Goal: Task Accomplishment & Management: Manage account settings

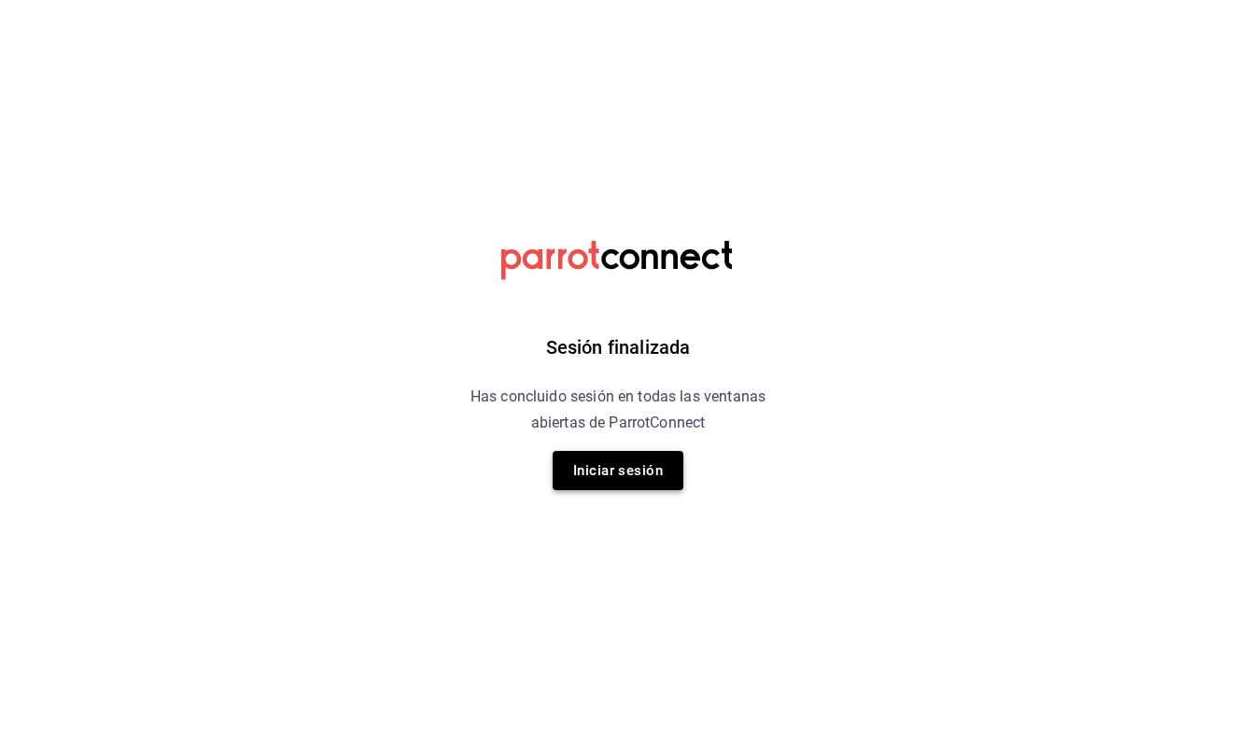
click at [635, 461] on button "Iniciar sesión" at bounding box center [618, 470] width 131 height 39
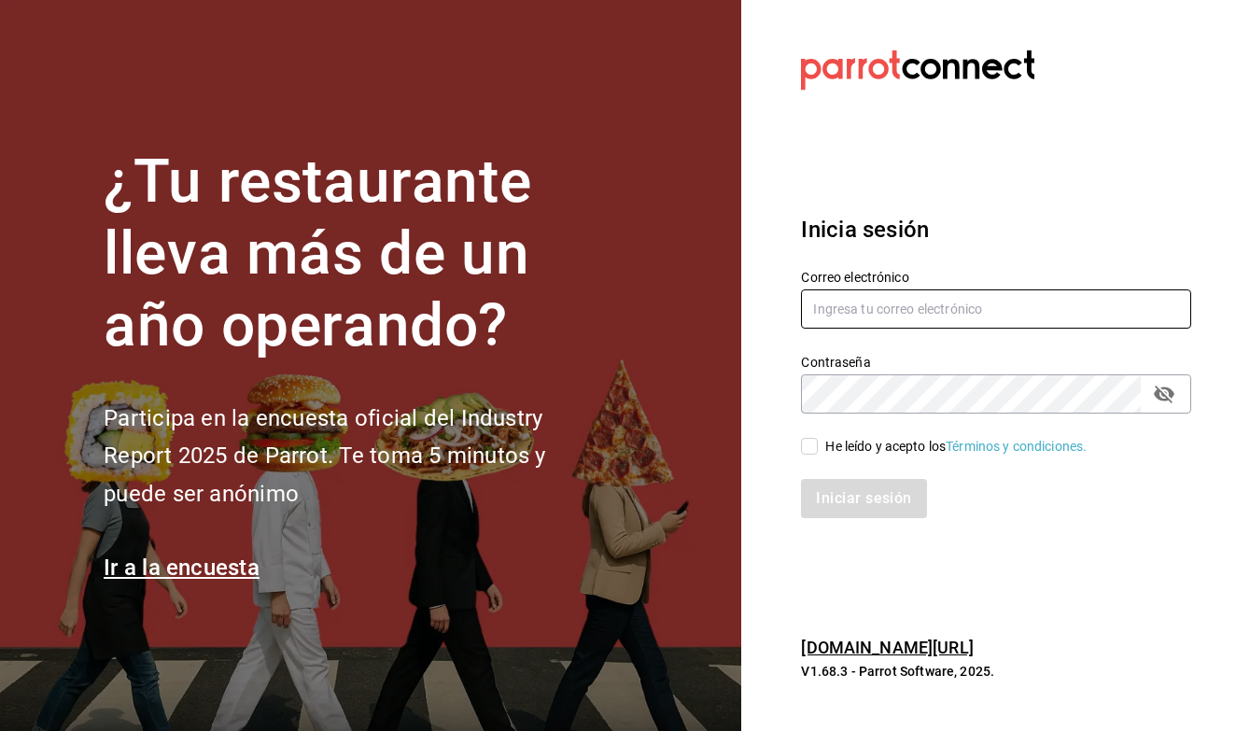
type input "administracion@restaurante-casaelena.com"
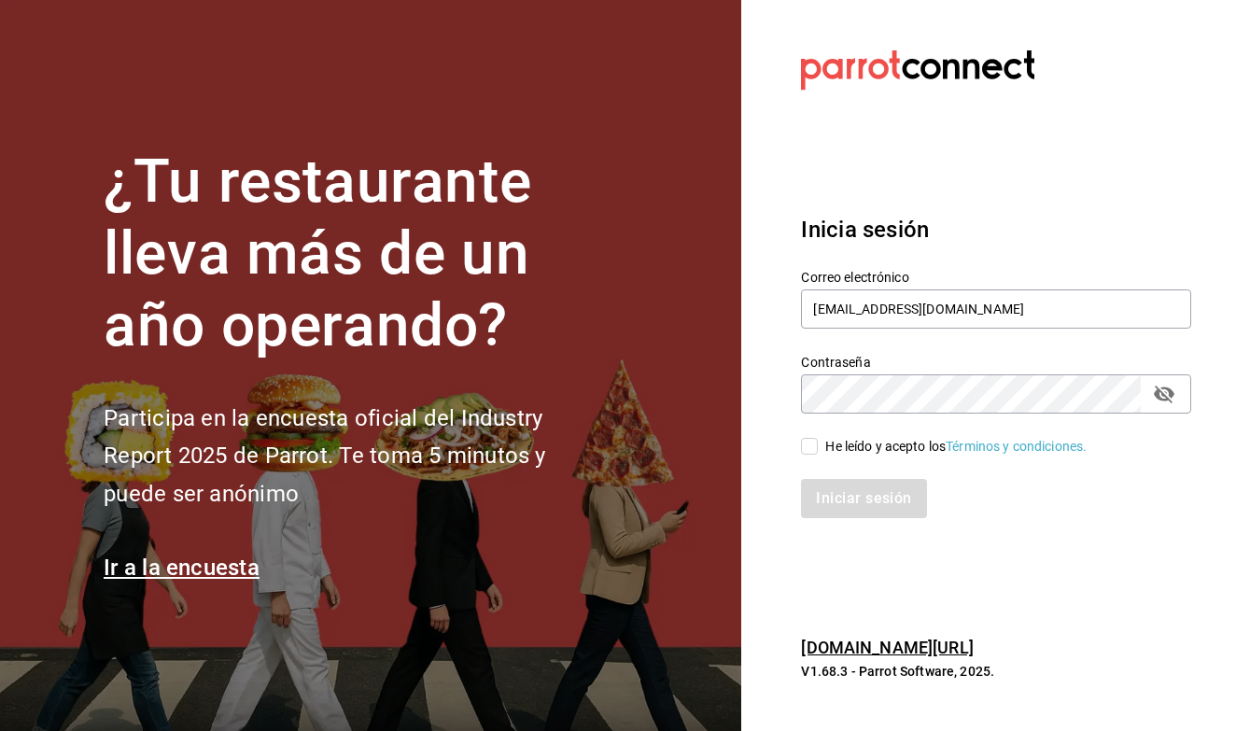
click at [811, 452] on input "He leído y acepto los Términos y condiciones." at bounding box center [809, 446] width 17 height 17
checkbox input "true"
click at [842, 492] on button "Iniciar sesión" at bounding box center [864, 498] width 127 height 39
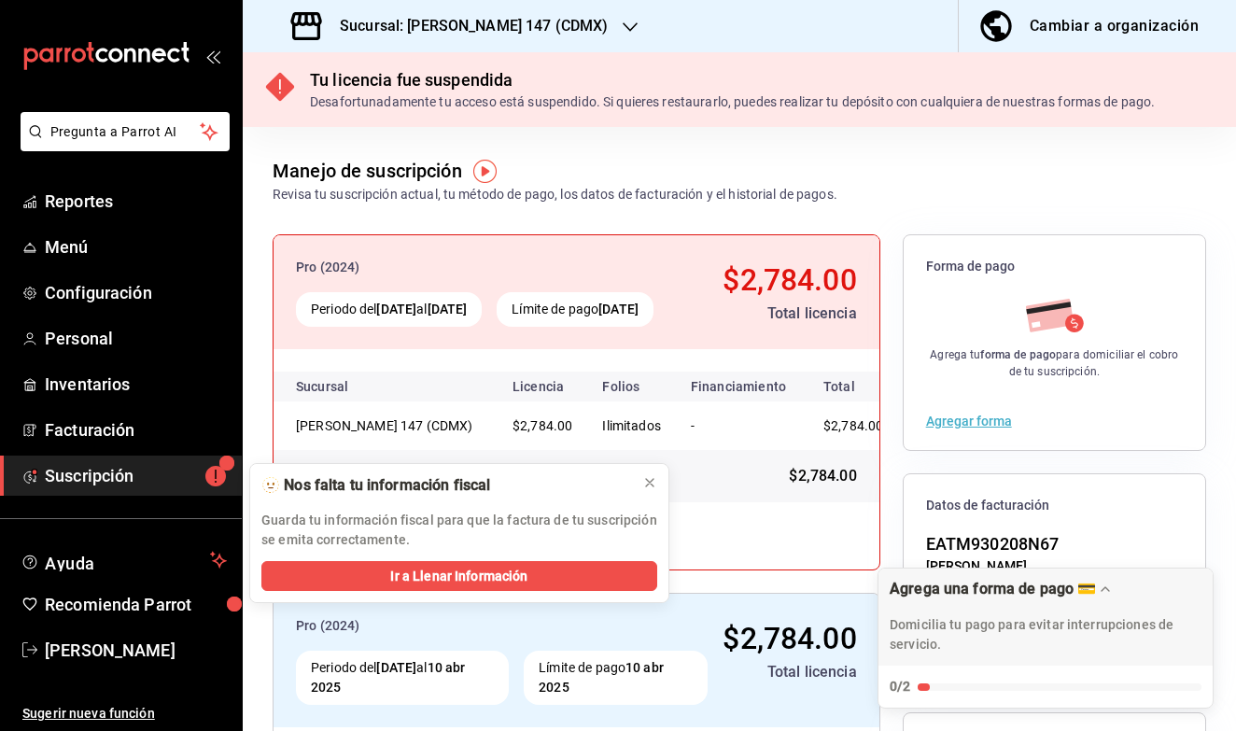
click at [623, 24] on icon "button" at bounding box center [630, 27] width 15 height 15
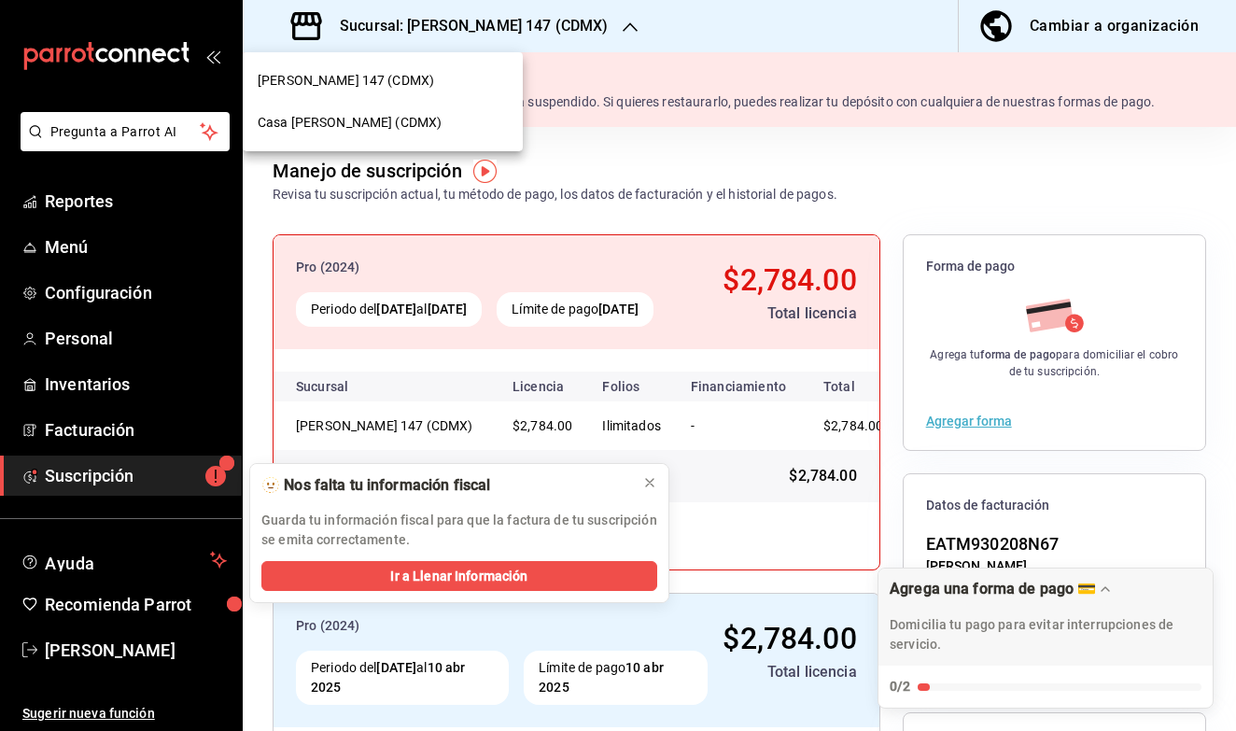
click at [418, 158] on div at bounding box center [618, 365] width 1236 height 731
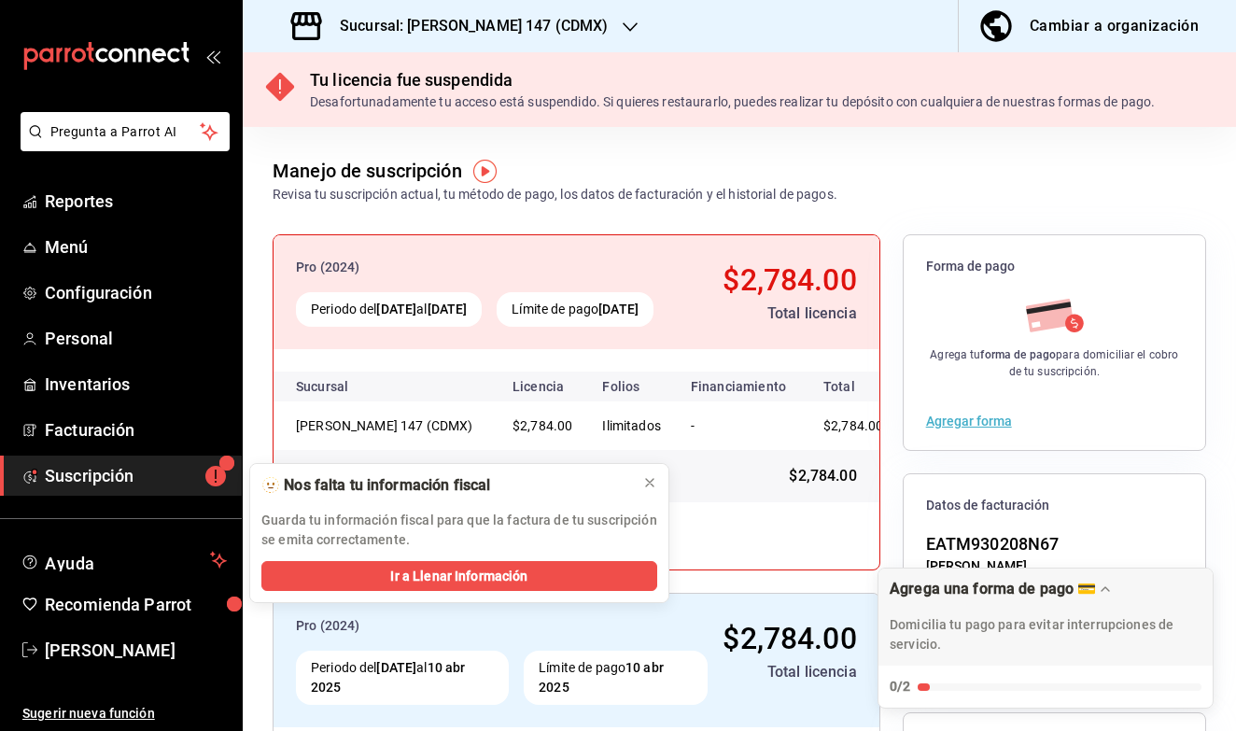
click at [436, 26] on h3 "Sucursal: [PERSON_NAME] 147 (CDMX)" at bounding box center [466, 26] width 283 height 22
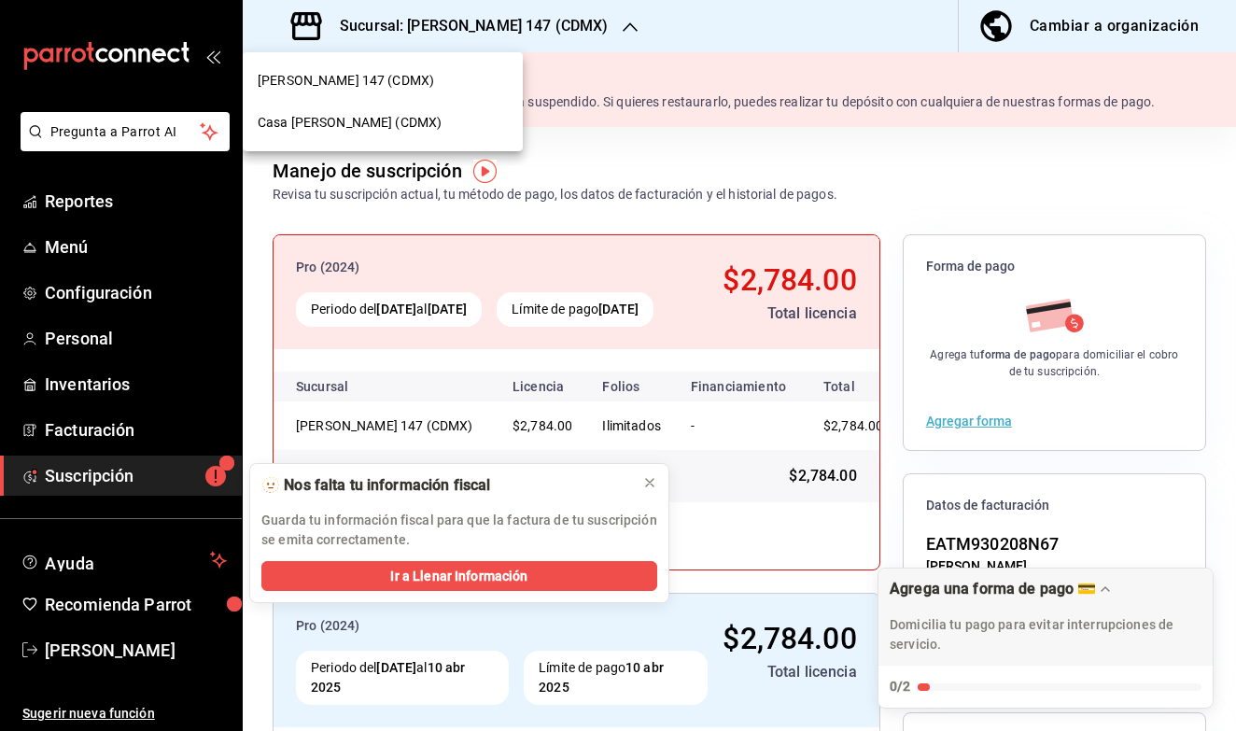
click at [343, 116] on span "Casa [PERSON_NAME] (CDMX)" at bounding box center [350, 123] width 184 height 20
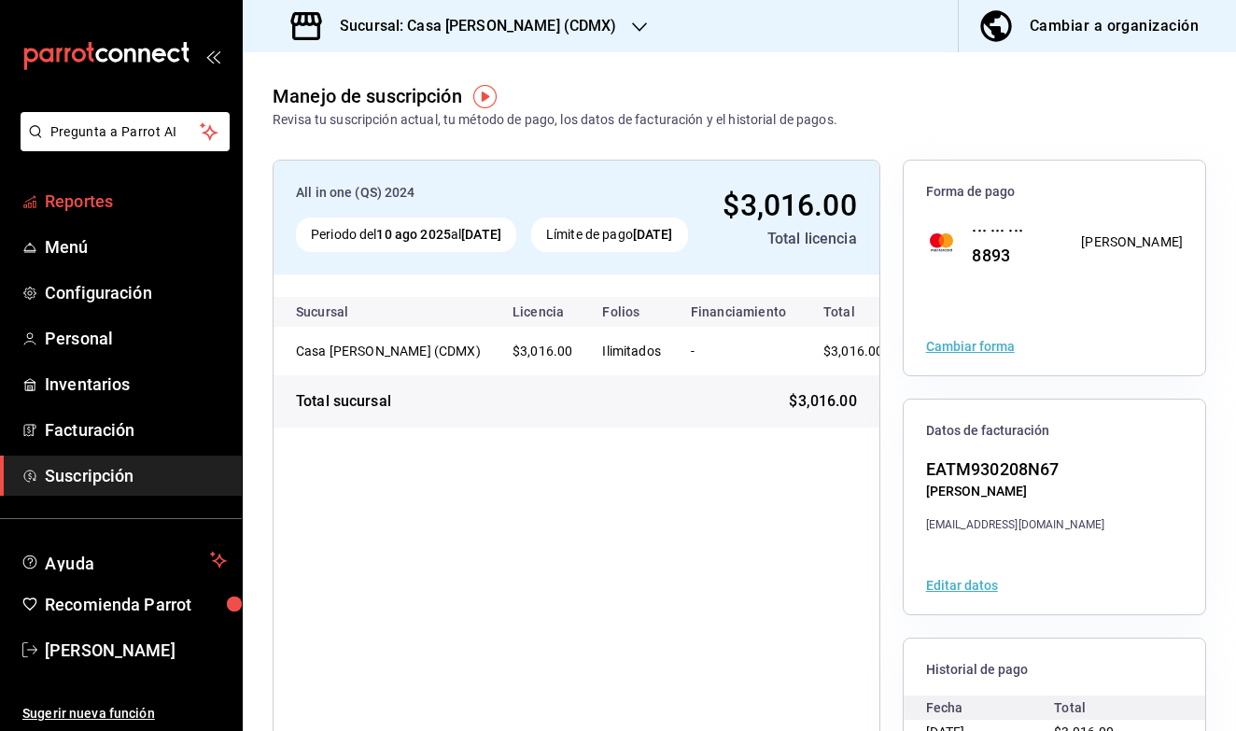
click at [204, 195] on span "Reportes" at bounding box center [136, 201] width 182 height 25
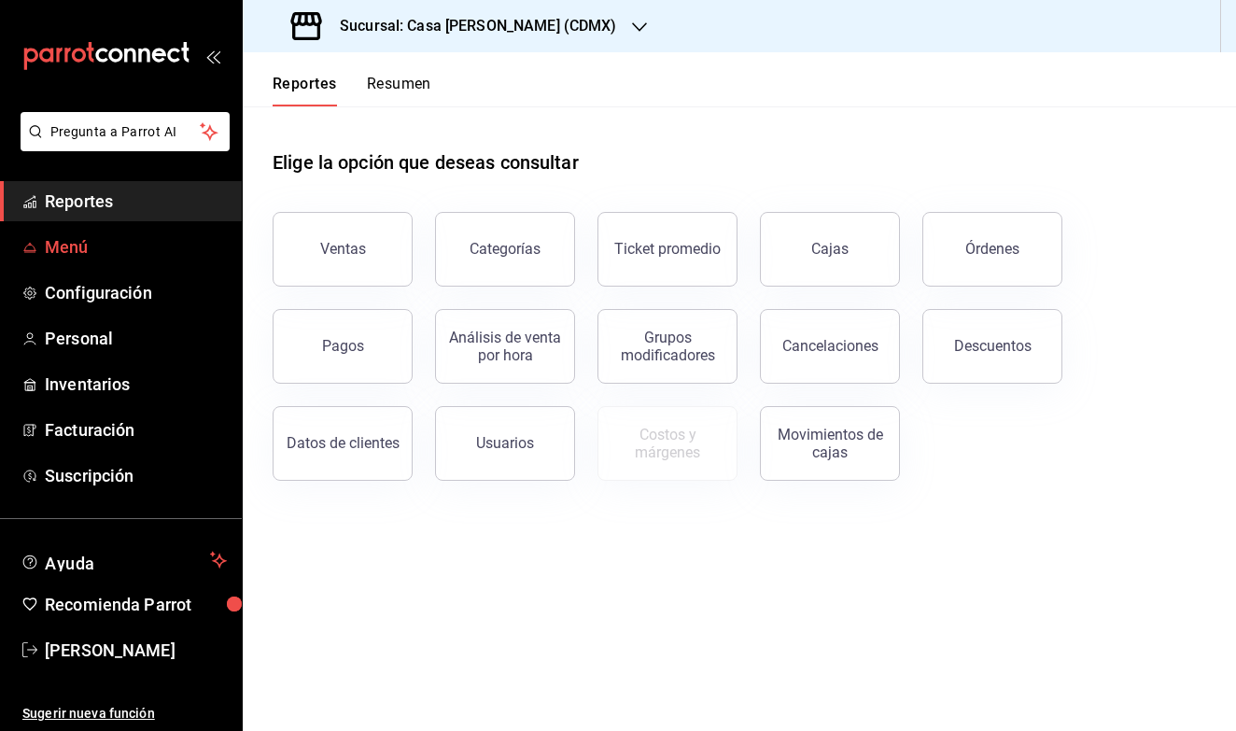
click at [181, 248] on span "Menú" at bounding box center [136, 246] width 182 height 25
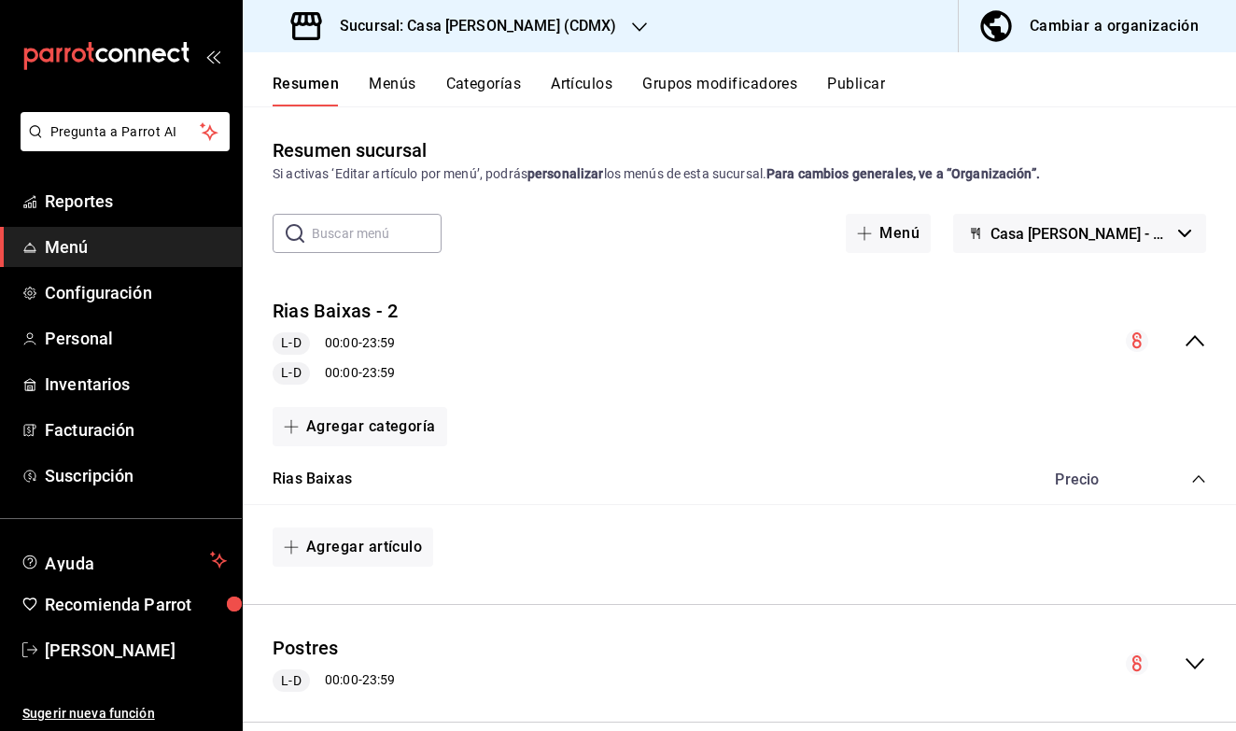
click at [1044, 31] on div "Cambiar a organización" at bounding box center [1114, 26] width 169 height 26
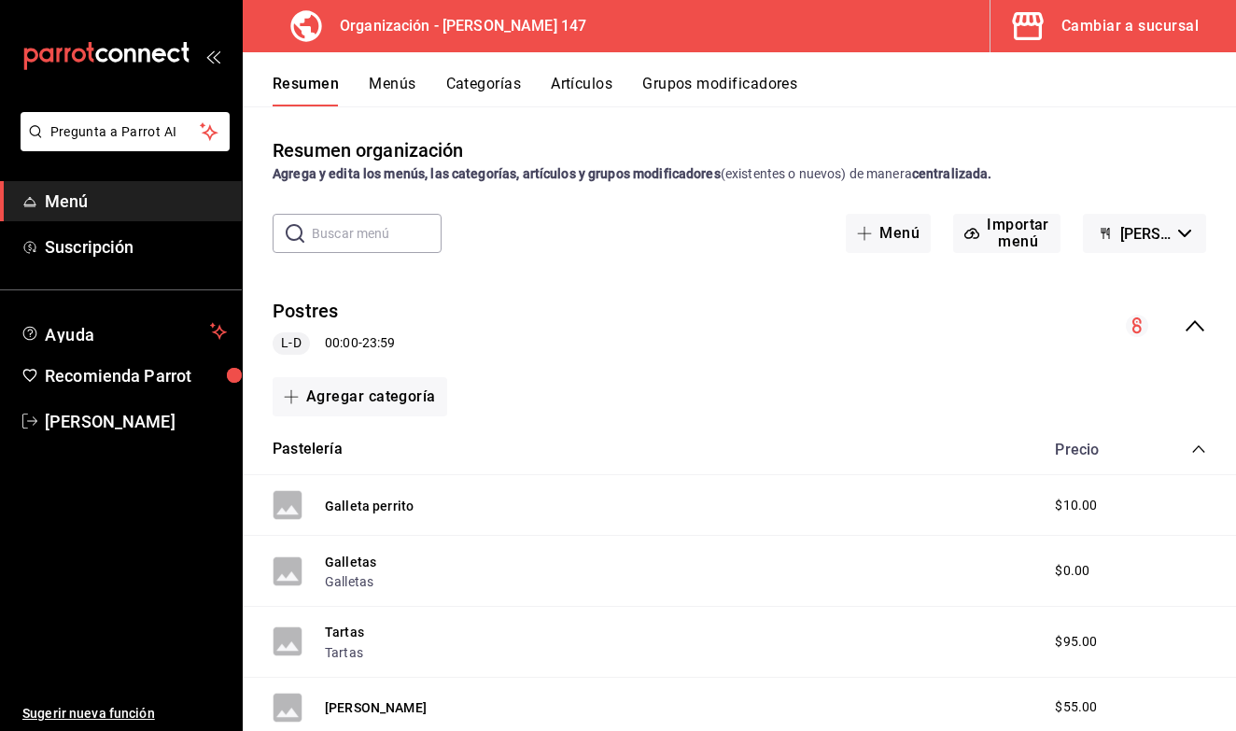
click at [725, 90] on button "Grupos modificadores" at bounding box center [719, 91] width 155 height 32
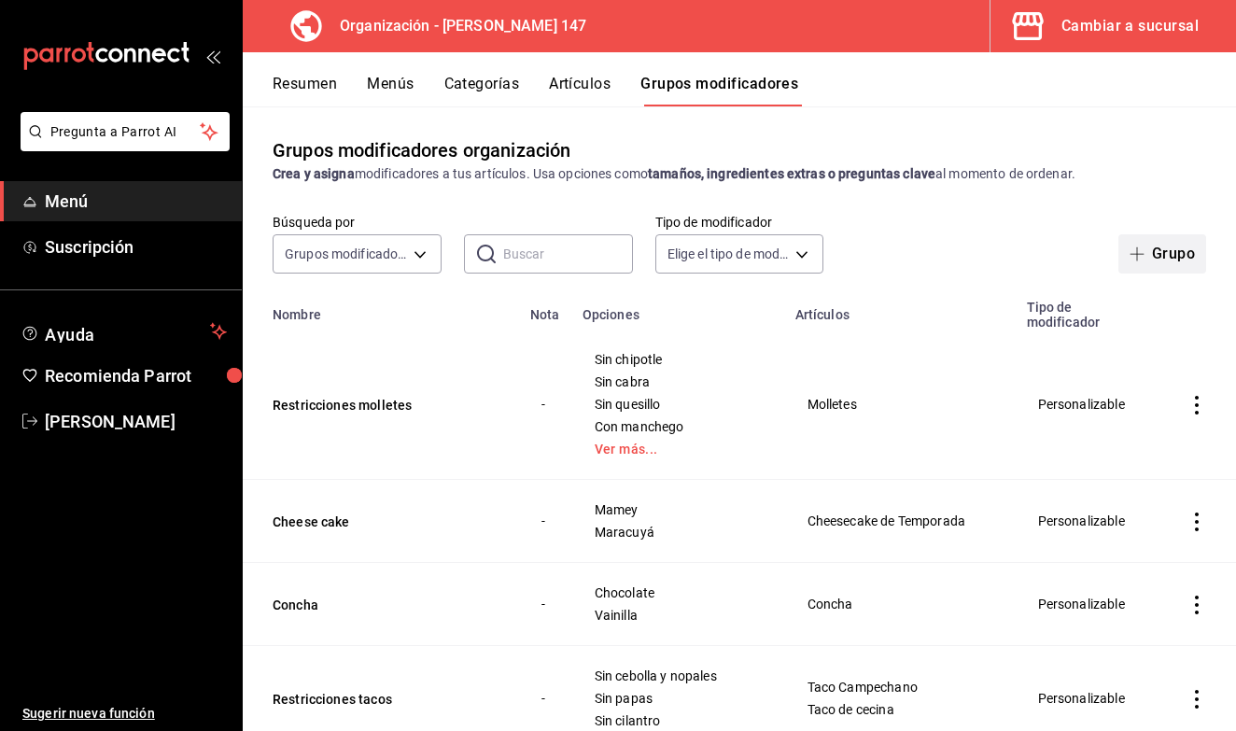
click at [1134, 261] on icon "button" at bounding box center [1137, 254] width 15 height 15
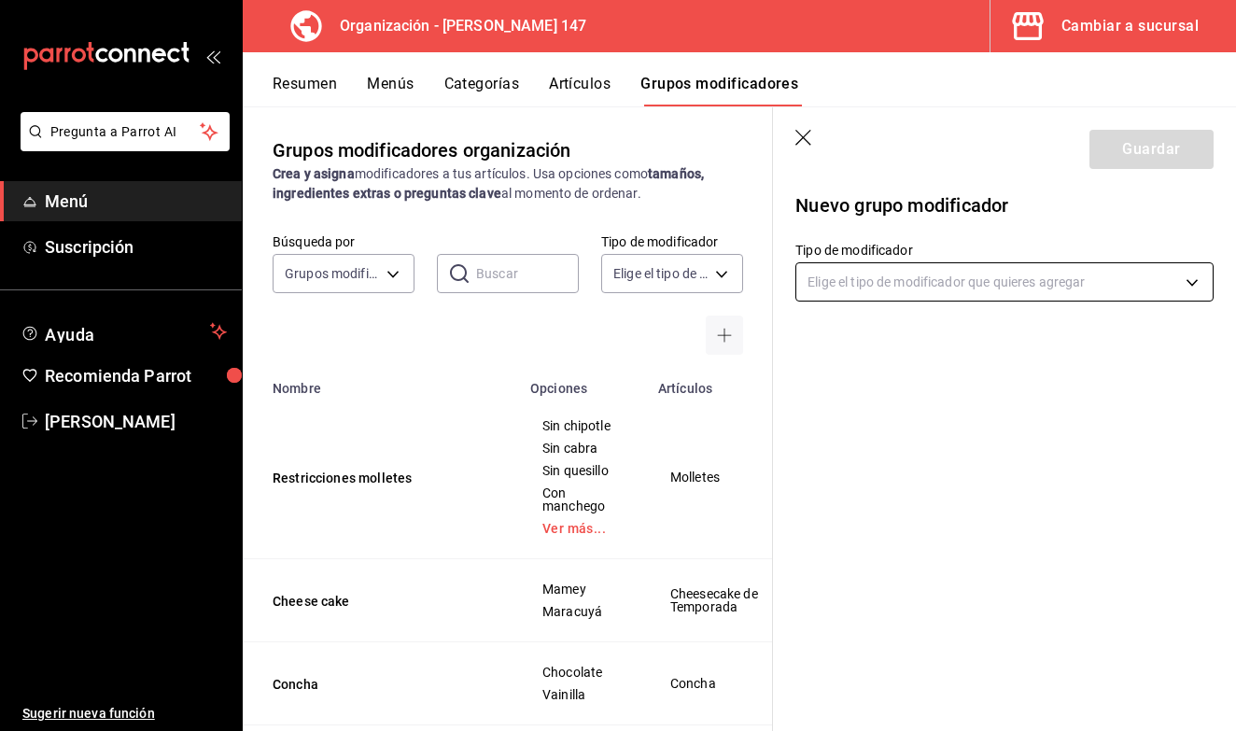
click at [902, 289] on body "Pregunta a Parrot AI Menú Suscripción Ayuda Recomienda Parrot [PERSON_NAME] Sug…" at bounding box center [618, 365] width 1236 height 731
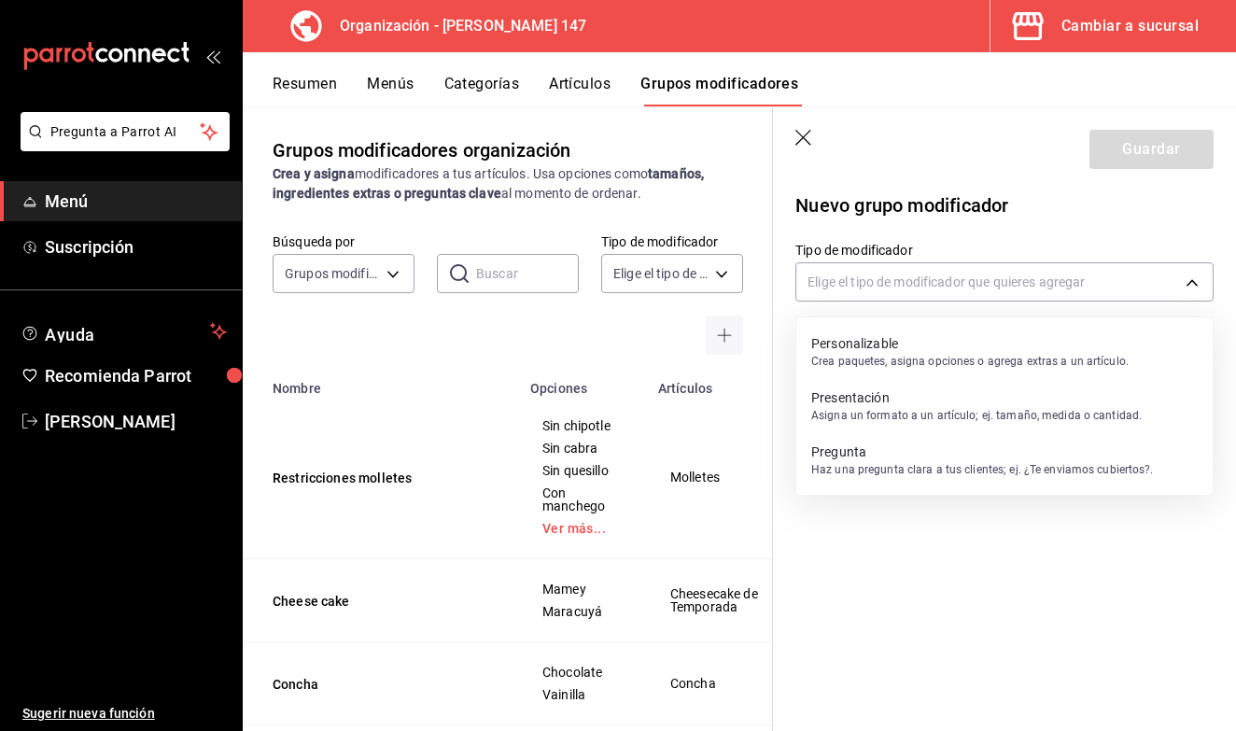
click at [862, 346] on p "Personalizable" at bounding box center [971, 343] width 318 height 19
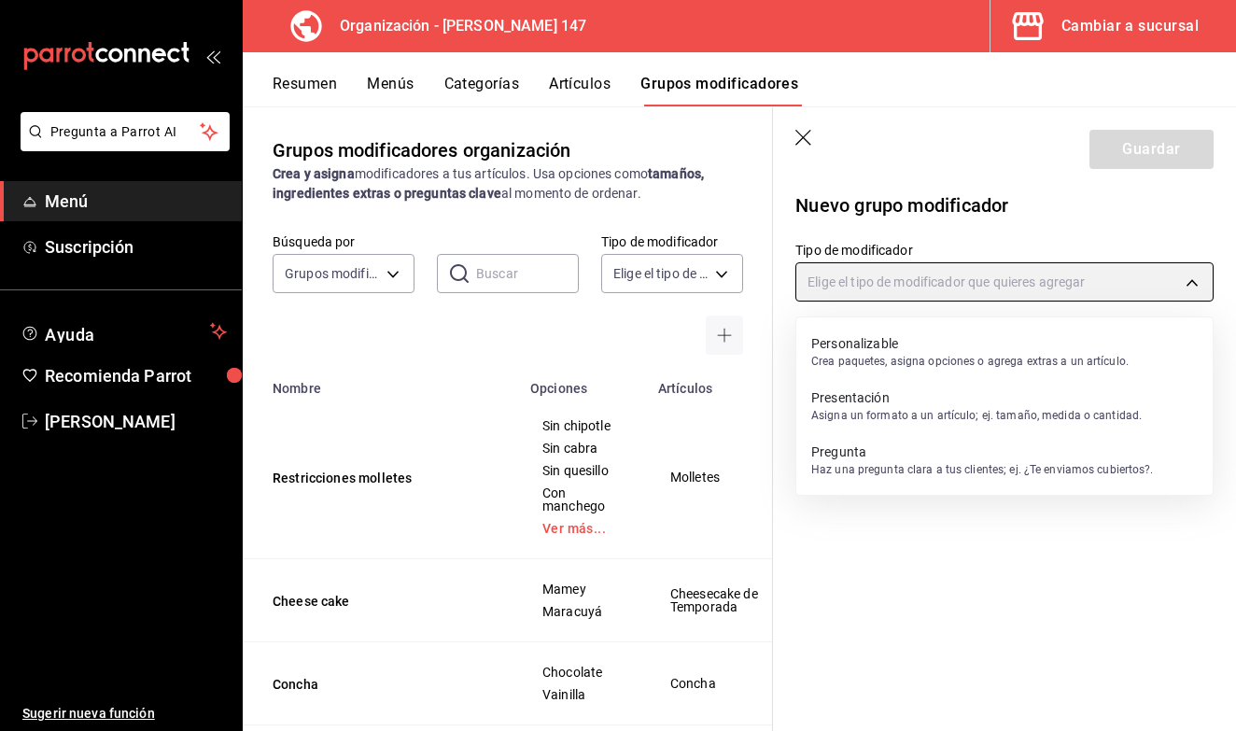
type input "CUSTOMIZABLE"
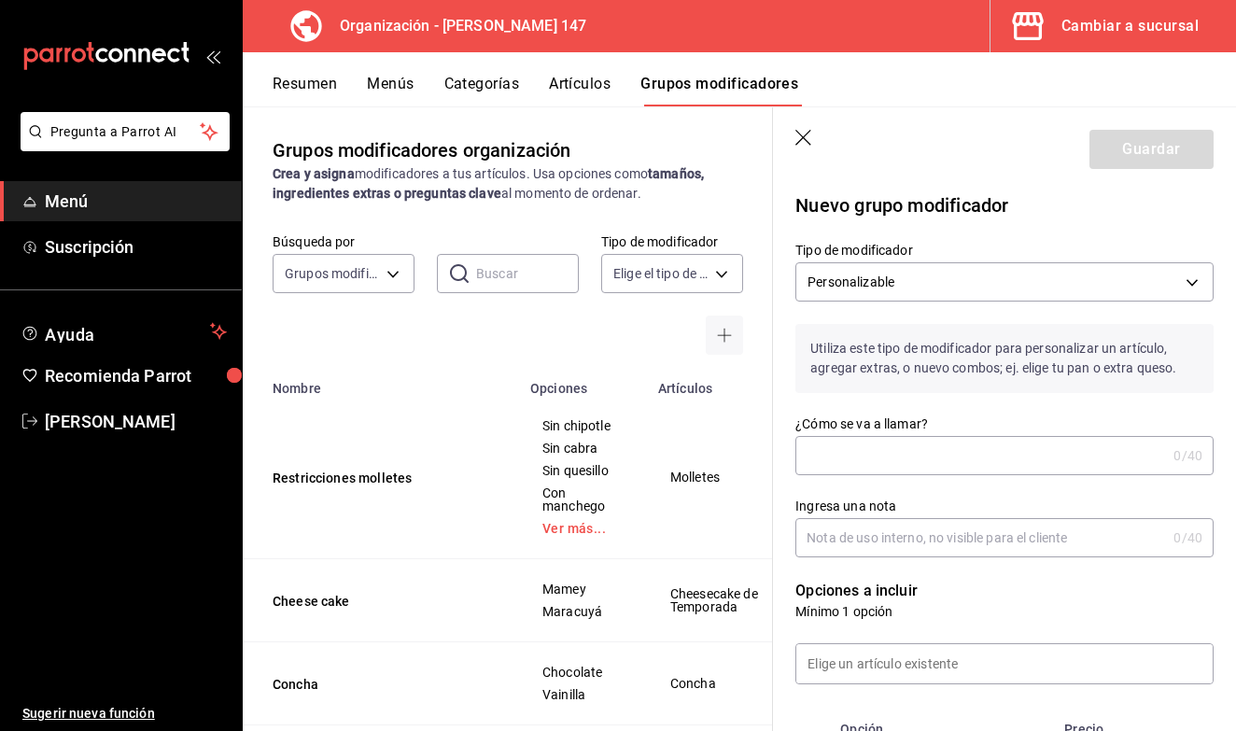
click at [846, 473] on input "¿Cómo se va a llamar?" at bounding box center [981, 455] width 371 height 37
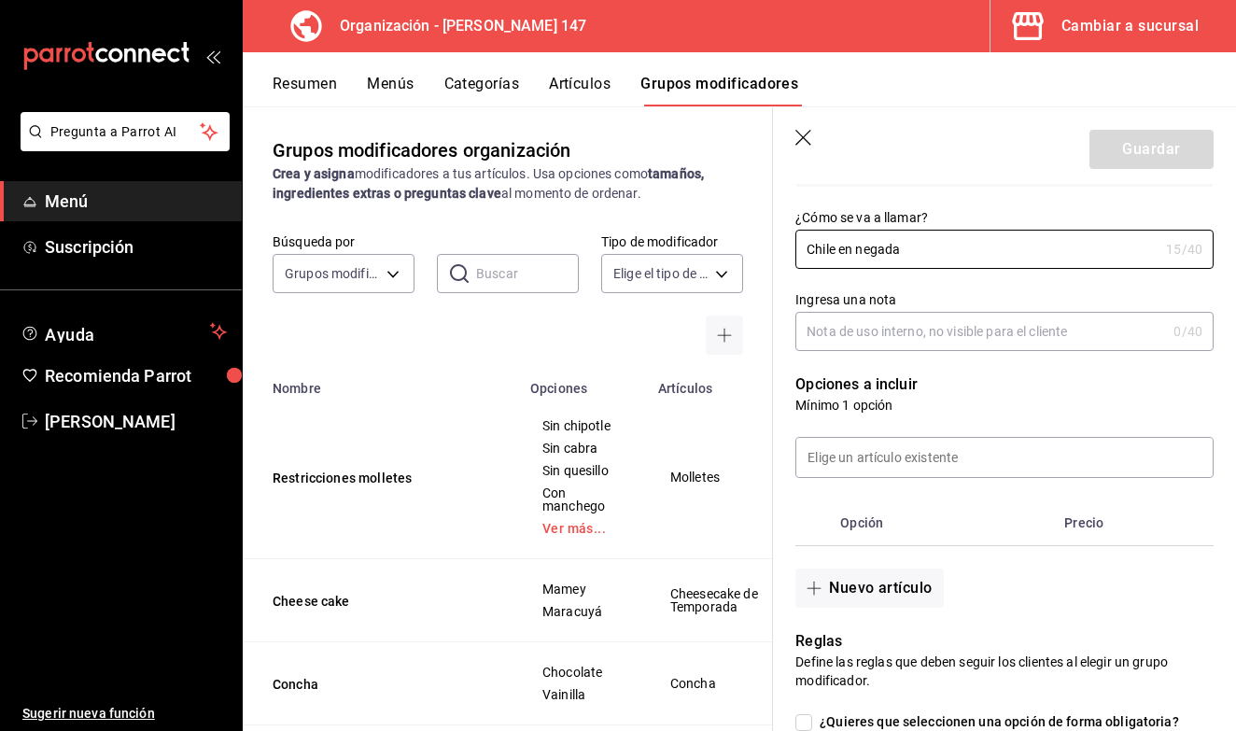
scroll to position [212, 0]
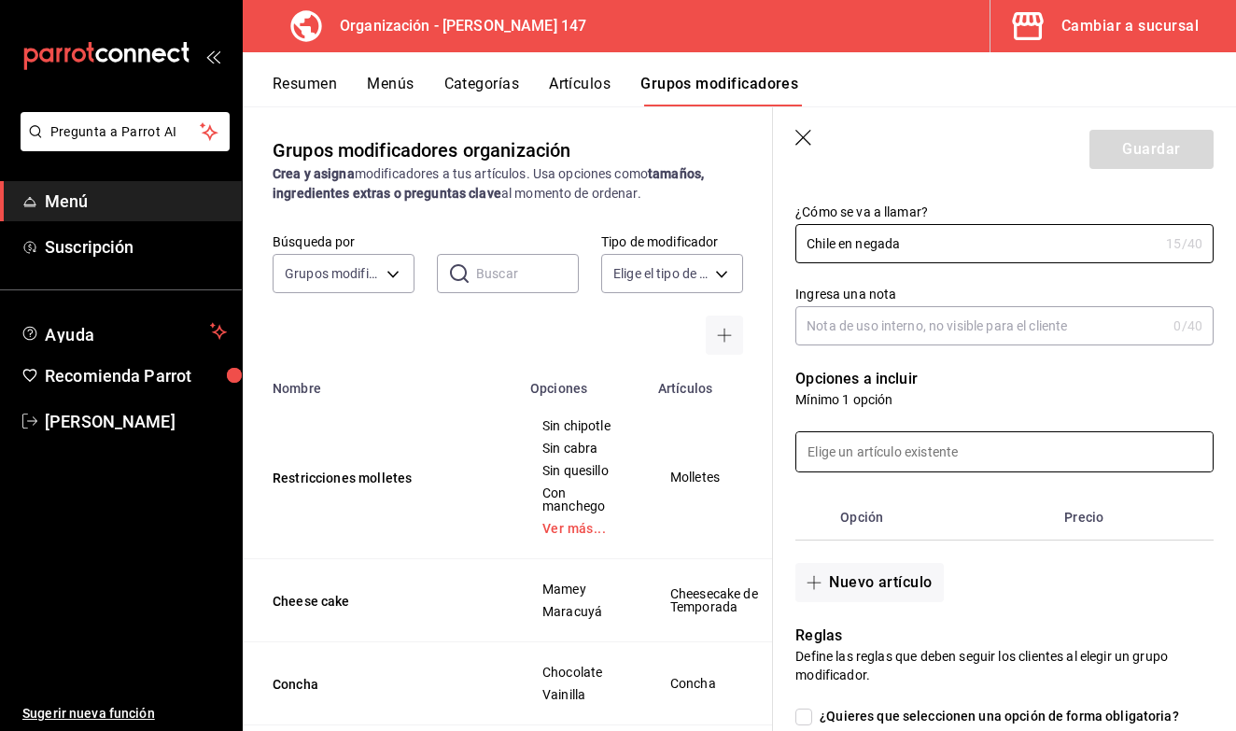
type input "Chile en negada"
click at [882, 448] on input at bounding box center [1005, 451] width 417 height 39
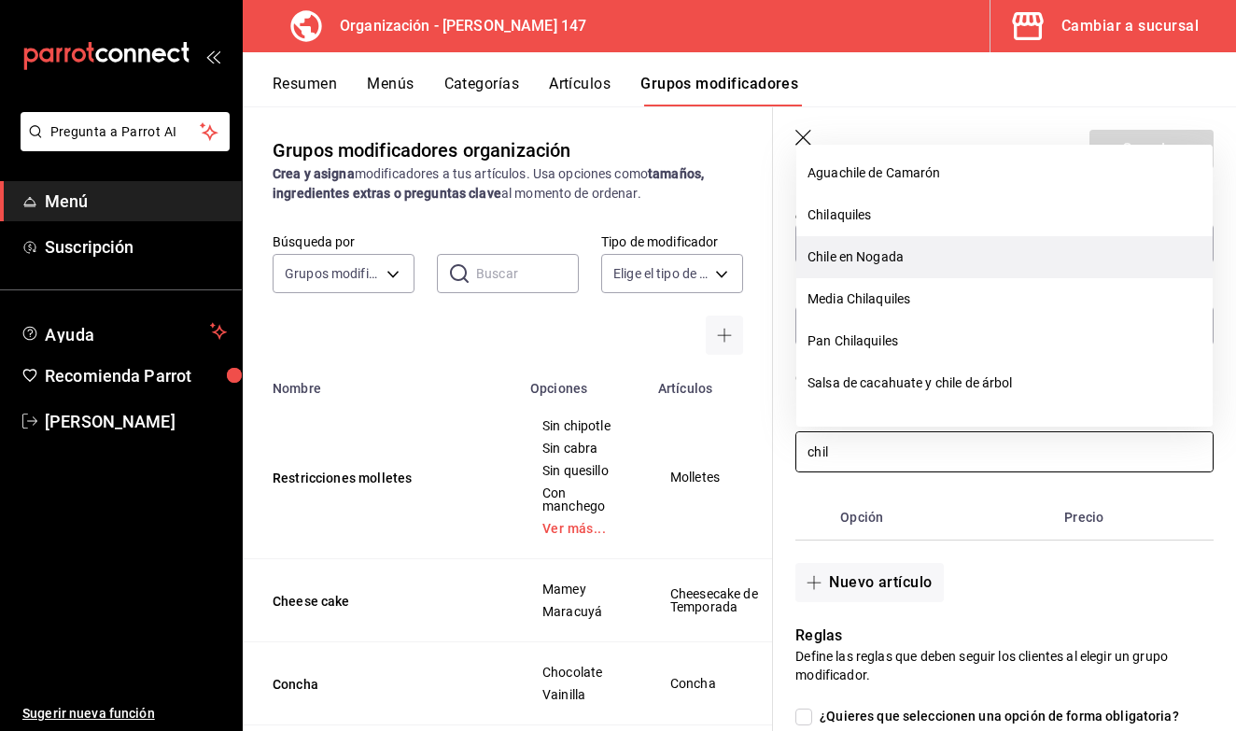
click at [953, 249] on li "Chile en Nogada" at bounding box center [1005, 257] width 417 height 42
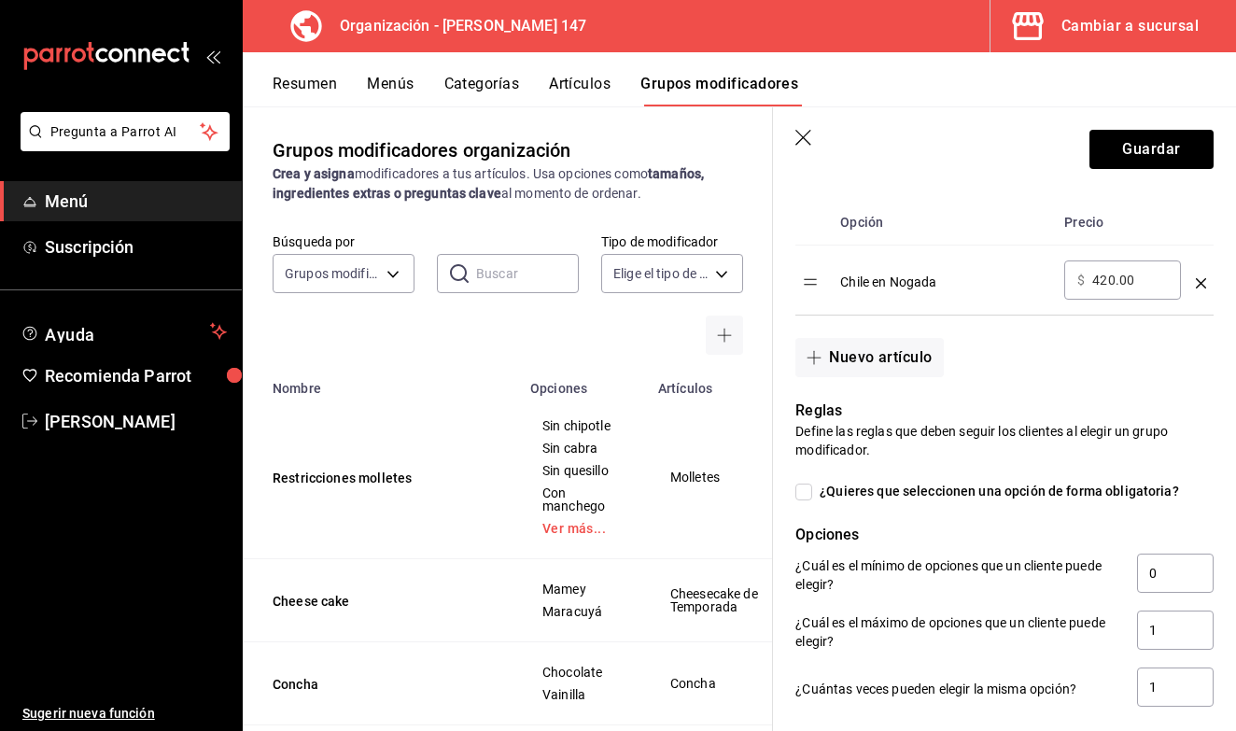
scroll to position [510, 0]
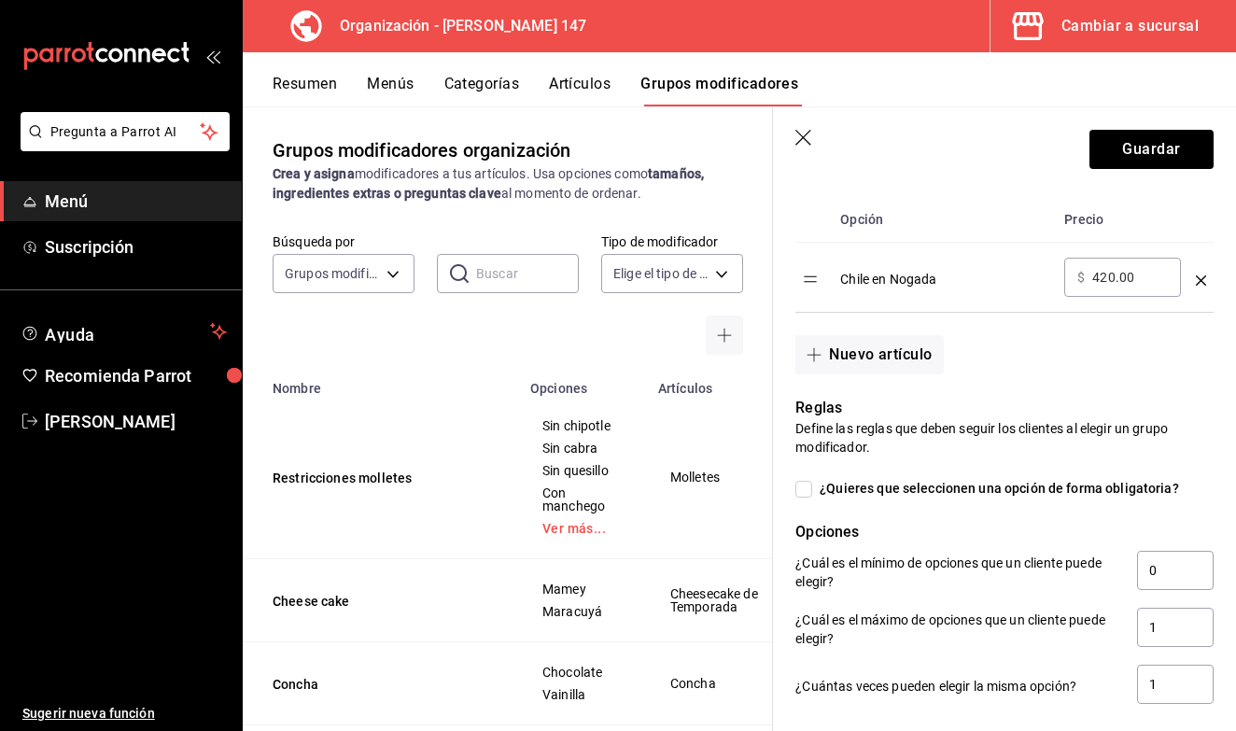
type input "chil"
click at [810, 502] on div "Reglas Define las reglas que deben seguir los clientes al elegir un grupo modif…" at bounding box center [993, 540] width 441 height 332
click at [809, 485] on input "¿Quieres que seleccionen una opción de forma obligatoria?" at bounding box center [804, 489] width 17 height 17
checkbox input "true"
type input "1"
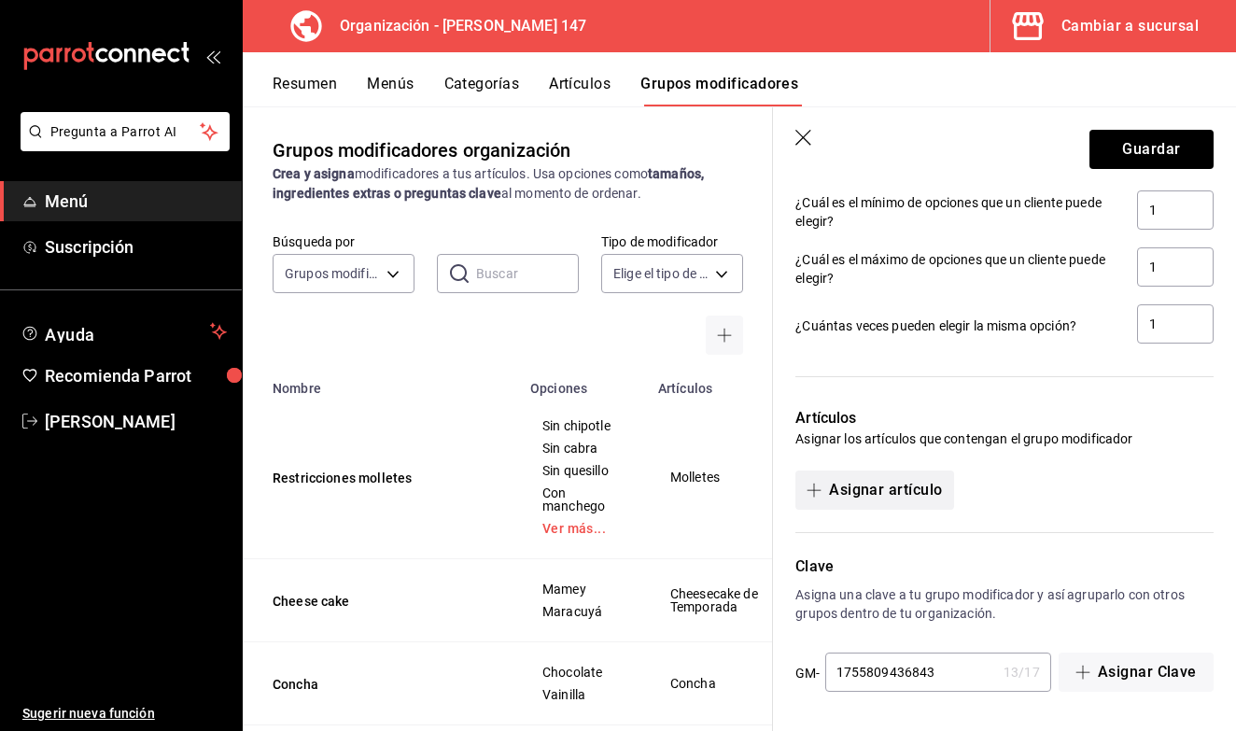
scroll to position [870, 0]
click at [883, 476] on button "Asignar artículo" at bounding box center [875, 490] width 158 height 39
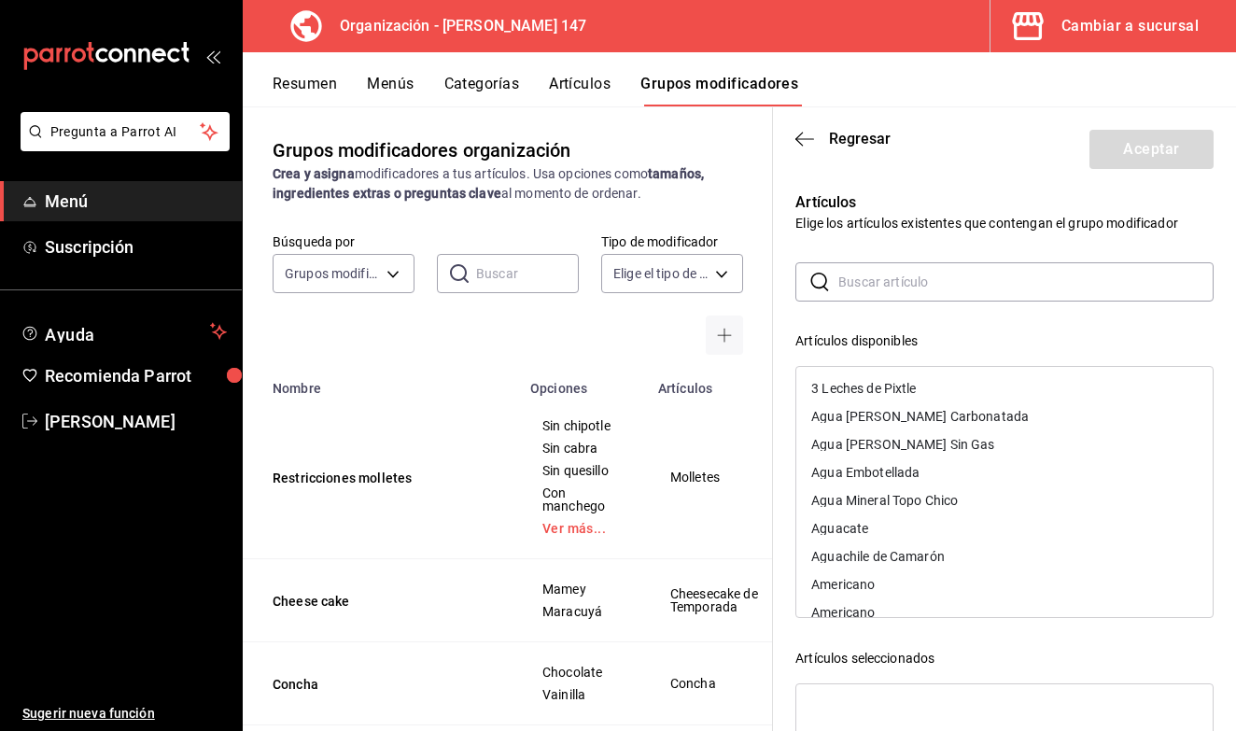
click at [914, 313] on div "​ ​ Artículos disponibles 3 Leches de Pixtle [GEOGRAPHIC_DATA][PERSON_NAME] [GE…" at bounding box center [1005, 595] width 418 height 667
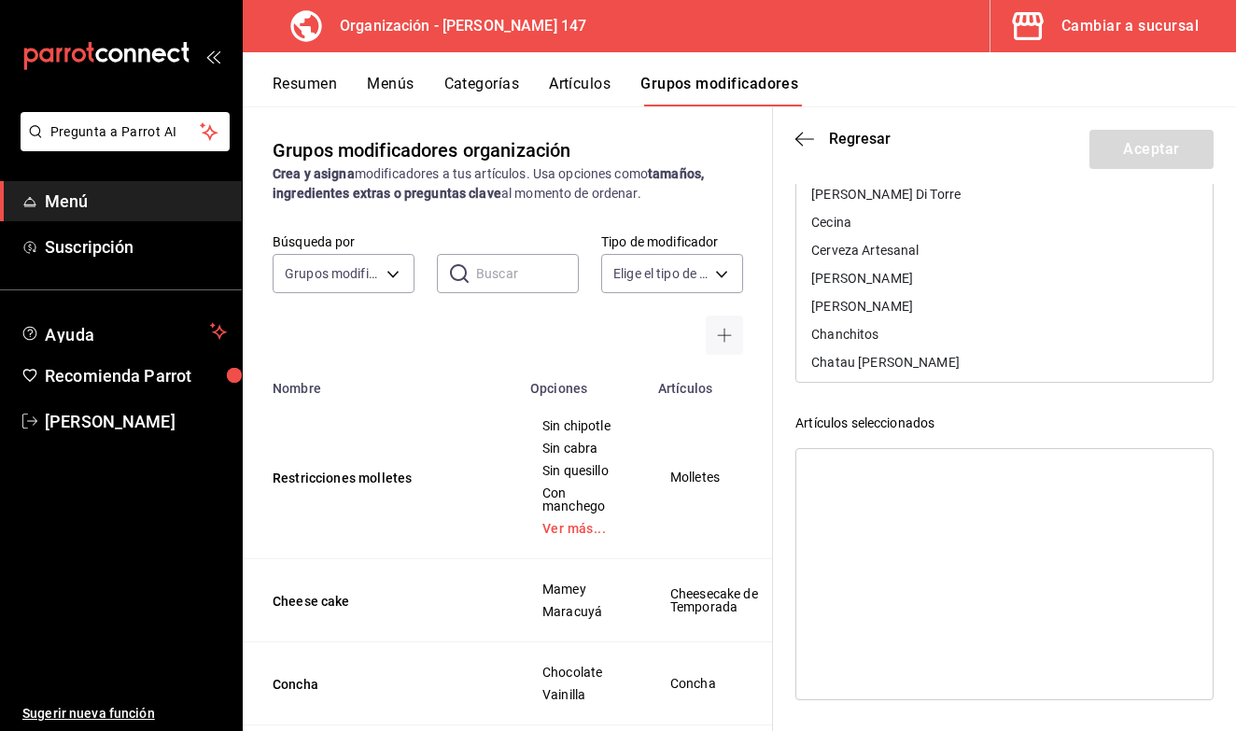
scroll to position [0, 0]
click at [976, 405] on div "Artículos disponibles 3 Leches de Pixtle [GEOGRAPHIC_DATA][PERSON_NAME] [GEOGRA…" at bounding box center [1005, 395] width 418 height 598
click at [875, 134] on span "Regresar" at bounding box center [860, 139] width 62 height 18
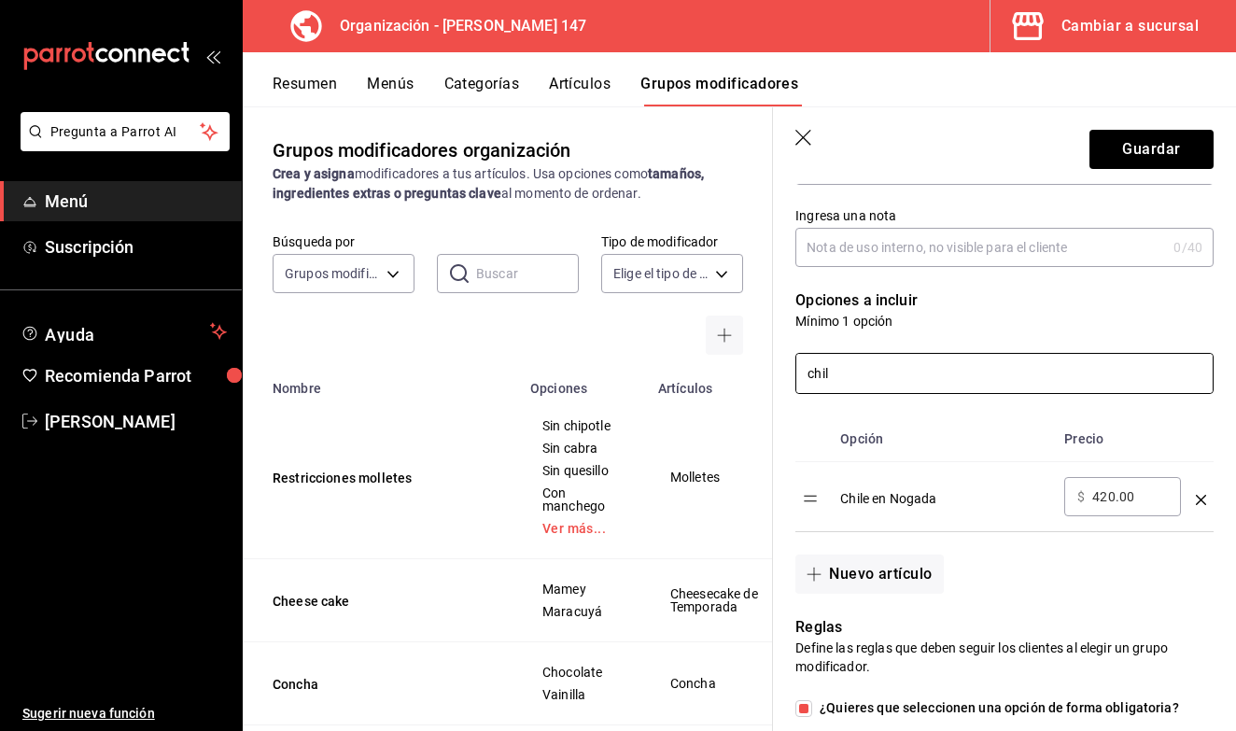
scroll to position [283, 0]
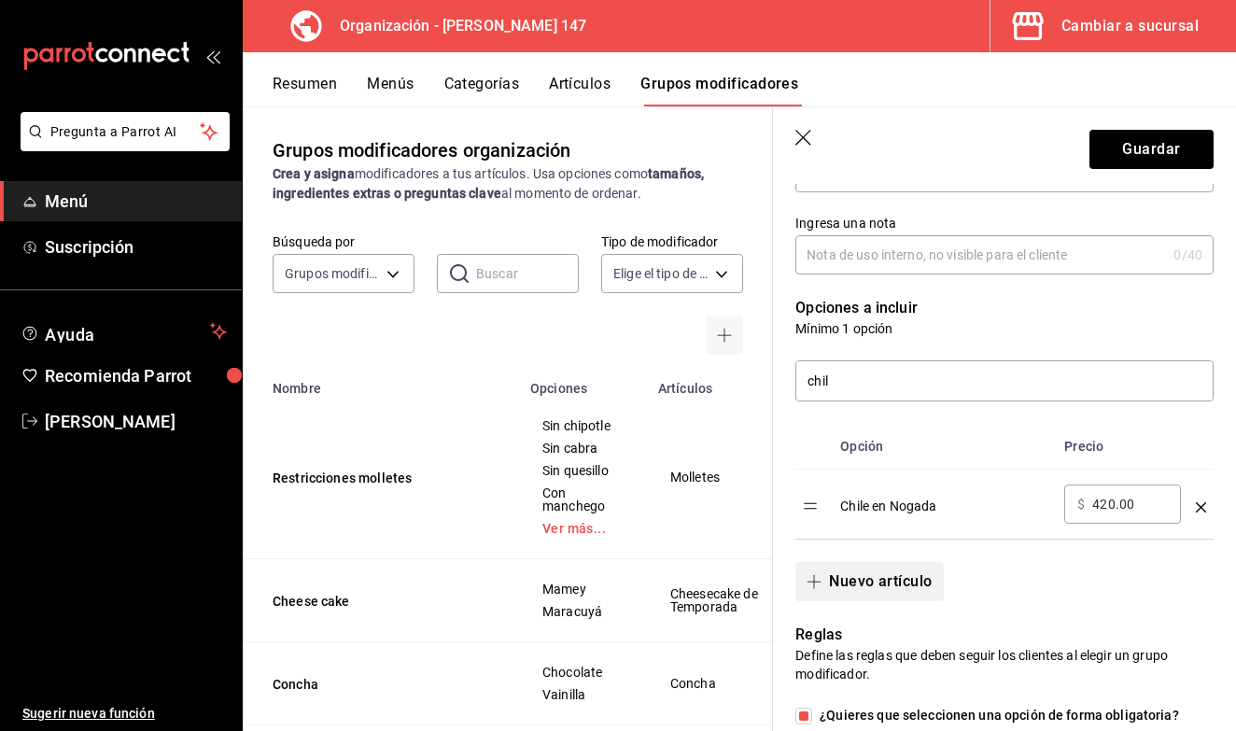
click at [845, 570] on button "Nuevo artículo" at bounding box center [870, 581] width 148 height 39
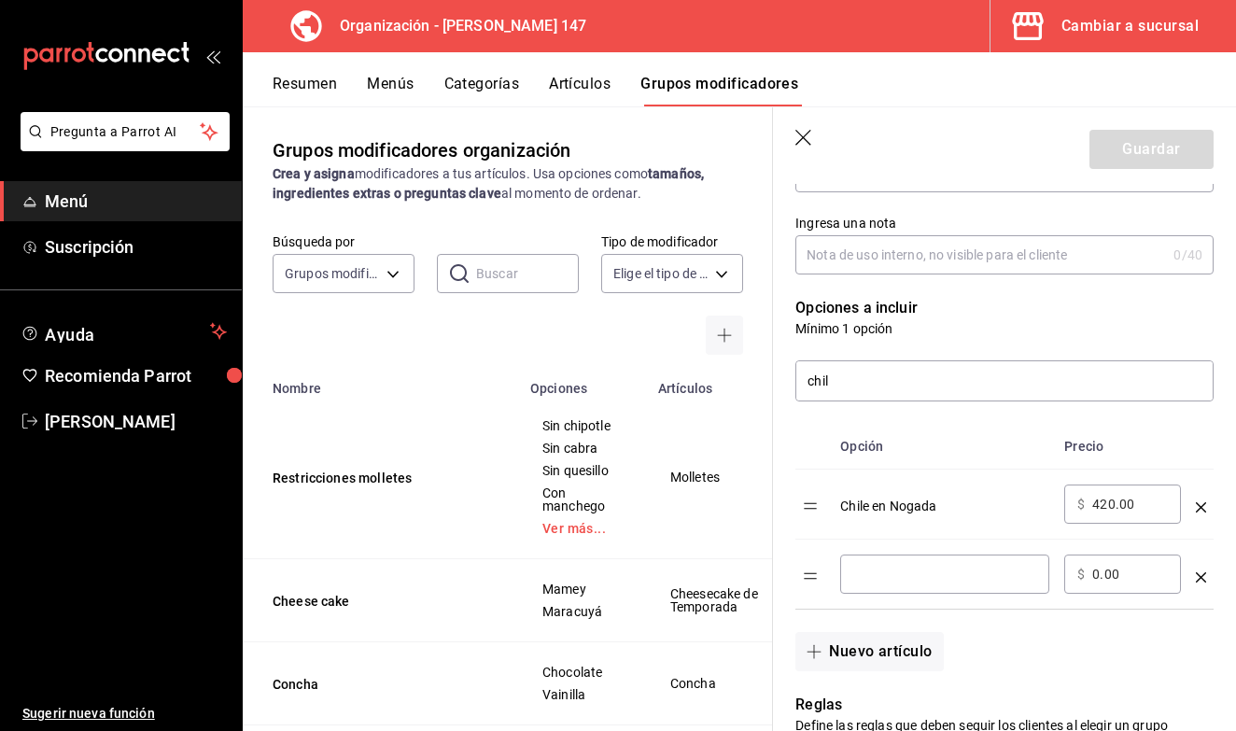
click at [1205, 512] on icon "optionsTable" at bounding box center [1201, 507] width 10 height 10
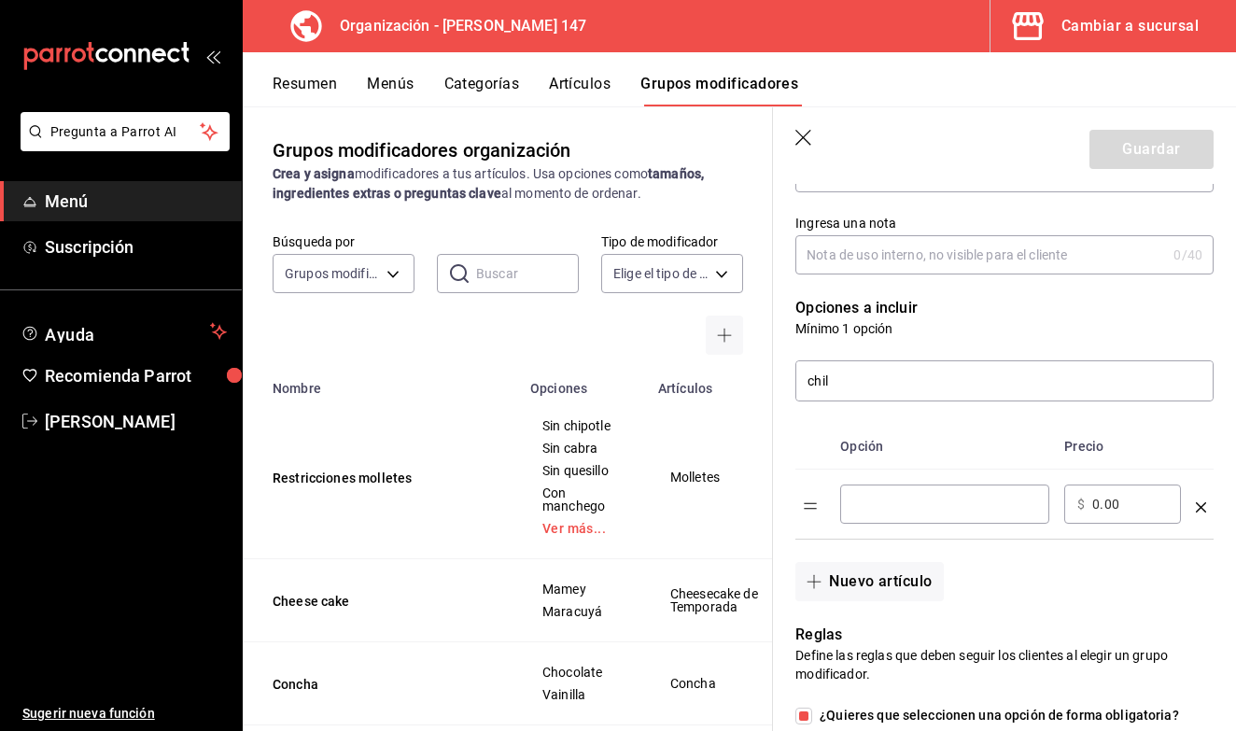
click at [883, 511] on input "optionsTable" at bounding box center [945, 504] width 183 height 19
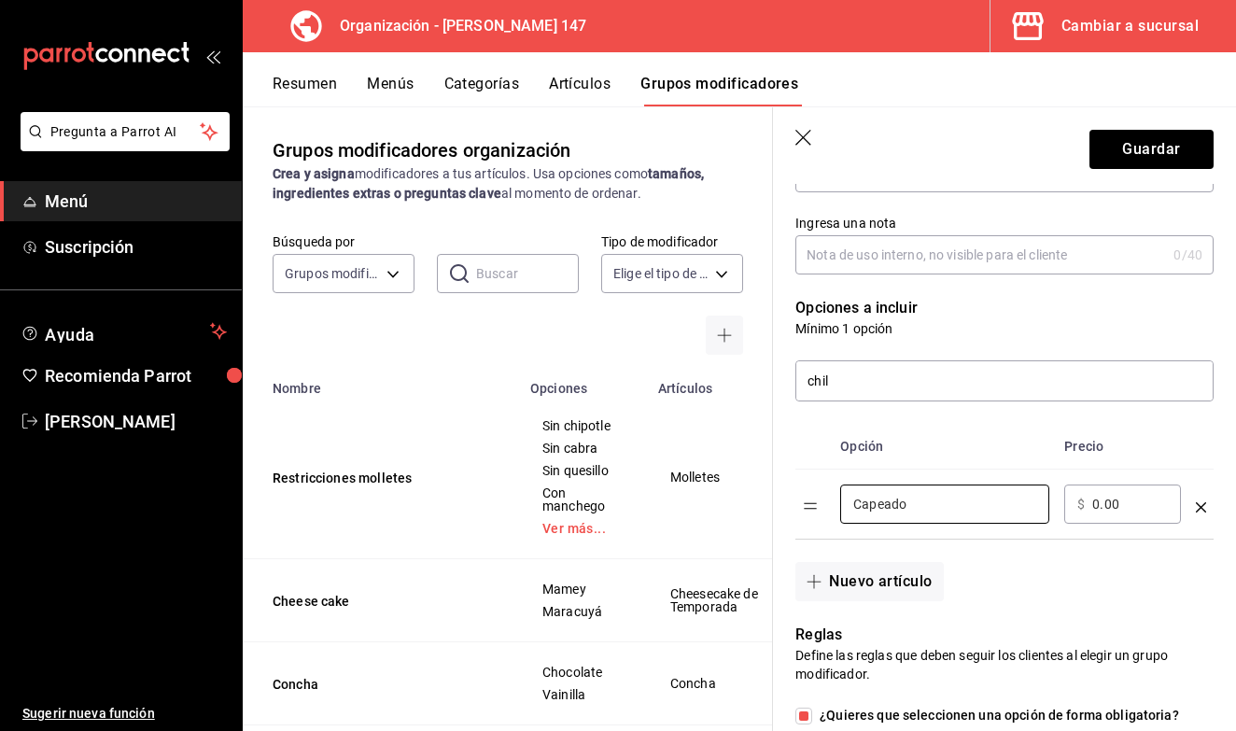
type input "Capeado"
click at [804, 517] on table "Opción Precio Capeado ​ ​ $ 0.00 ​" at bounding box center [1005, 481] width 418 height 115
click at [892, 564] on button "Nuevo artículo" at bounding box center [870, 581] width 148 height 39
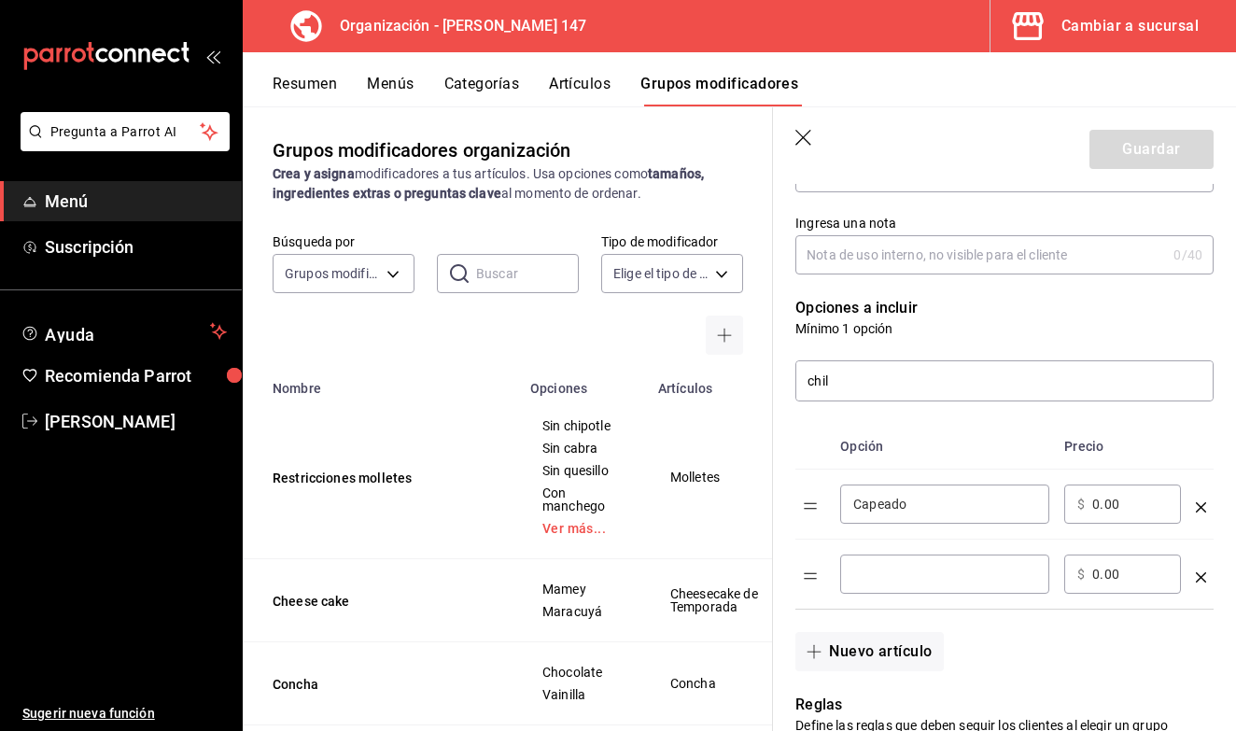
click at [887, 582] on input "optionsTable" at bounding box center [945, 574] width 183 height 19
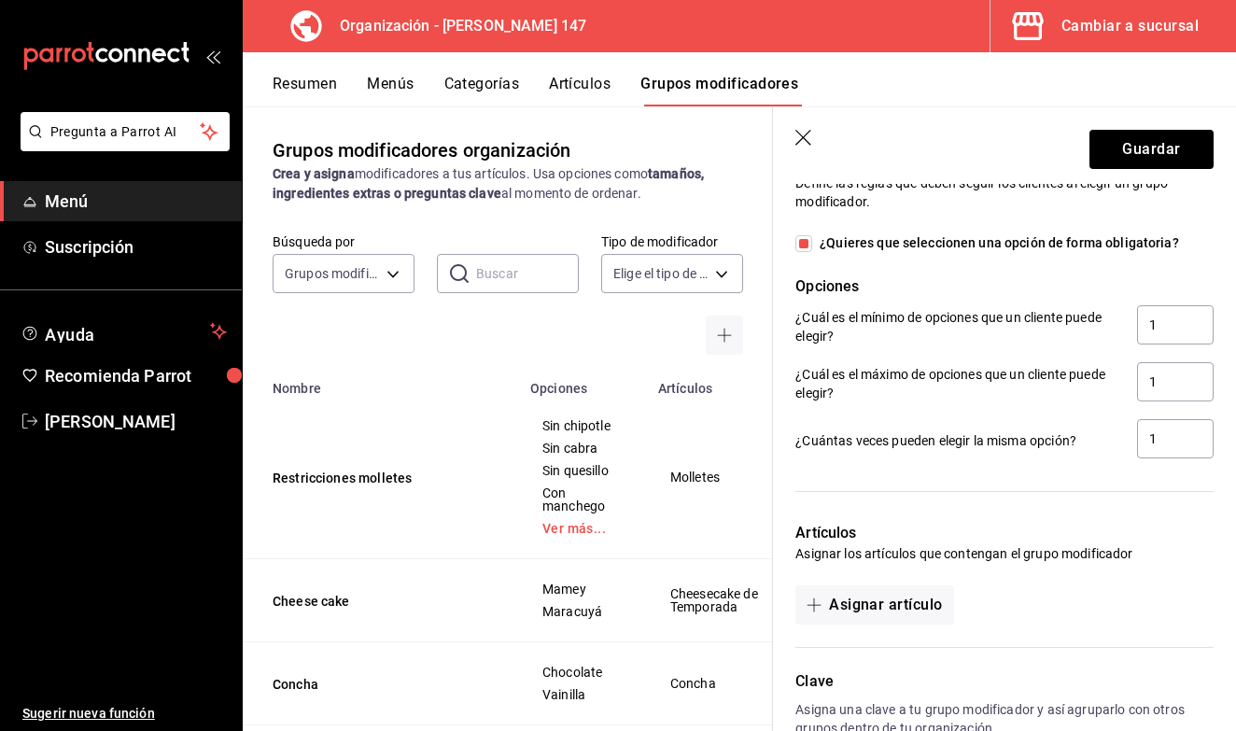
scroll to position [829, 0]
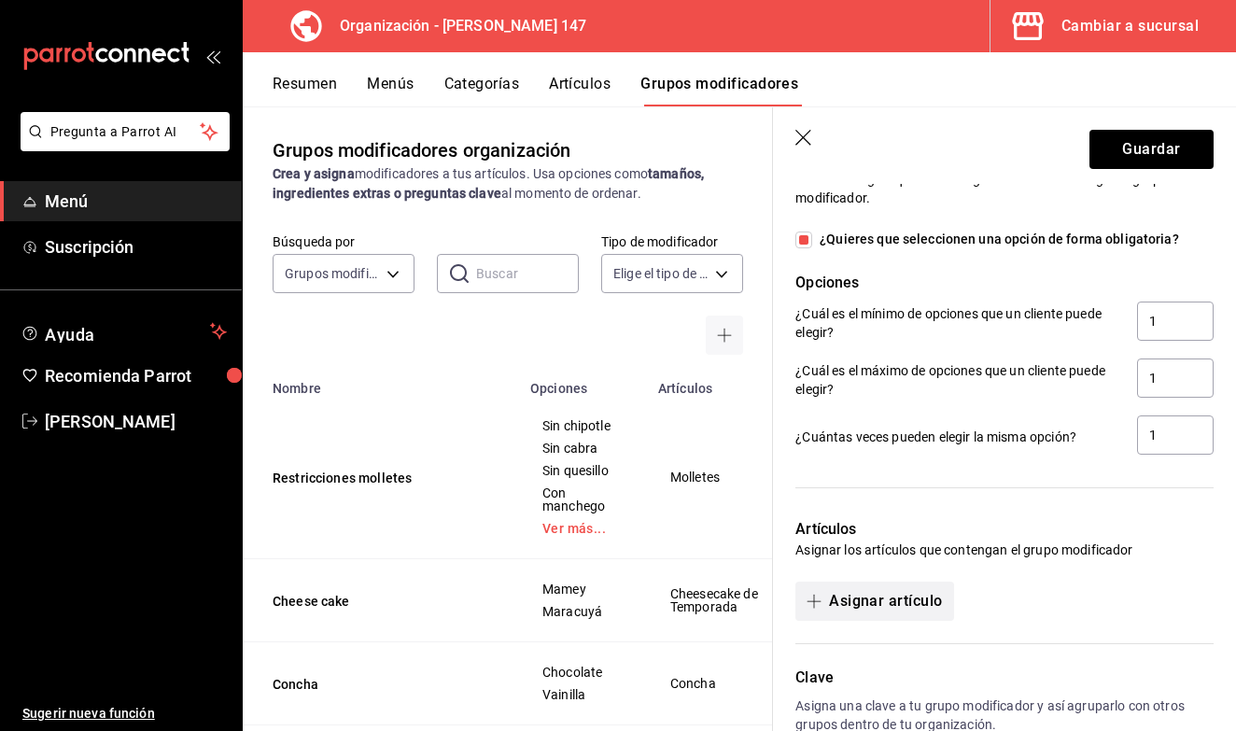
type input "Sin capear"
click at [892, 596] on button "Asignar artículo" at bounding box center [875, 601] width 158 height 39
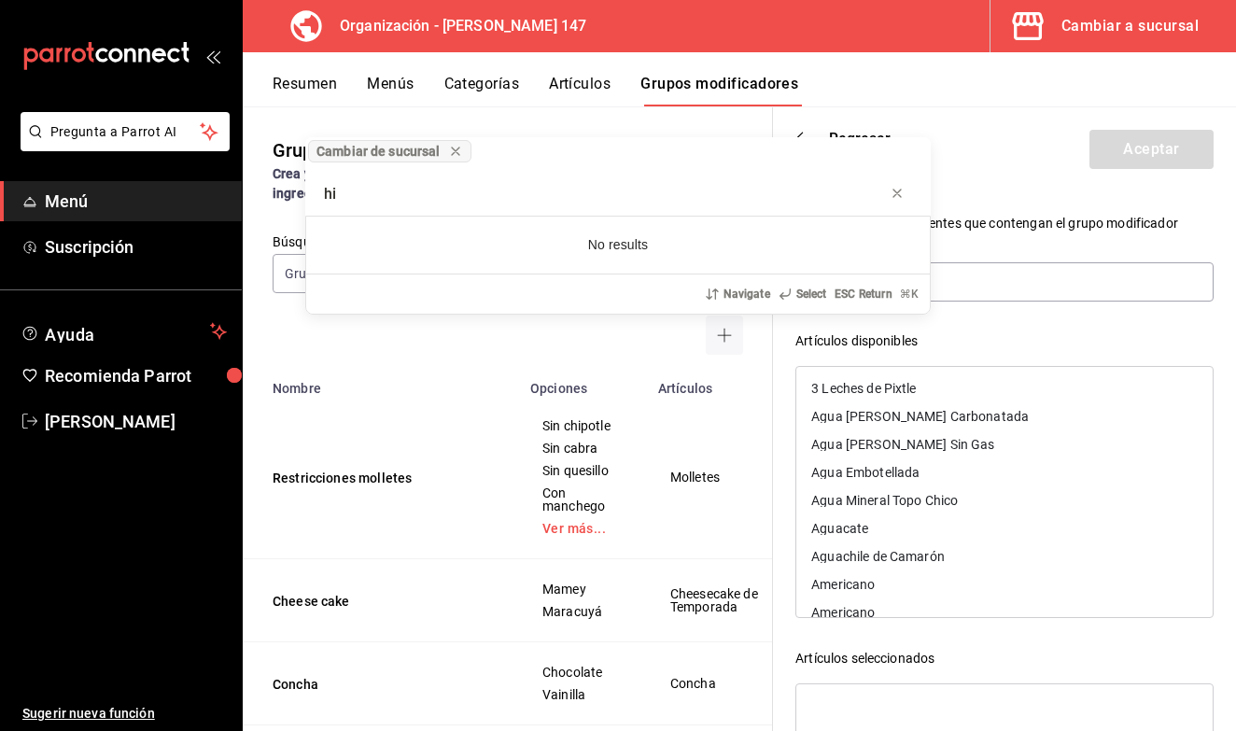
type input "h"
type input "[GEOGRAPHIC_DATA]"
click at [903, 186] on div "progress bar" at bounding box center [897, 193] width 15 height 19
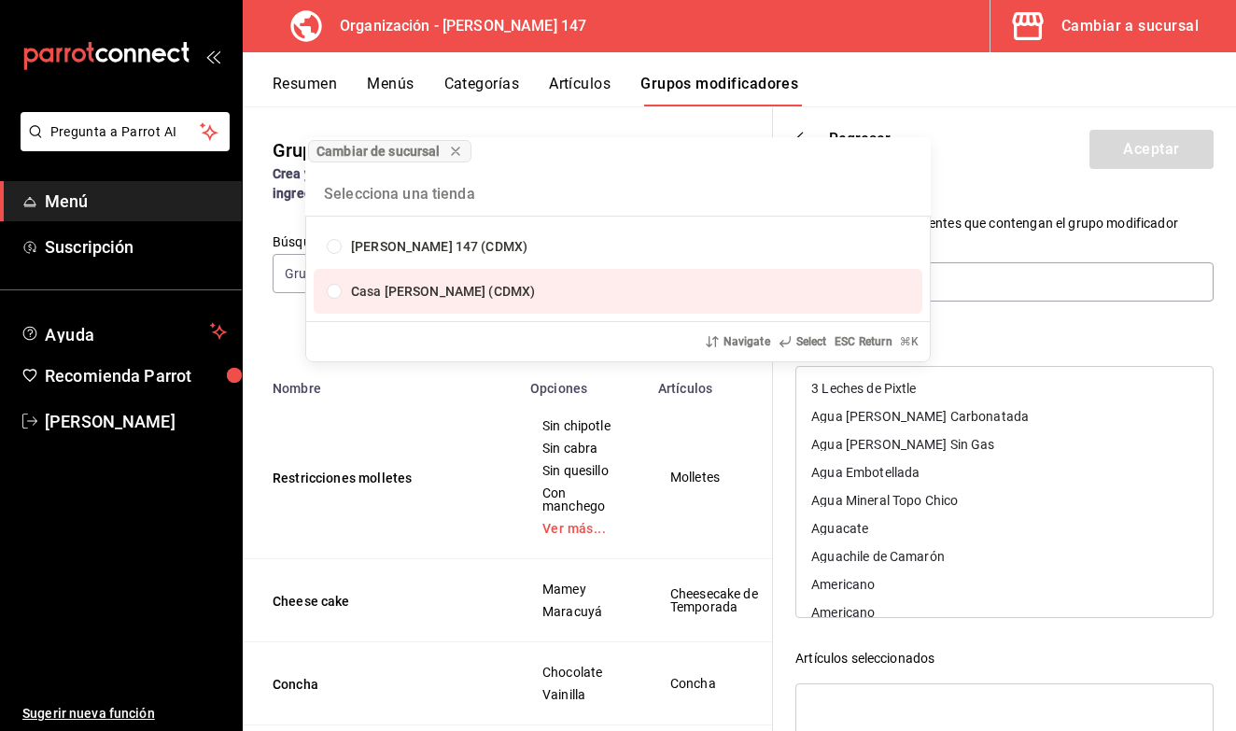
click at [1001, 304] on div "Cambiar de sucursal [PERSON_NAME] 147 (CDMX) Casa [PERSON_NAME] (CDMX) Navigate…" at bounding box center [618, 365] width 1236 height 731
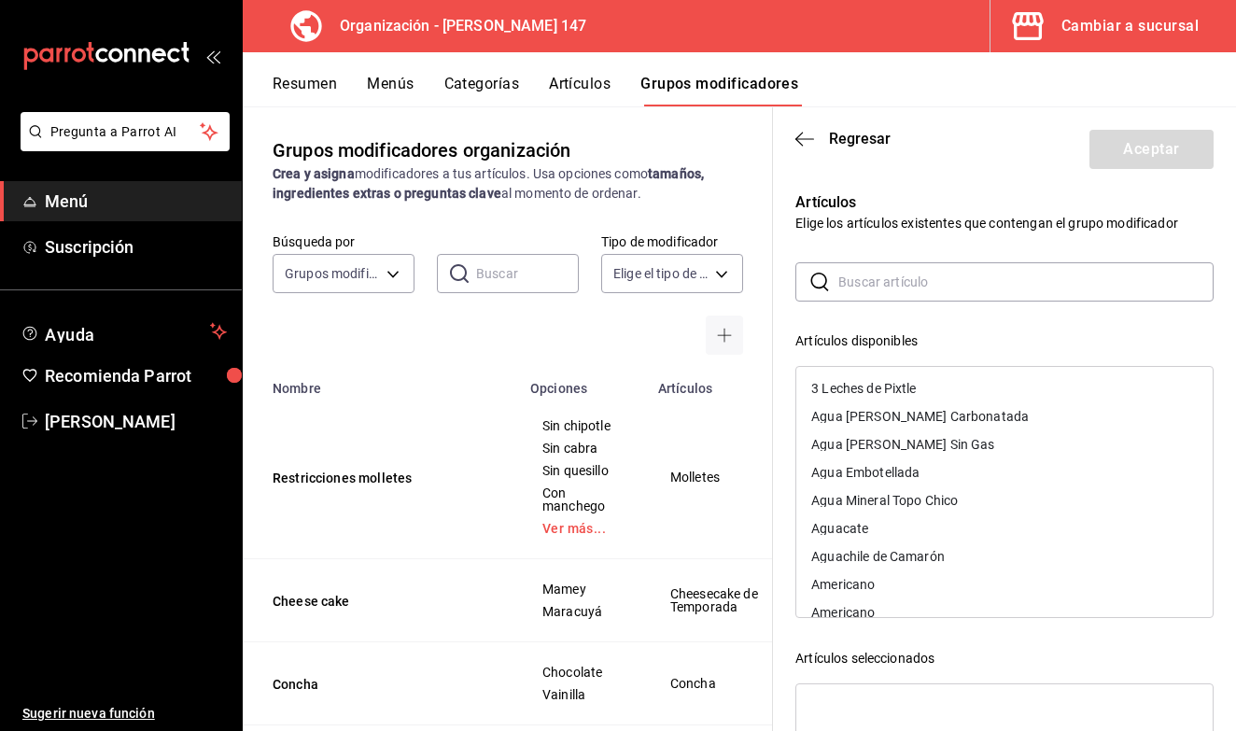
click at [1001, 304] on div "​ ​ Artículos disponibles 3 Leches de Pixtle [GEOGRAPHIC_DATA][PERSON_NAME] [GE…" at bounding box center [1005, 595] width 418 height 667
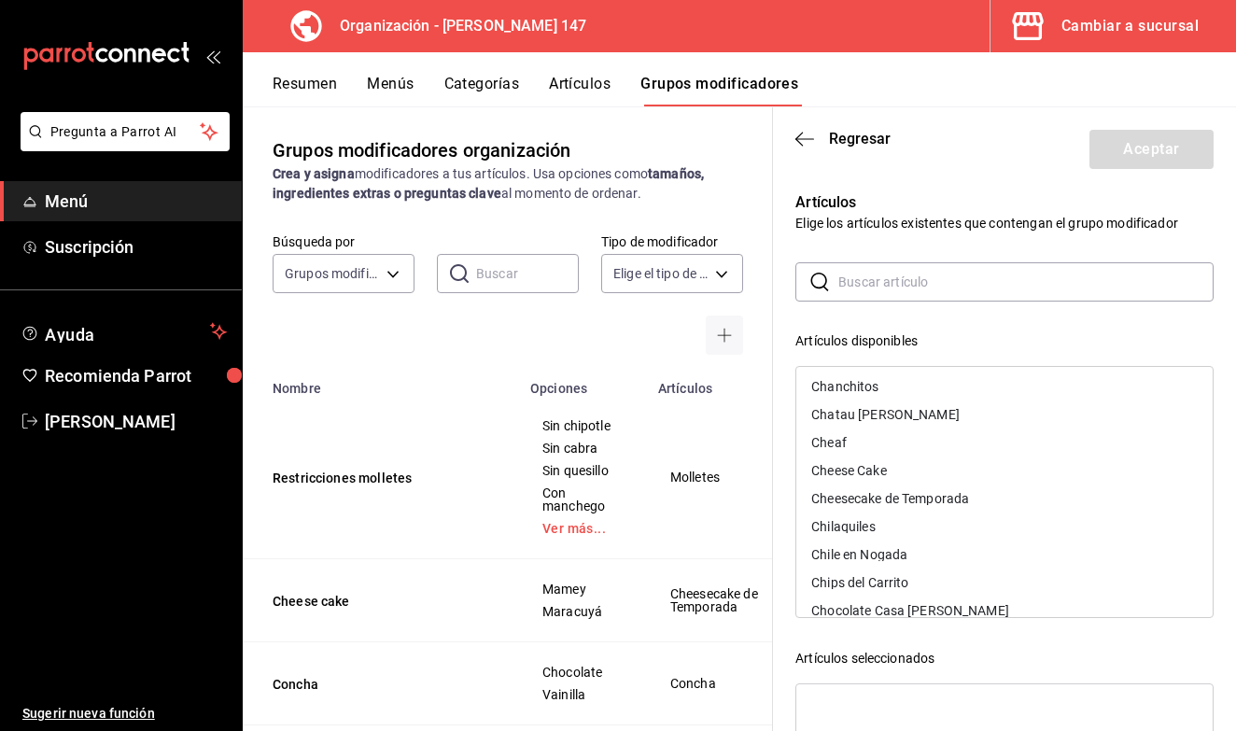
click at [890, 563] on div "Chile en Nogada" at bounding box center [1005, 555] width 417 height 28
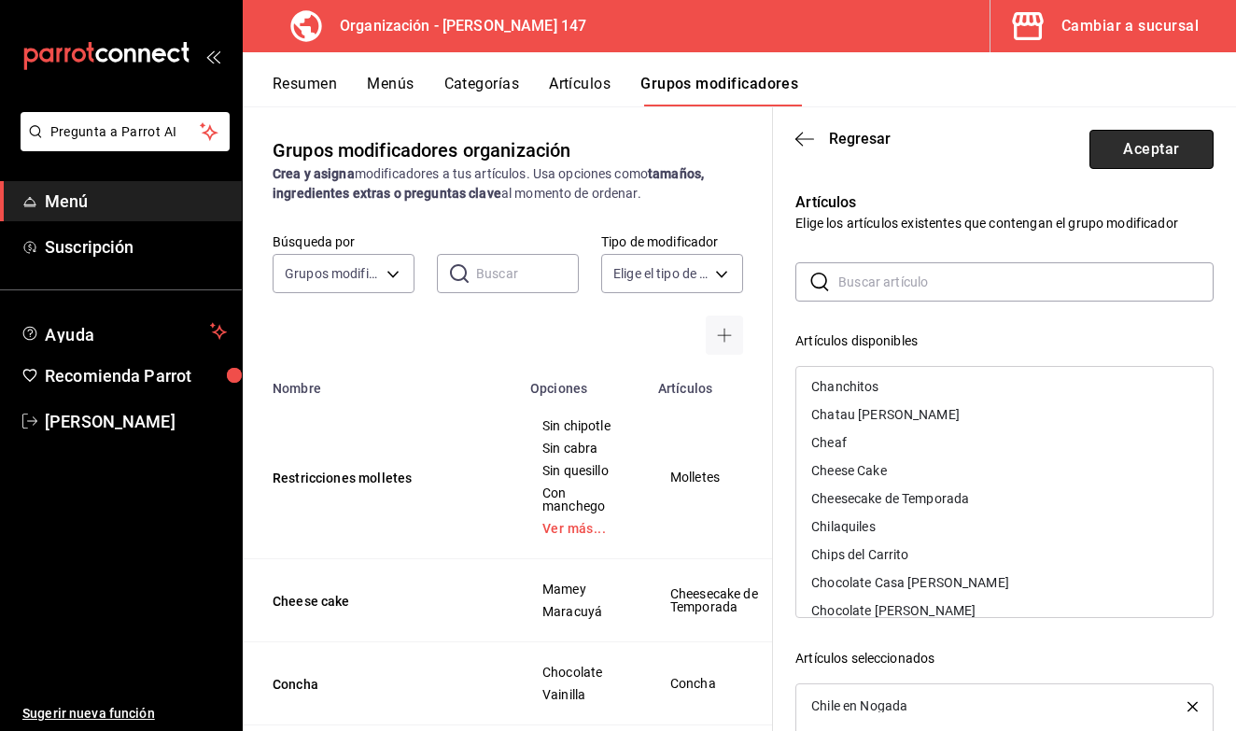
click at [1111, 157] on button "Aceptar" at bounding box center [1152, 149] width 124 height 39
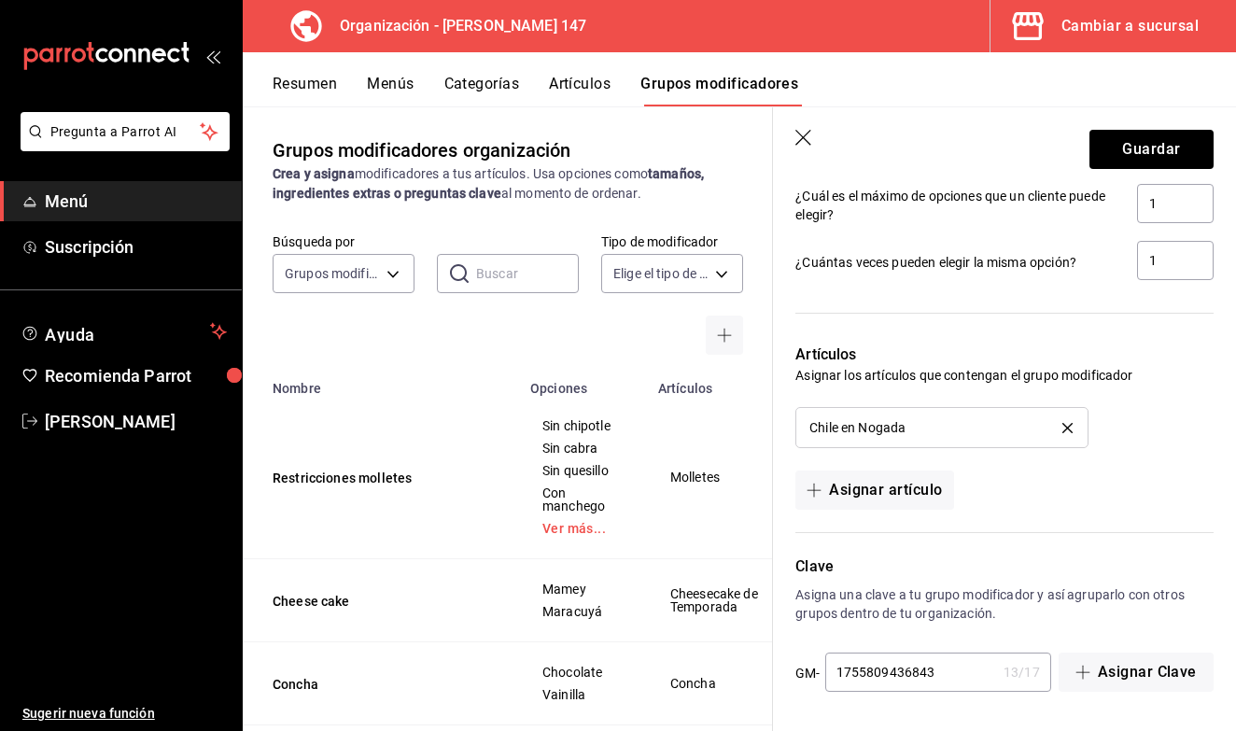
scroll to position [0, 0]
click at [1109, 158] on button "Guardar" at bounding box center [1152, 149] width 124 height 39
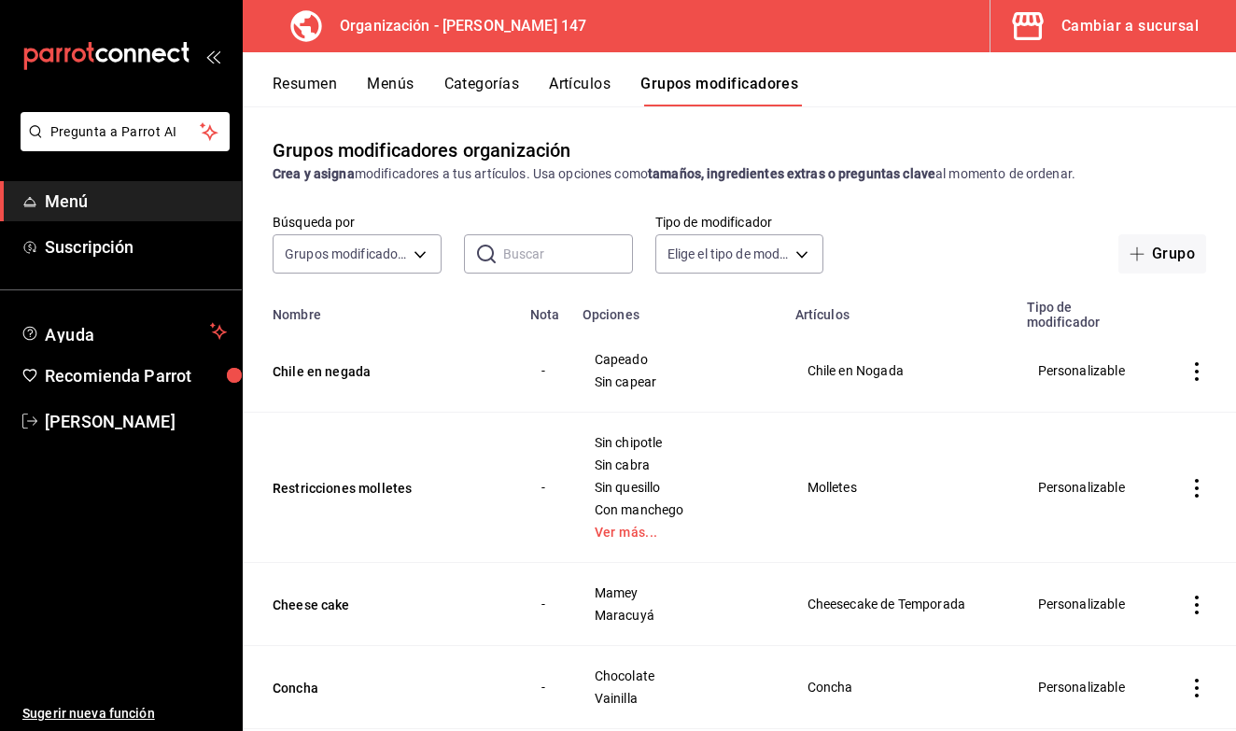
click at [578, 90] on button "Artículos" at bounding box center [580, 91] width 62 height 32
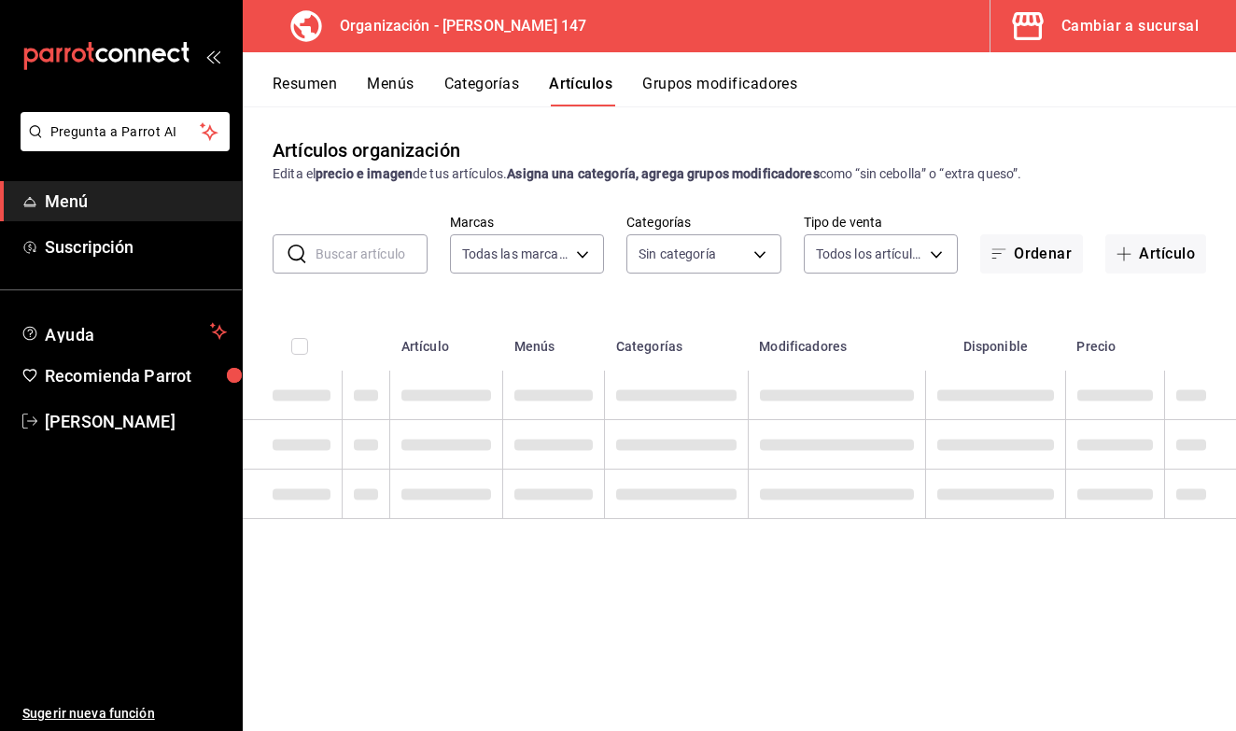
type input "b3e89477-8da9-4b67-b274-bdb9d47885f4"
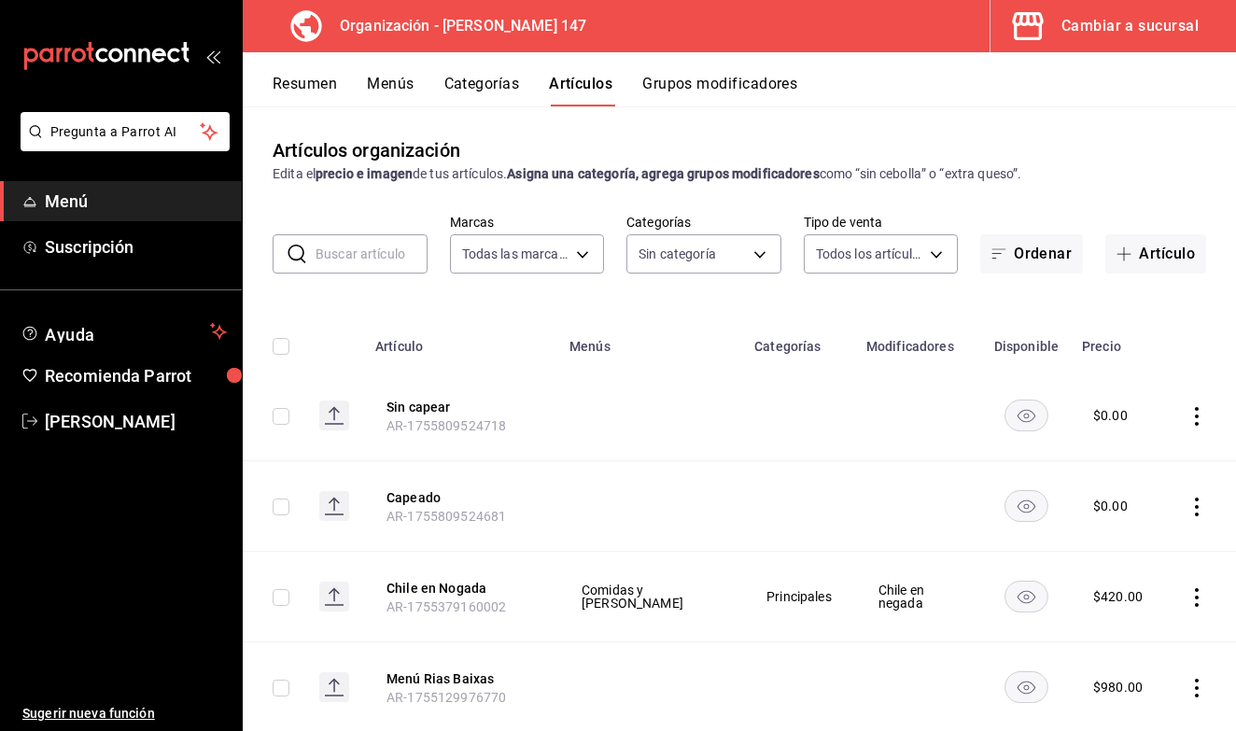
type input "b87891df-8a12-4a0c-8158-8d9801a8670e,4e8580e0-91de-40f0-8ab6-2614008eaf48,68563…"
click at [688, 81] on button "Grupos modificadores" at bounding box center [719, 91] width 155 height 32
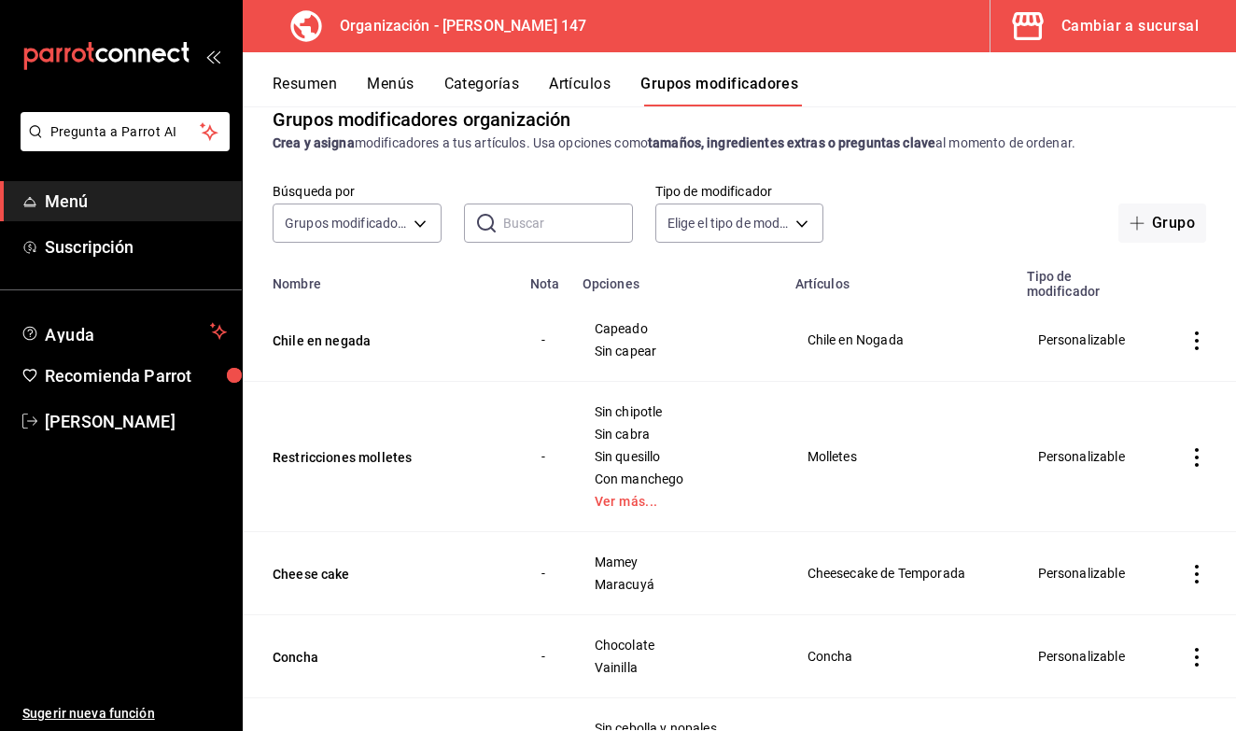
scroll to position [39, 0]
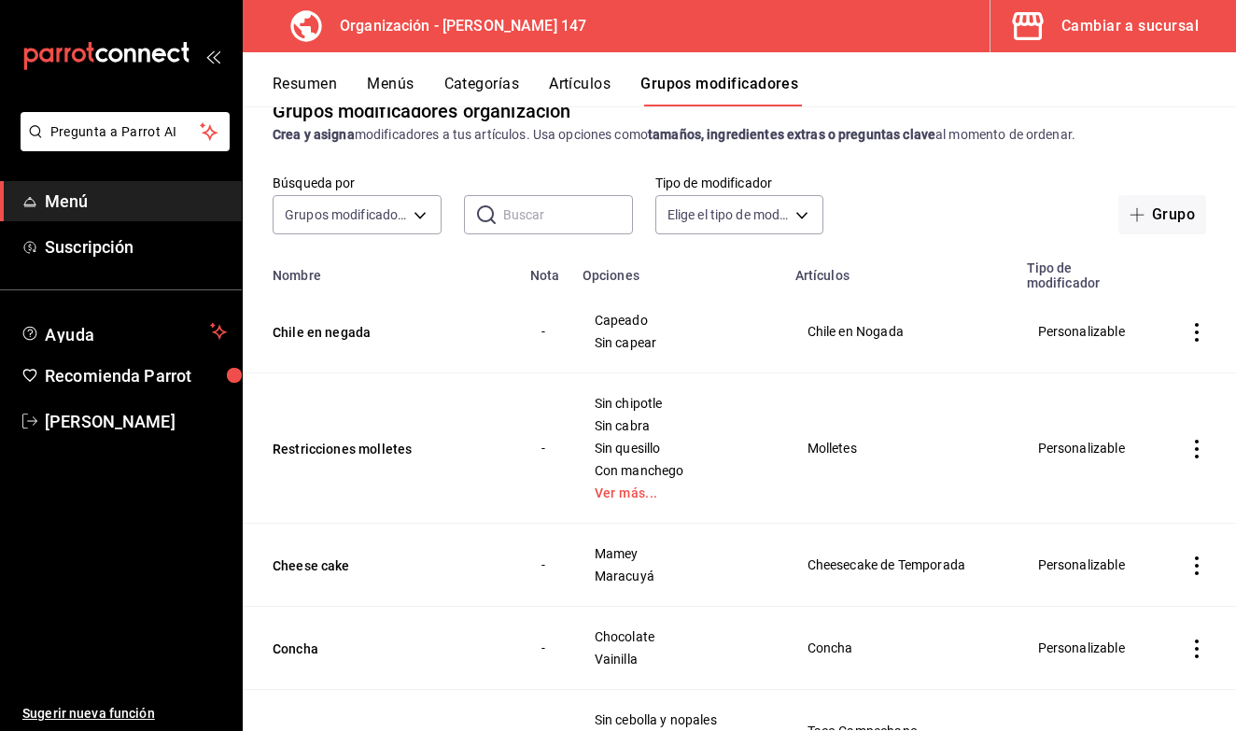
click at [1198, 557] on icon "actions" at bounding box center [1197, 566] width 19 height 19
click at [1137, 588] on span "Editar" at bounding box center [1141, 595] width 49 height 20
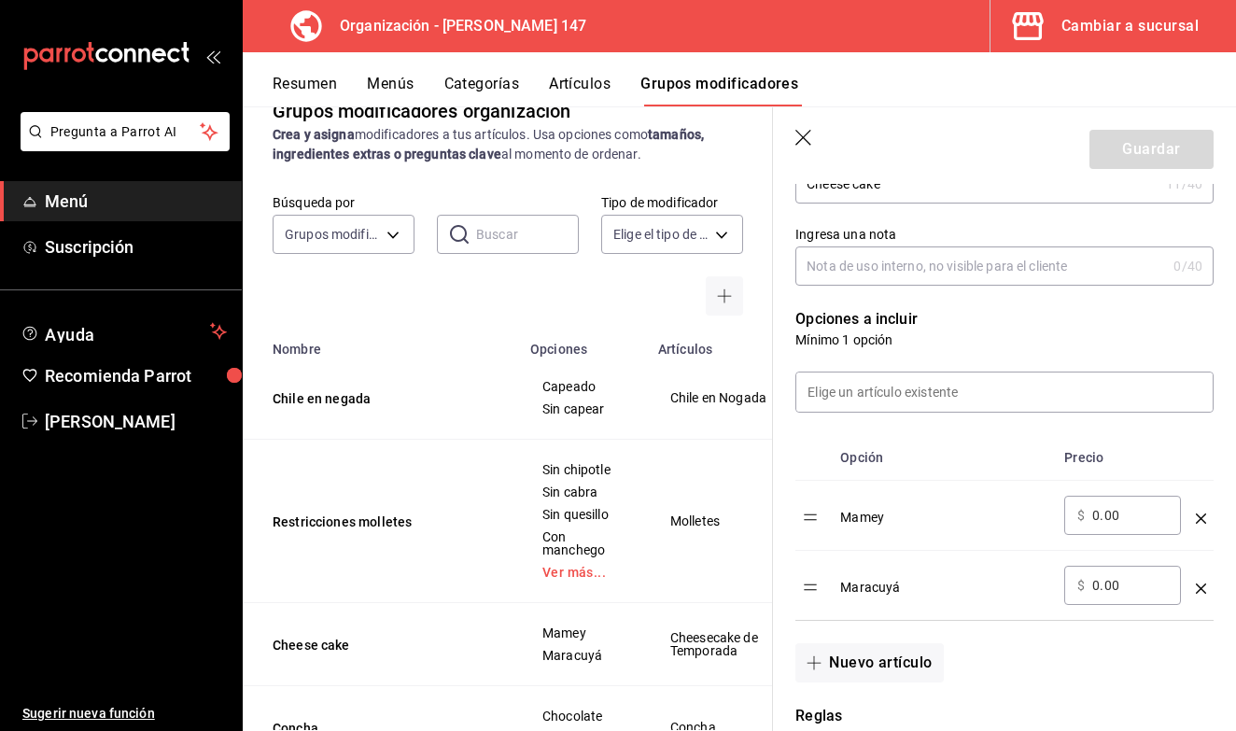
scroll to position [367, 0]
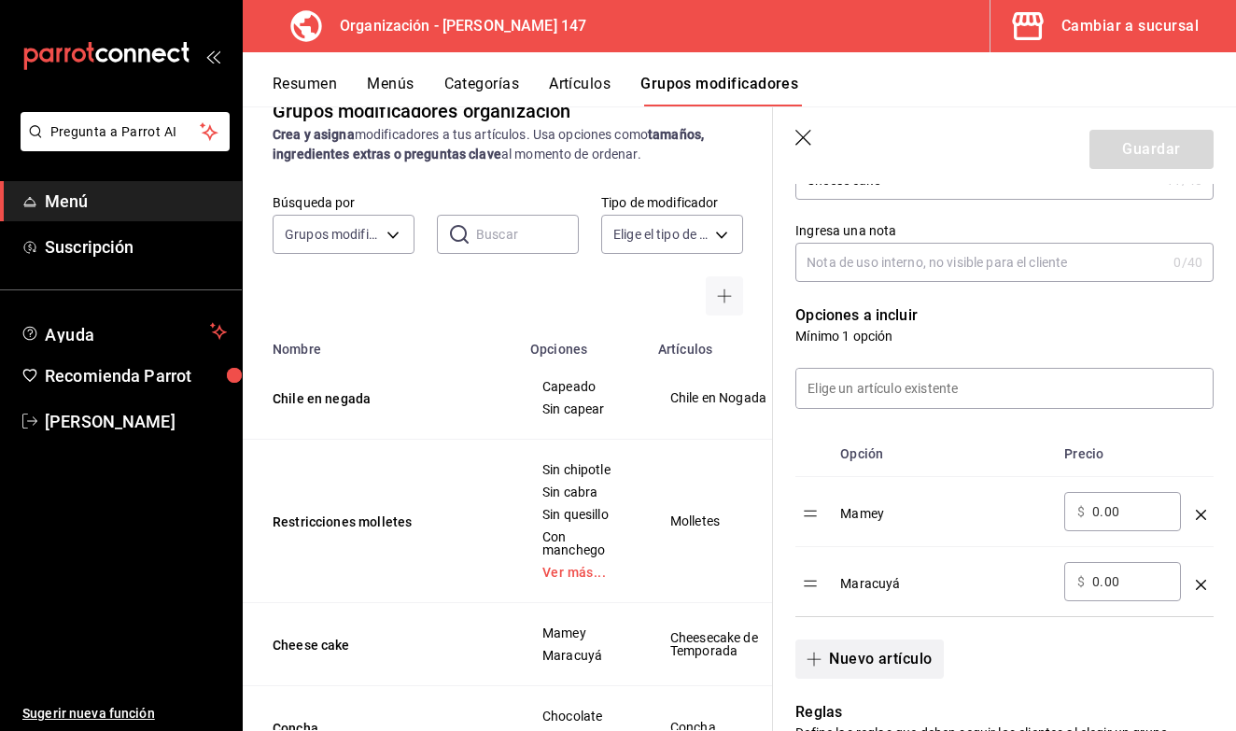
click at [875, 654] on button "Nuevo artículo" at bounding box center [870, 659] width 148 height 39
click at [872, 651] on input "optionsTable" at bounding box center [945, 651] width 183 height 19
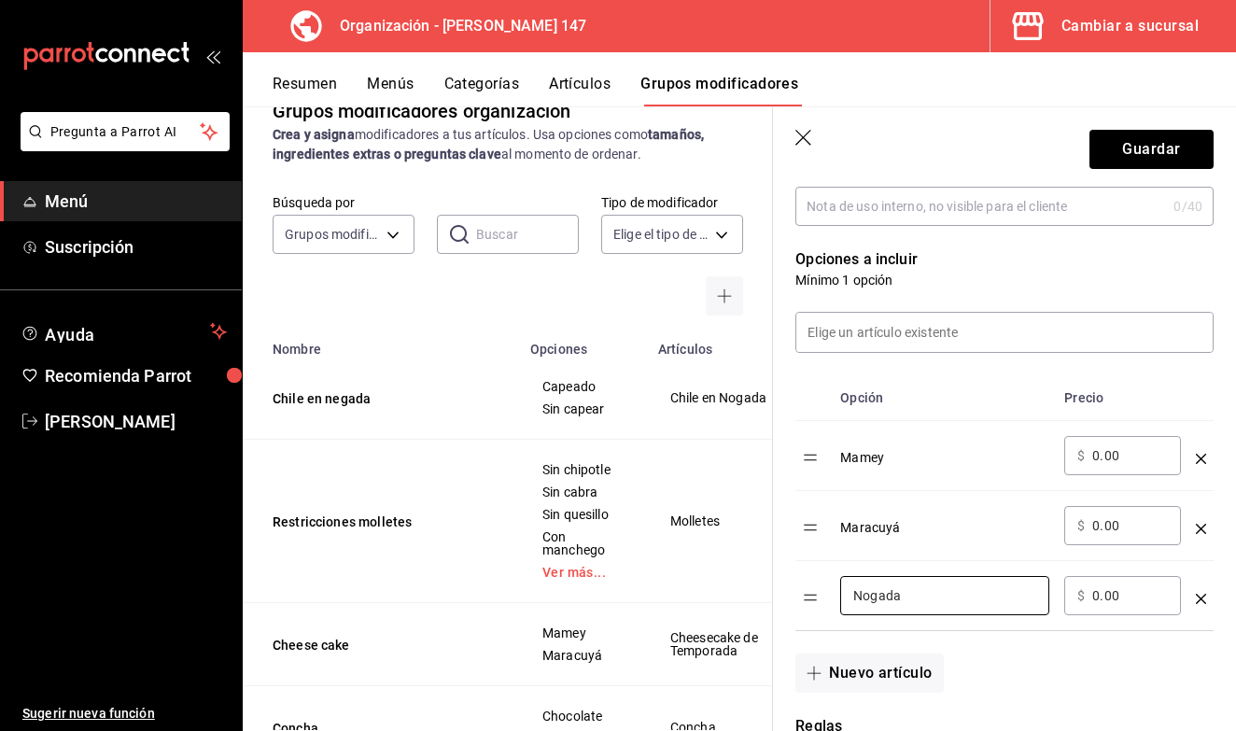
scroll to position [429, 0]
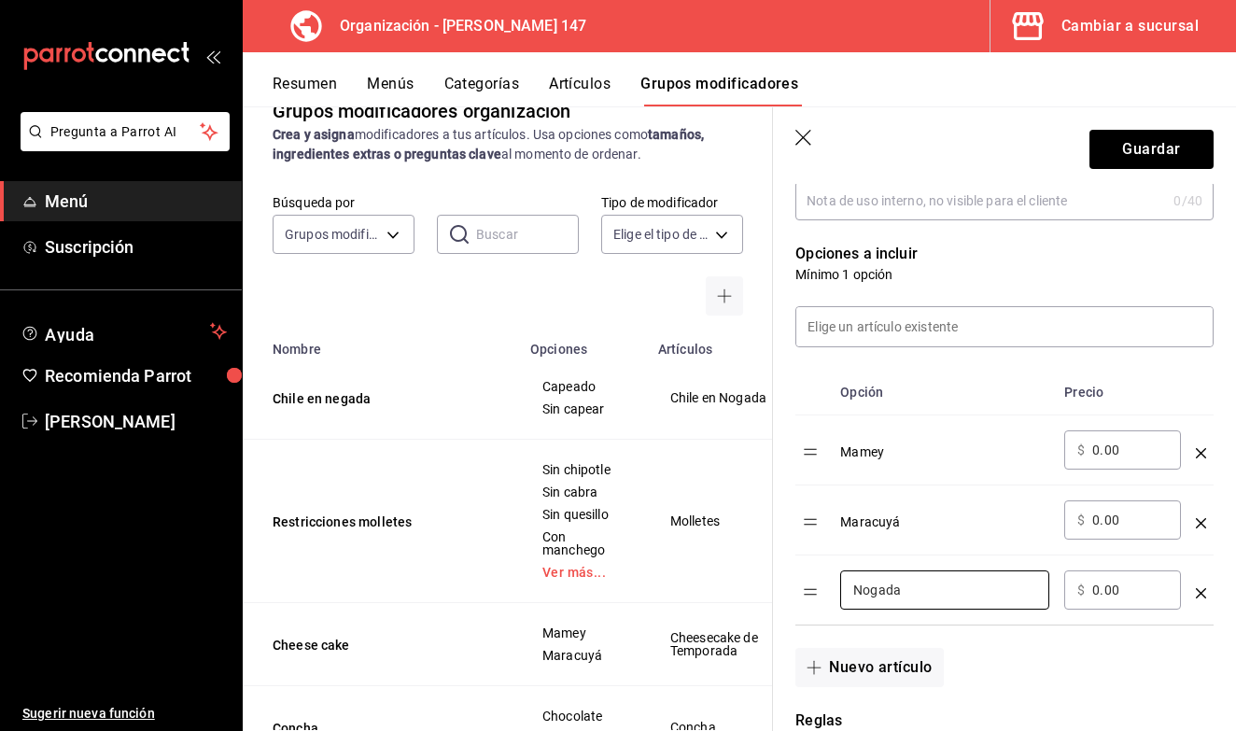
type input "Nogada"
click at [1108, 596] on input "0.00" at bounding box center [1131, 590] width 76 height 19
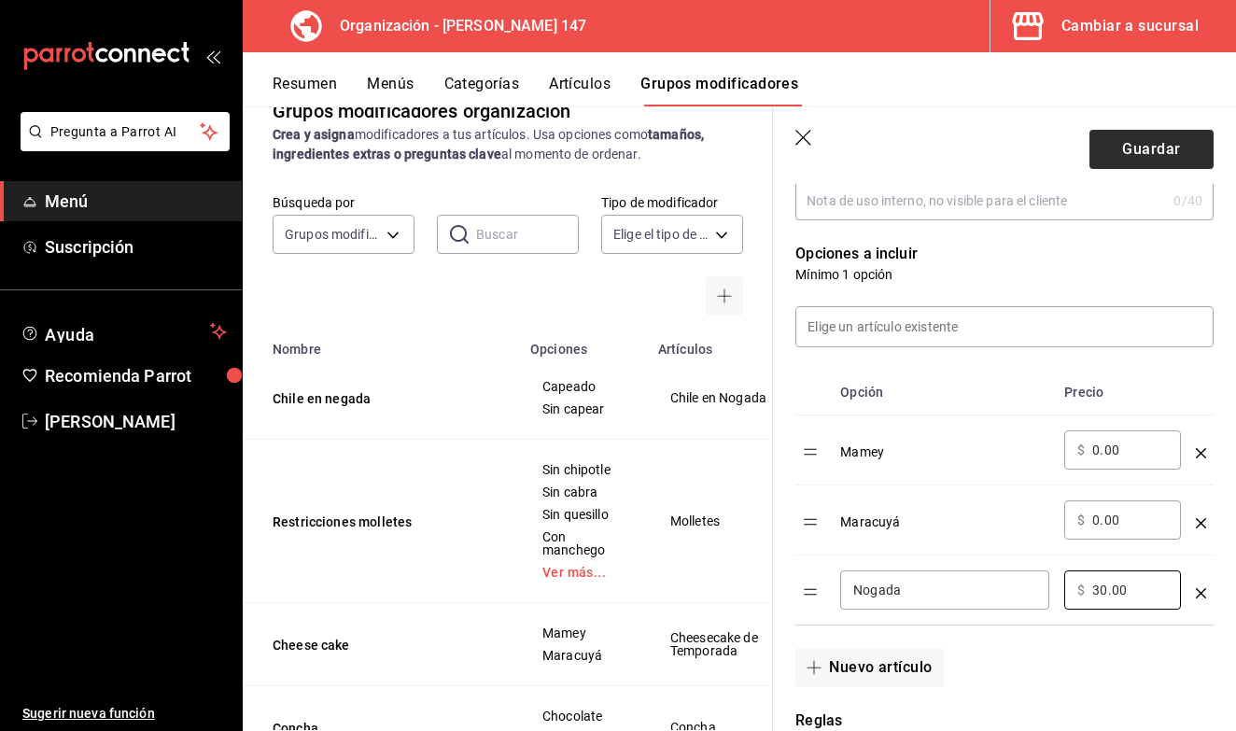
type input "30.00"
click at [1136, 152] on button "Guardar" at bounding box center [1152, 149] width 124 height 39
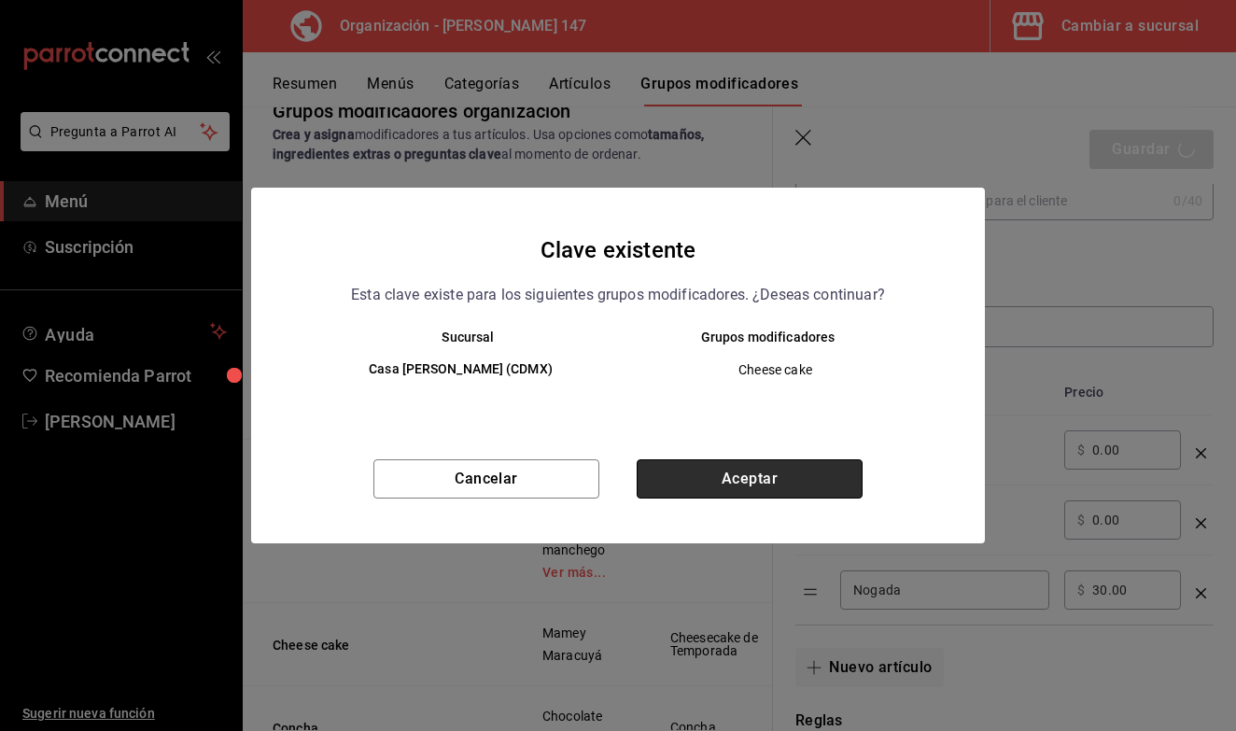
click at [789, 482] on button "Aceptar" at bounding box center [750, 478] width 226 height 39
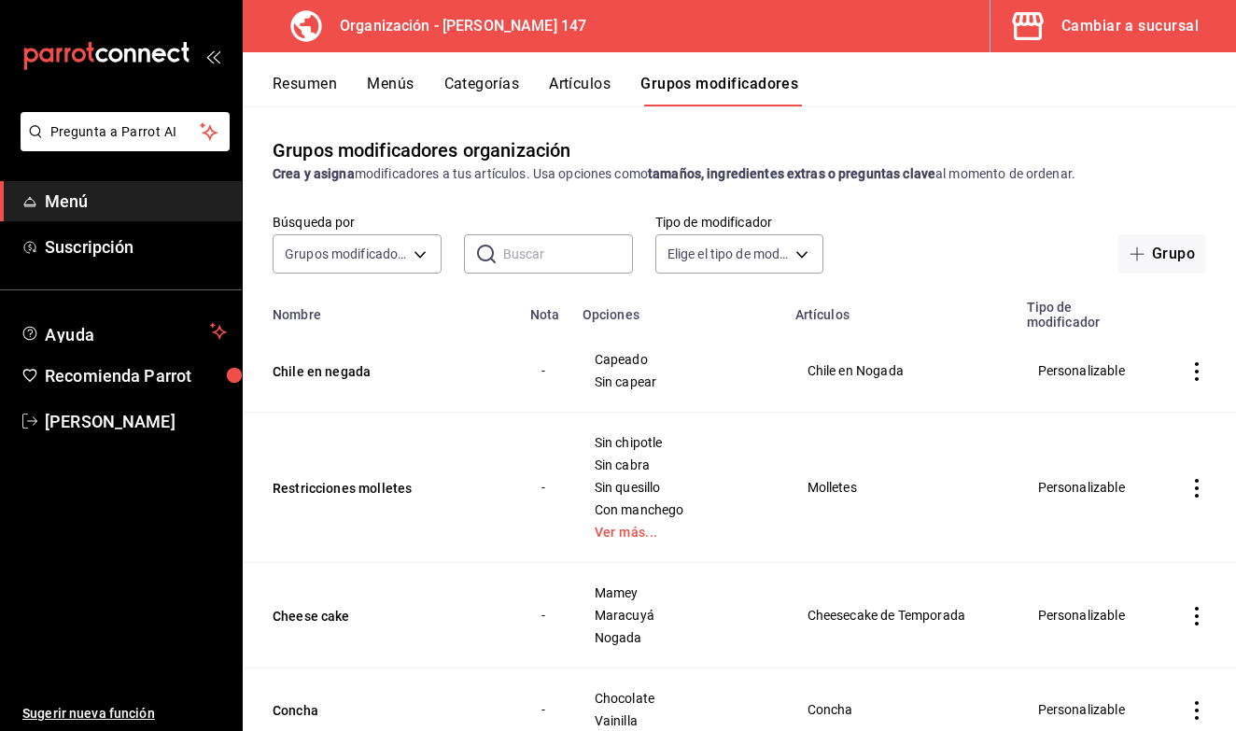
click at [1199, 607] on icon "actions" at bounding box center [1197, 616] width 4 height 19
click at [1155, 613] on span "Editar" at bounding box center [1141, 606] width 49 height 20
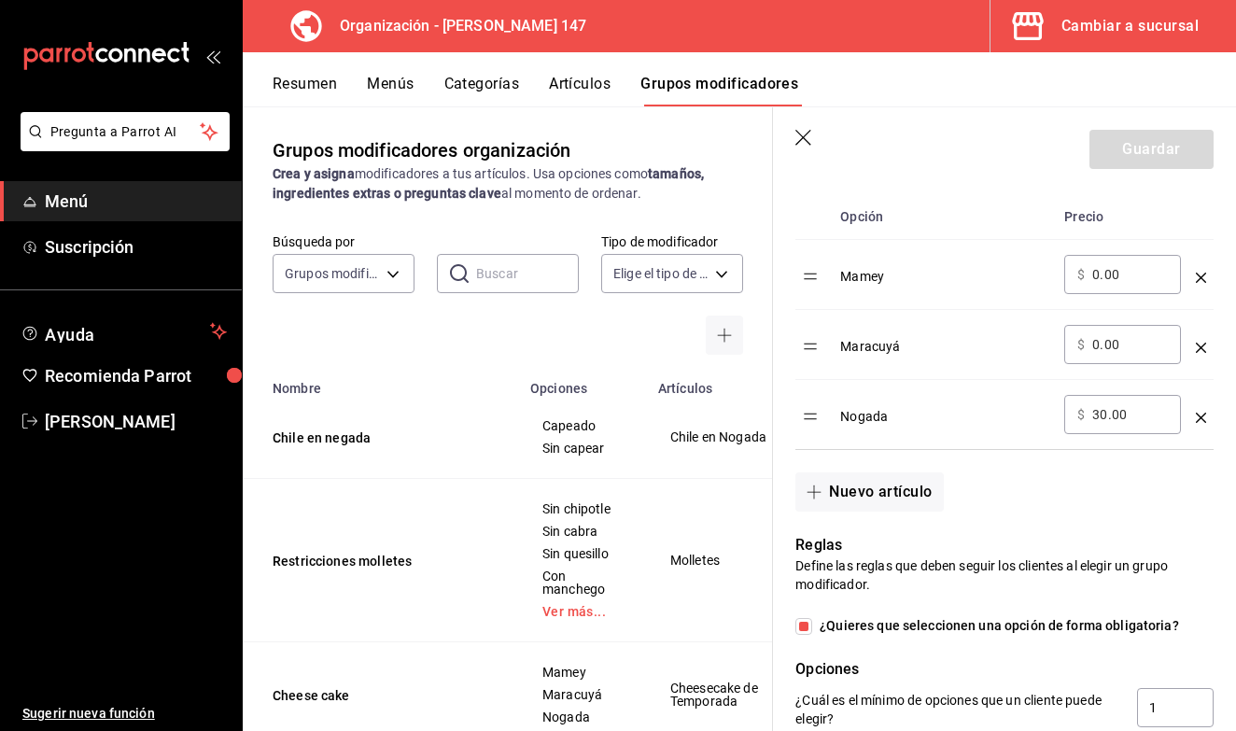
scroll to position [600, 0]
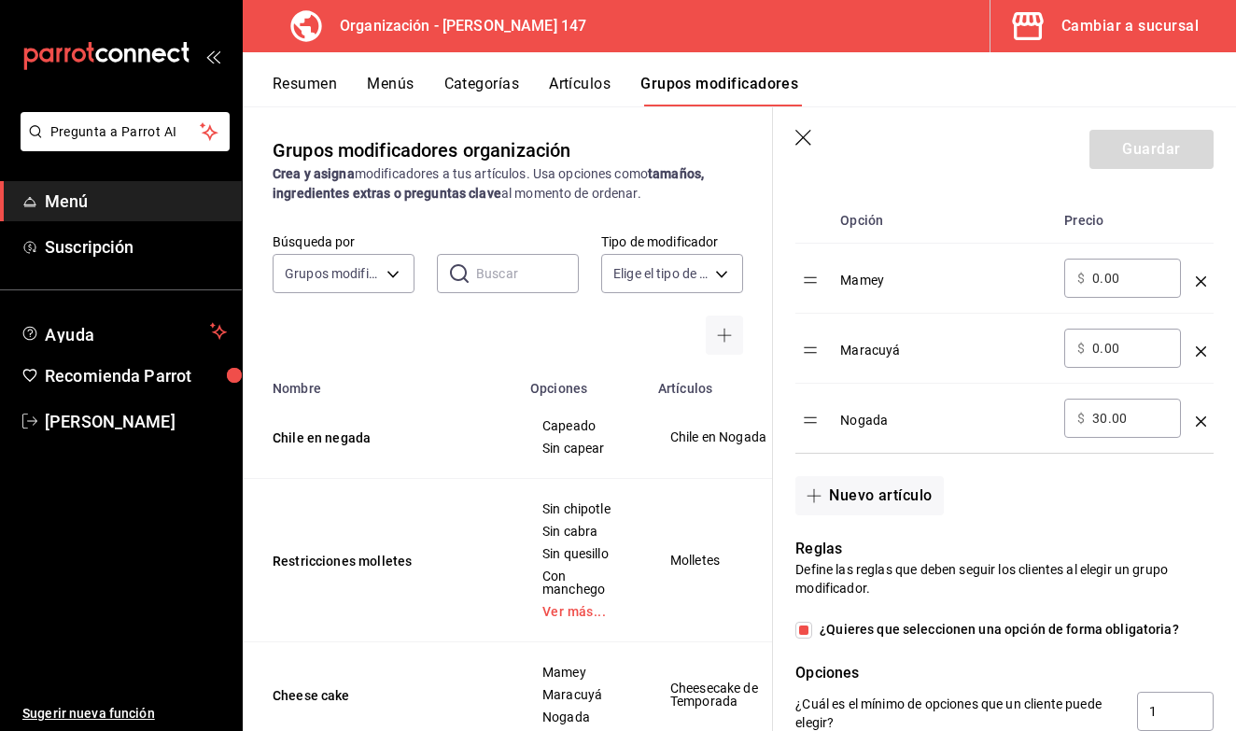
click at [1207, 280] on td "optionsTable" at bounding box center [1201, 279] width 25 height 70
click at [1205, 280] on icon "optionsTable" at bounding box center [1201, 281] width 10 height 10
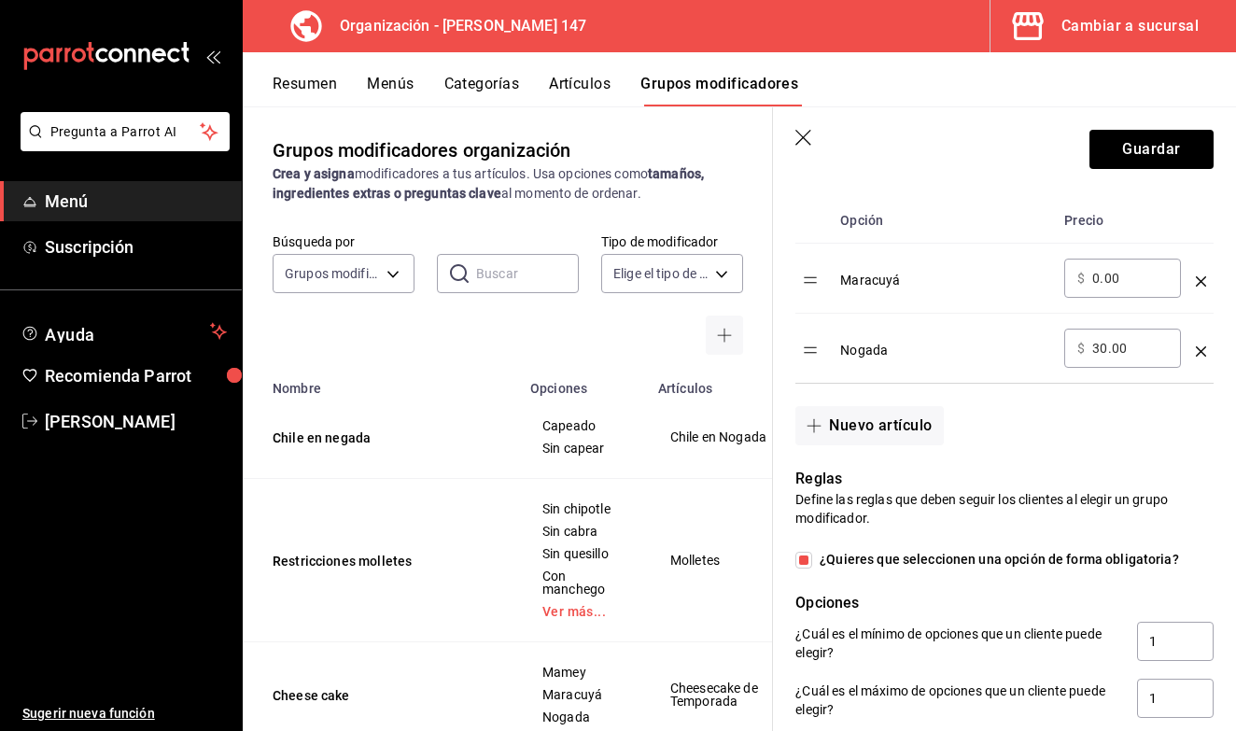
click at [1202, 278] on icon "optionsTable" at bounding box center [1201, 281] width 10 height 10
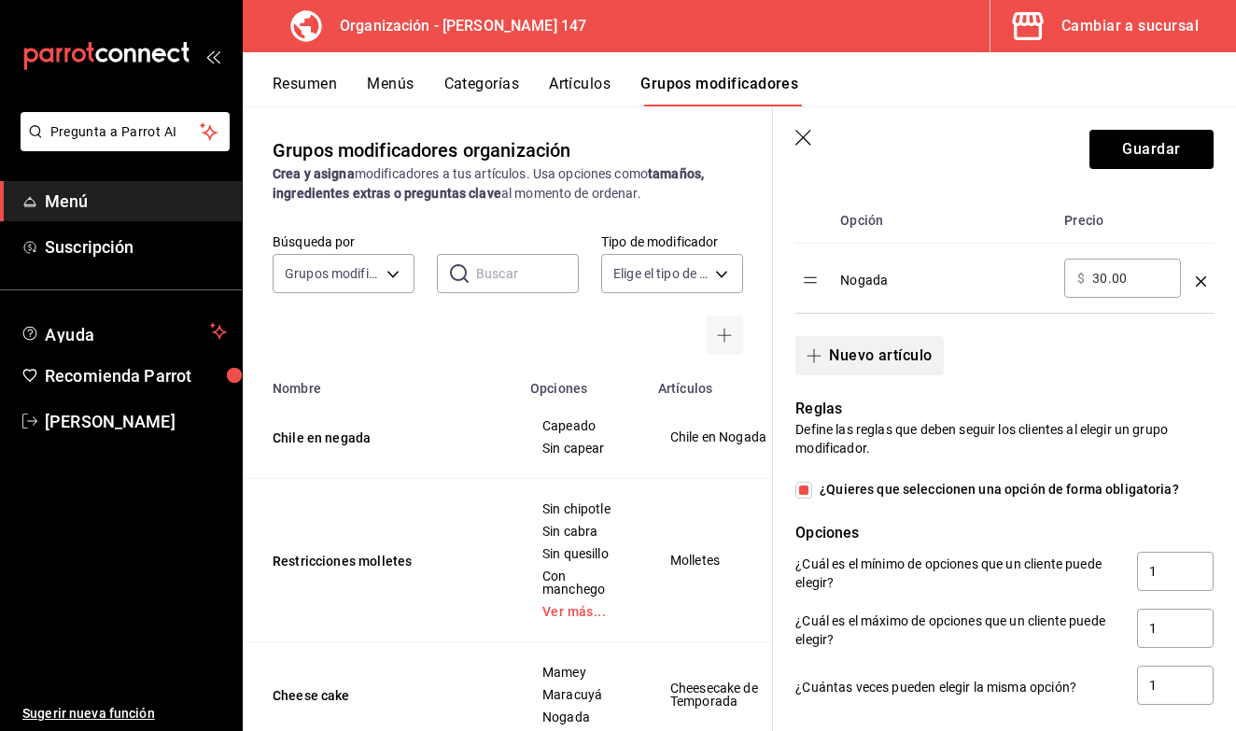
click at [833, 360] on button "Nuevo artículo" at bounding box center [870, 355] width 148 height 39
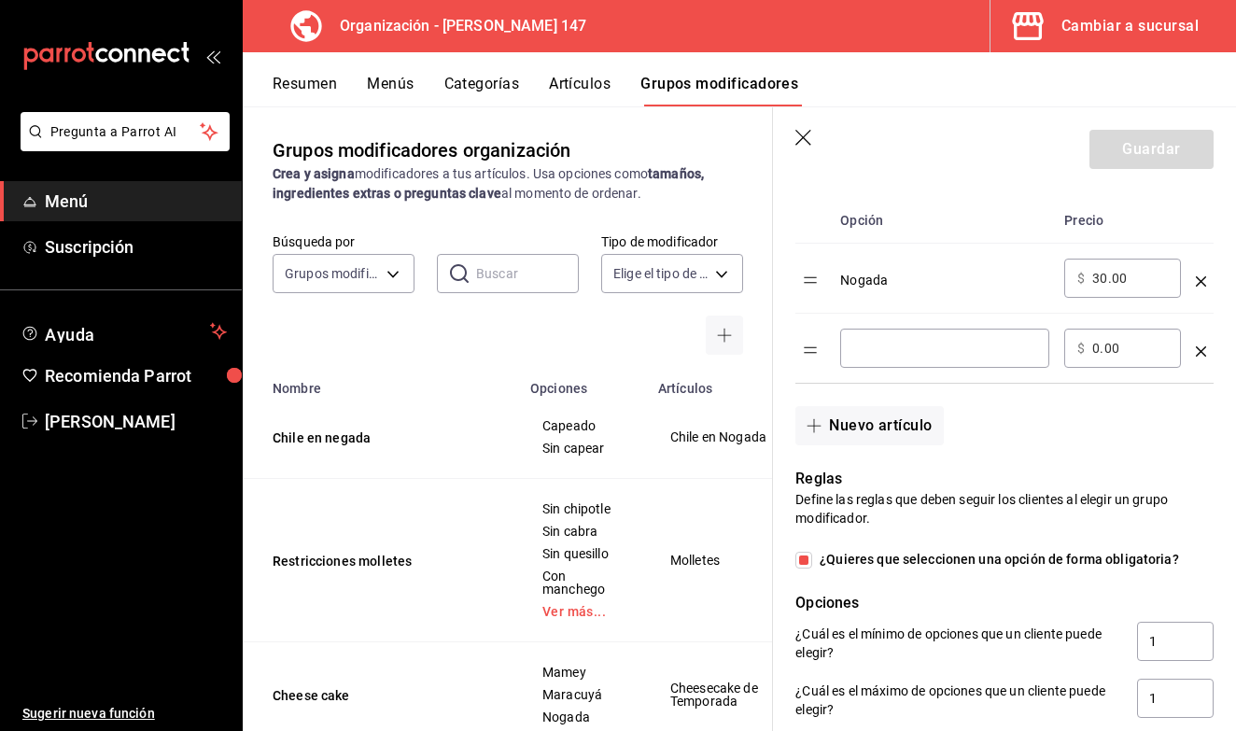
click at [865, 355] on input "optionsTable" at bounding box center [945, 348] width 183 height 19
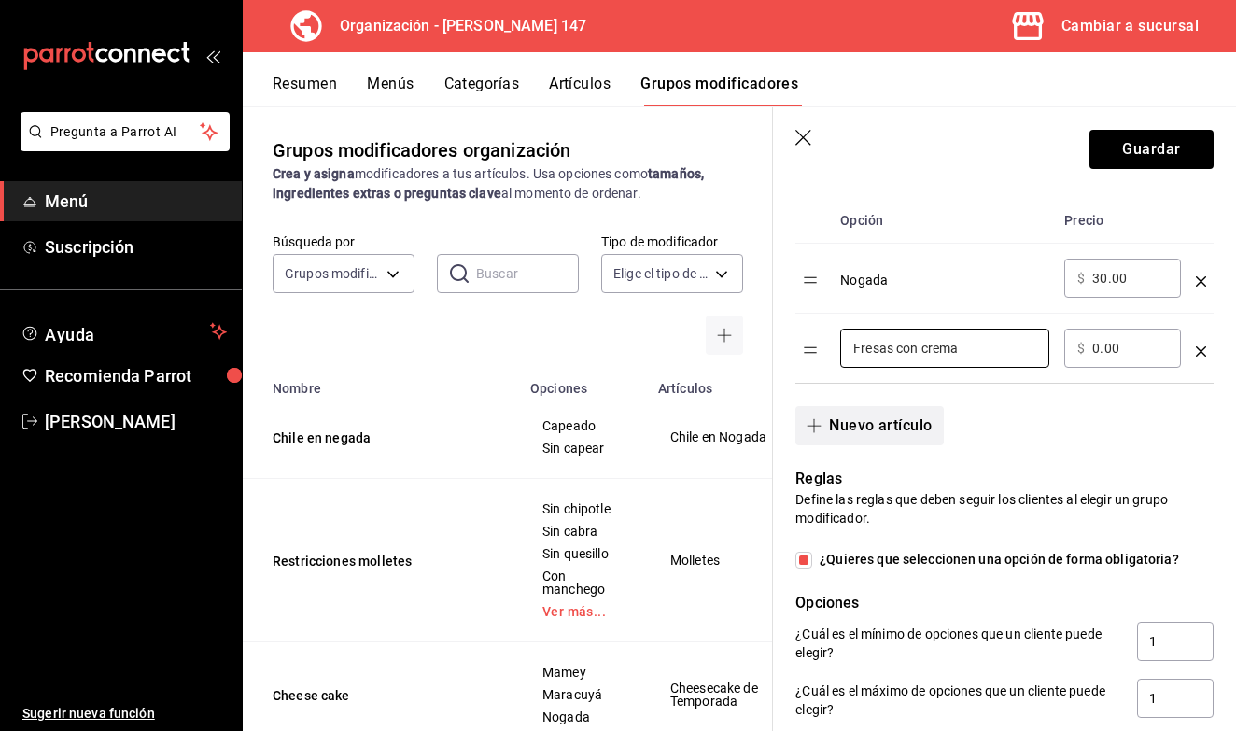
type input "Fresas con crema"
click at [826, 425] on span "button" at bounding box center [818, 425] width 22 height 15
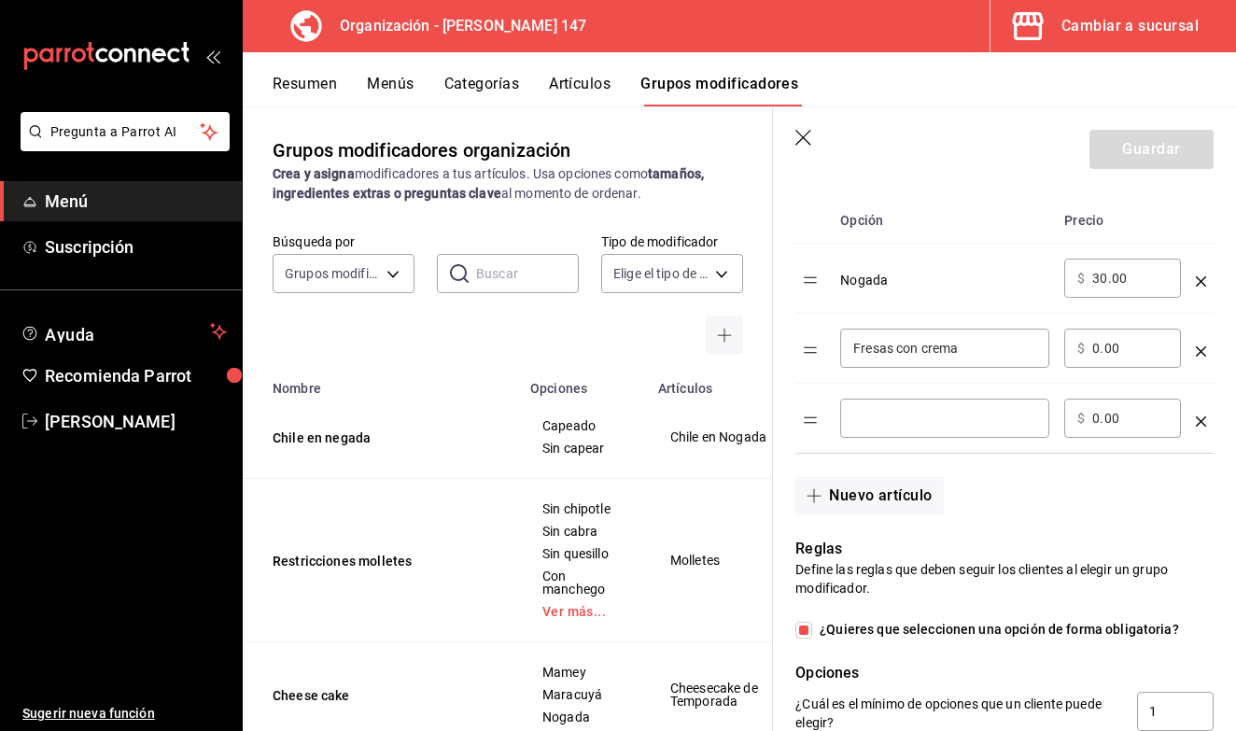
click at [868, 425] on input "optionsTable" at bounding box center [945, 418] width 183 height 19
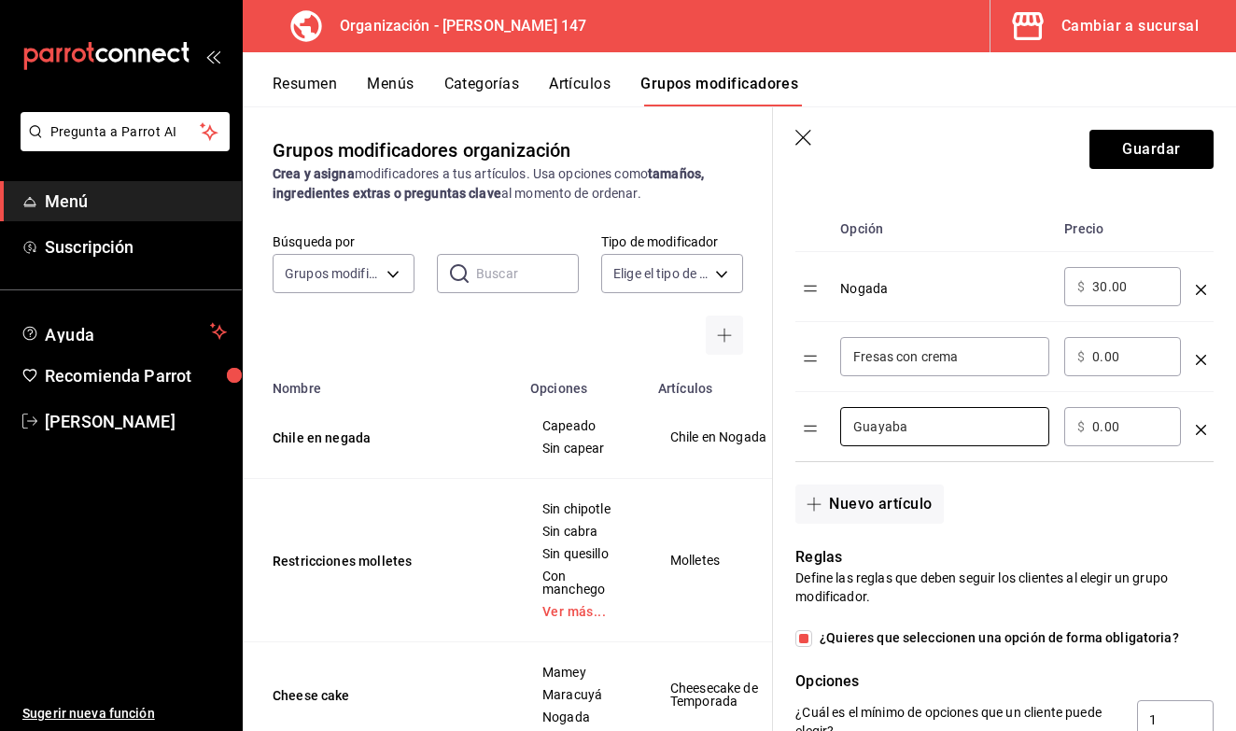
scroll to position [590, 0]
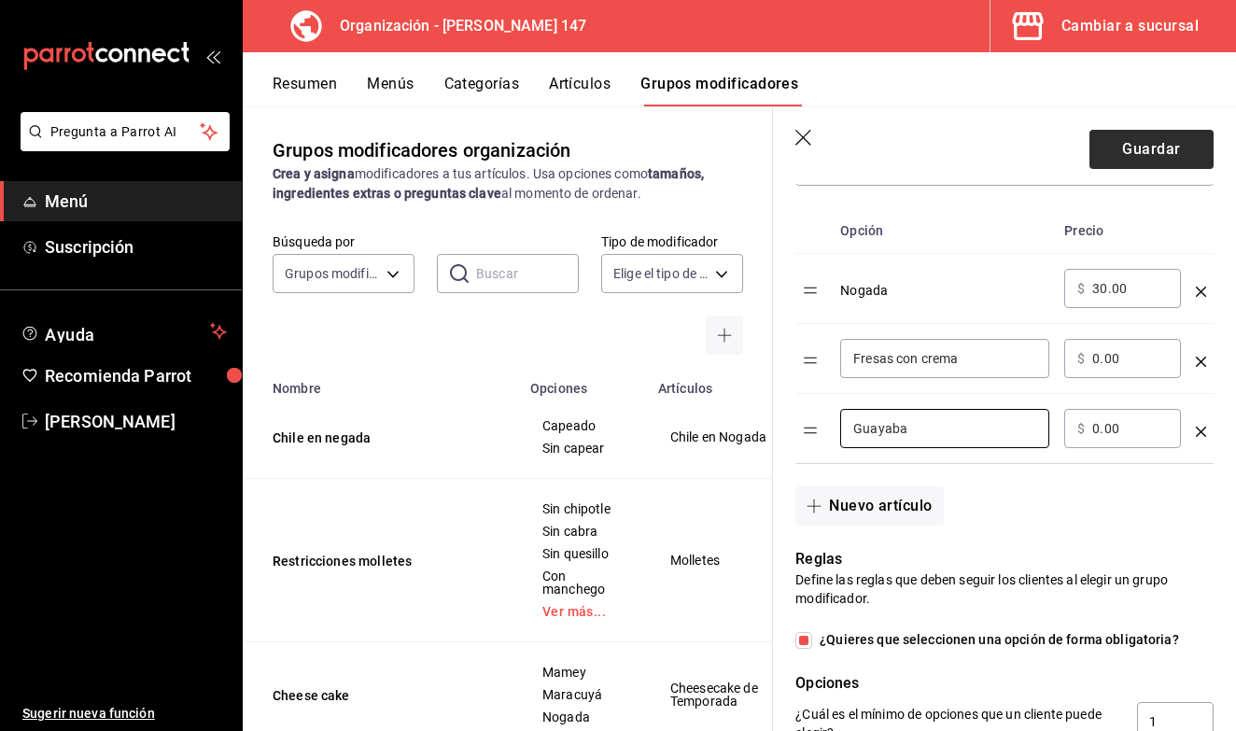
type input "Guayaba"
click at [1151, 160] on button "Guardar" at bounding box center [1152, 149] width 124 height 39
click at [1151, 160] on div "Guardar" at bounding box center [1152, 149] width 124 height 39
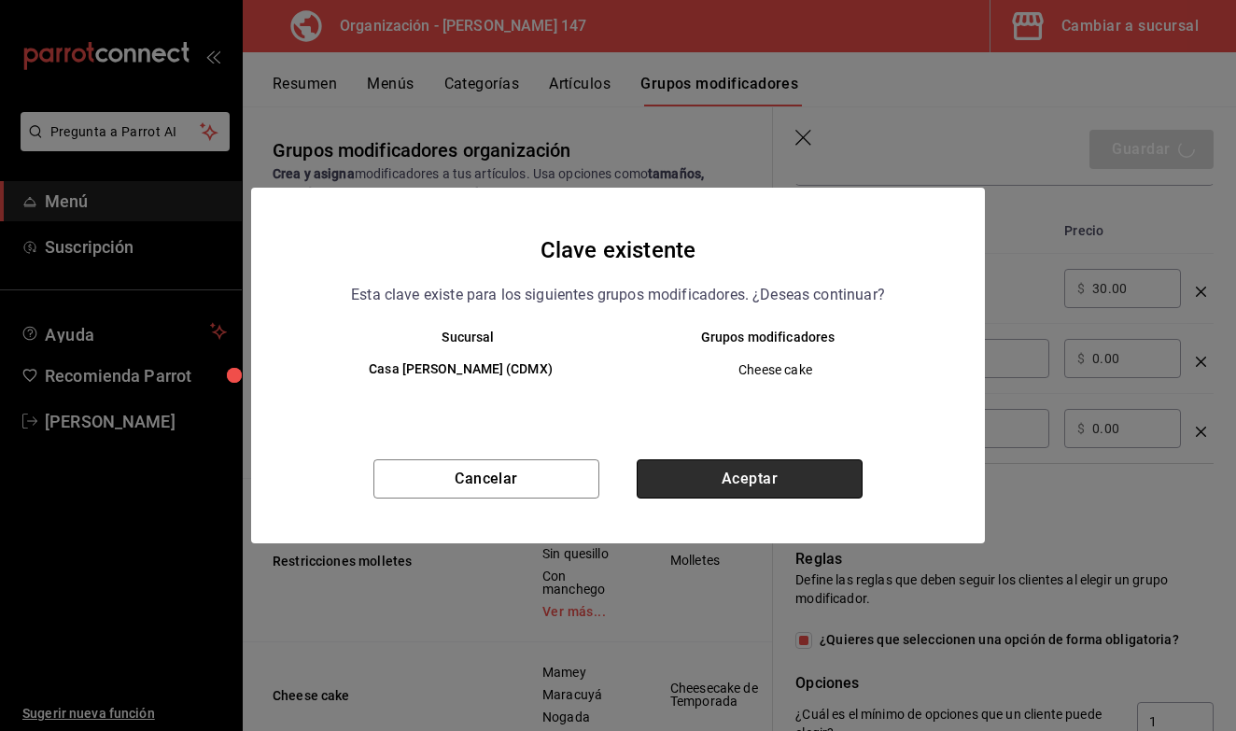
click at [765, 492] on button "Aceptar" at bounding box center [750, 478] width 226 height 39
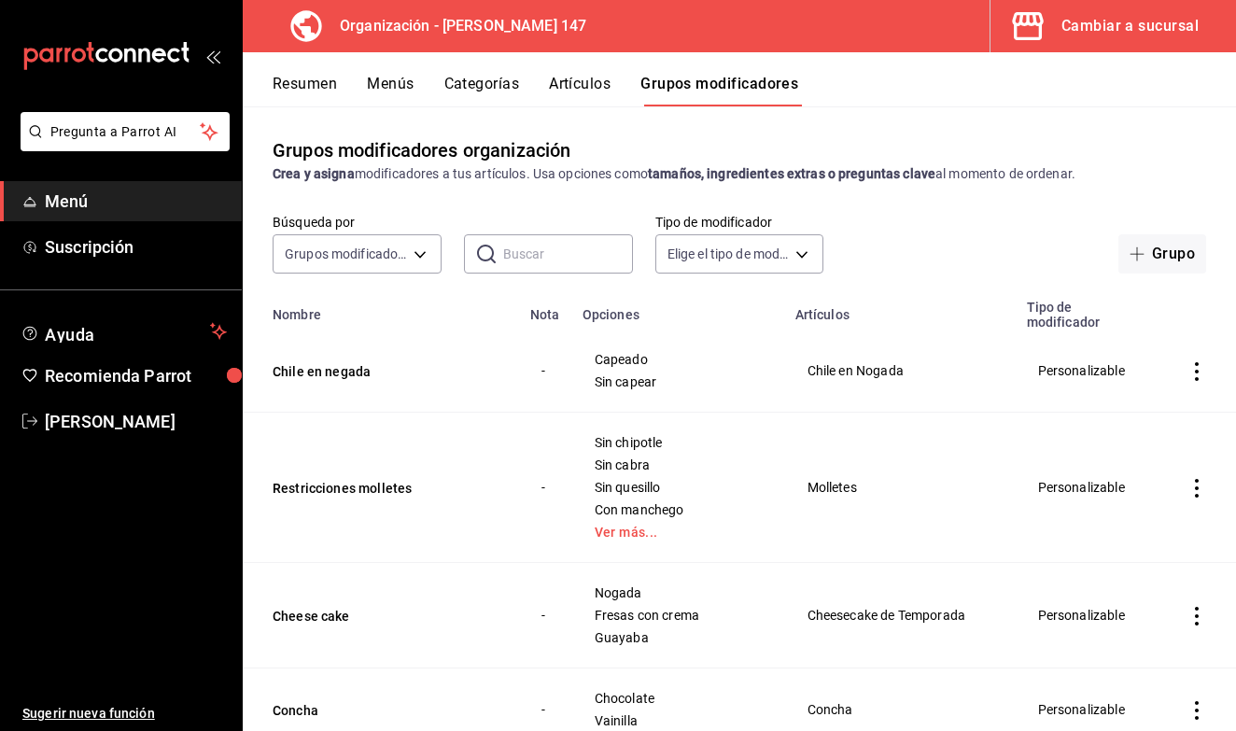
click at [573, 68] on div "Resumen Menús Categorías Artículos Grupos modificadores" at bounding box center [740, 79] width 994 height 54
click at [573, 71] on div "Resumen Menús Categorías Artículos Grupos modificadores" at bounding box center [740, 79] width 994 height 54
click at [572, 92] on button "Artículos" at bounding box center [580, 91] width 62 height 32
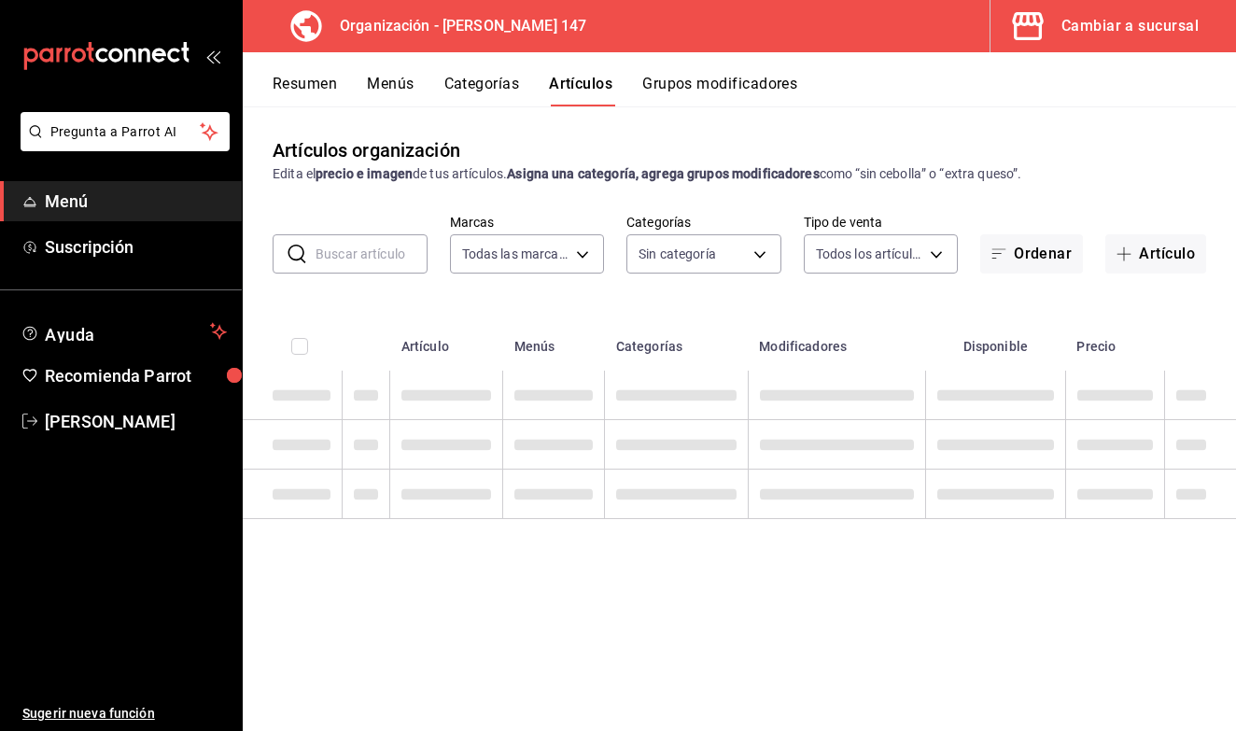
type input "b3e89477-8da9-4b67-b274-bdb9d47885f4"
type input "b87891df-8a12-4a0c-8158-8d9801a8670e,4e8580e0-91de-40f0-8ab6-2614008eaf48,68563…"
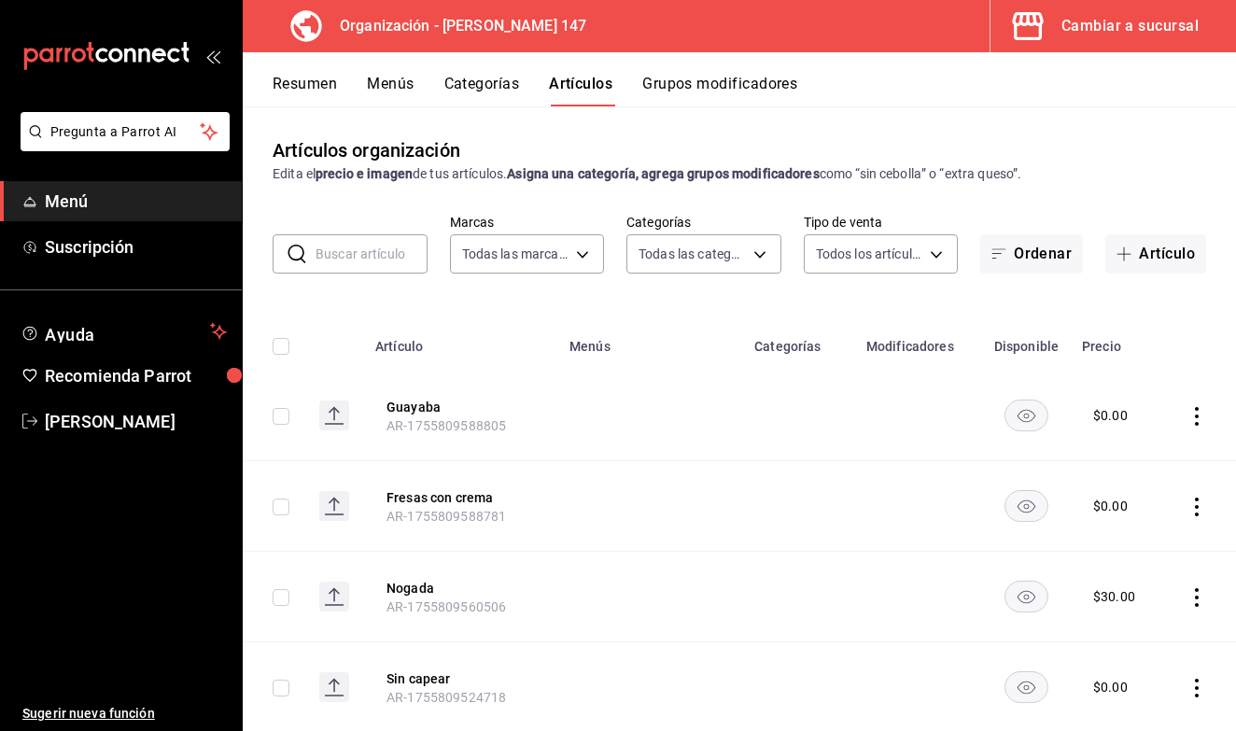
click at [355, 262] on input "text" at bounding box center [372, 253] width 112 height 37
click at [1138, 250] on button "Artículo" at bounding box center [1156, 253] width 101 height 39
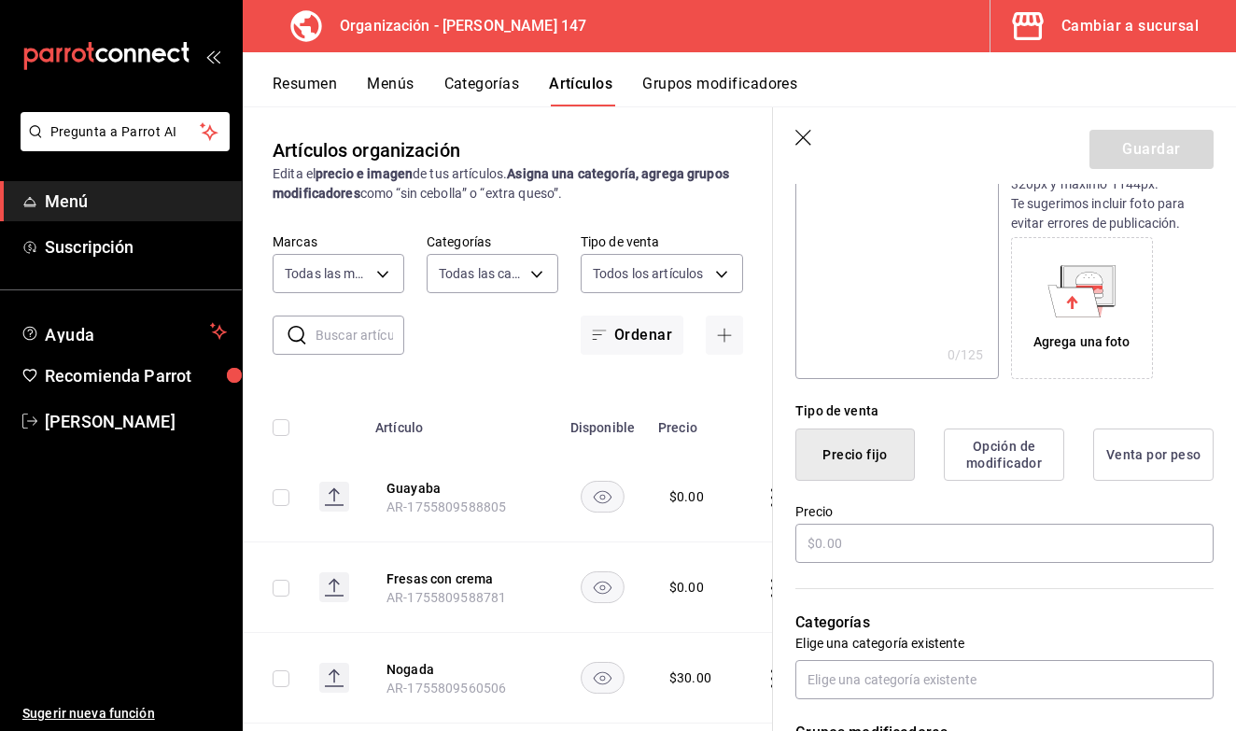
scroll to position [265, 0]
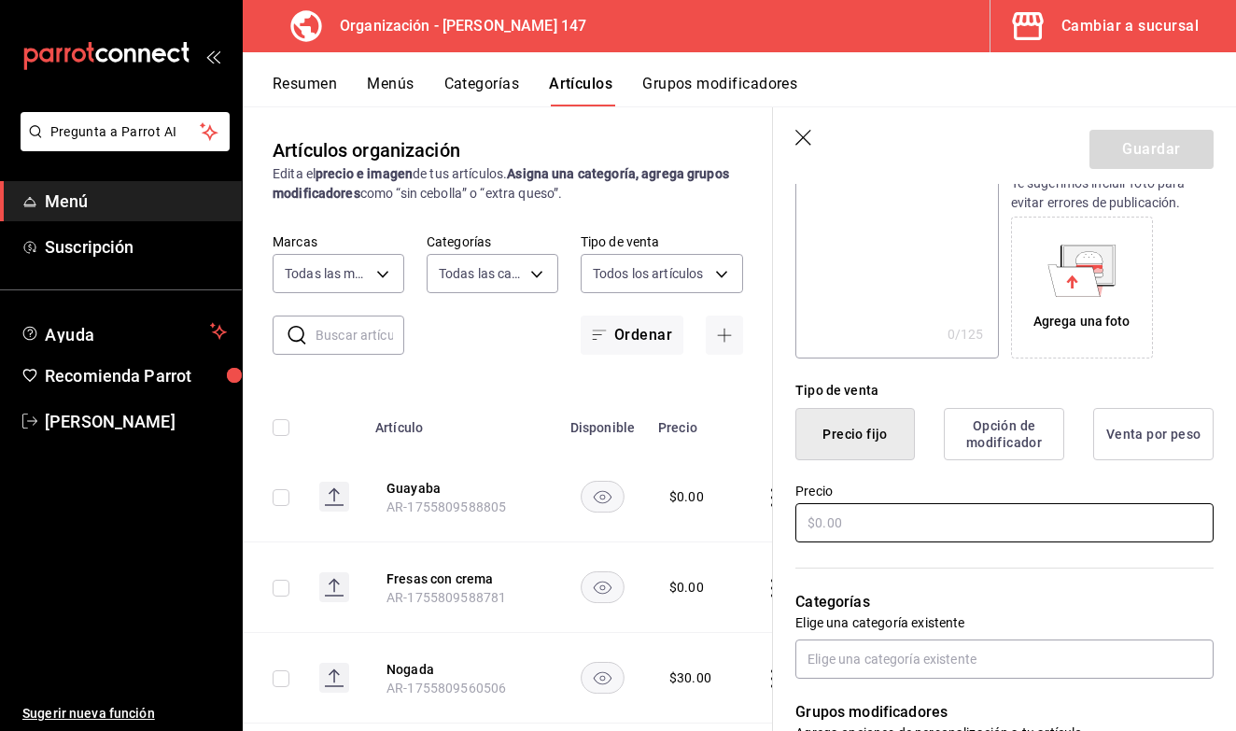
type input "Rigolé"
click at [901, 541] on input "text" at bounding box center [1005, 522] width 418 height 39
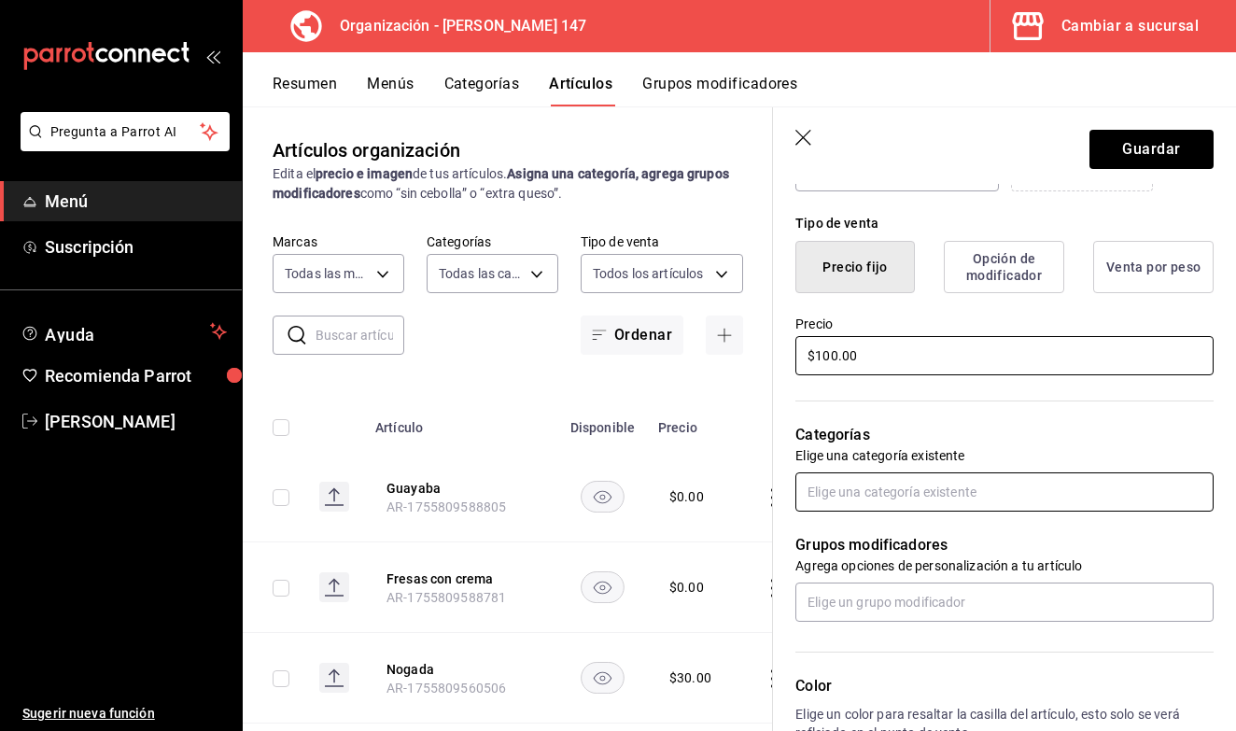
scroll to position [442, 0]
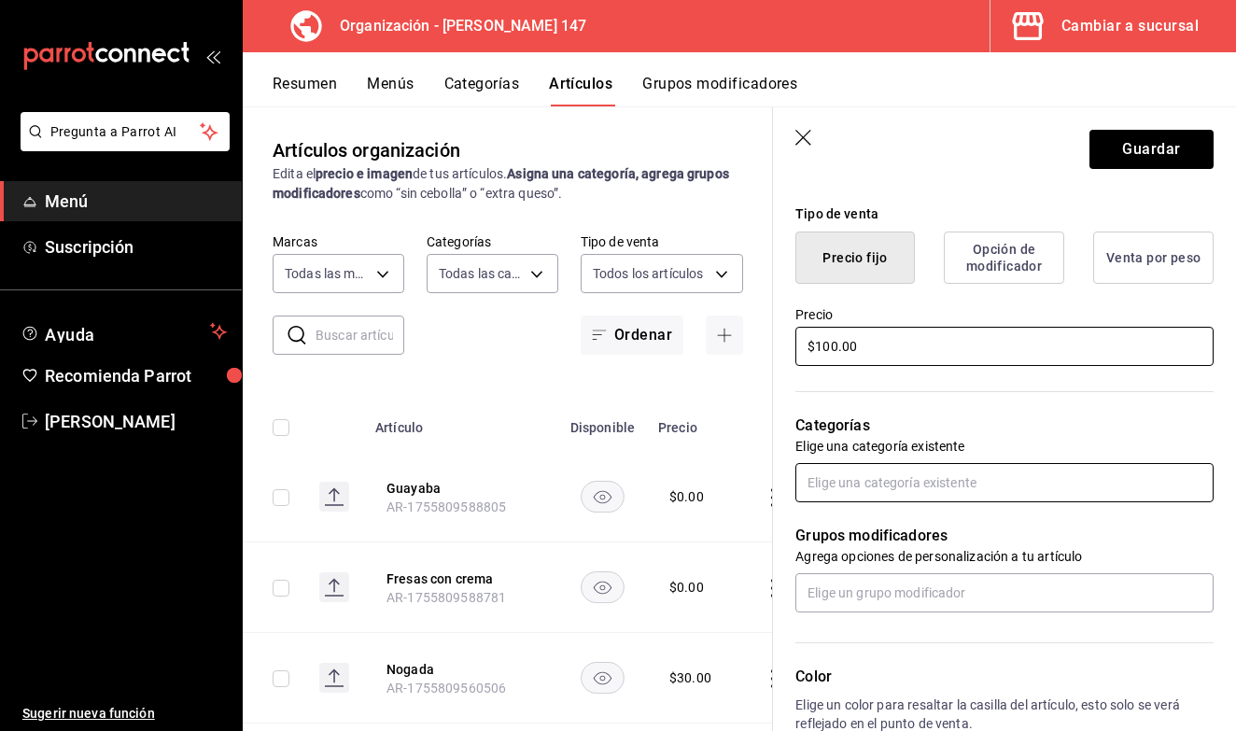
type input "$100.00"
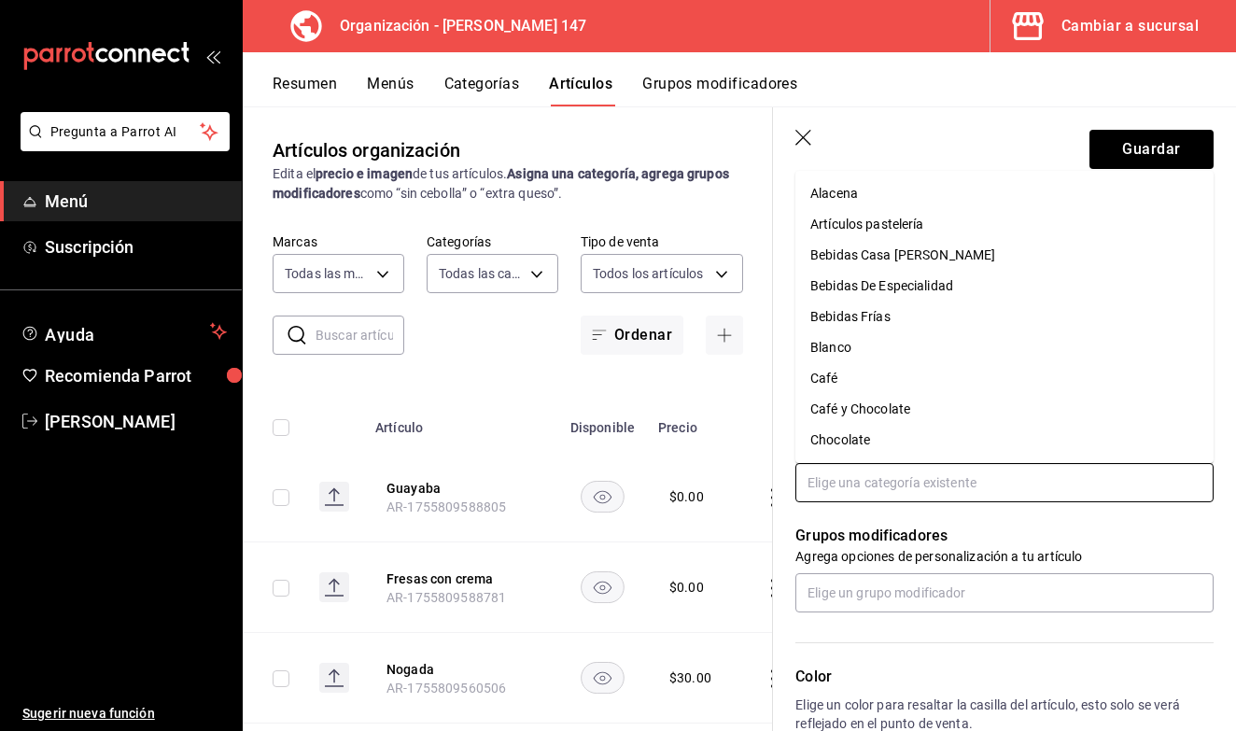
click at [951, 486] on input "text" at bounding box center [1005, 482] width 418 height 39
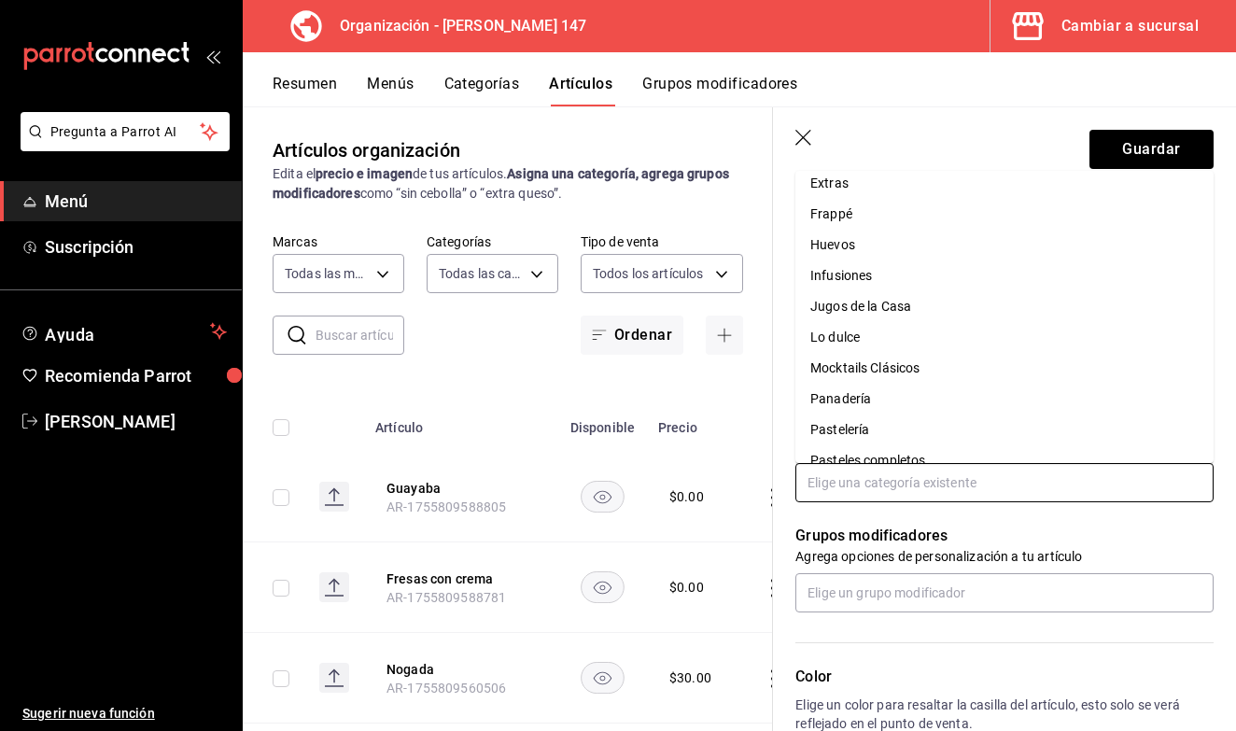
scroll to position [565, 0]
click at [863, 399] on li "Pastelería" at bounding box center [1005, 399] width 418 height 31
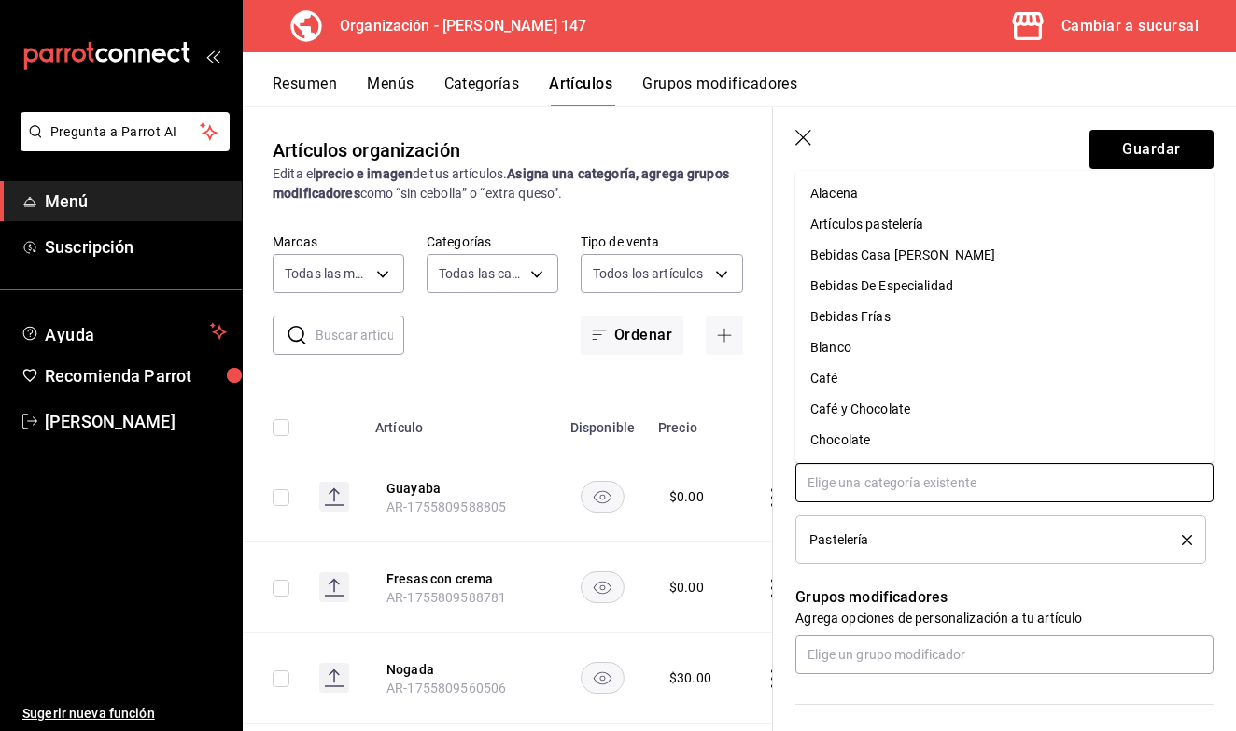
click at [873, 482] on input "text" at bounding box center [1005, 482] width 418 height 39
click at [912, 261] on li "Especiales [PERSON_NAME]" at bounding box center [1005, 254] width 418 height 31
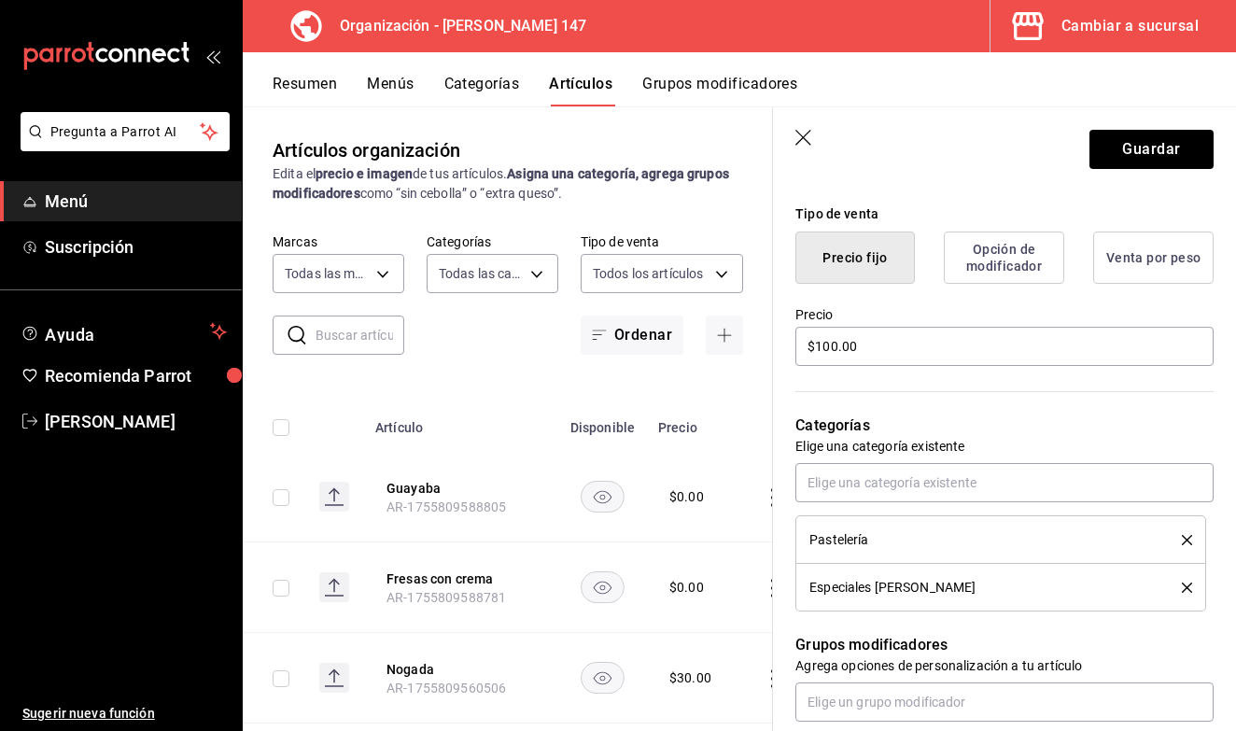
click at [1189, 544] on icon "delete" at bounding box center [1187, 540] width 10 height 10
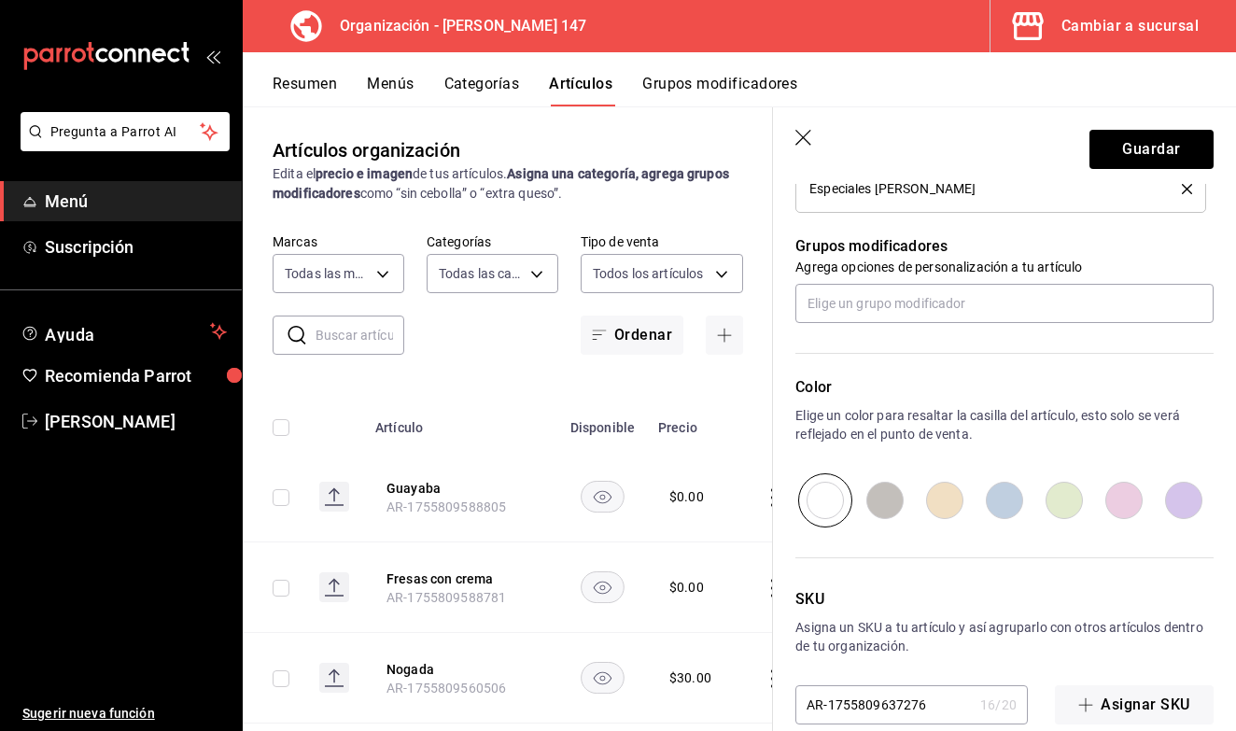
scroll to position [806, 0]
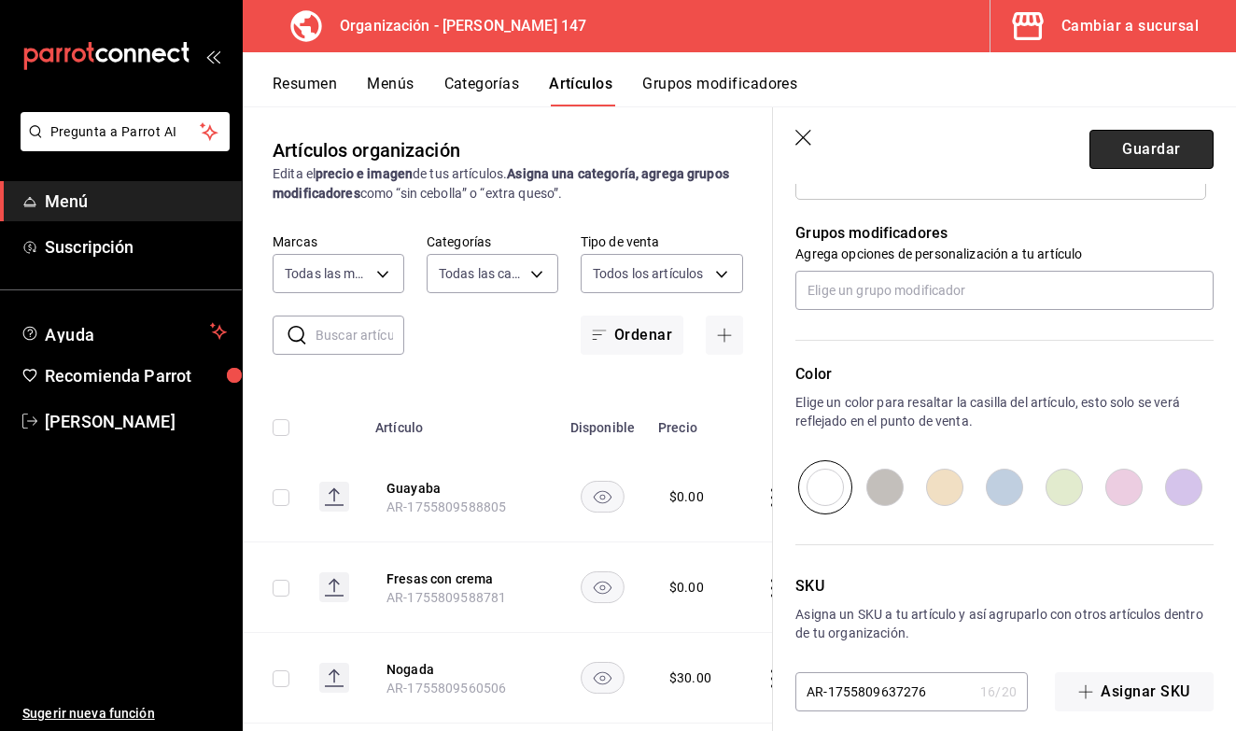
click at [1141, 153] on button "Guardar" at bounding box center [1152, 149] width 124 height 39
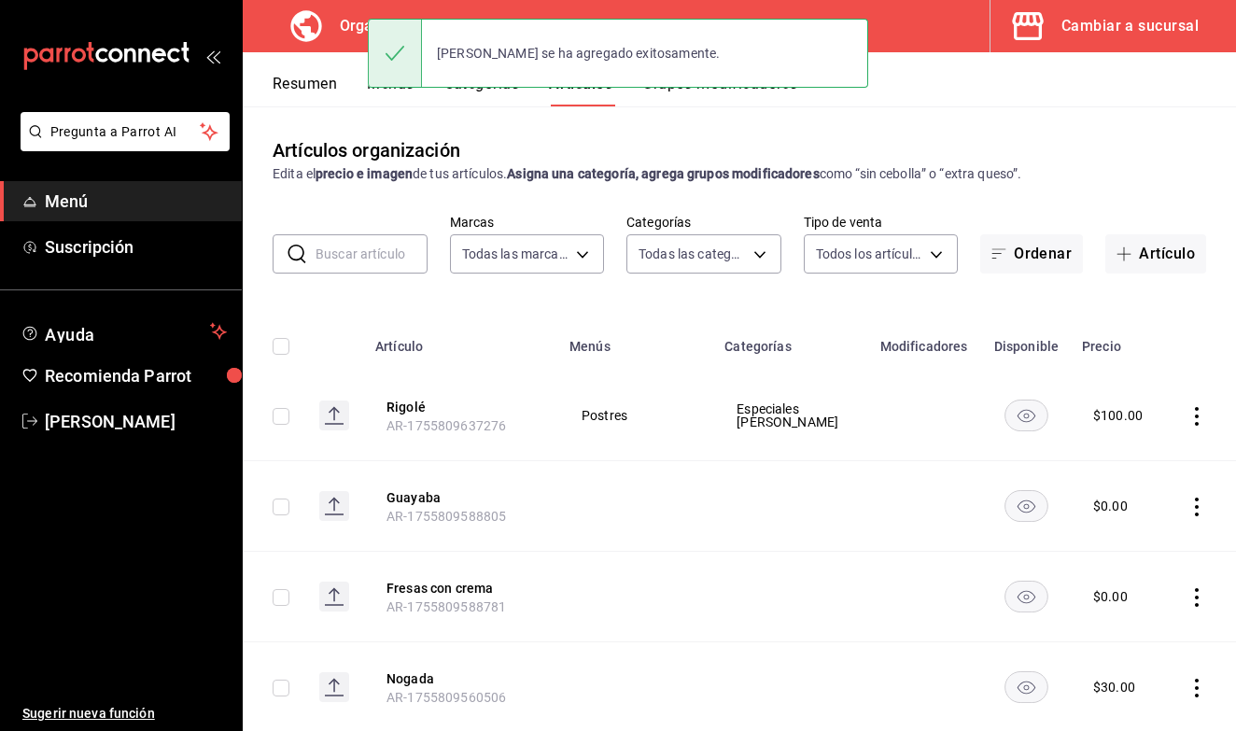
click at [513, 94] on button "Categorías" at bounding box center [483, 91] width 76 height 32
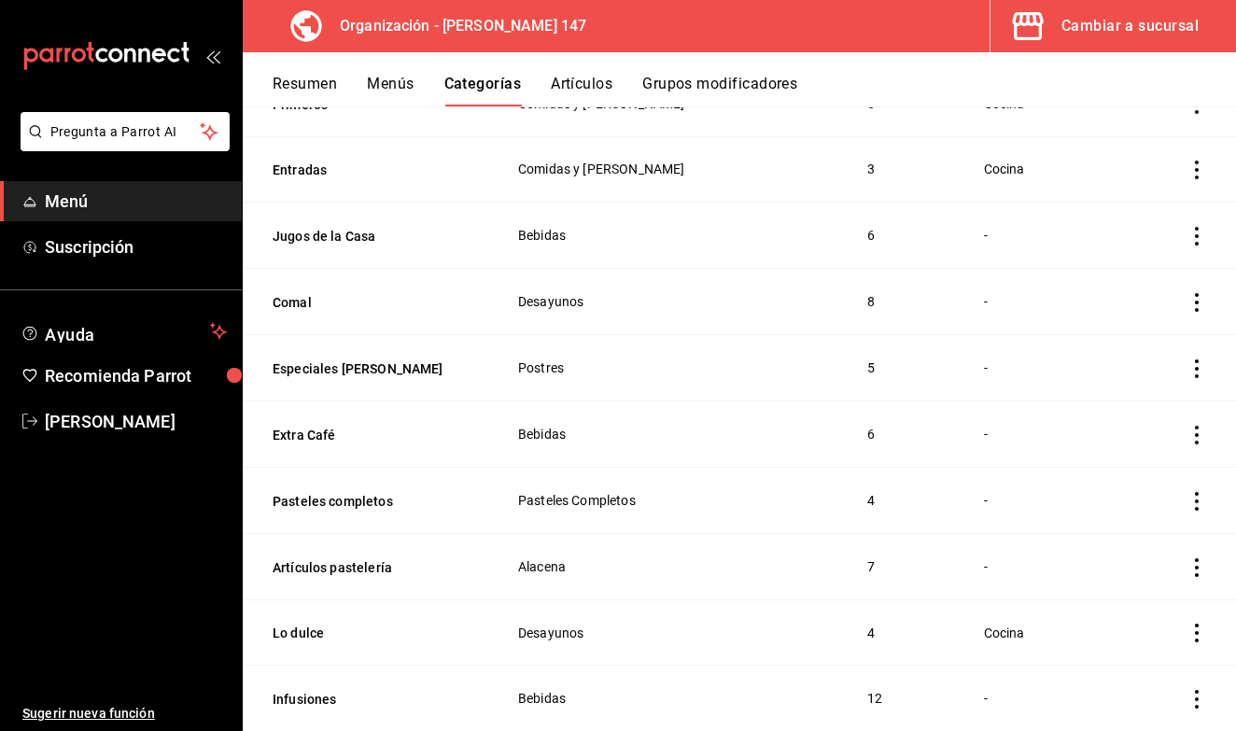
scroll to position [772, 0]
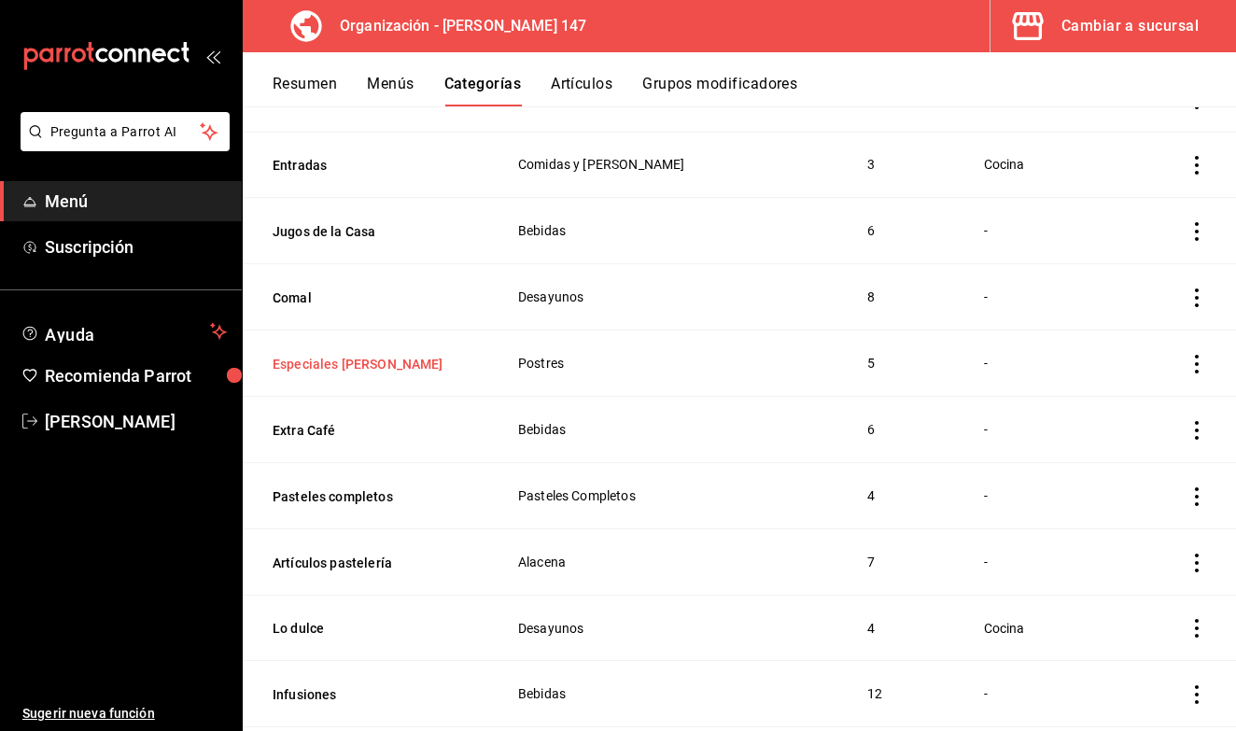
click at [367, 355] on button "Especiales [PERSON_NAME]" at bounding box center [366, 364] width 187 height 19
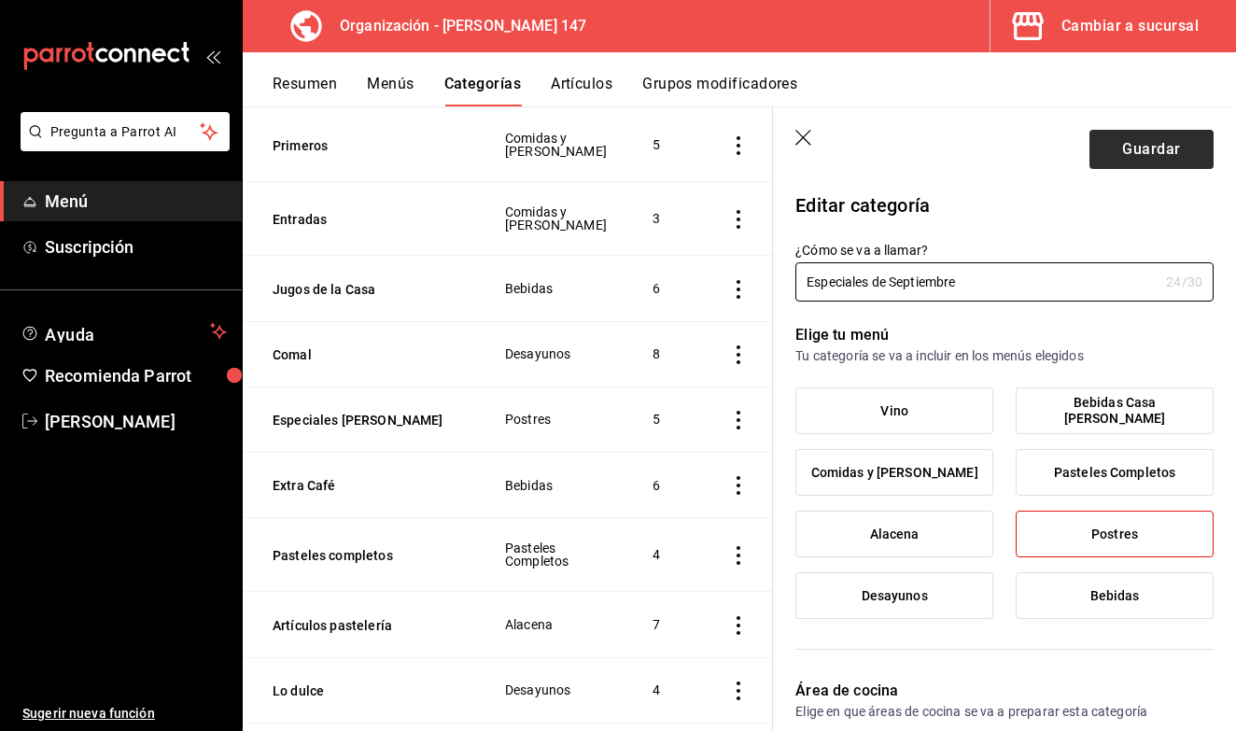
type input "Especiales de Septiembre"
click at [1175, 150] on button "Guardar" at bounding box center [1152, 149] width 124 height 39
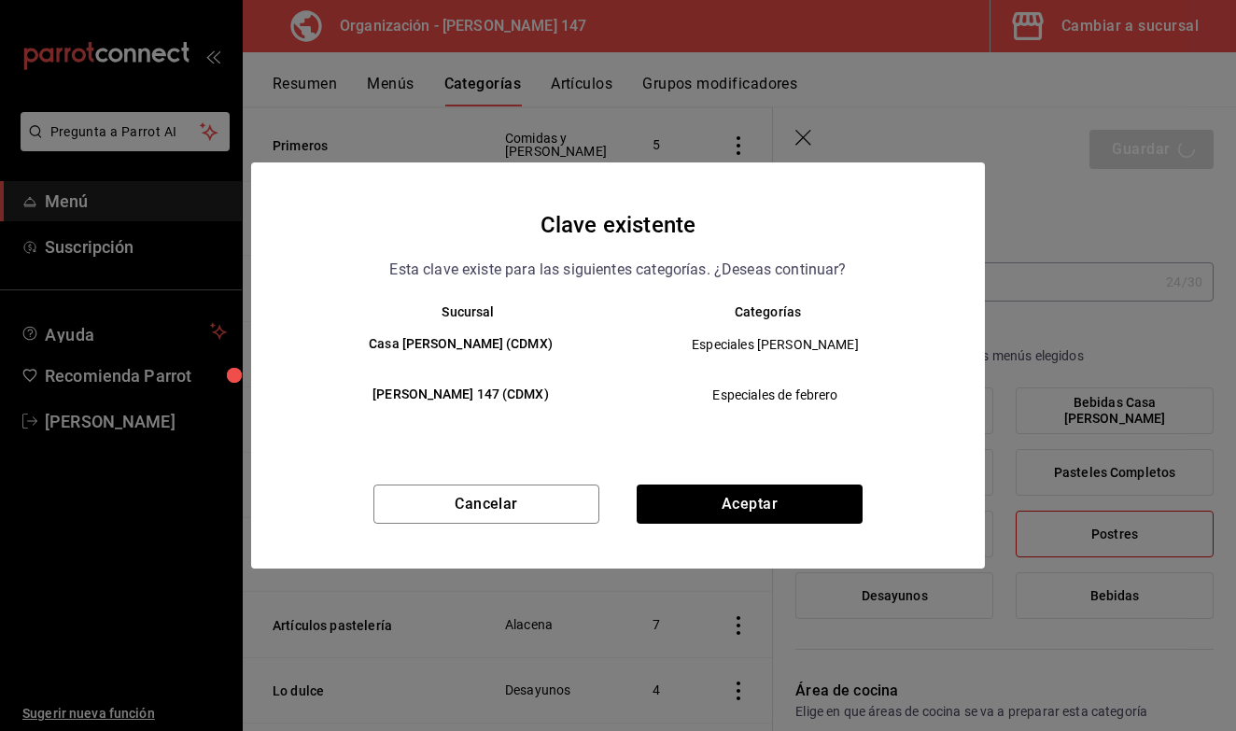
click at [800, 533] on div "Cancelar Aceptar" at bounding box center [618, 527] width 734 height 84
click at [803, 516] on button "Aceptar" at bounding box center [750, 504] width 226 height 39
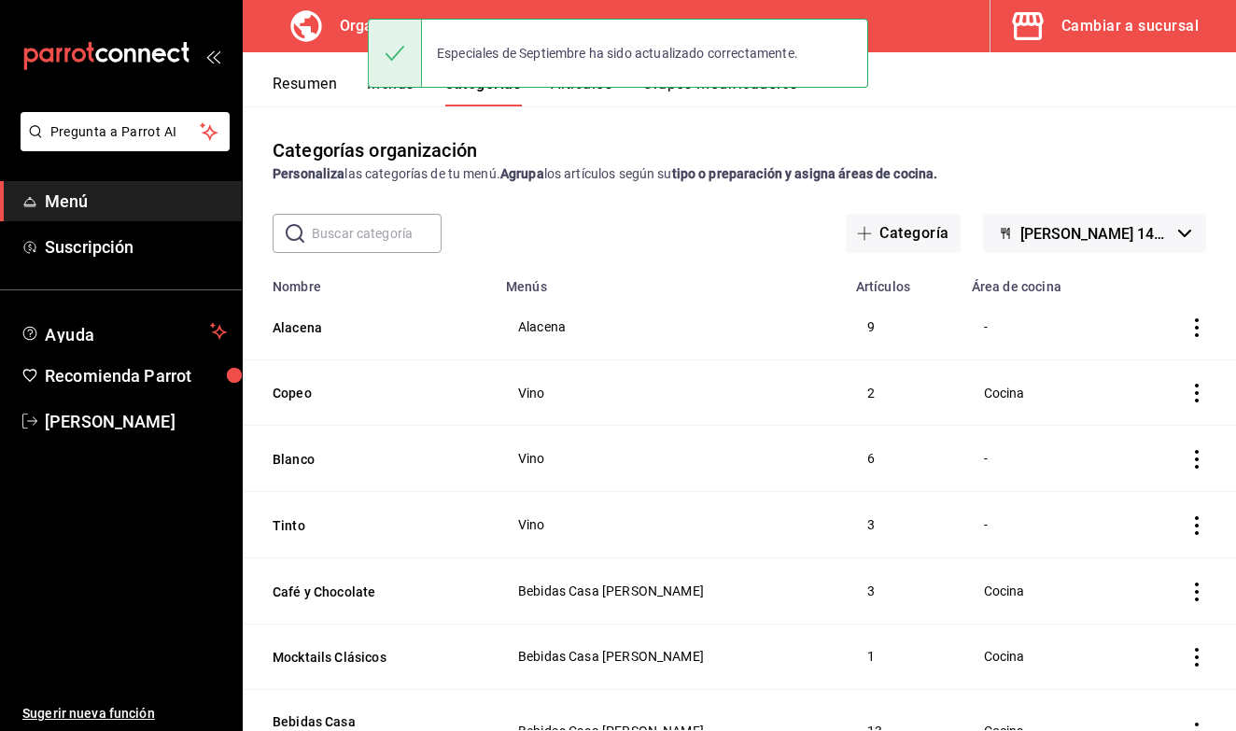
click at [405, 97] on button "Menús" at bounding box center [390, 91] width 47 height 32
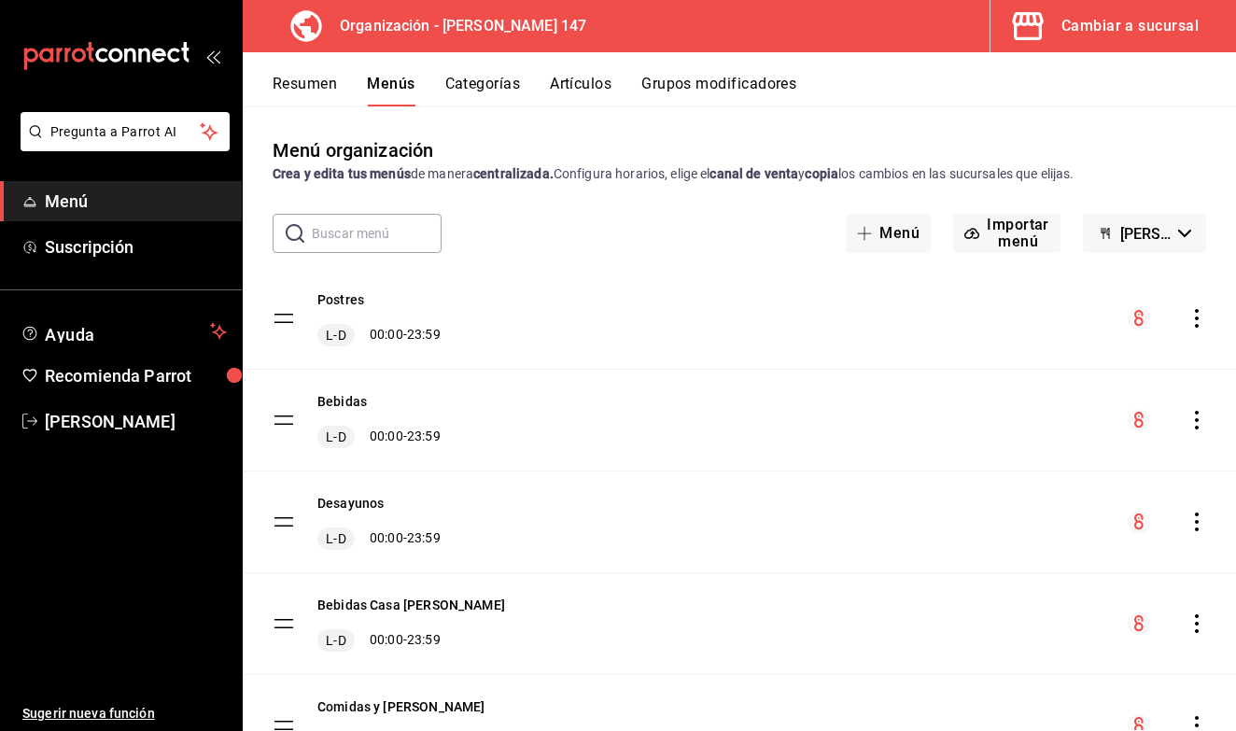
click at [1200, 327] on icon "actions" at bounding box center [1197, 318] width 19 height 19
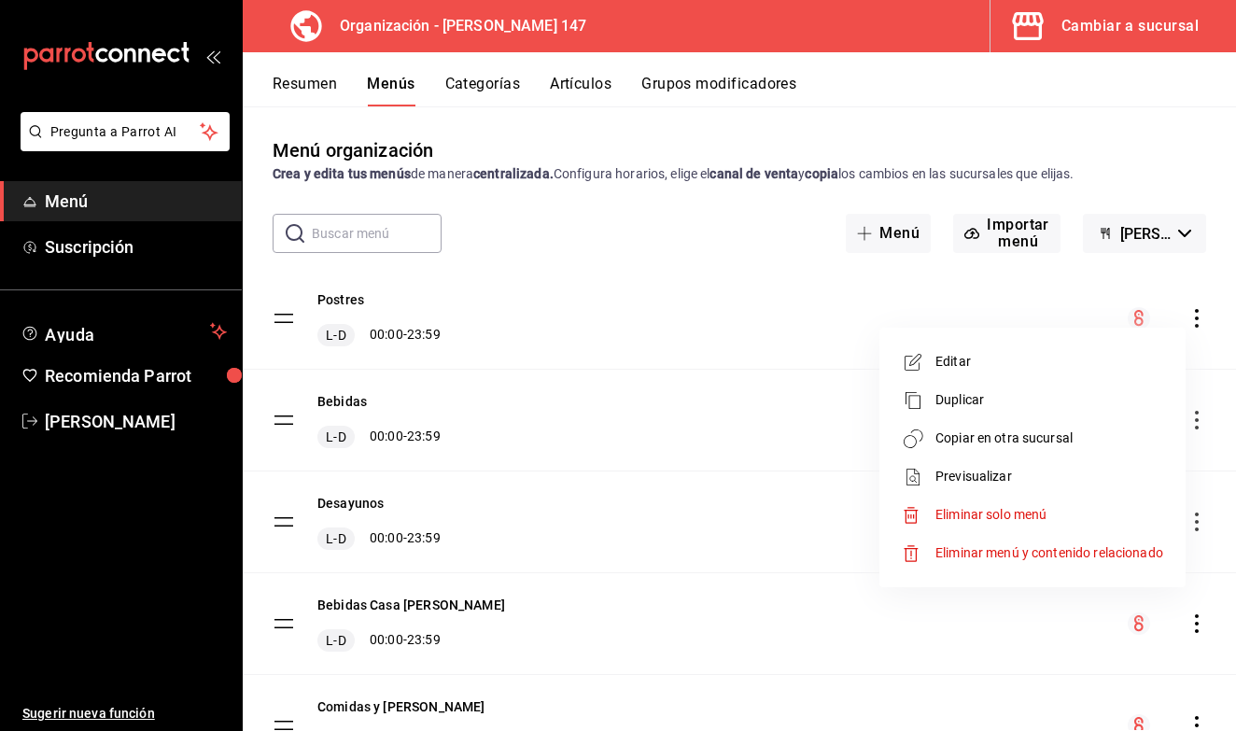
click at [1032, 445] on span "Copiar en otra sucursal" at bounding box center [1050, 439] width 228 height 20
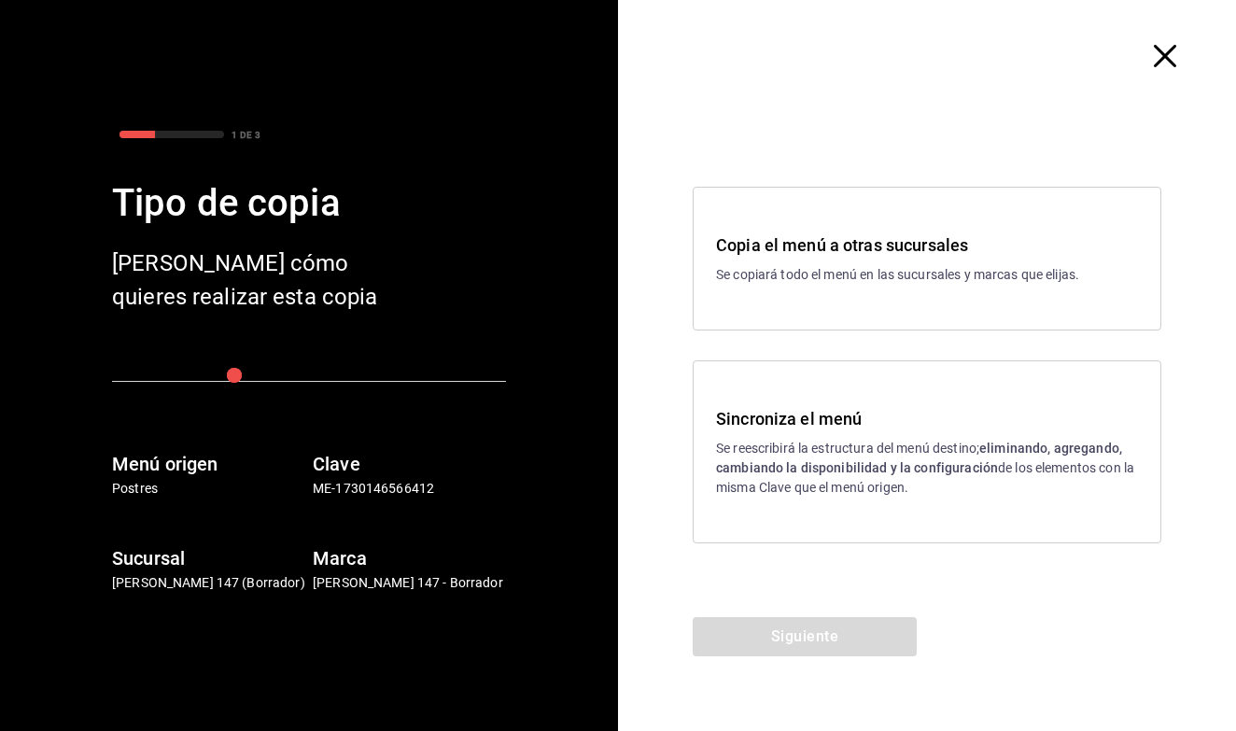
click at [826, 459] on strong "eliminando, agregando, cambiando la disponibilidad y la configuración" at bounding box center [919, 458] width 406 height 35
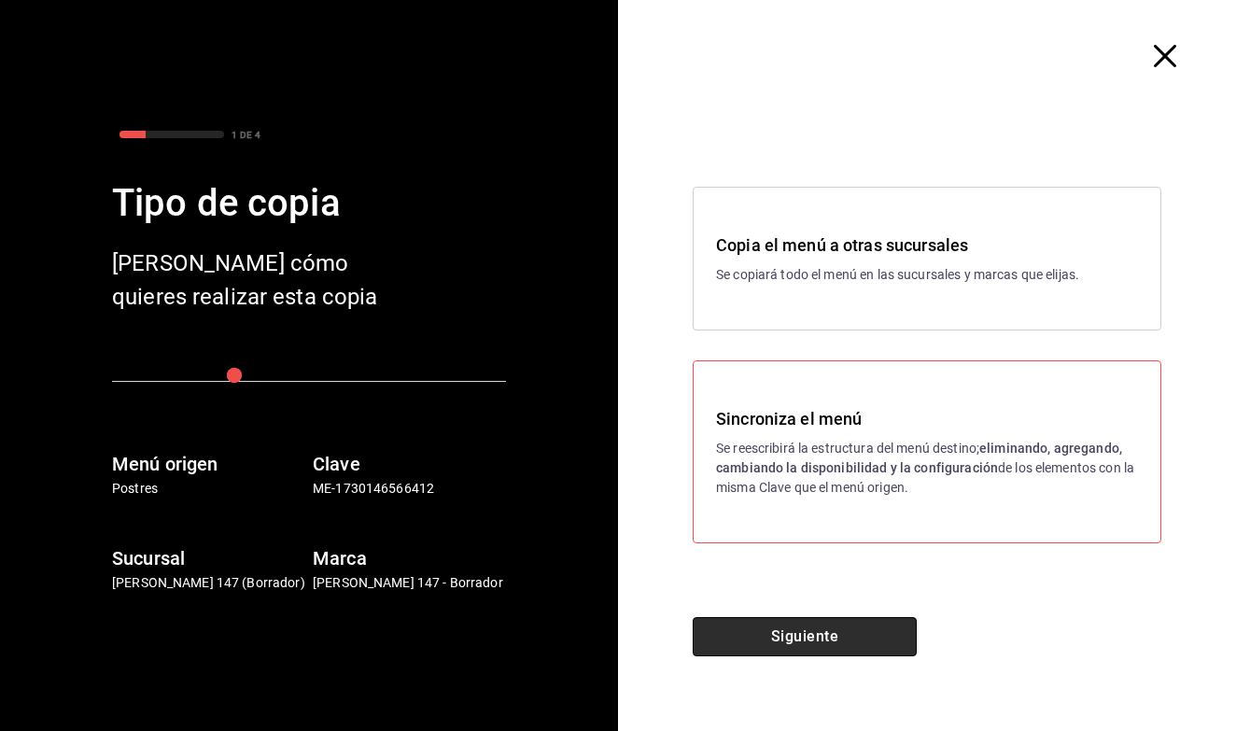
click at [740, 653] on button "Siguiente" at bounding box center [805, 636] width 224 height 39
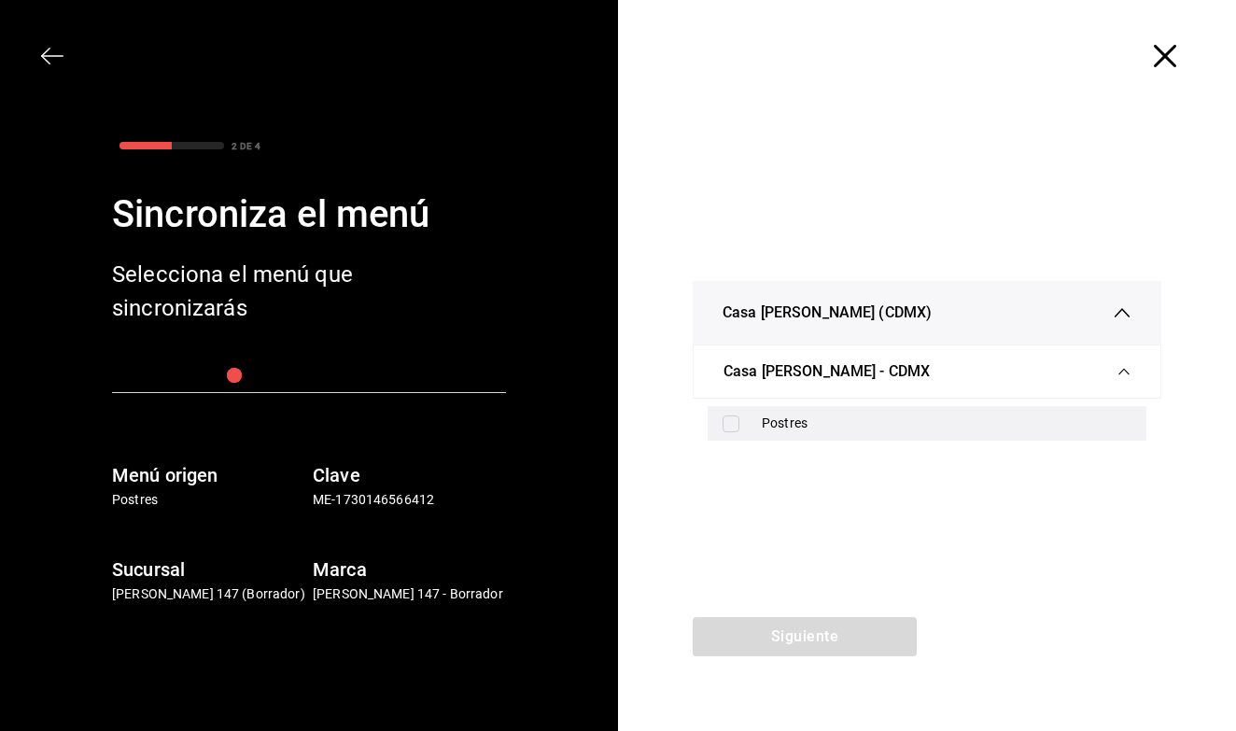
click at [728, 434] on div "Postres" at bounding box center [927, 423] width 439 height 35
checkbox input "true"
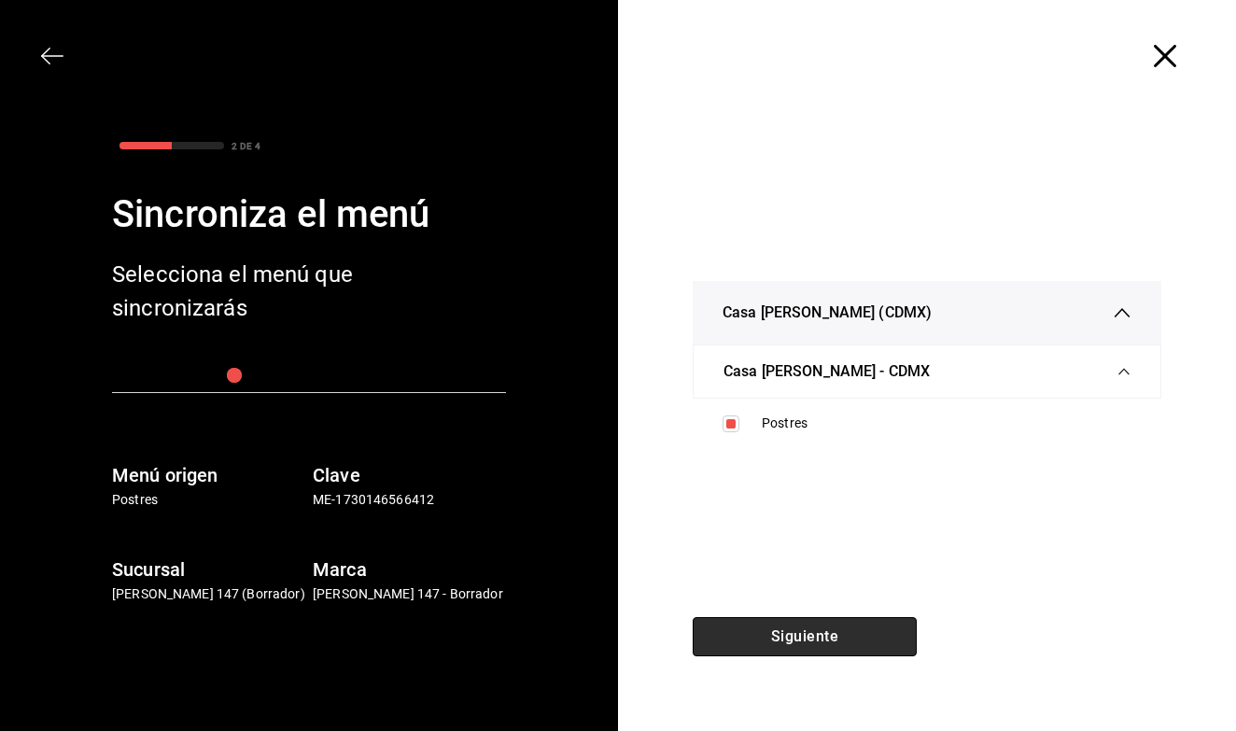
click at [755, 649] on button "Siguiente" at bounding box center [805, 636] width 224 height 39
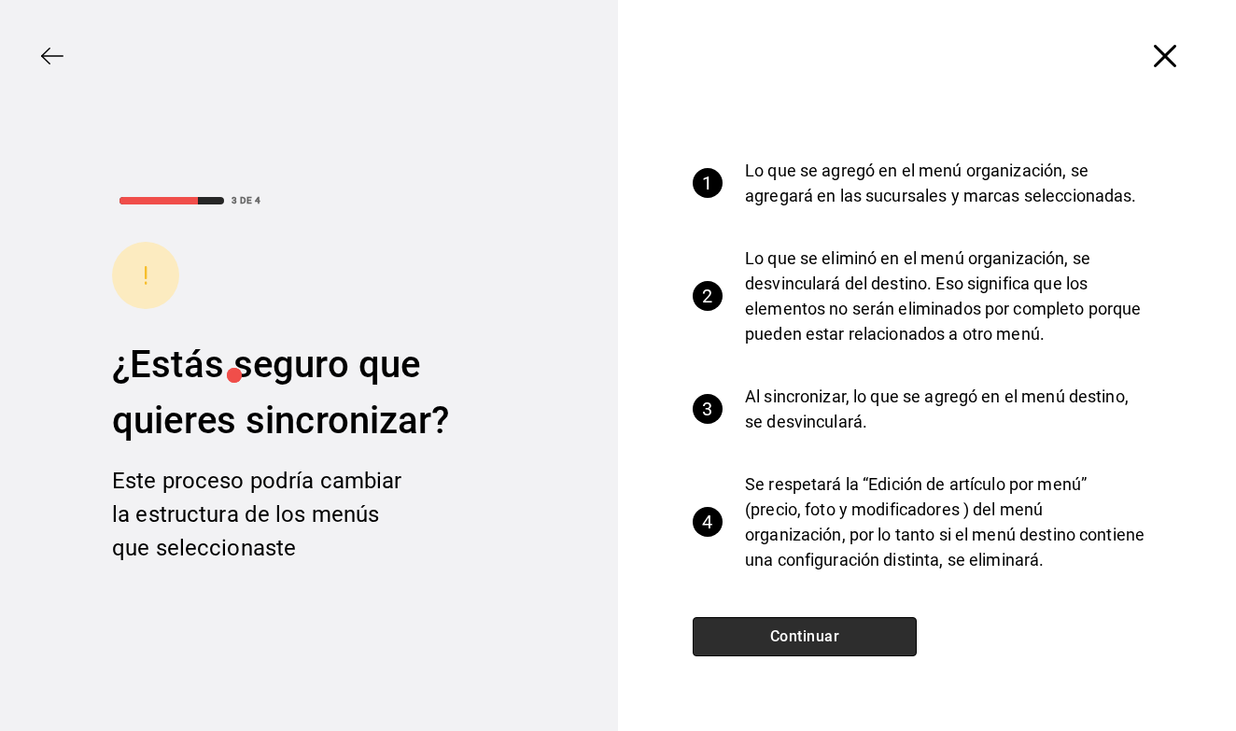
click at [755, 649] on button "Continuar" at bounding box center [805, 636] width 224 height 39
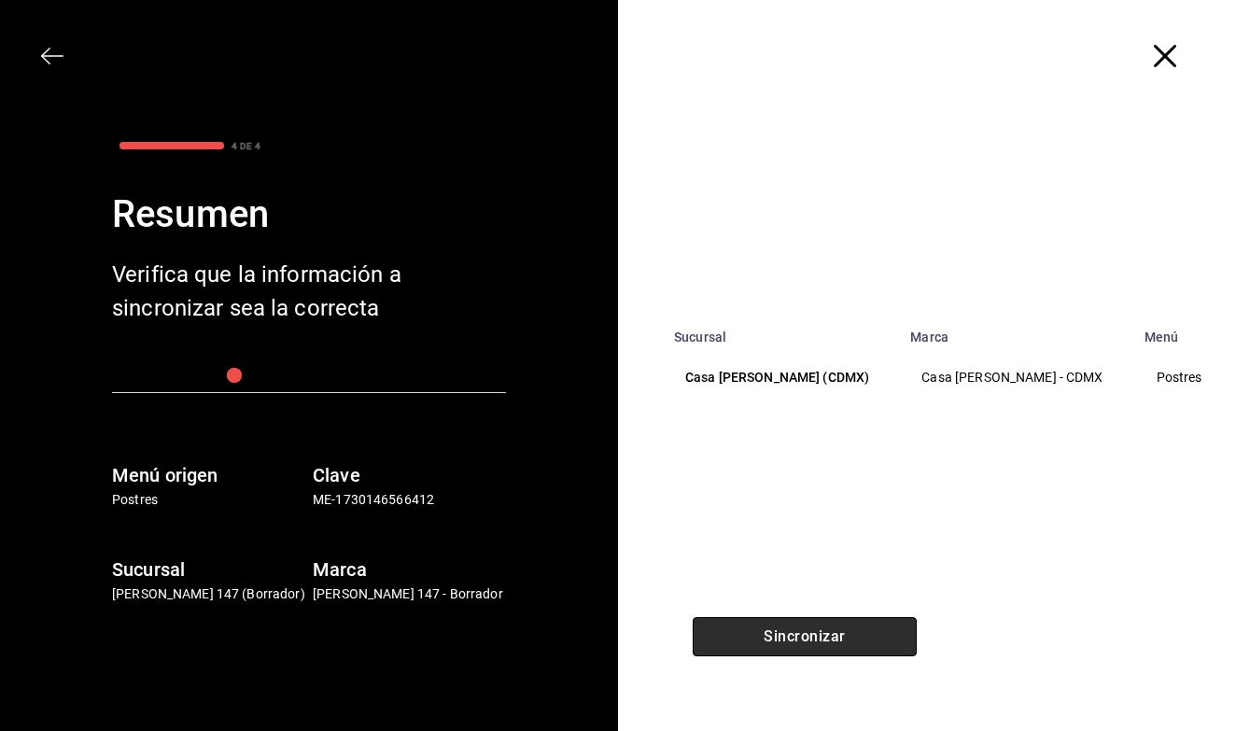
click at [755, 649] on button "Sincronizar" at bounding box center [805, 636] width 224 height 39
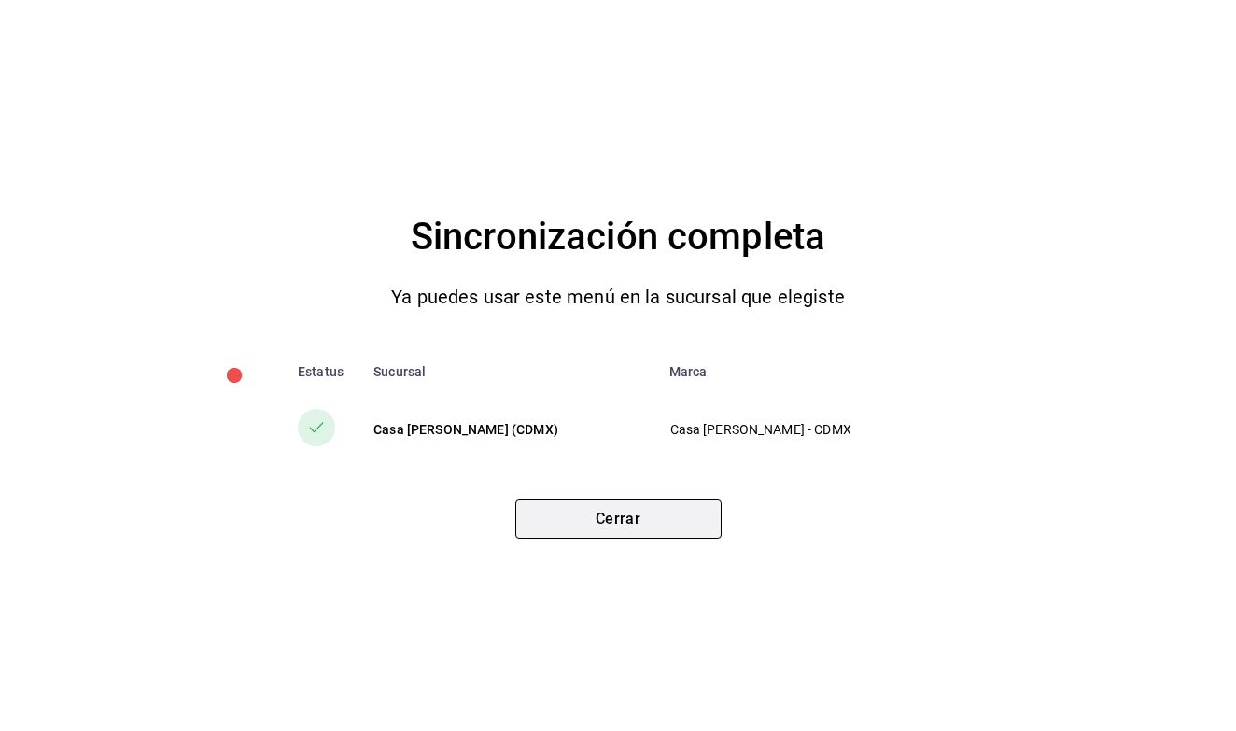
click at [646, 525] on button "Cerrar" at bounding box center [618, 519] width 206 height 39
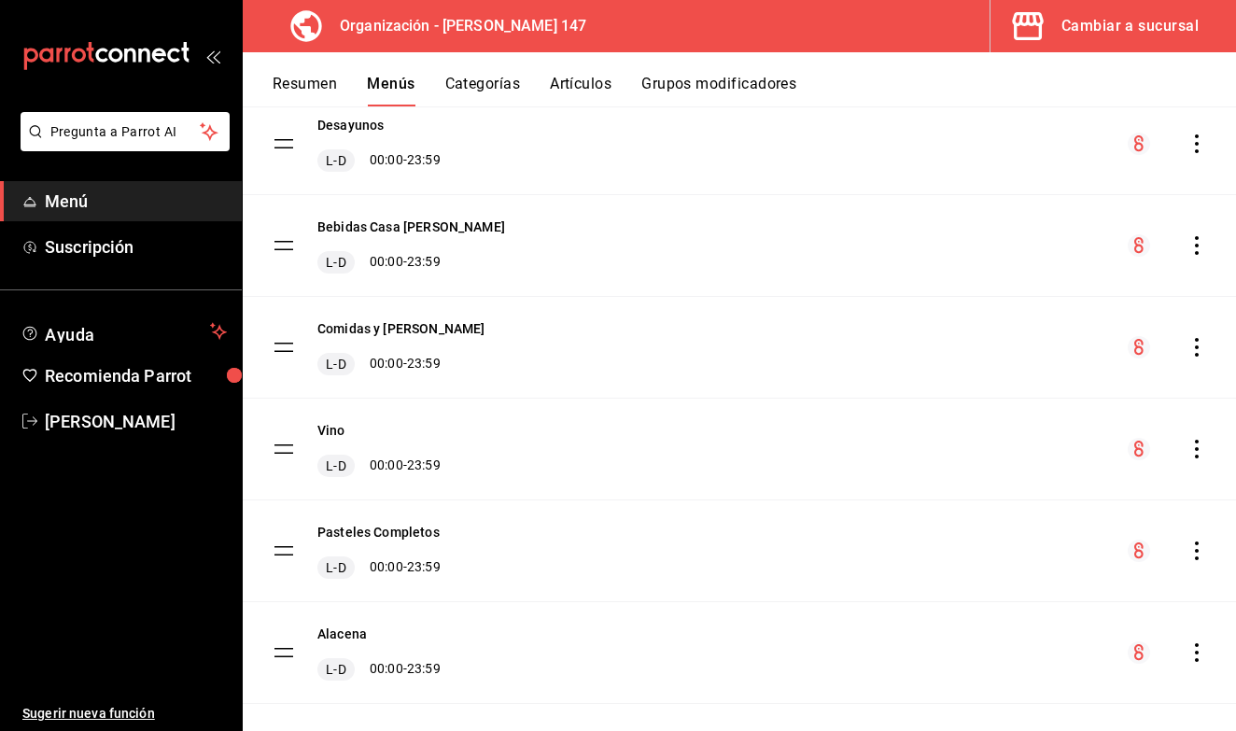
scroll to position [382, 0]
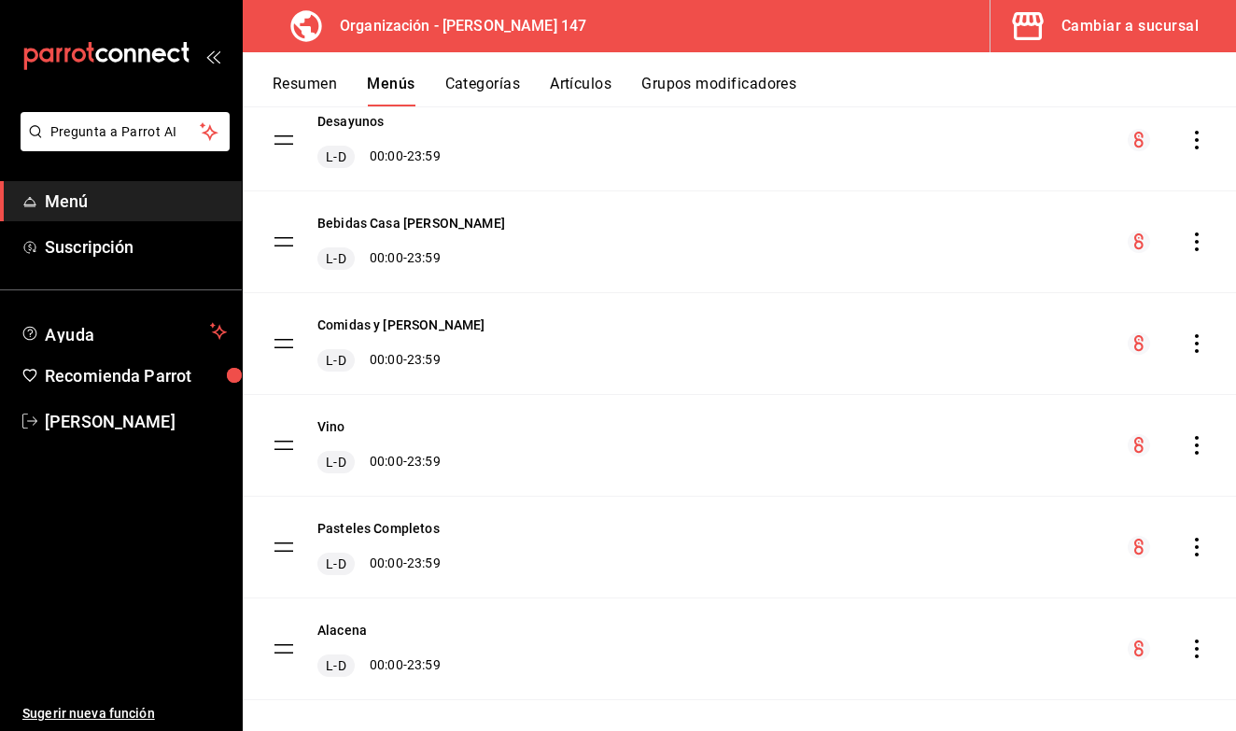
click at [1188, 343] on icon "actions" at bounding box center [1197, 343] width 19 height 19
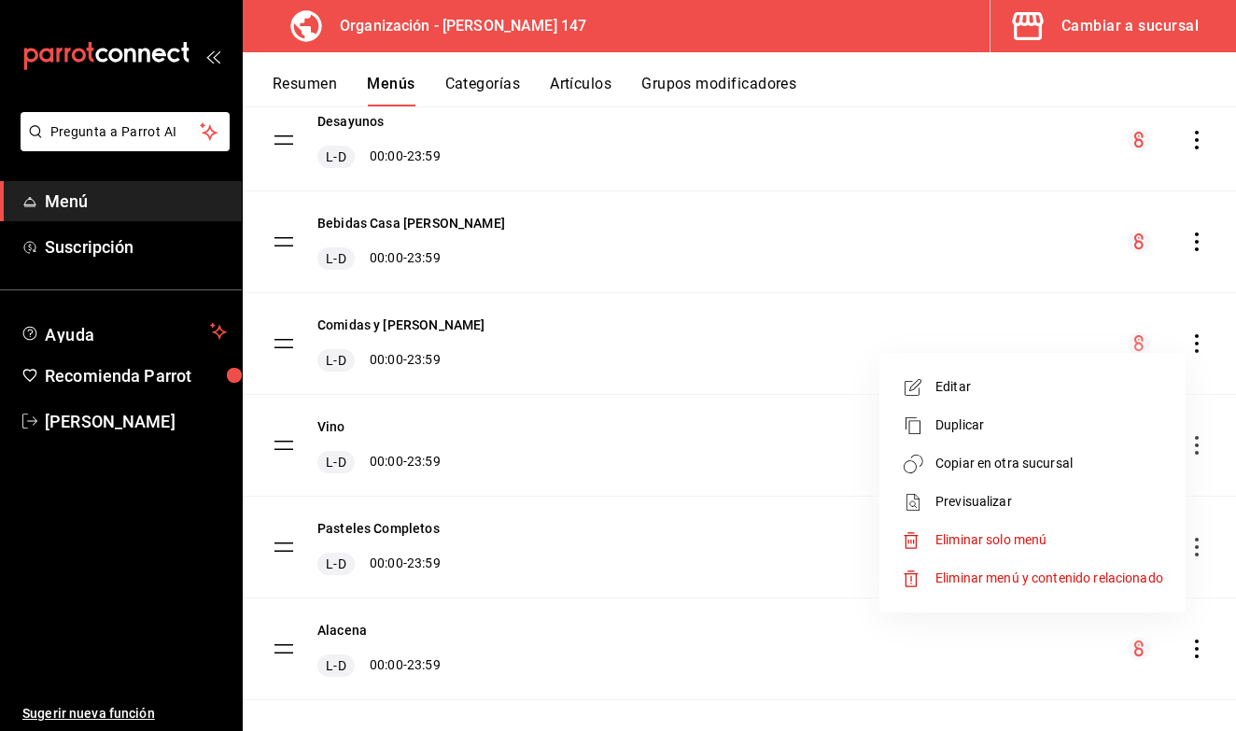
click at [1056, 450] on li "Copiar en otra sucursal" at bounding box center [1032, 464] width 291 height 38
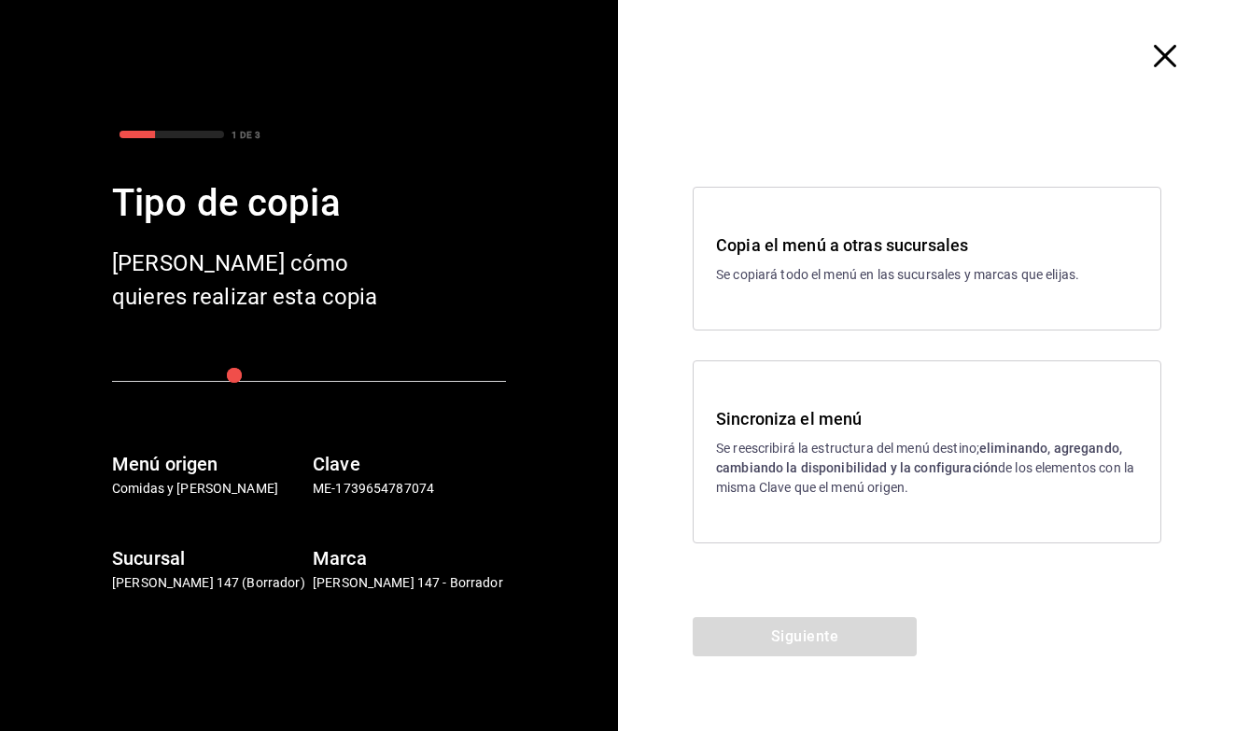
click at [1006, 460] on p "Se reescribirá la estructura del menú destino; eliminando, agregando, cambiando…" at bounding box center [927, 468] width 422 height 59
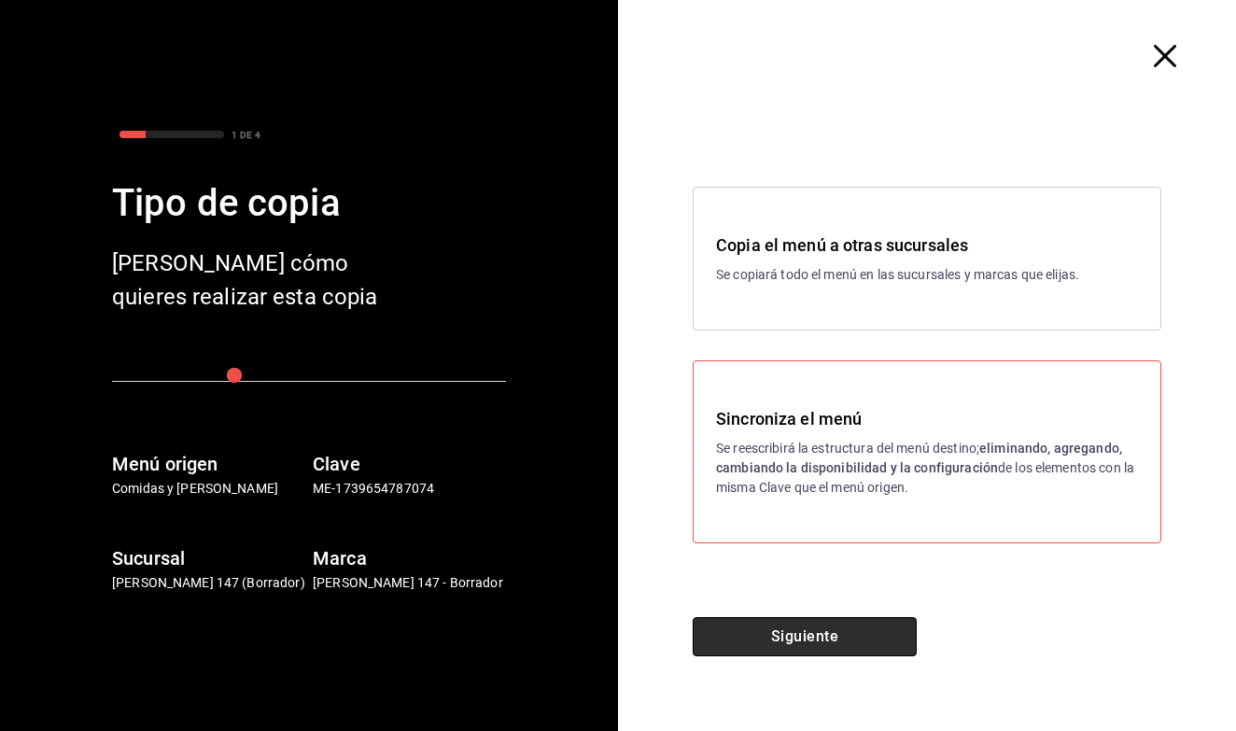
click at [851, 630] on button "Siguiente" at bounding box center [805, 636] width 224 height 39
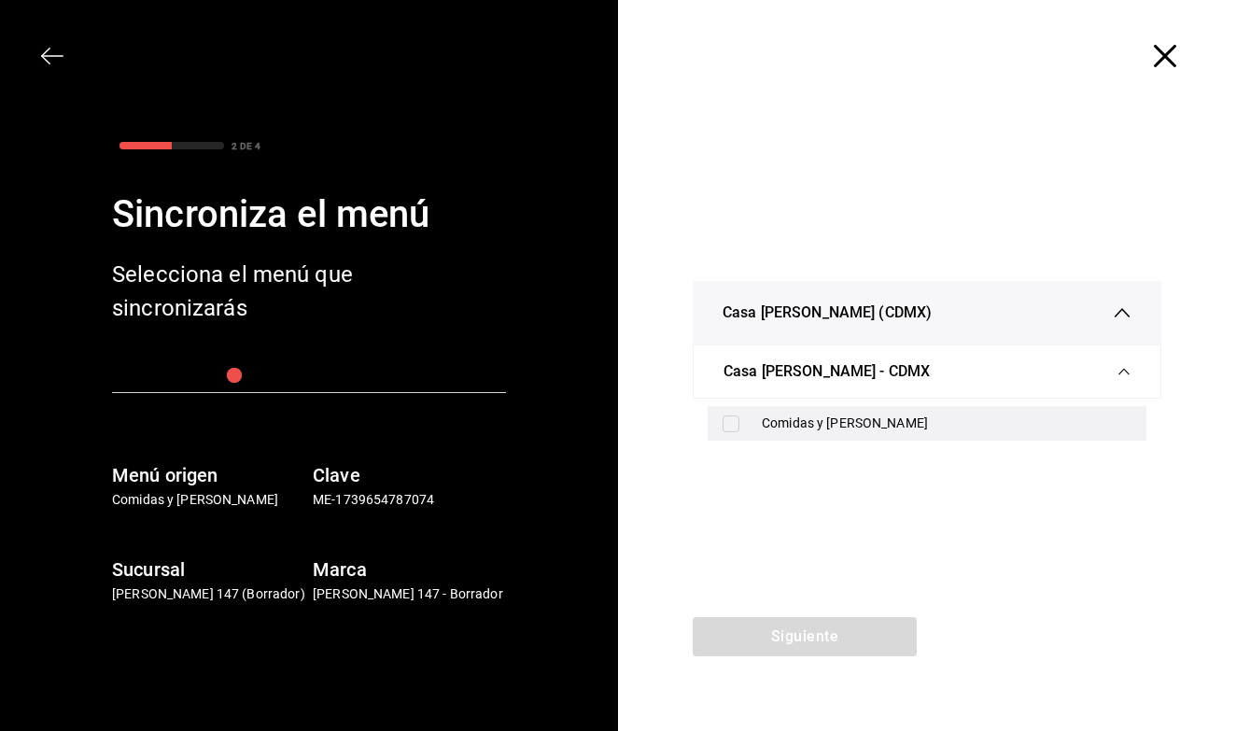
click at [727, 427] on input "checkbox" at bounding box center [731, 424] width 17 height 17
checkbox input "true"
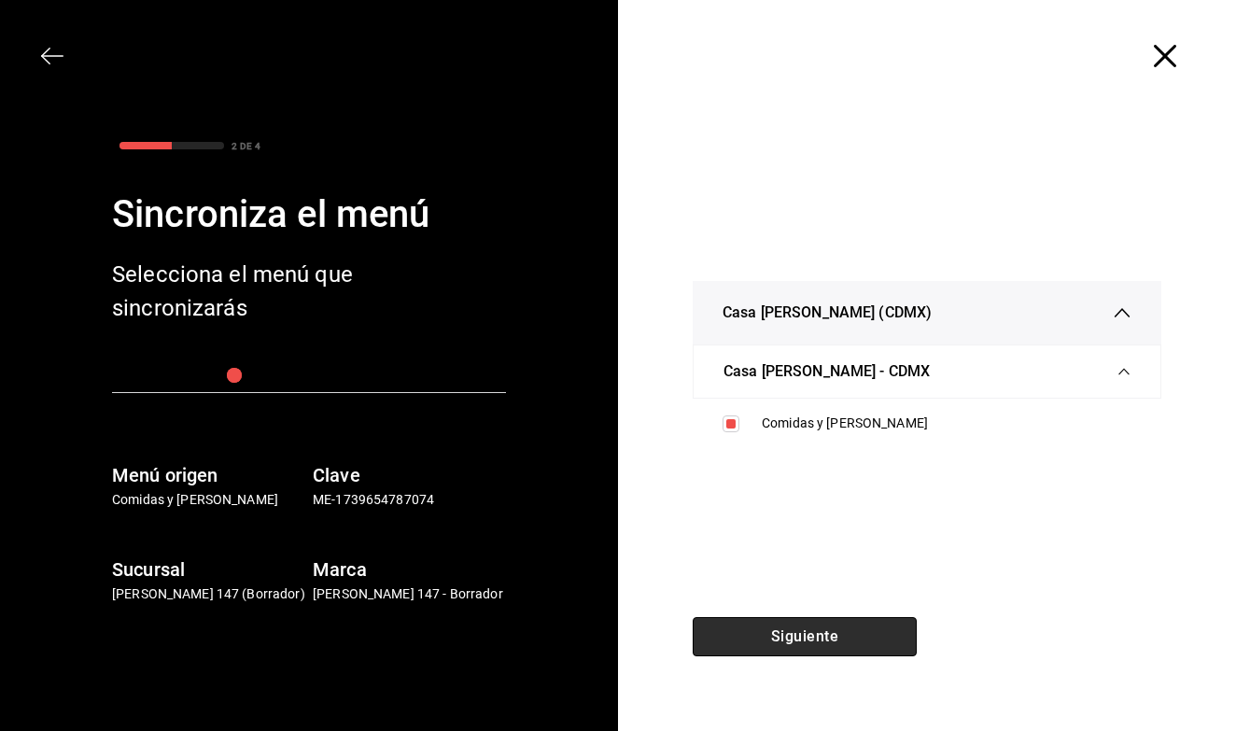
click at [798, 631] on button "Siguiente" at bounding box center [805, 636] width 224 height 39
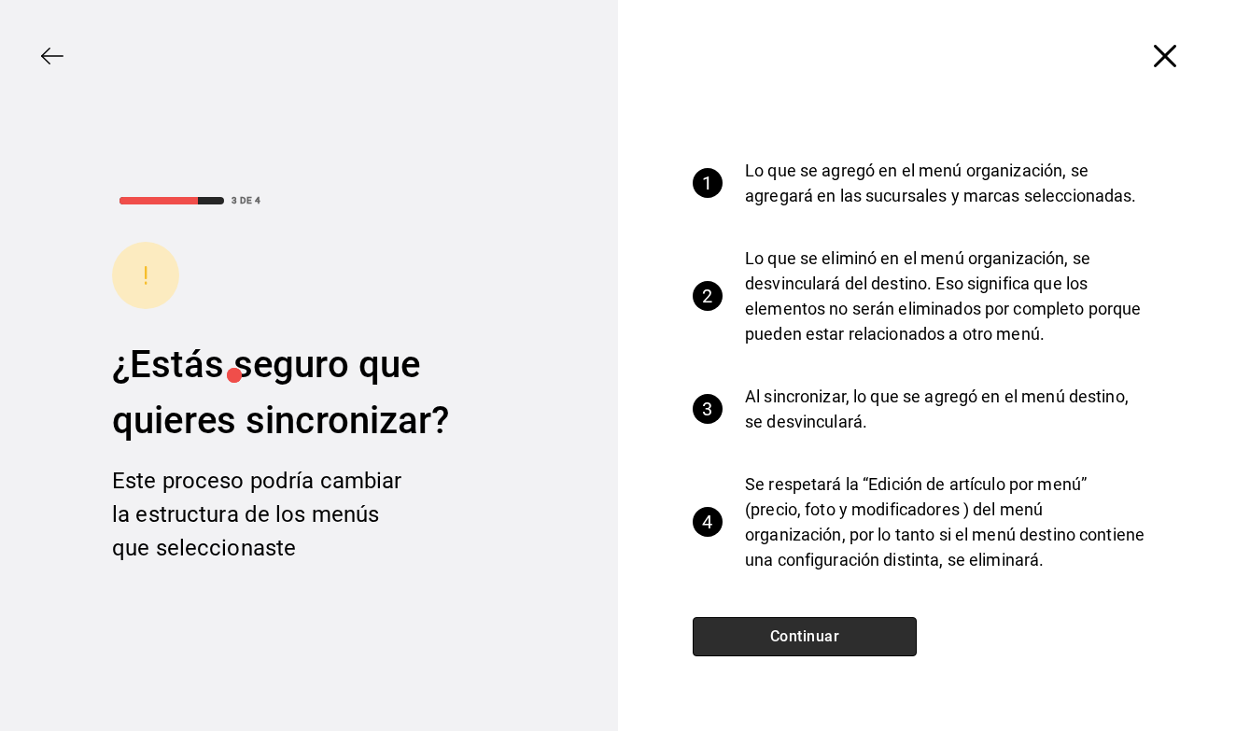
click at [798, 631] on button "Continuar" at bounding box center [805, 636] width 224 height 39
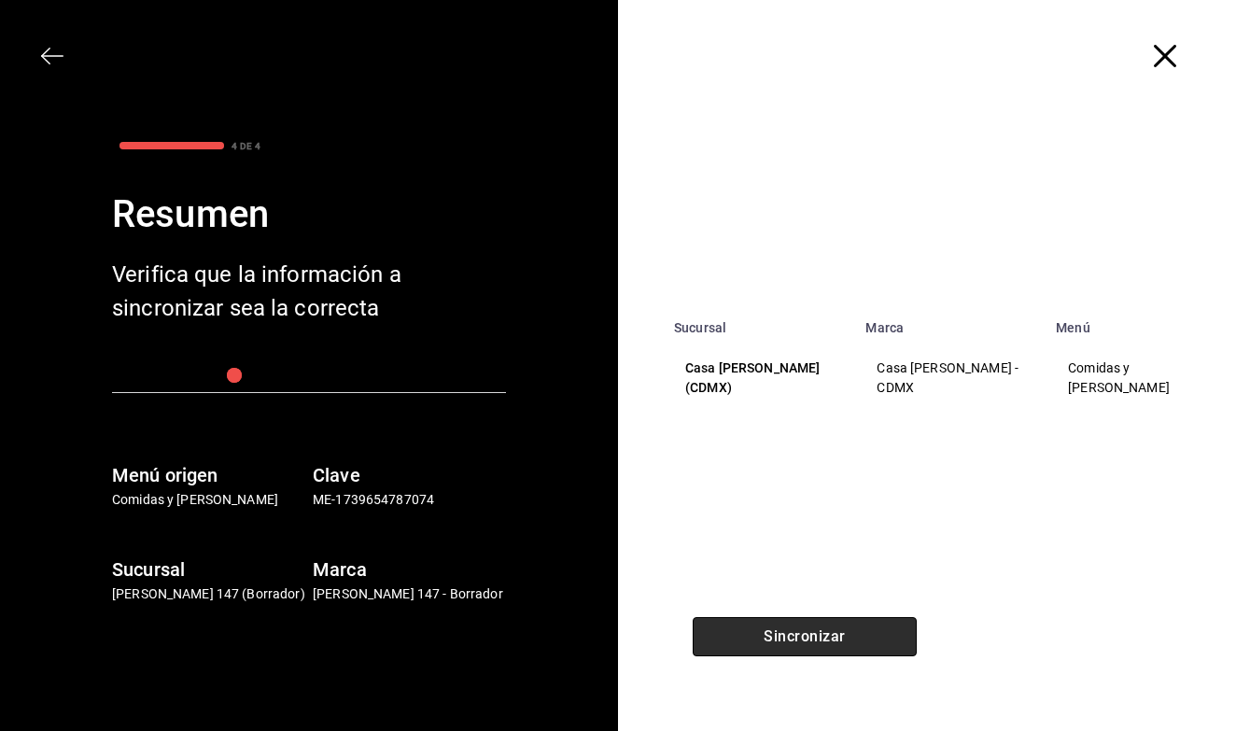
click at [798, 631] on button "Sincronizar" at bounding box center [805, 636] width 224 height 39
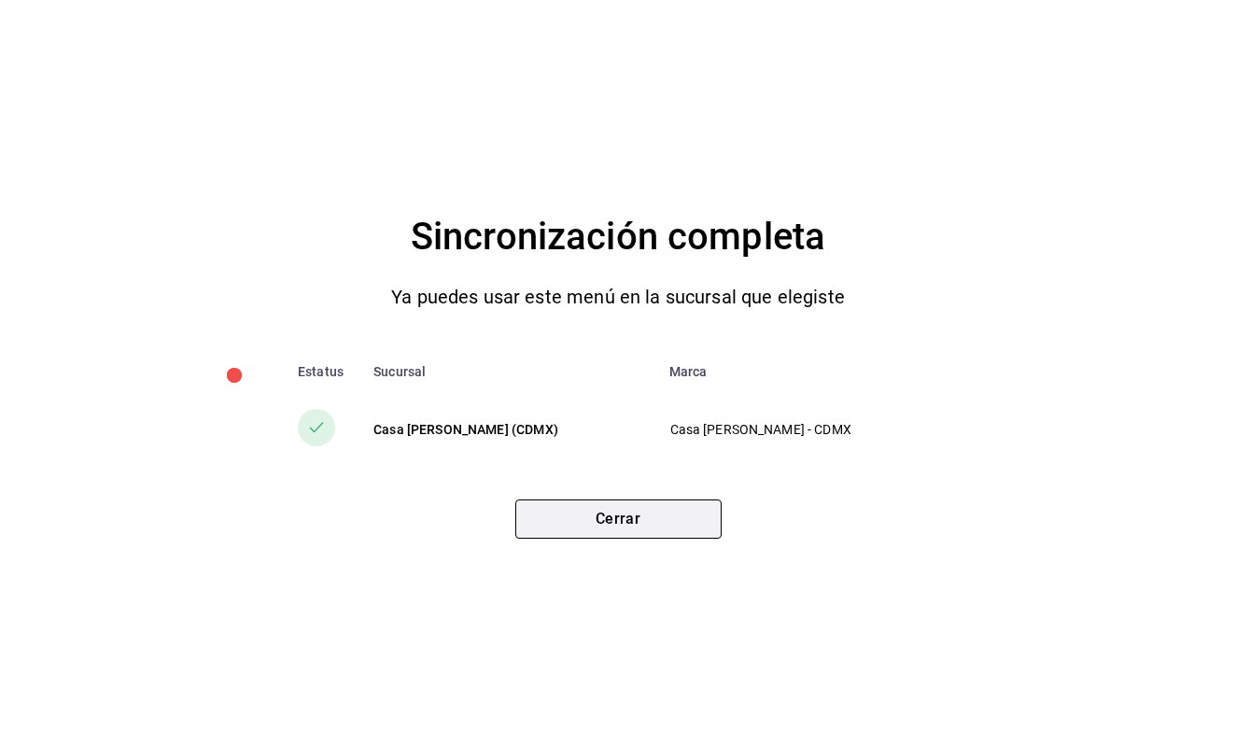
click at [622, 512] on button "Cerrar" at bounding box center [618, 519] width 206 height 39
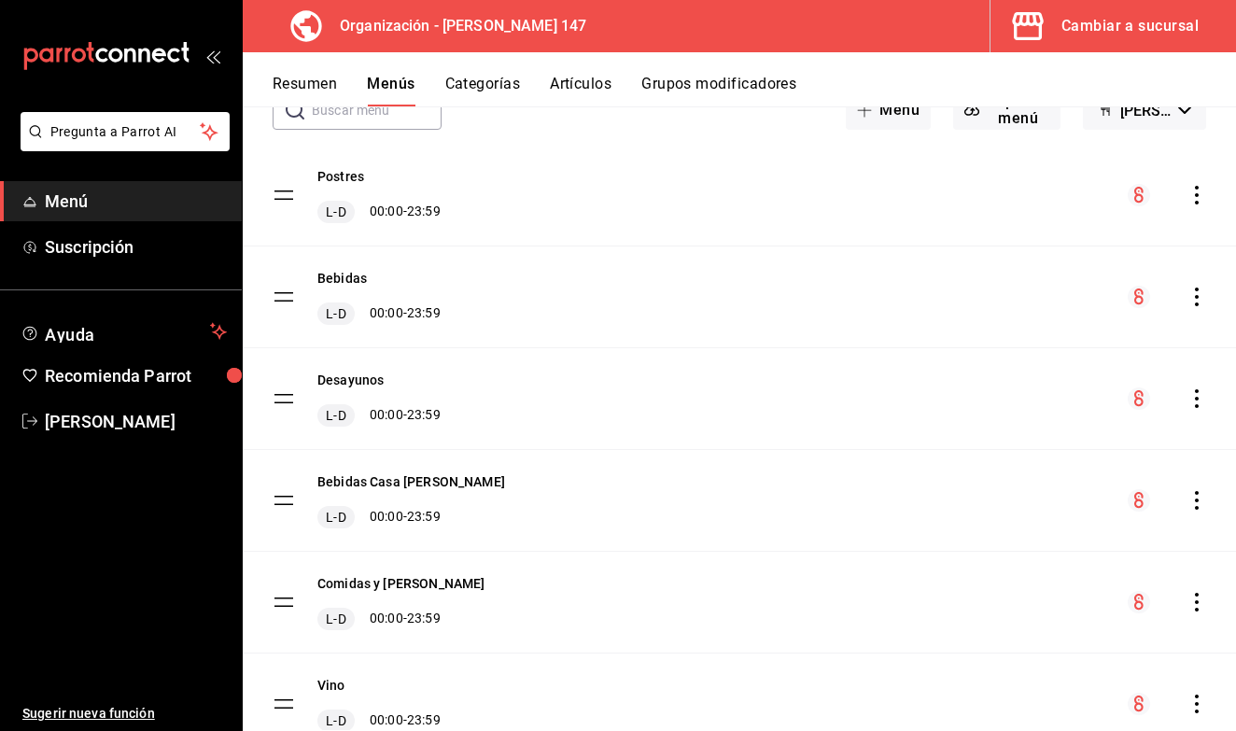
scroll to position [122, 0]
click at [579, 89] on button "Artículos" at bounding box center [581, 91] width 62 height 32
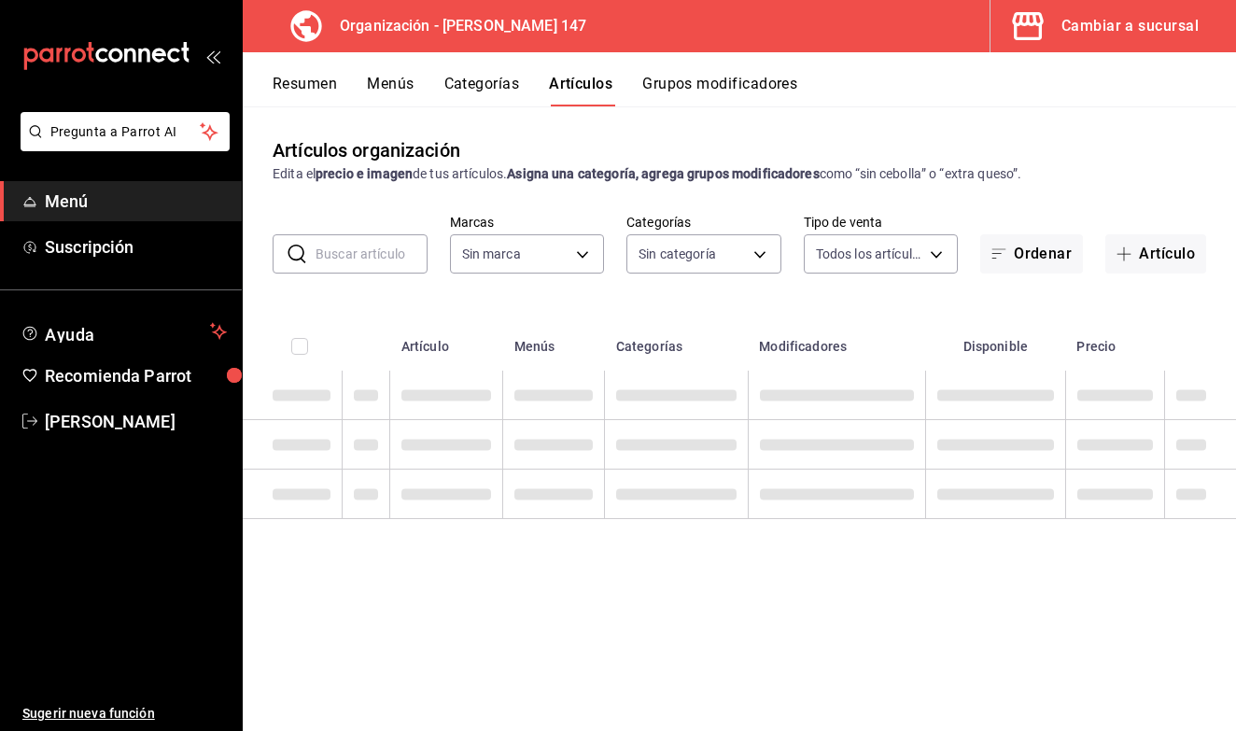
type input "b3e89477-8da9-4b67-b274-bdb9d47885f4"
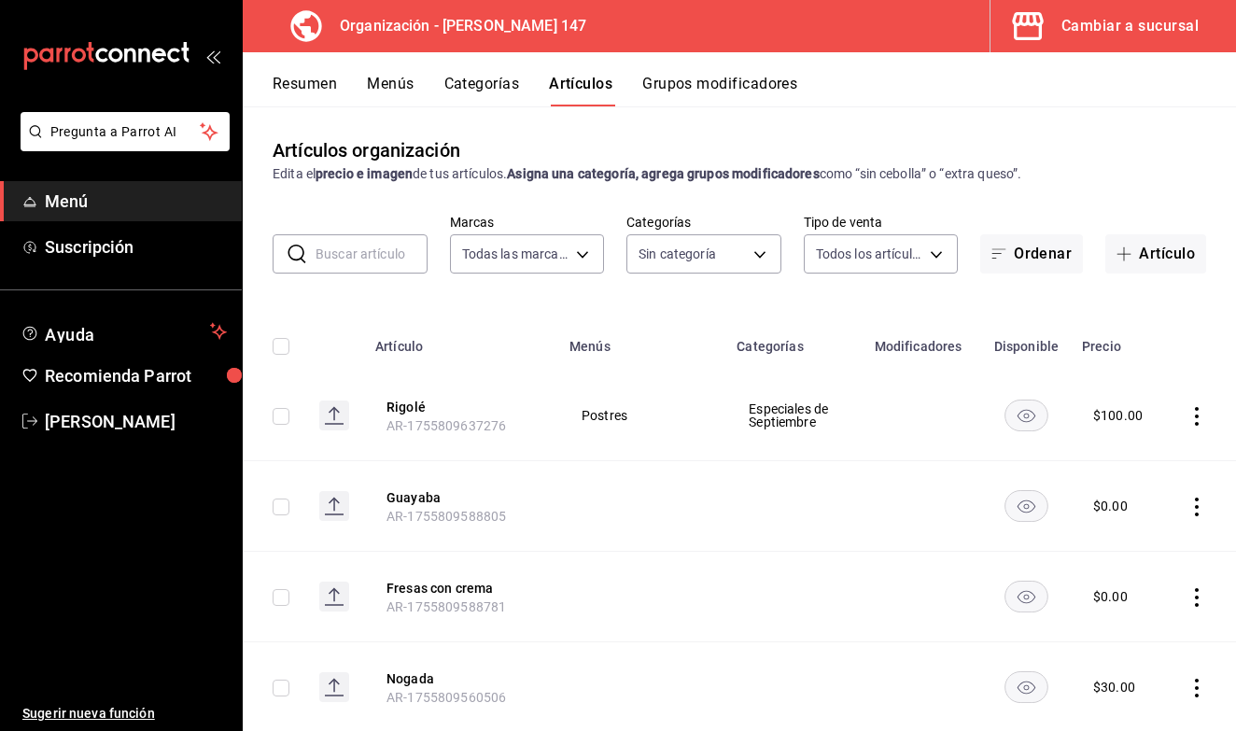
type input "b87891df-8a12-4a0c-8158-8d9801a8670e,4e8580e0-91de-40f0-8ab6-2614008eaf48,68563…"
click at [497, 93] on button "Categorías" at bounding box center [483, 91] width 76 height 32
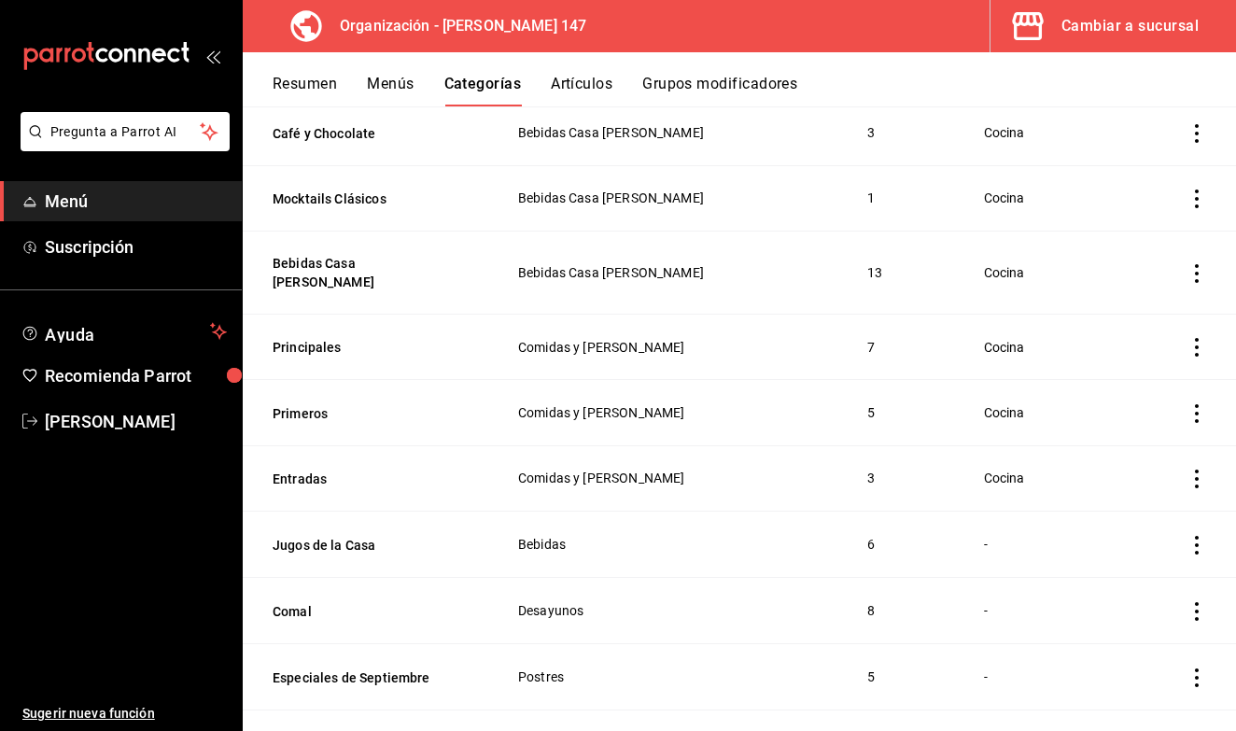
scroll to position [485, 0]
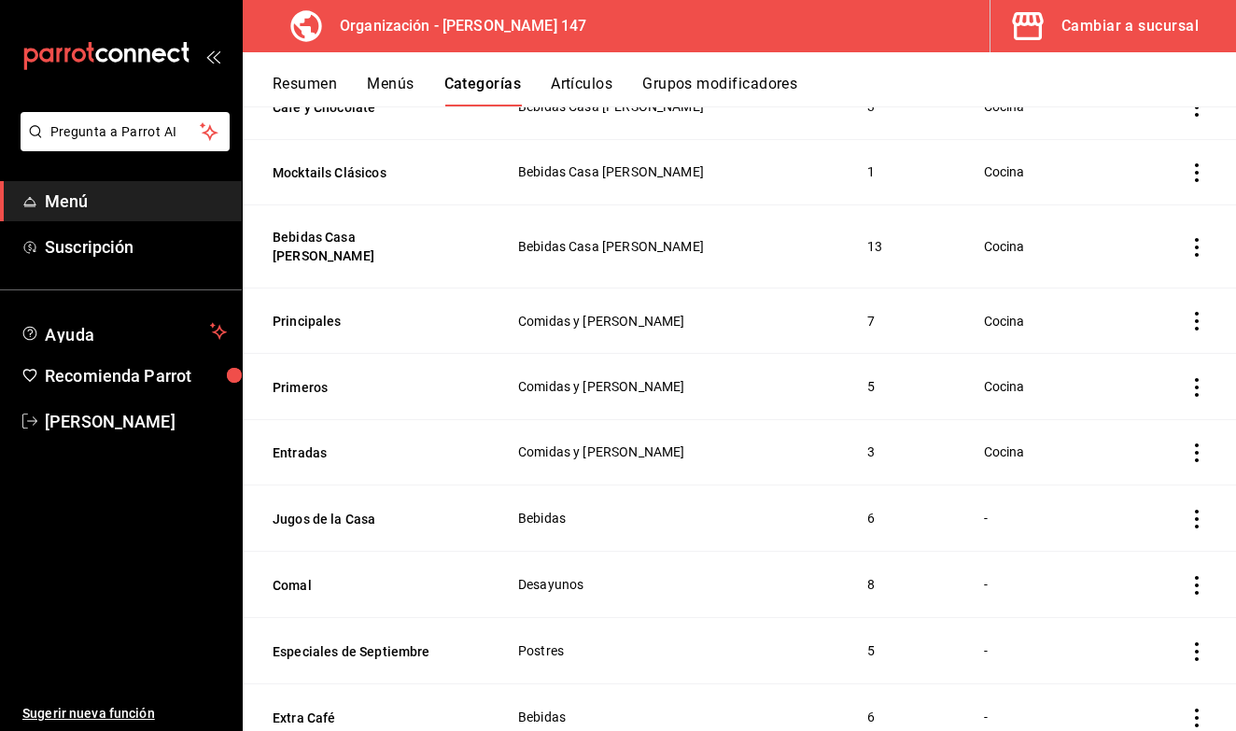
click at [416, 623] on th "Especiales de Septiembre" at bounding box center [369, 650] width 252 height 66
click at [402, 651] on th "Especiales de Septiembre" at bounding box center [369, 650] width 252 height 66
click at [401, 642] on button "Especiales de Septiembre" at bounding box center [366, 651] width 187 height 19
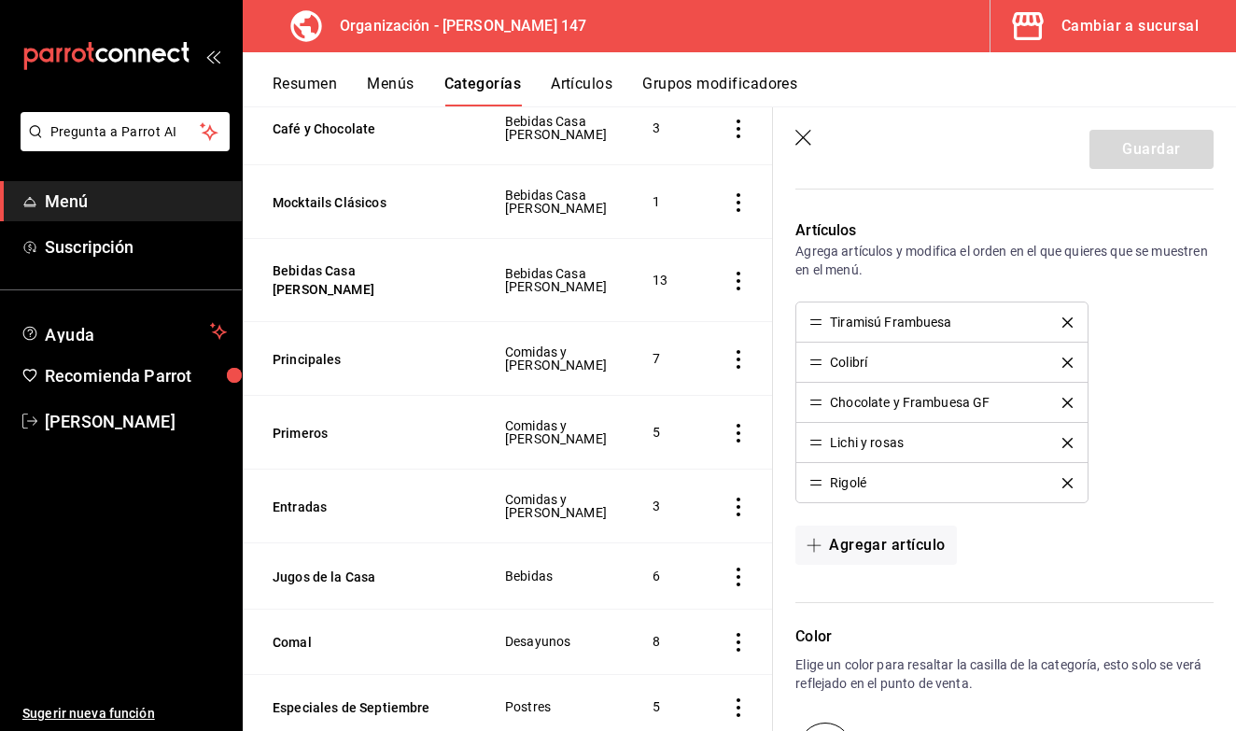
scroll to position [624, 0]
click at [893, 552] on button "Agregar artículo" at bounding box center [876, 543] width 161 height 39
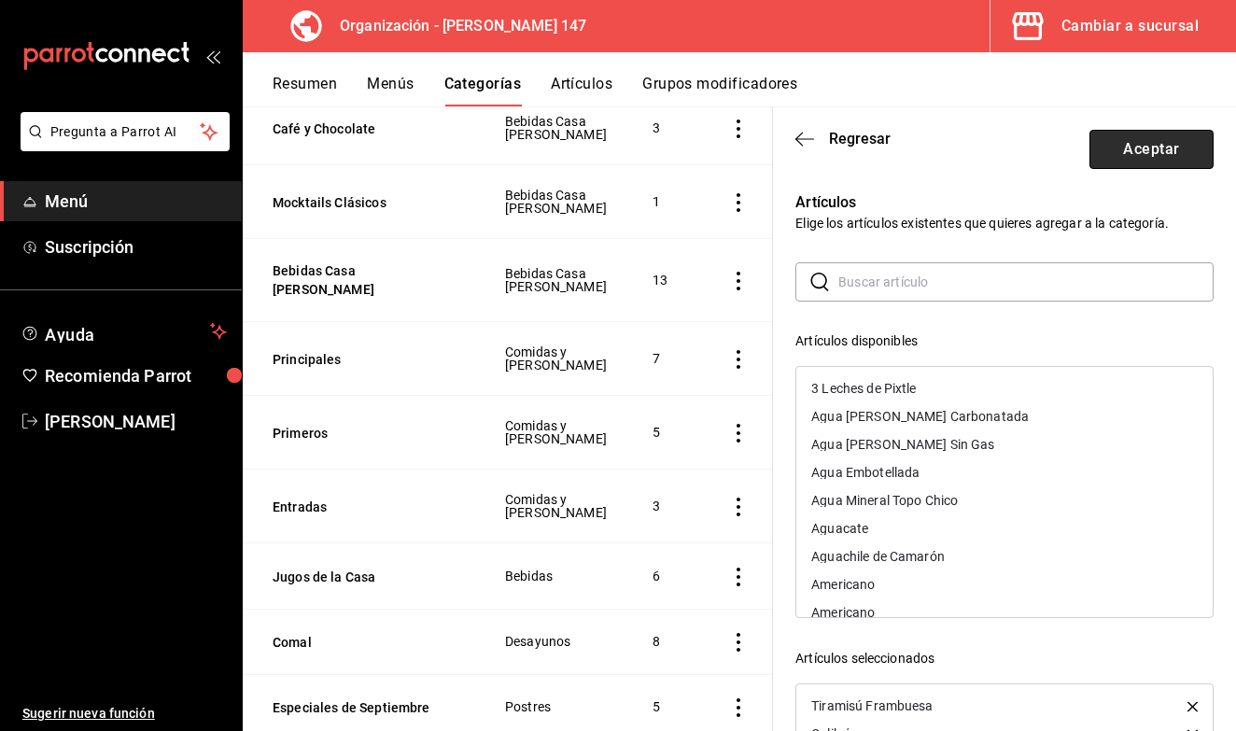
click at [1141, 157] on button "Aceptar" at bounding box center [1152, 149] width 124 height 39
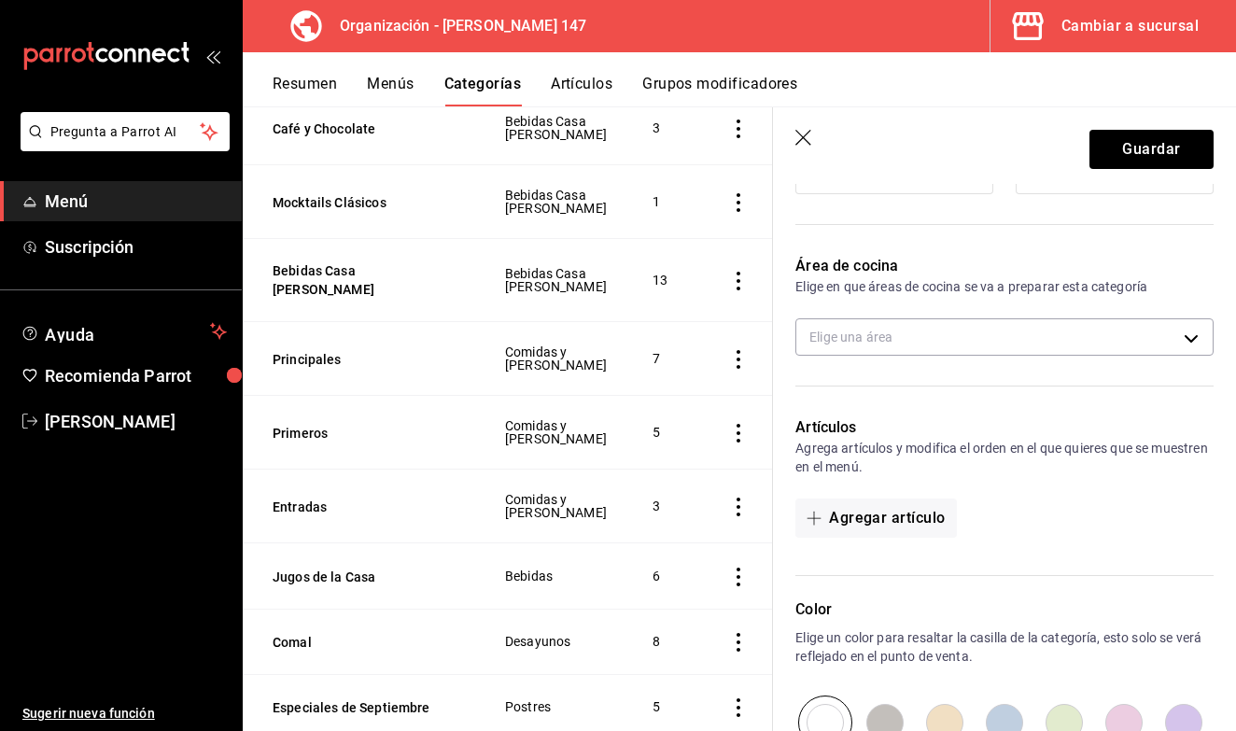
scroll to position [461, 0]
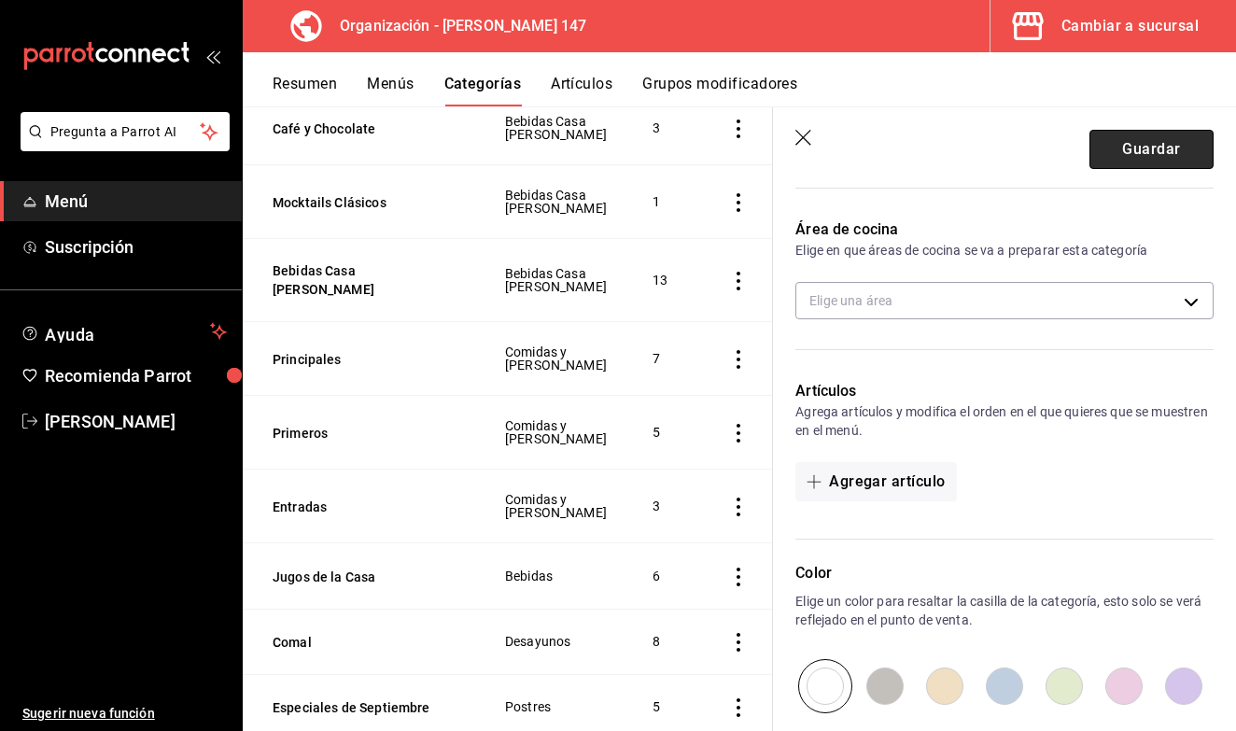
click at [1134, 157] on button "Guardar" at bounding box center [1152, 149] width 124 height 39
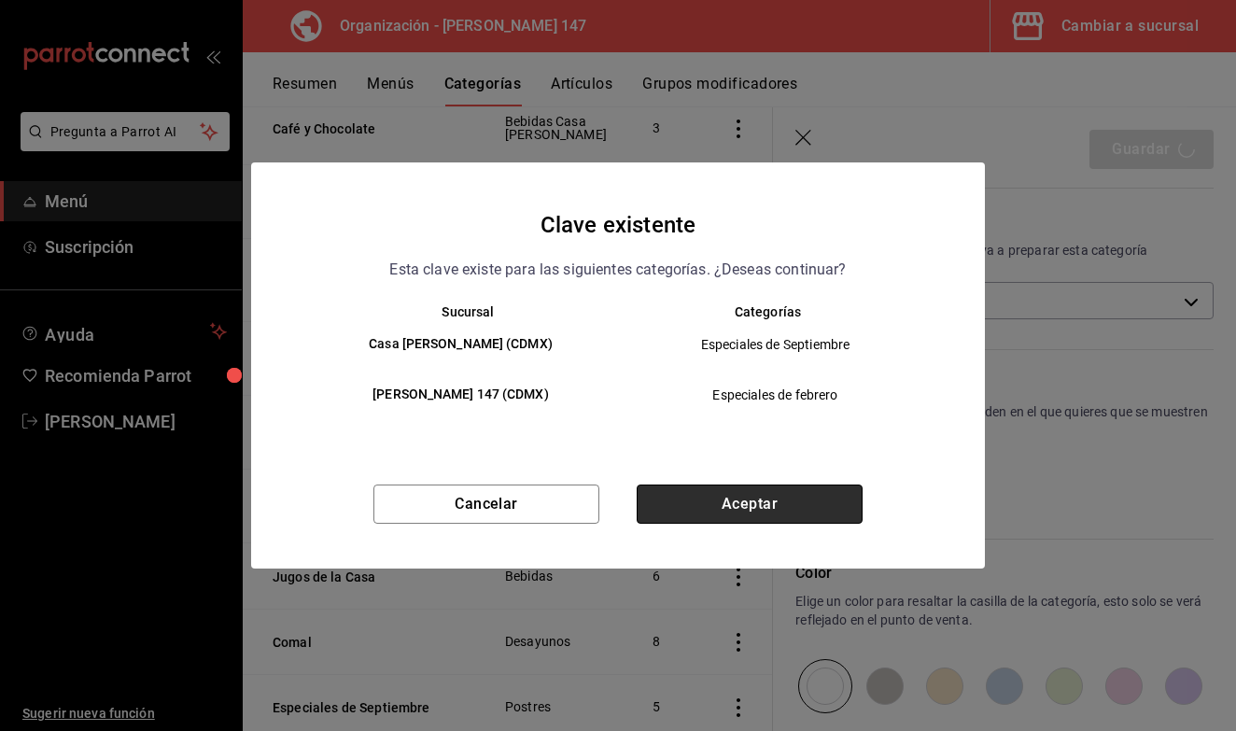
click at [717, 522] on button "Aceptar" at bounding box center [750, 504] width 226 height 39
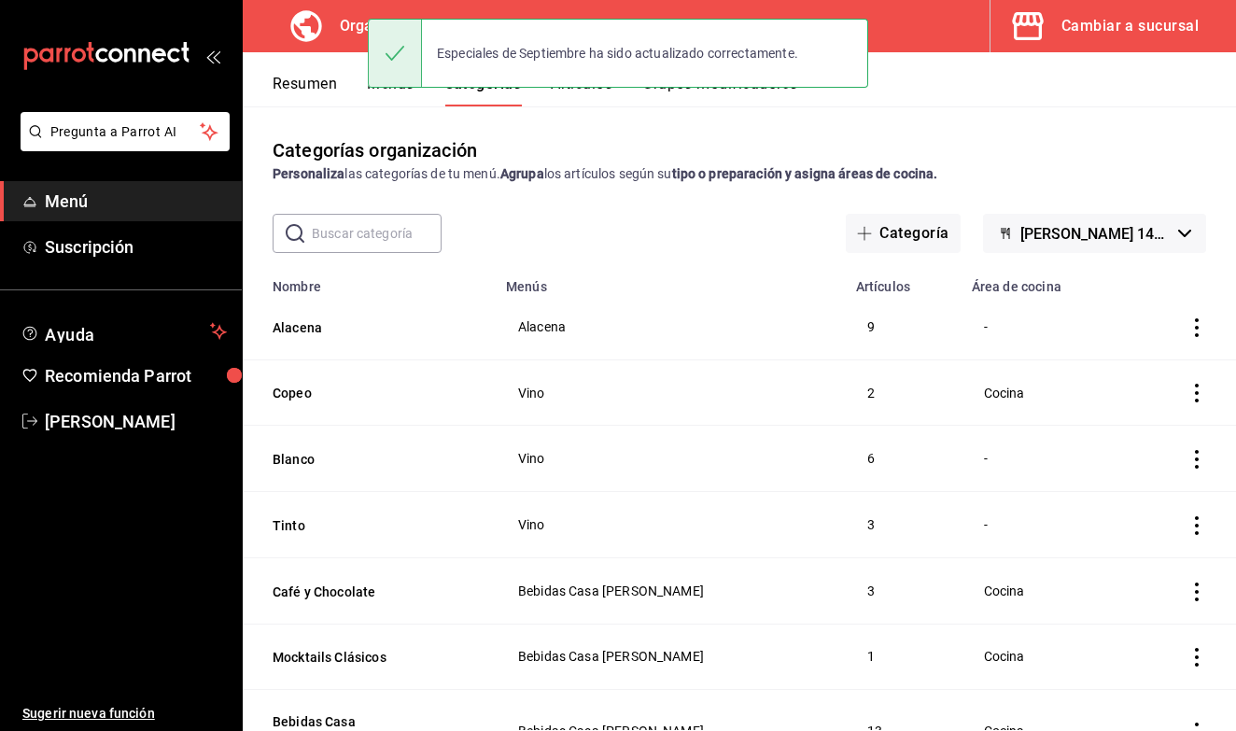
click at [584, 99] on button "Artículos" at bounding box center [582, 91] width 62 height 32
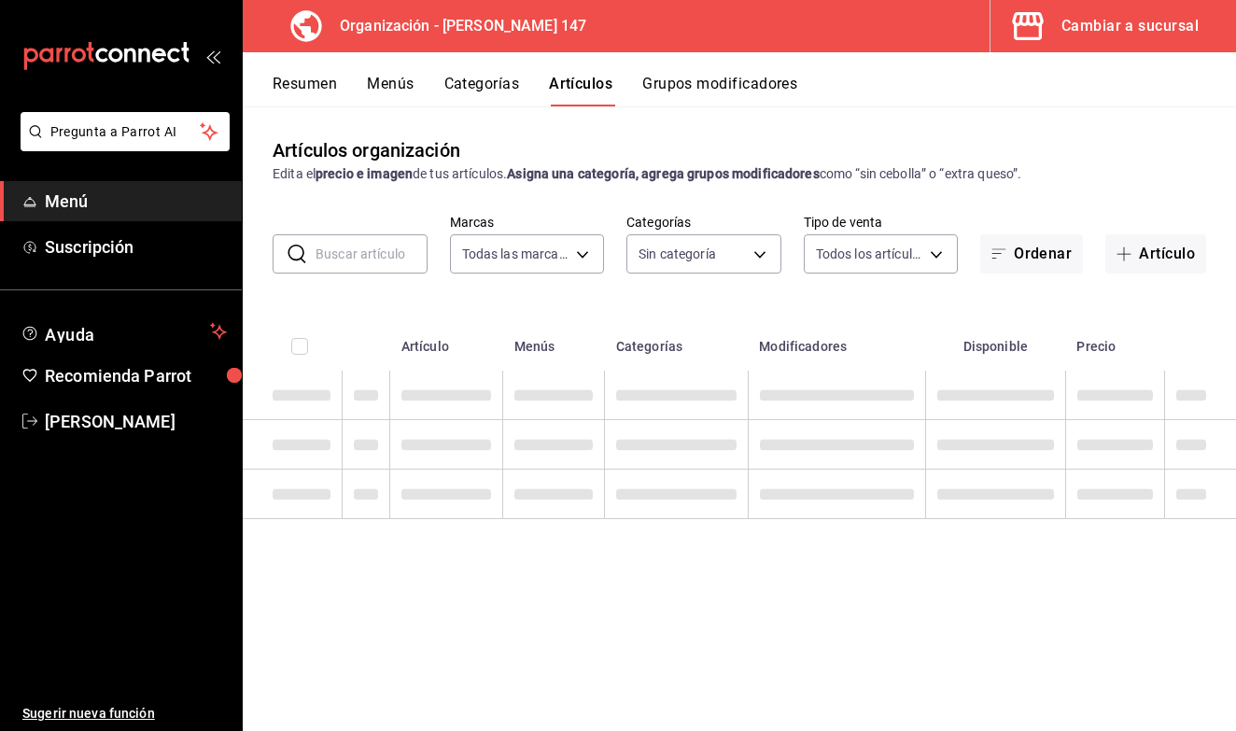
type input "b3e89477-8da9-4b67-b274-bdb9d47885f4"
type input "b87891df-8a12-4a0c-8158-8d9801a8670e,4e8580e0-91de-40f0-8ab6-2614008eaf48,68563…"
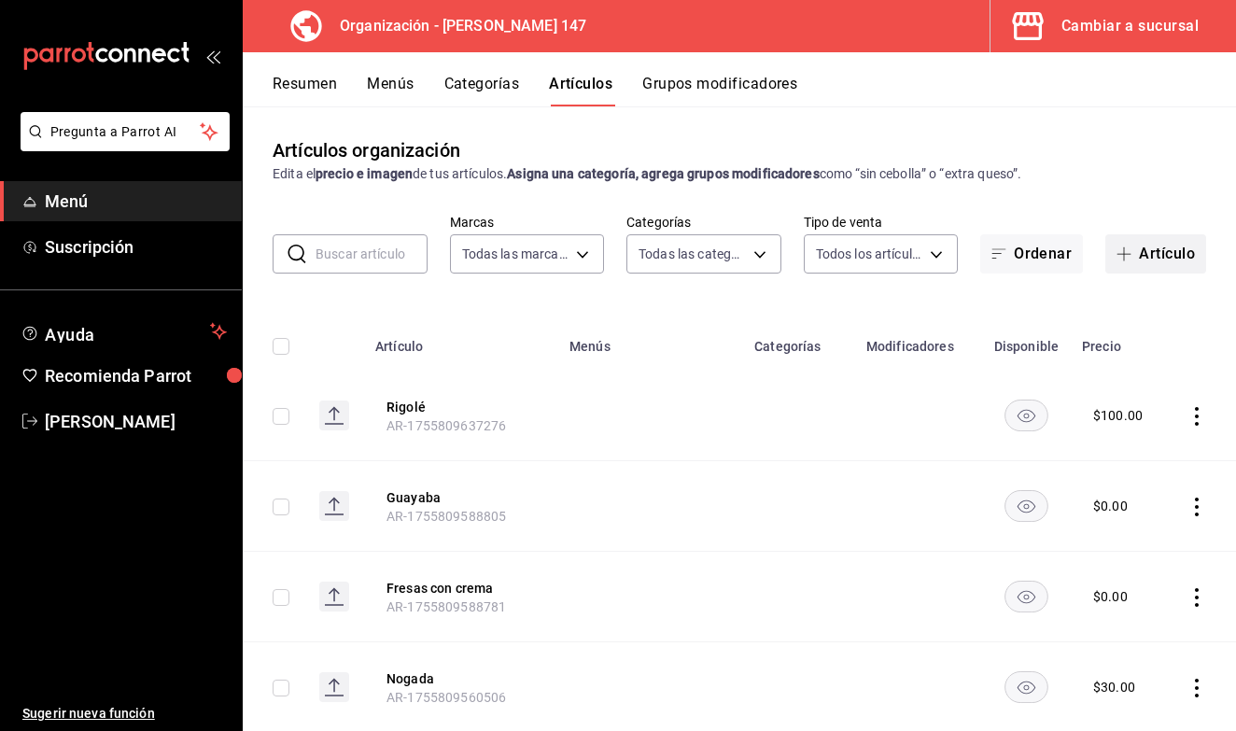
click at [1113, 271] on button "Artículo" at bounding box center [1156, 253] width 101 height 39
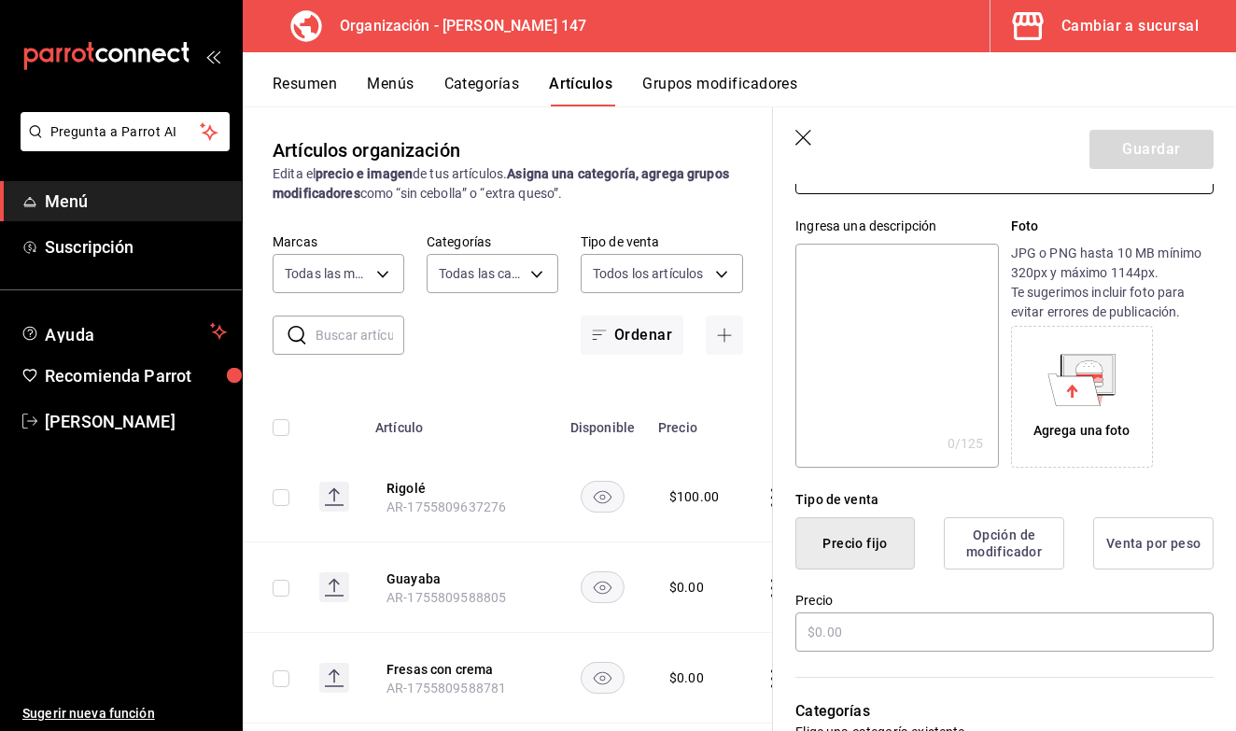
scroll to position [169, 0]
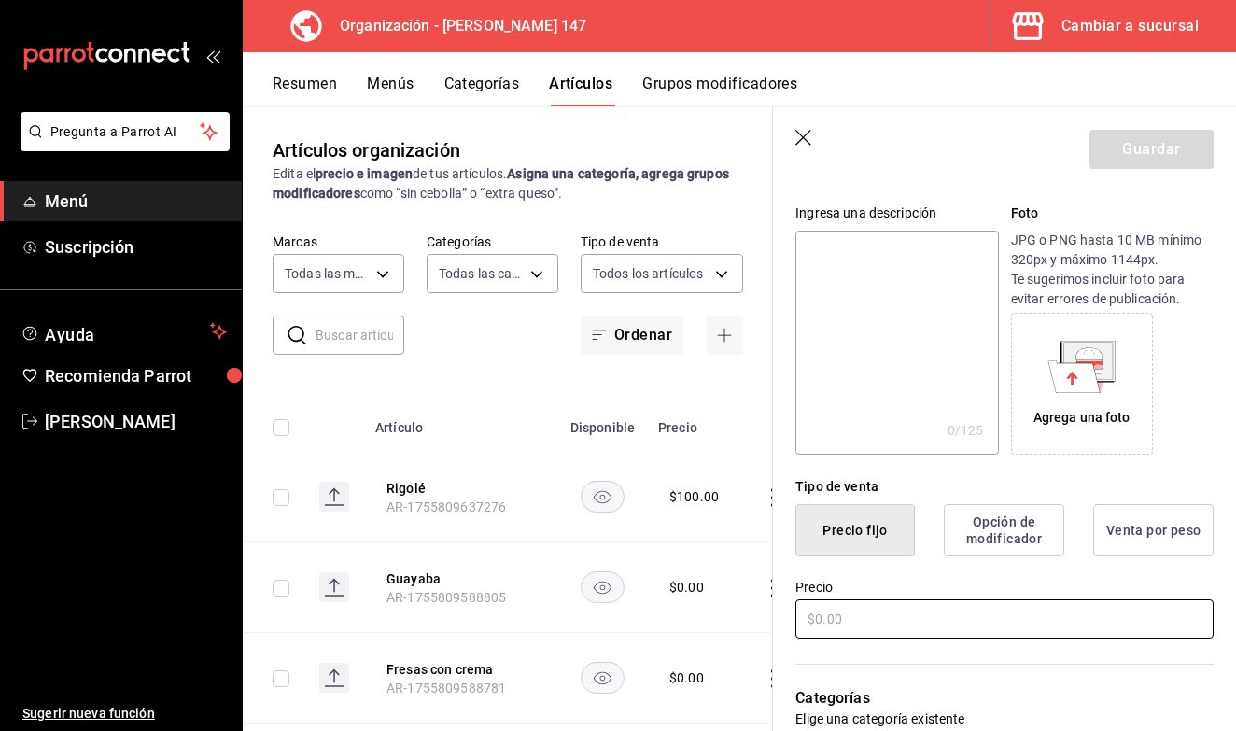
type input "Choco mezcal"
click at [876, 614] on input "text" at bounding box center [1005, 619] width 418 height 39
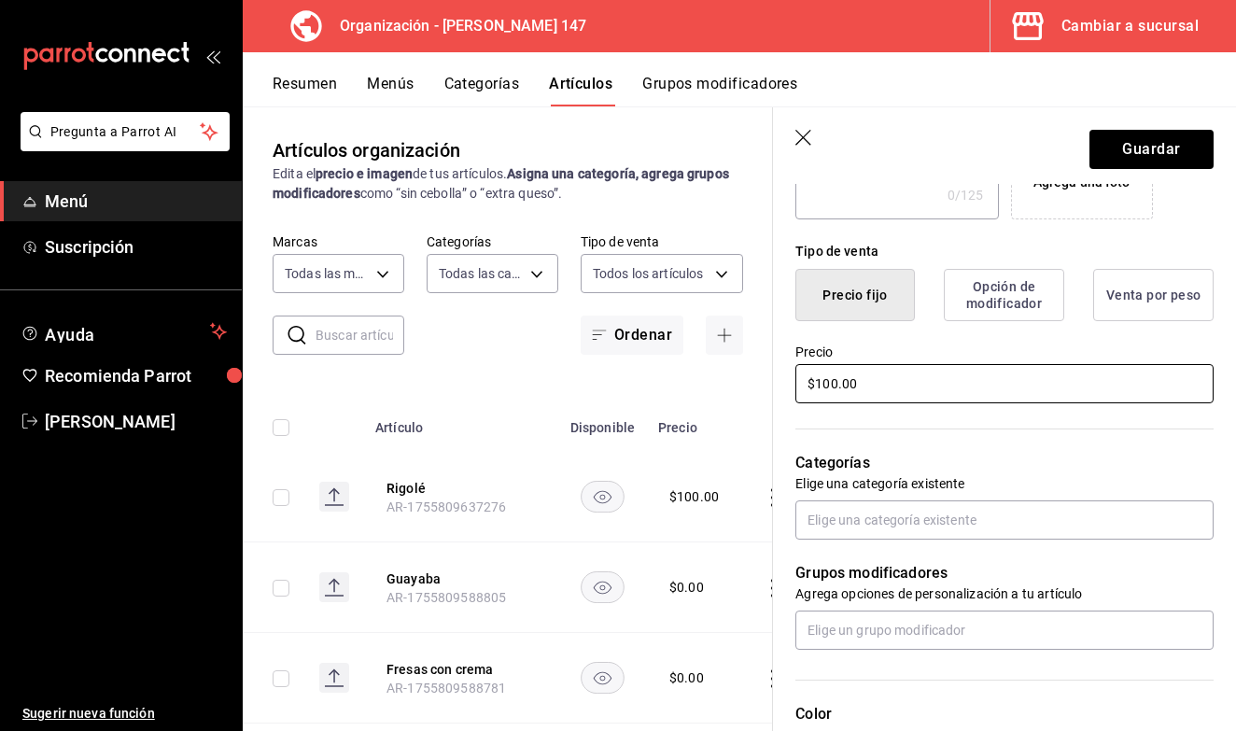
scroll to position [410, 0]
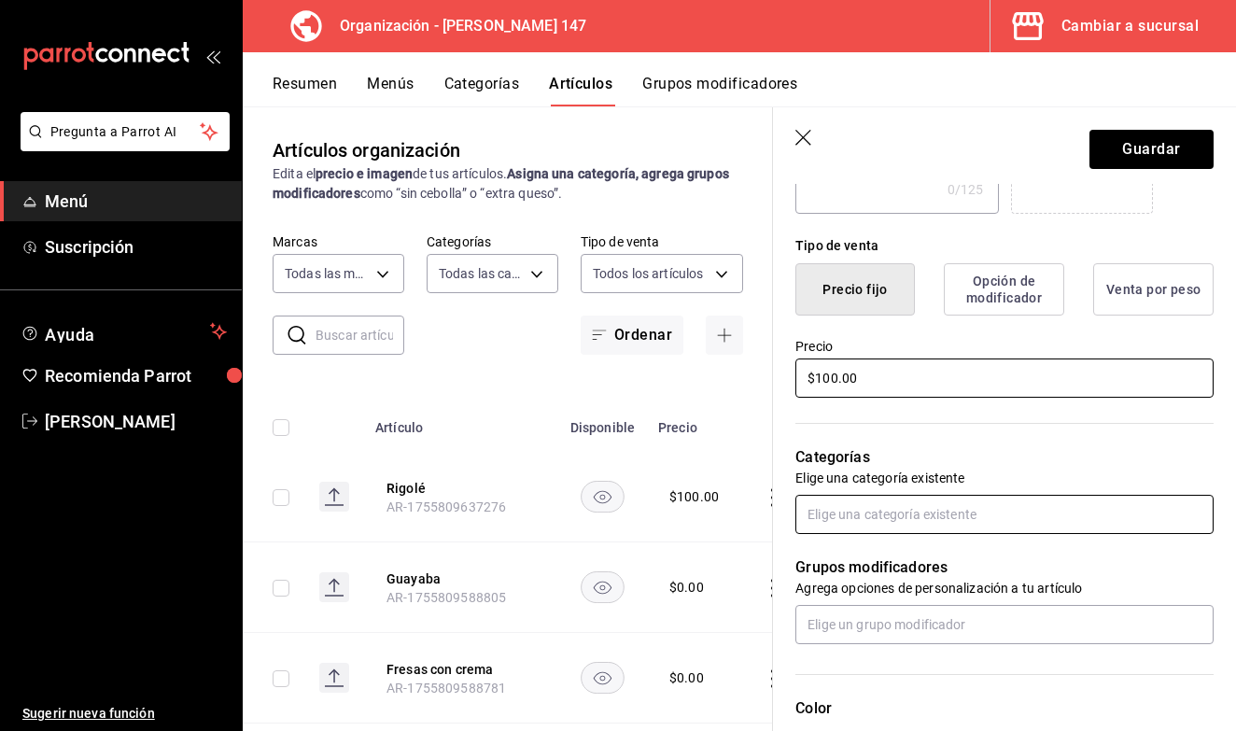
type input "$100.00"
click at [976, 523] on input "text" at bounding box center [1005, 514] width 418 height 39
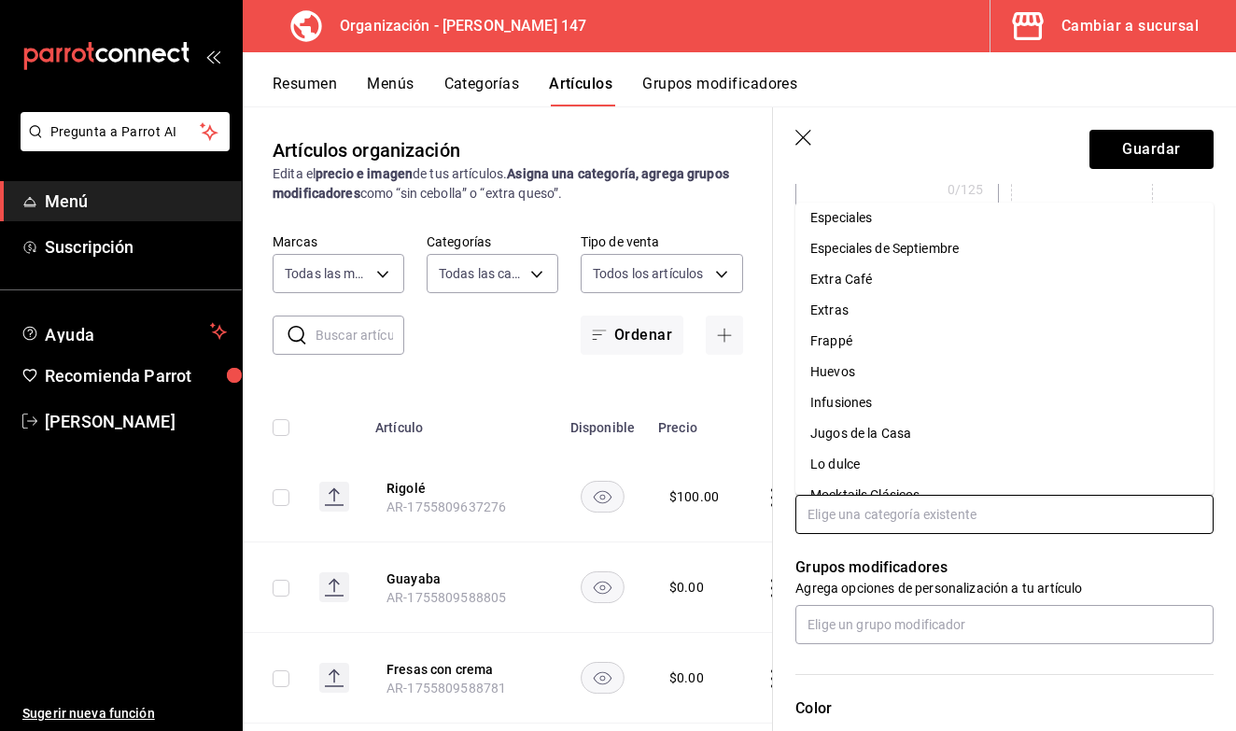
scroll to position [430, 0]
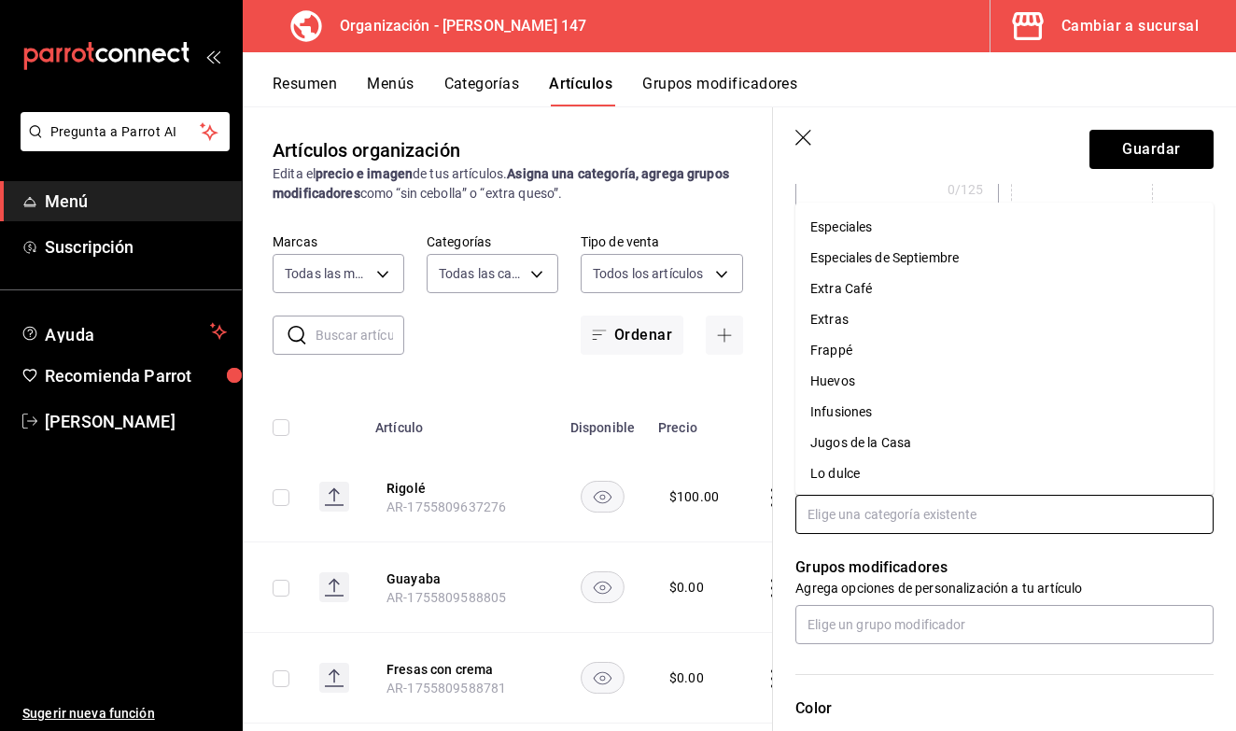
click at [961, 268] on li "Especiales de Septiembre" at bounding box center [1005, 258] width 418 height 31
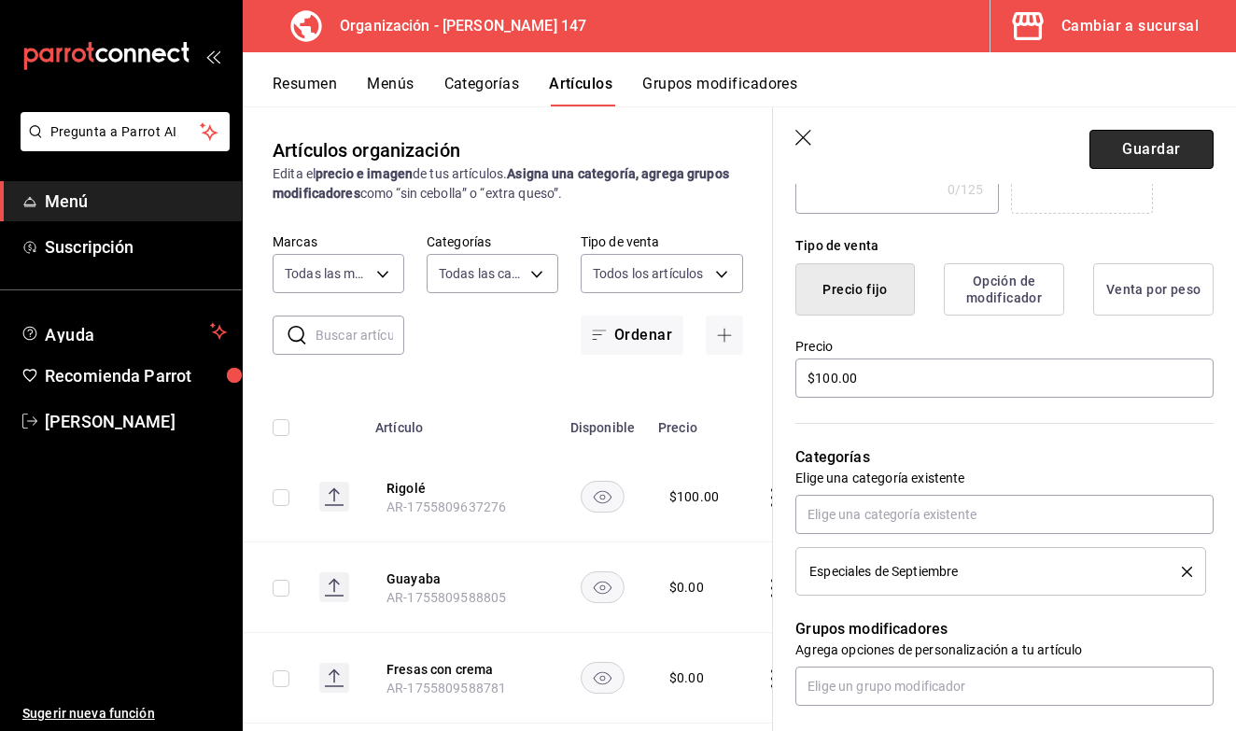
click at [1129, 147] on button "Guardar" at bounding box center [1152, 149] width 124 height 39
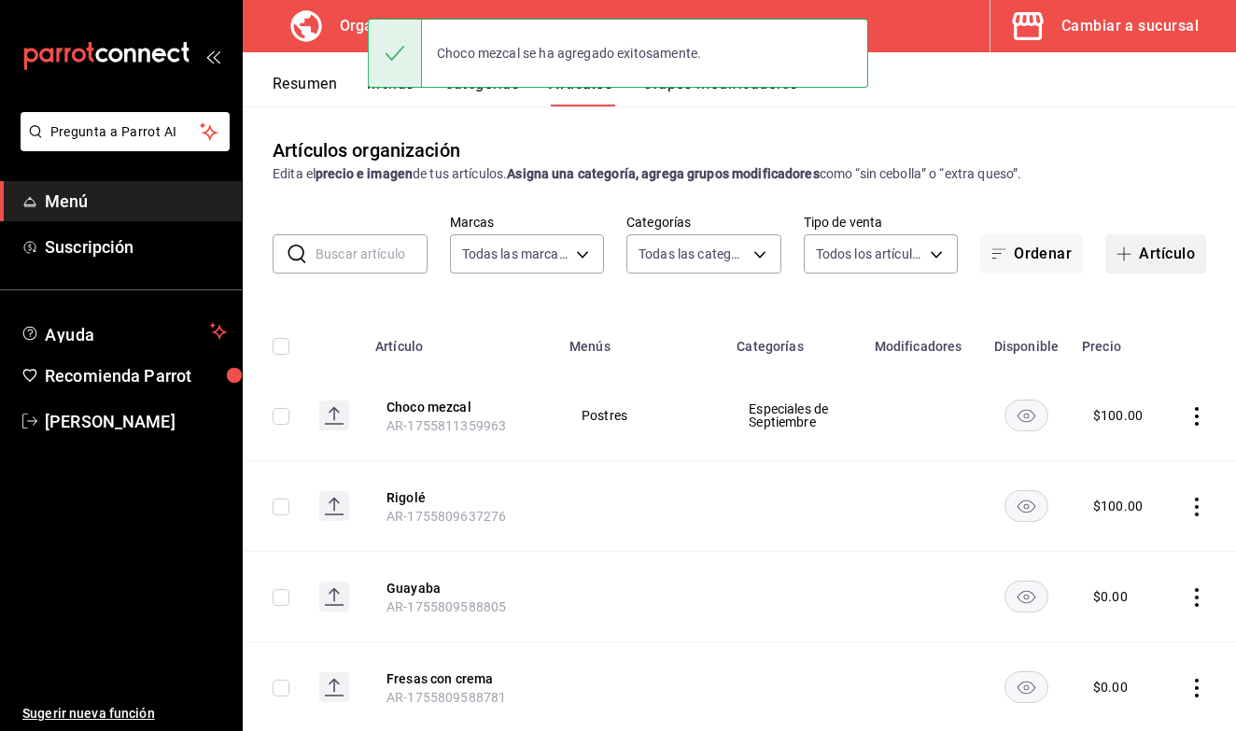
click at [1131, 252] on icon "button" at bounding box center [1124, 254] width 15 height 15
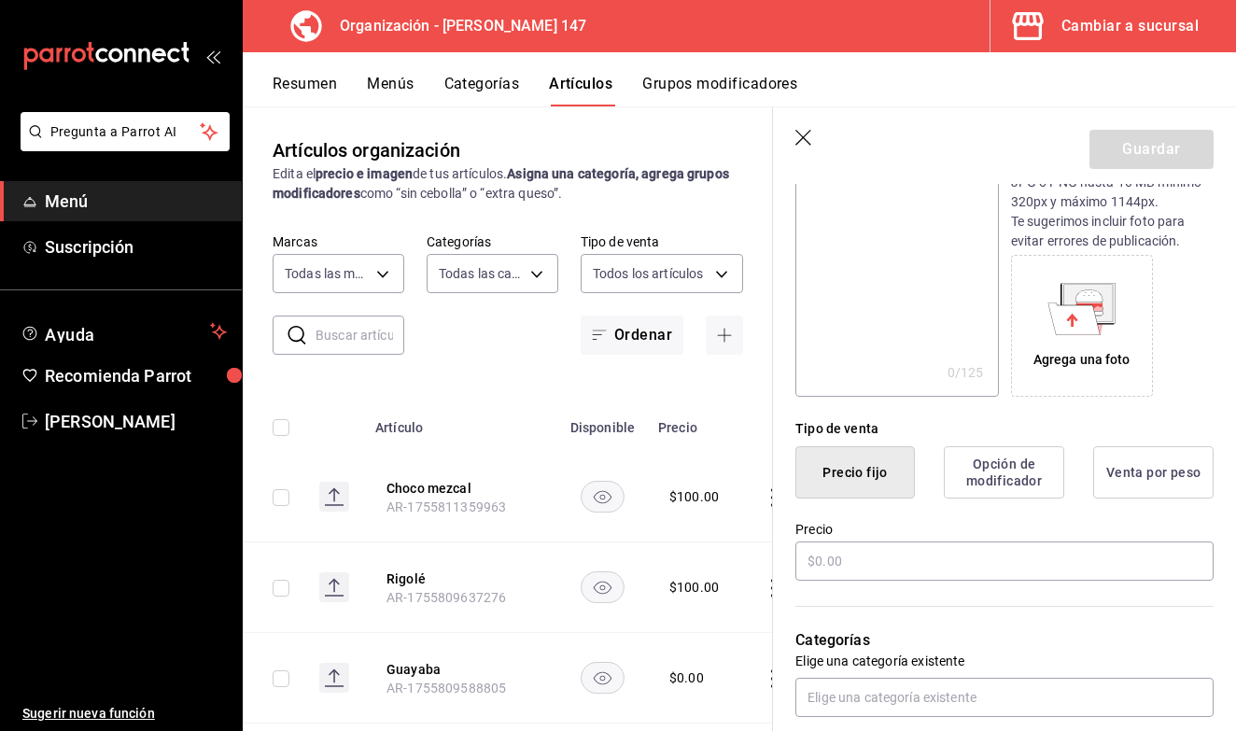
scroll to position [250, 0]
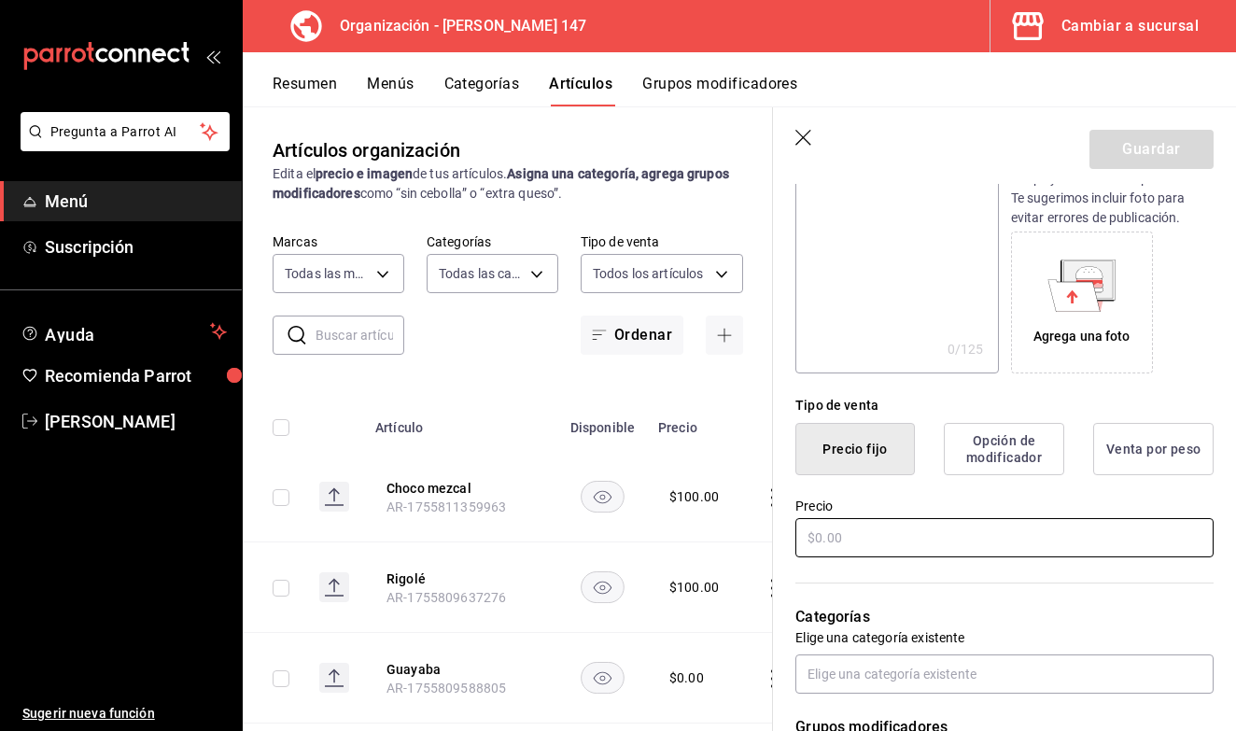
type input "[PERSON_NAME]"
click at [882, 543] on input "text" at bounding box center [1005, 537] width 418 height 39
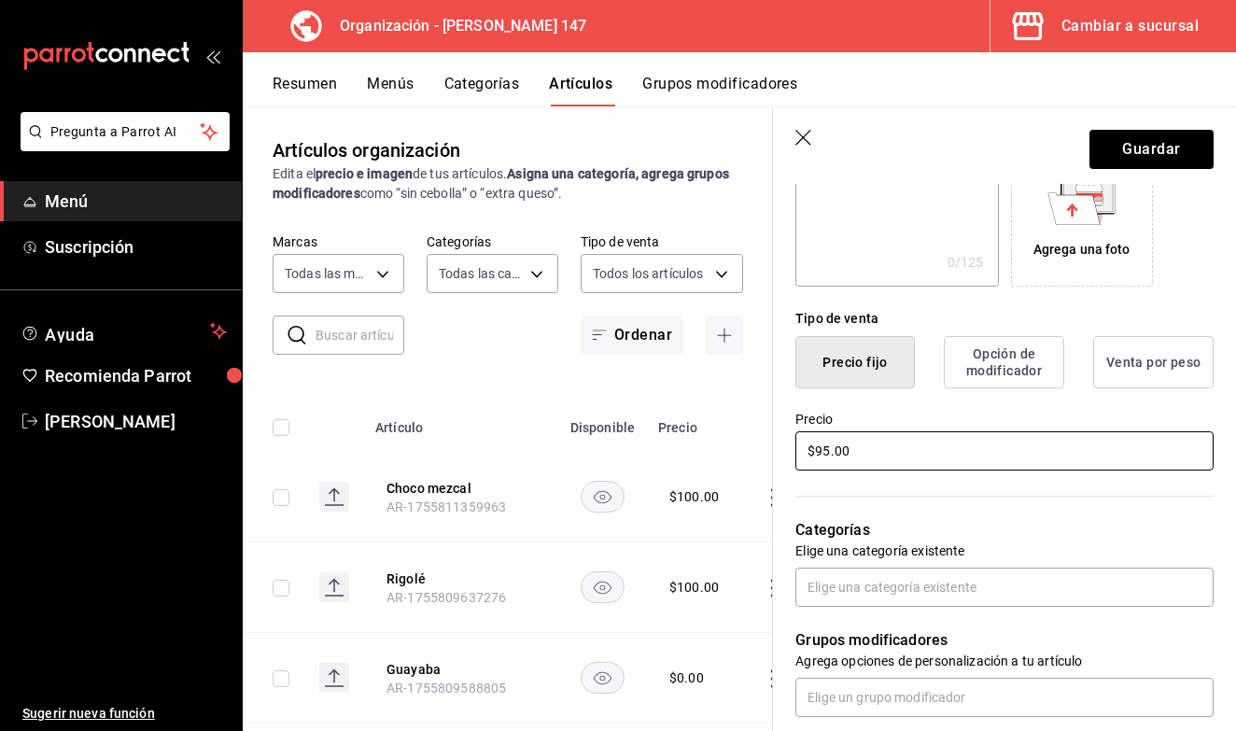
type input "$95.00"
click at [922, 567] on div "Categorías Elige una categoría existente" at bounding box center [993, 540] width 441 height 134
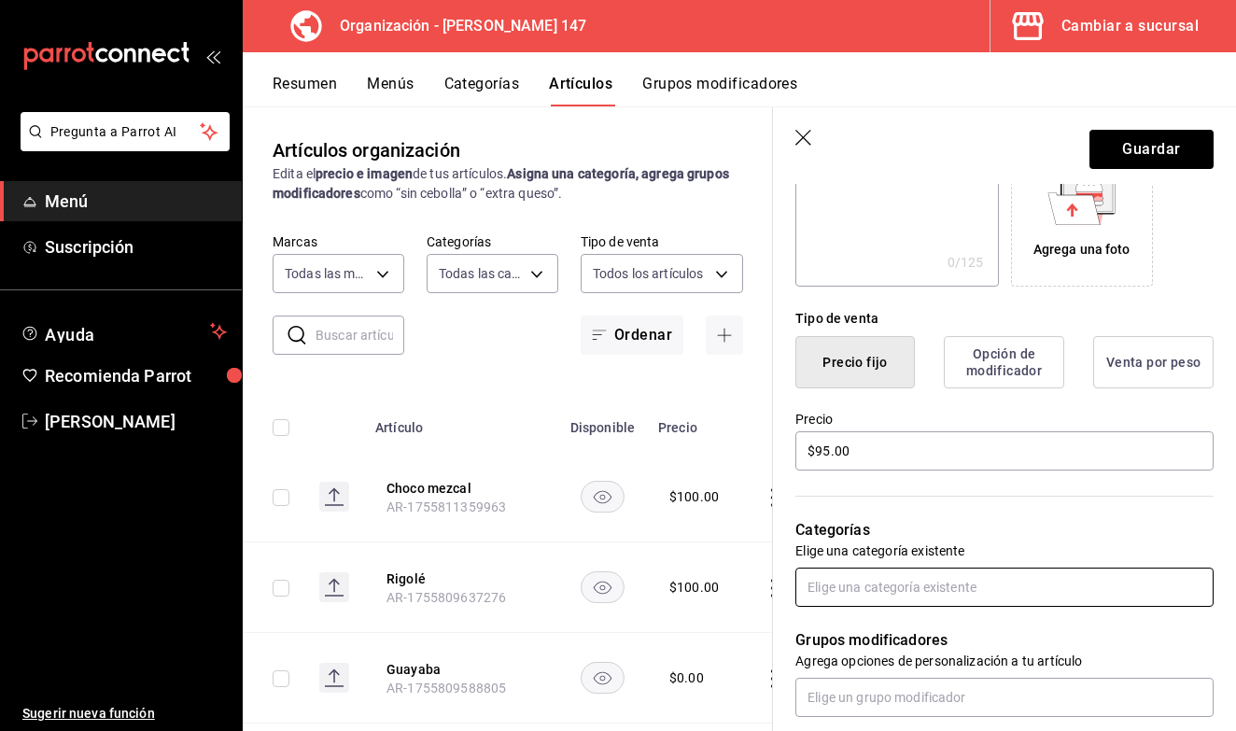
click at [922, 574] on input "text" at bounding box center [1005, 587] width 418 height 39
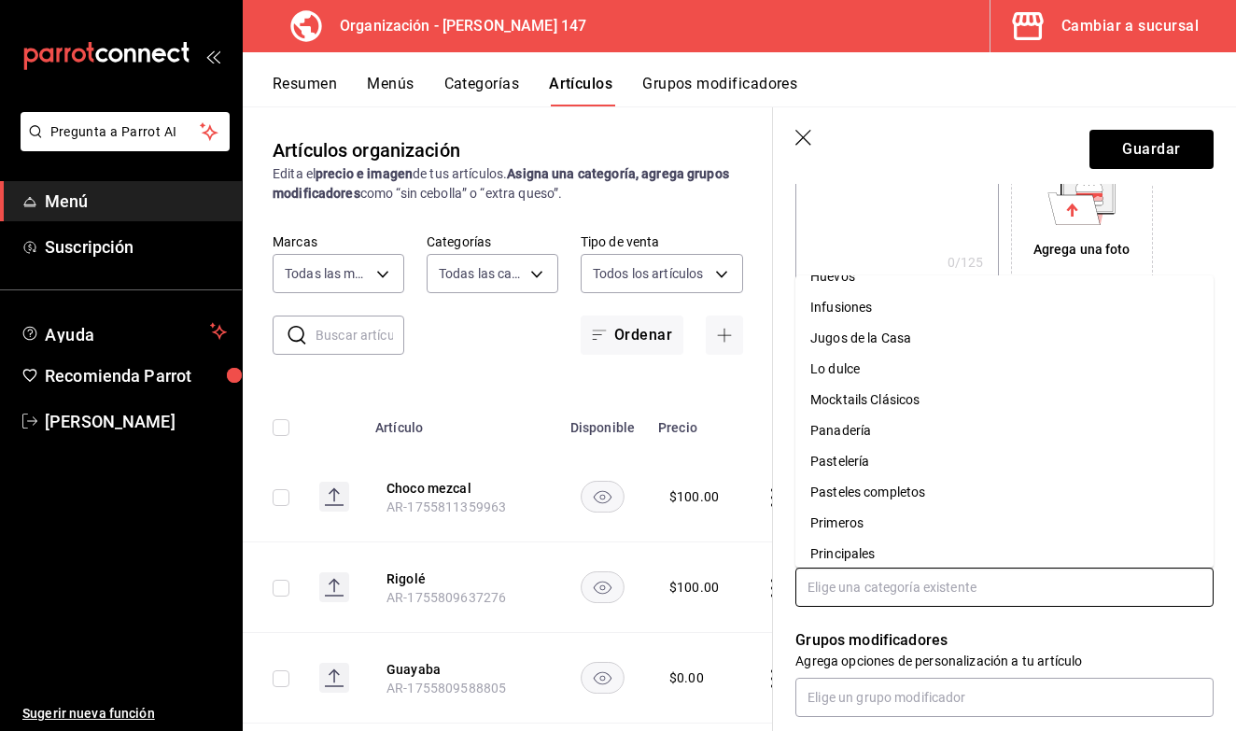
scroll to position [619, 0]
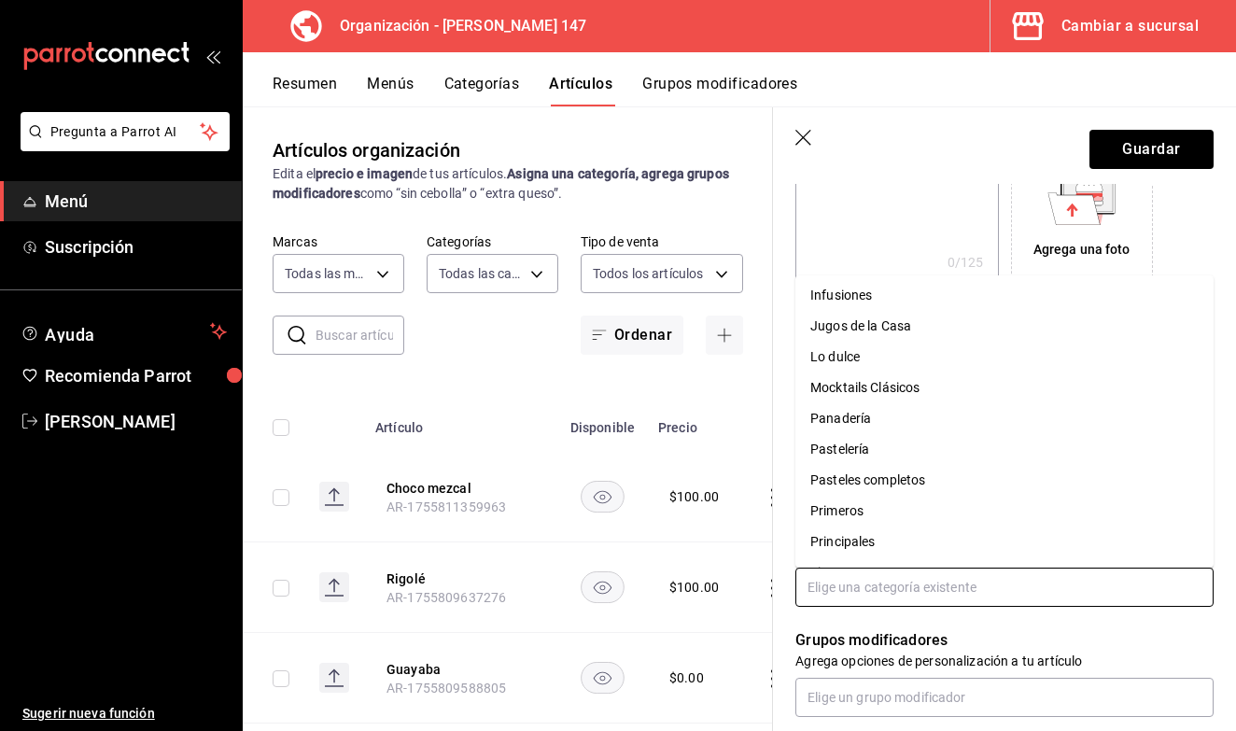
click at [919, 457] on li "Pastelería" at bounding box center [1005, 449] width 418 height 31
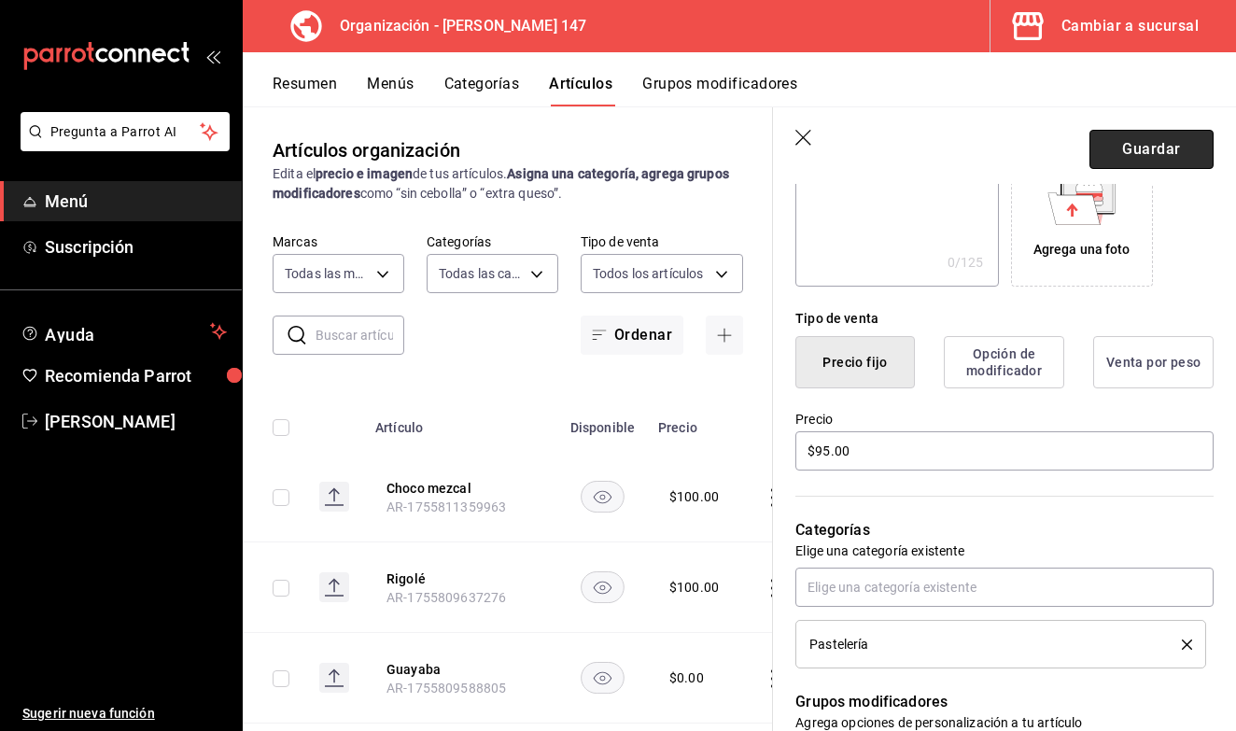
click at [1153, 159] on button "Guardar" at bounding box center [1152, 149] width 124 height 39
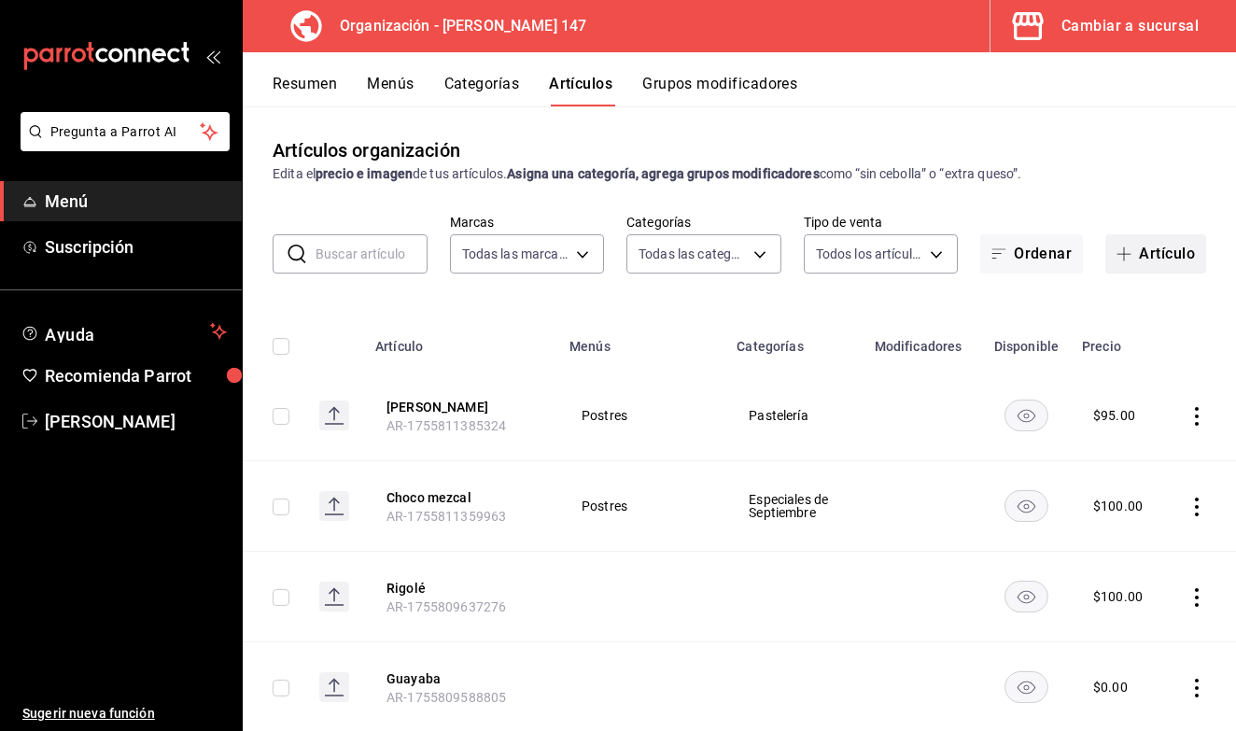
click at [1127, 252] on icon "button" at bounding box center [1124, 254] width 15 height 15
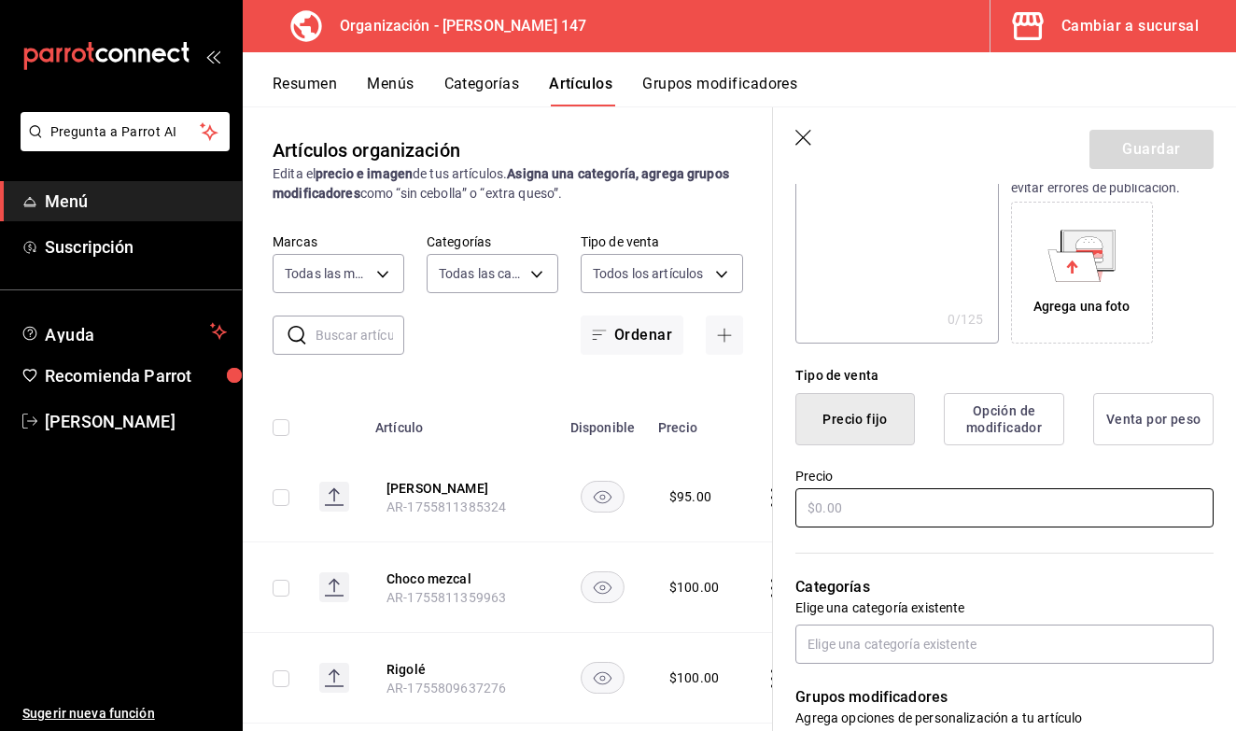
scroll to position [284, 0]
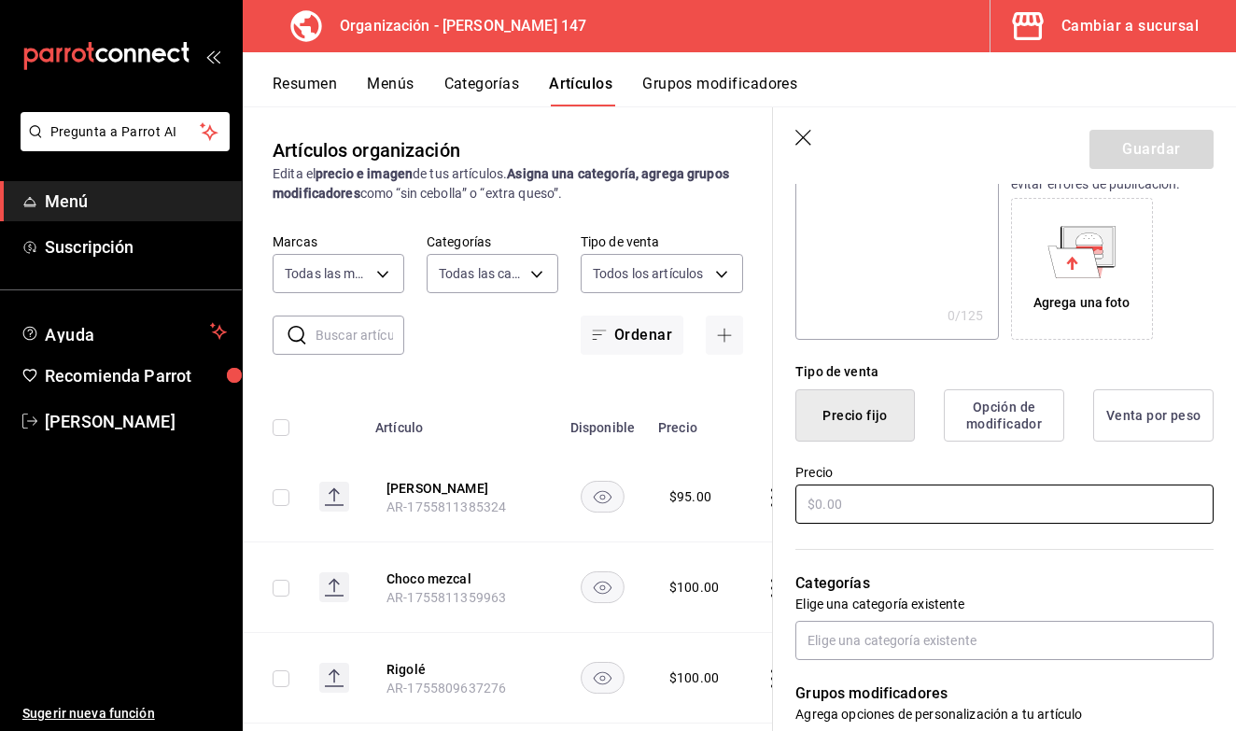
type input "Bellas artes"
click at [873, 521] on input "text" at bounding box center [1005, 504] width 418 height 39
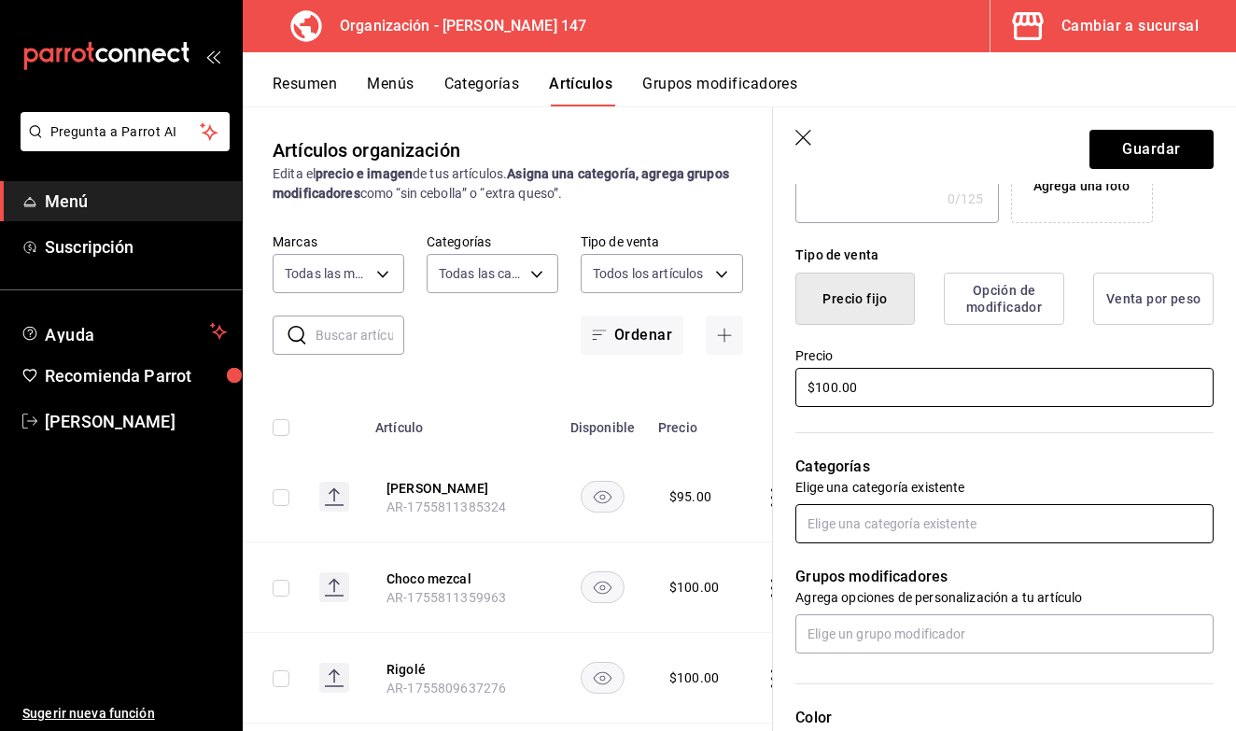
scroll to position [402, 0]
type input "$100.00"
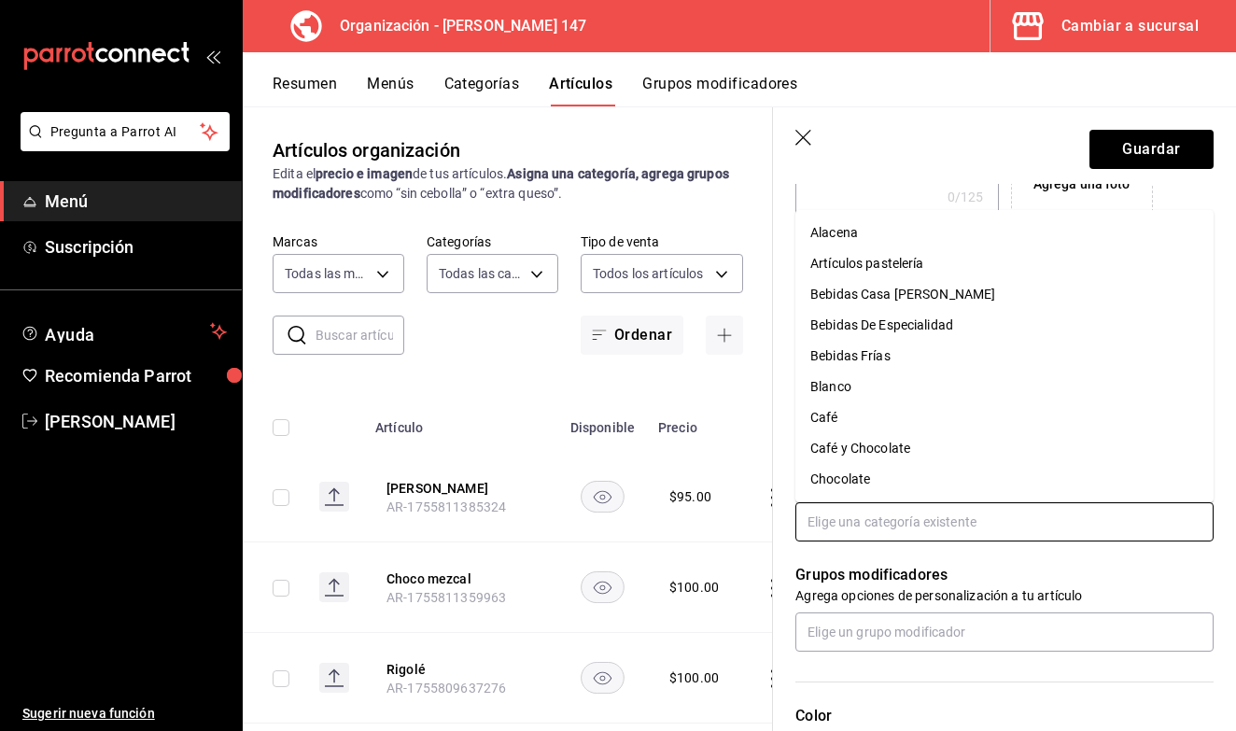
click at [880, 528] on input "text" at bounding box center [1005, 521] width 418 height 39
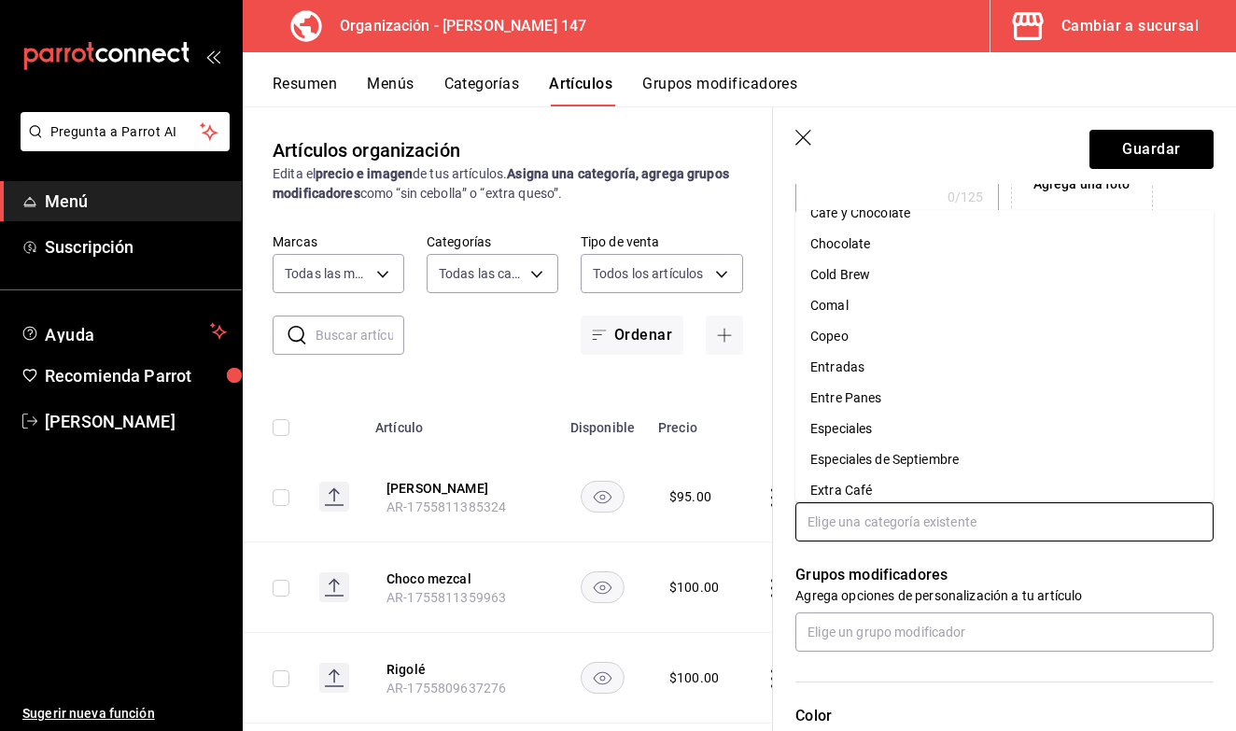
scroll to position [252, 0]
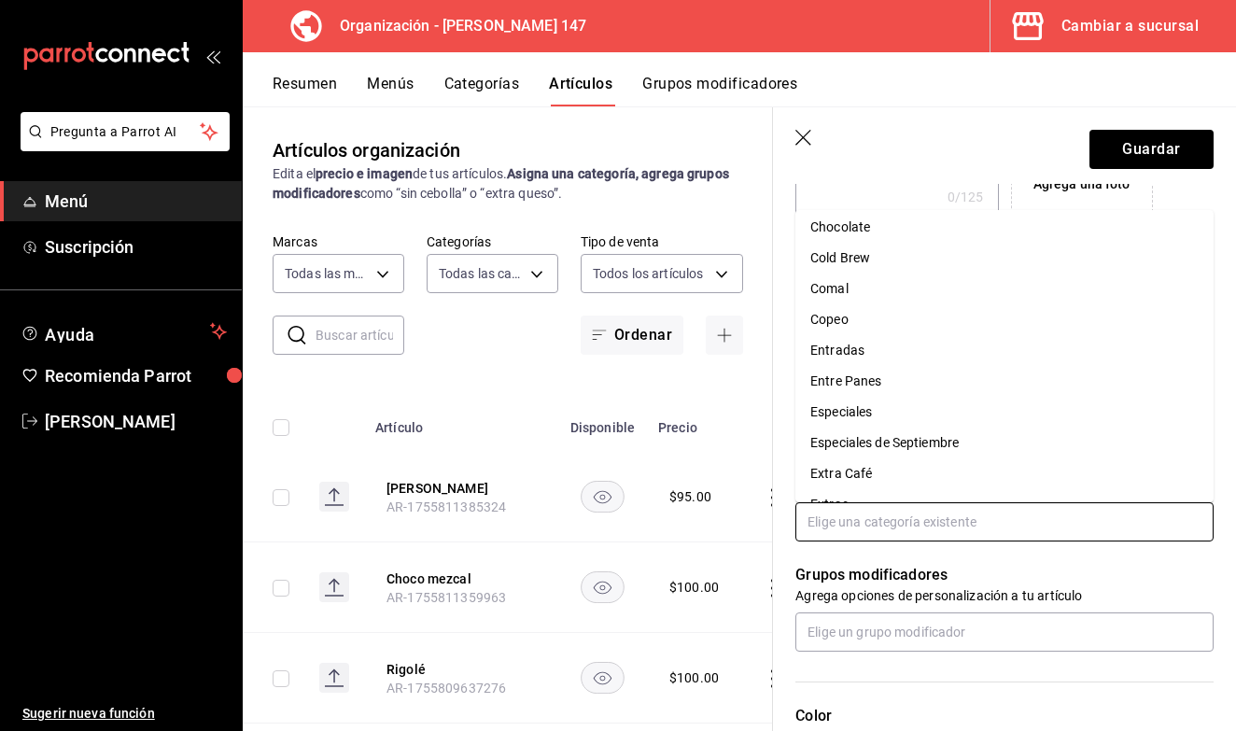
click at [907, 452] on li "Especiales de Septiembre" at bounding box center [1005, 443] width 418 height 31
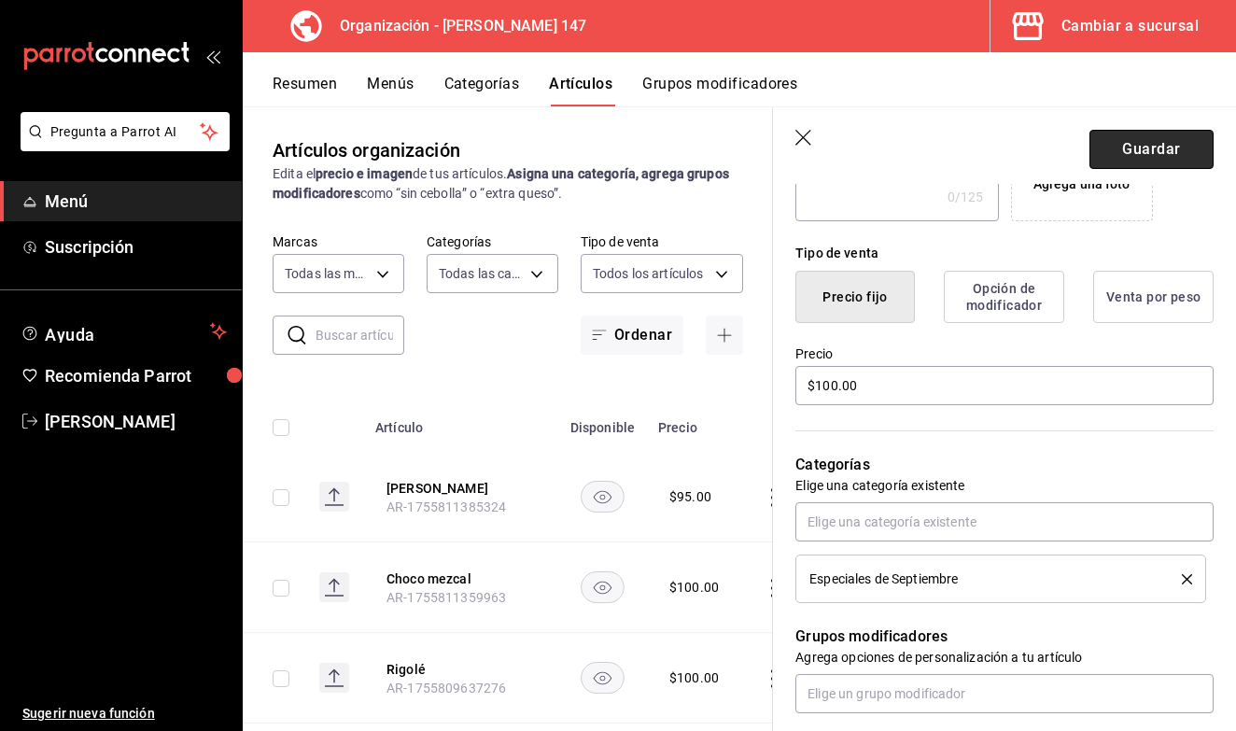
click at [1154, 143] on button "Guardar" at bounding box center [1152, 149] width 124 height 39
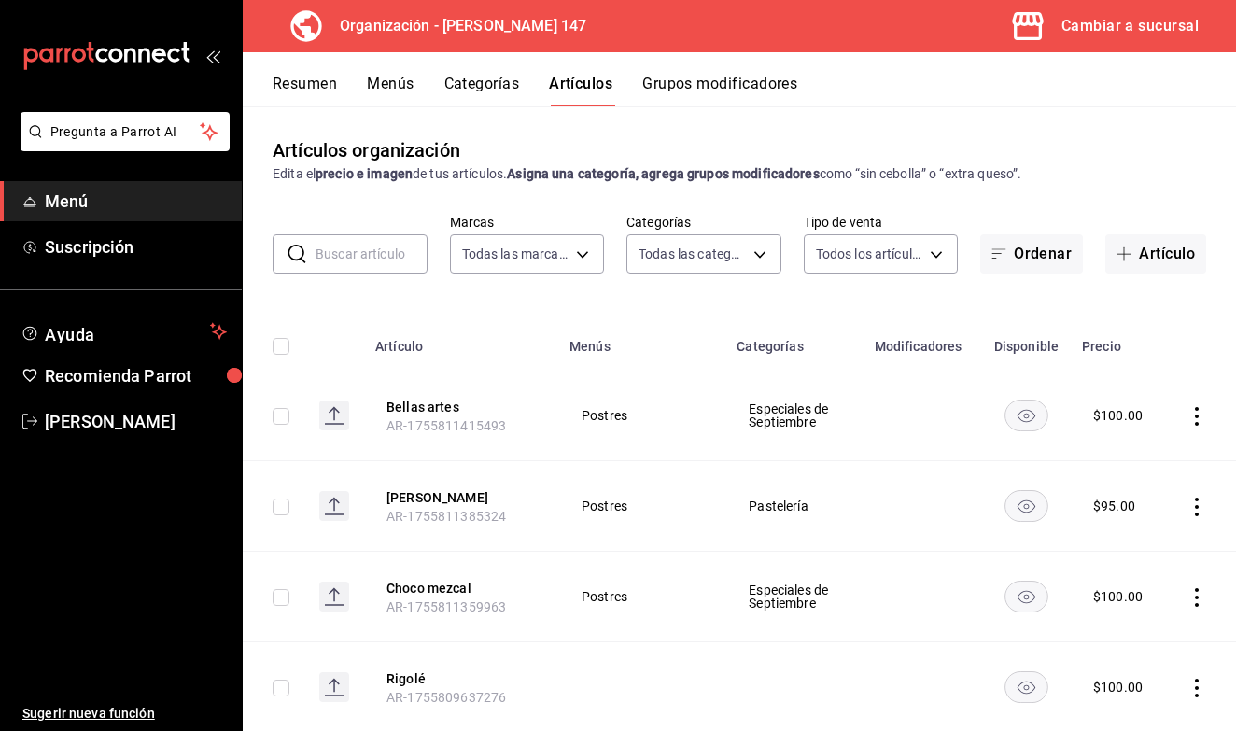
click at [379, 78] on button "Menús" at bounding box center [390, 91] width 47 height 32
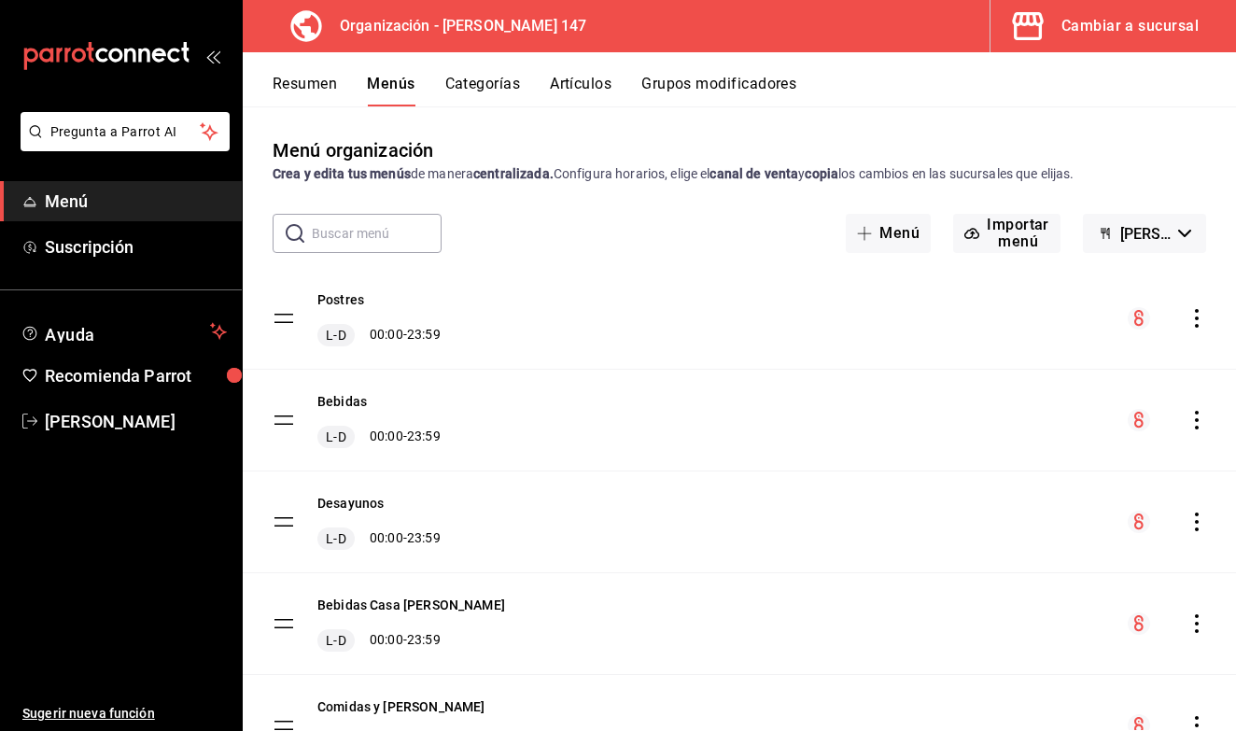
click at [1201, 322] on icon "actions" at bounding box center [1197, 318] width 19 height 19
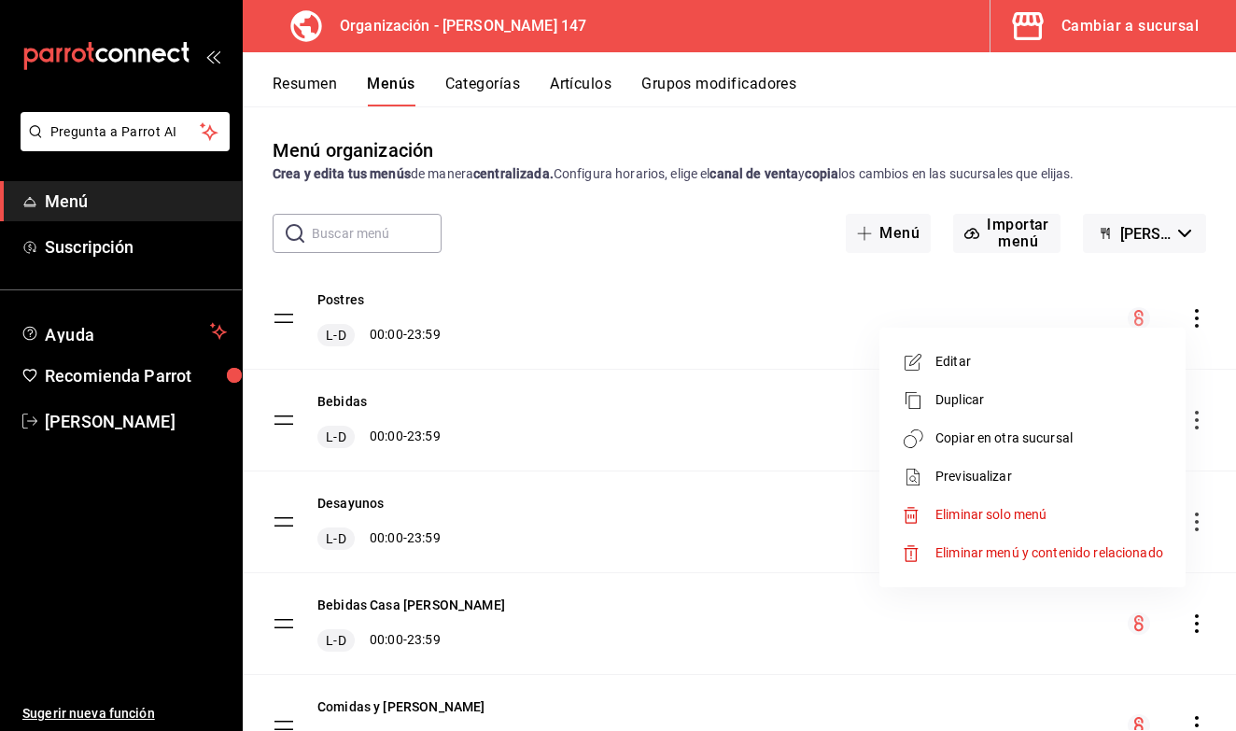
click at [999, 434] on span "Copiar en otra sucursal" at bounding box center [1050, 439] width 228 height 20
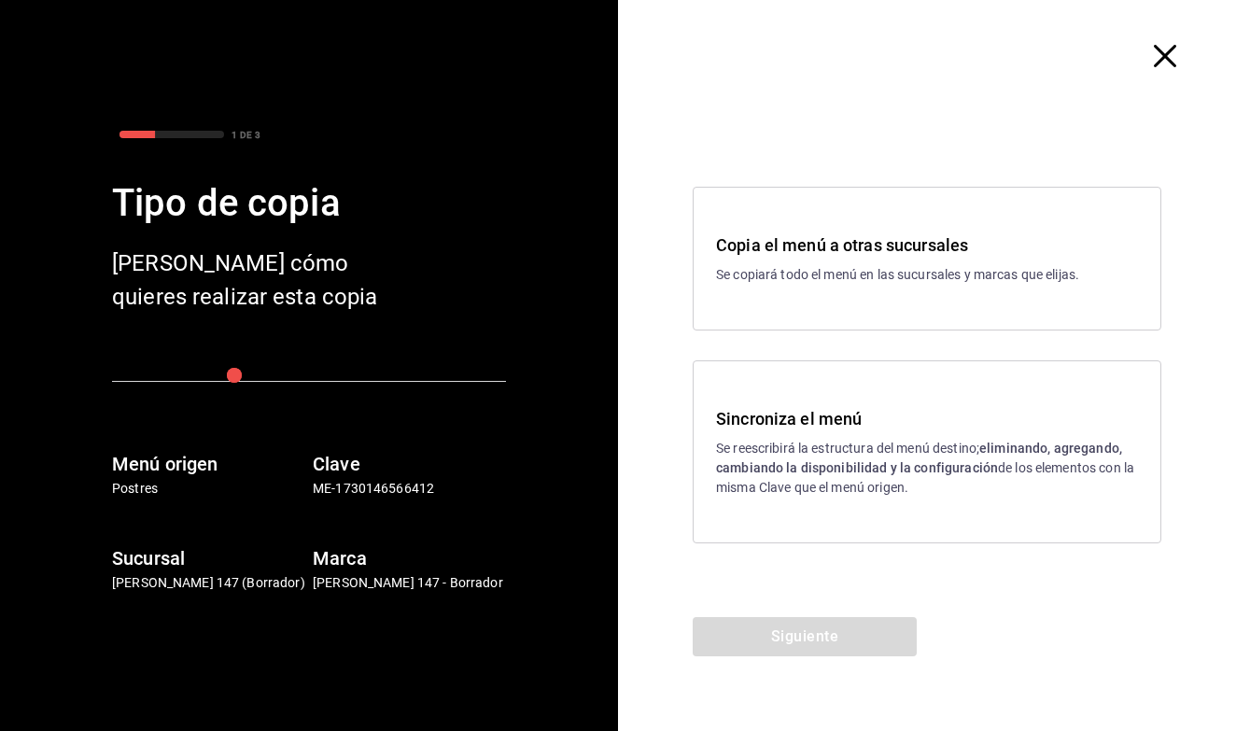
click at [898, 442] on p "Se reescribirá la estructura del menú destino; eliminando, agregando, cambiando…" at bounding box center [927, 468] width 422 height 59
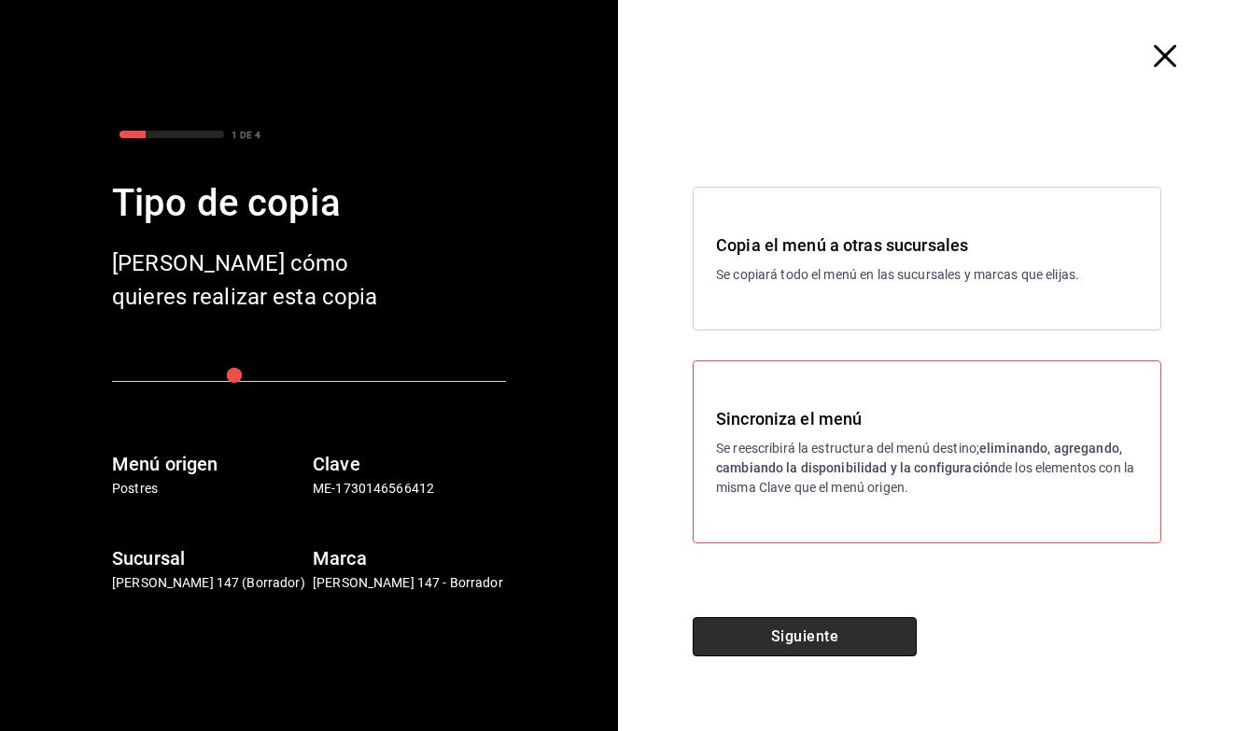
click at [765, 642] on button "Siguiente" at bounding box center [805, 636] width 224 height 39
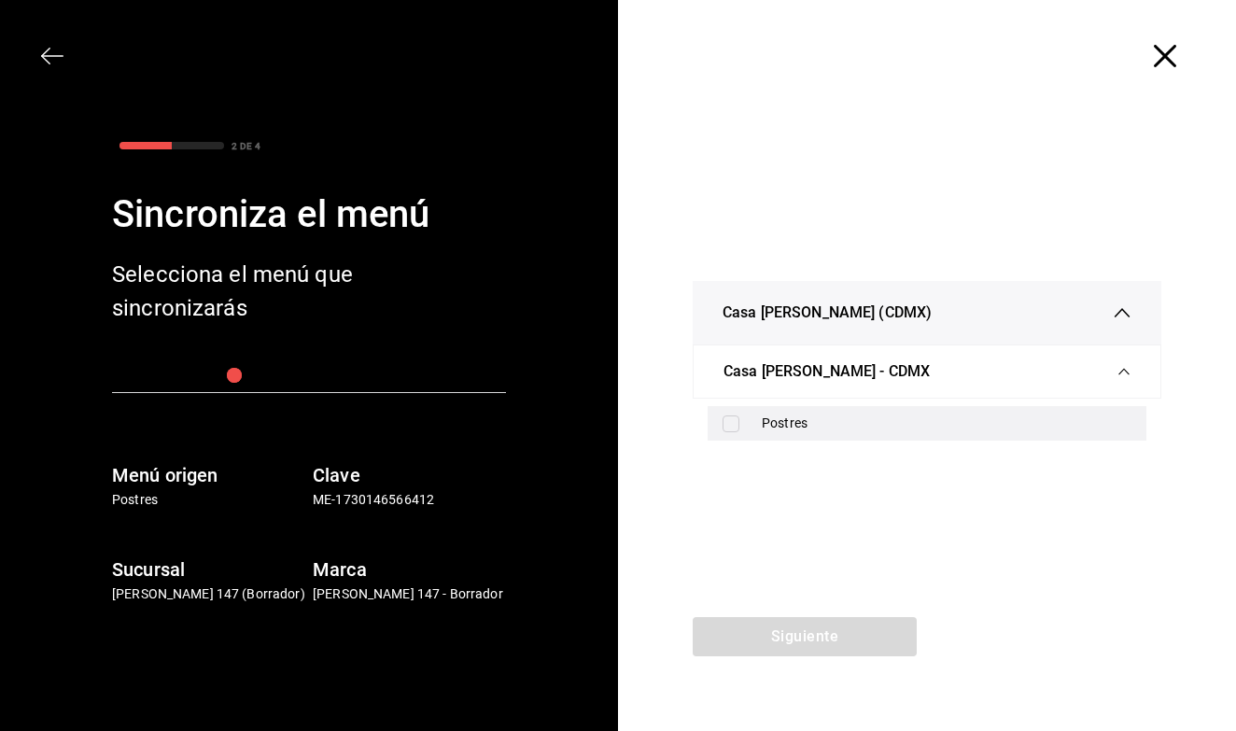
click at [733, 428] on input "checkbox" at bounding box center [731, 424] width 17 height 17
checkbox input "true"
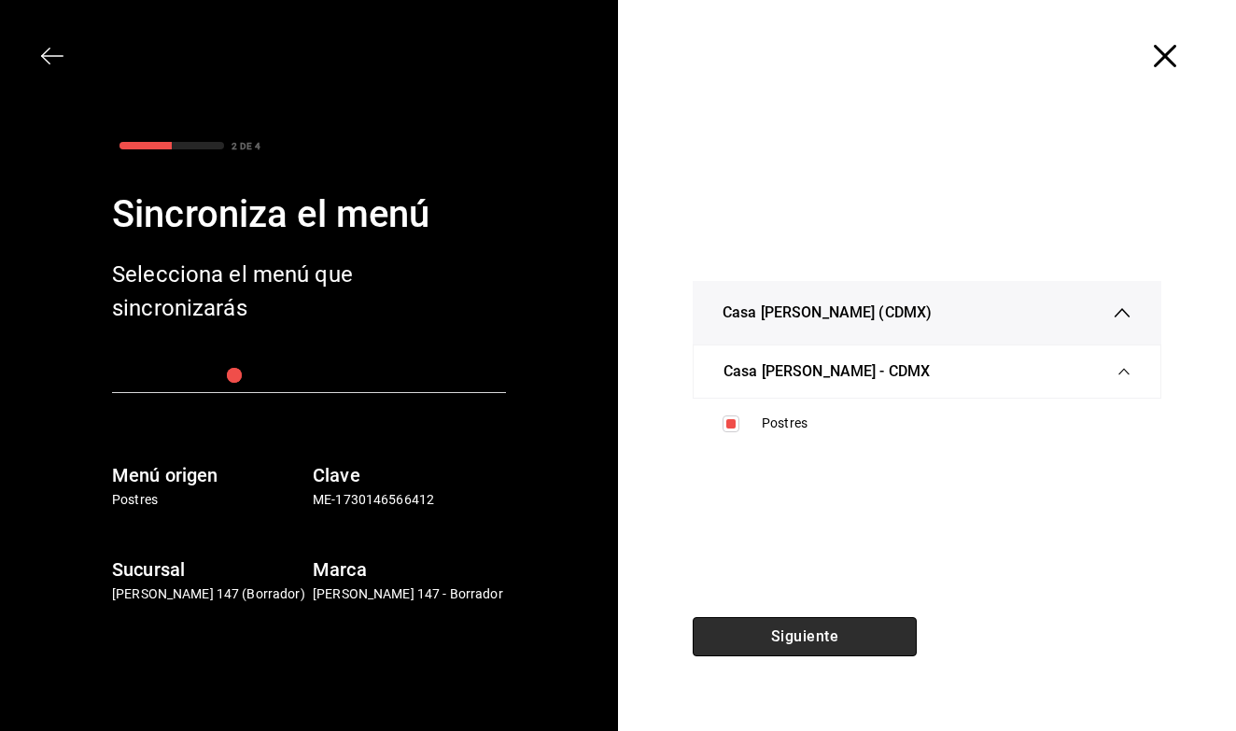
click at [774, 630] on button "Siguiente" at bounding box center [805, 636] width 224 height 39
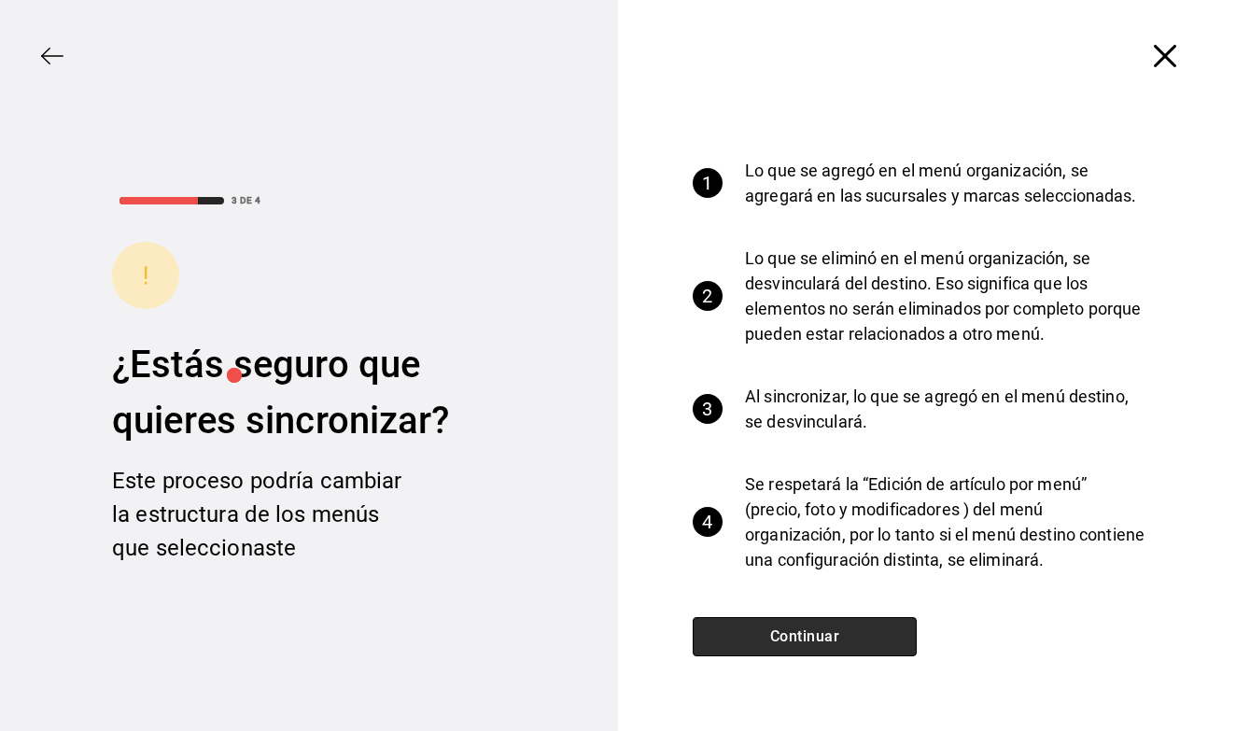
click at [774, 630] on button "Continuar" at bounding box center [805, 636] width 224 height 39
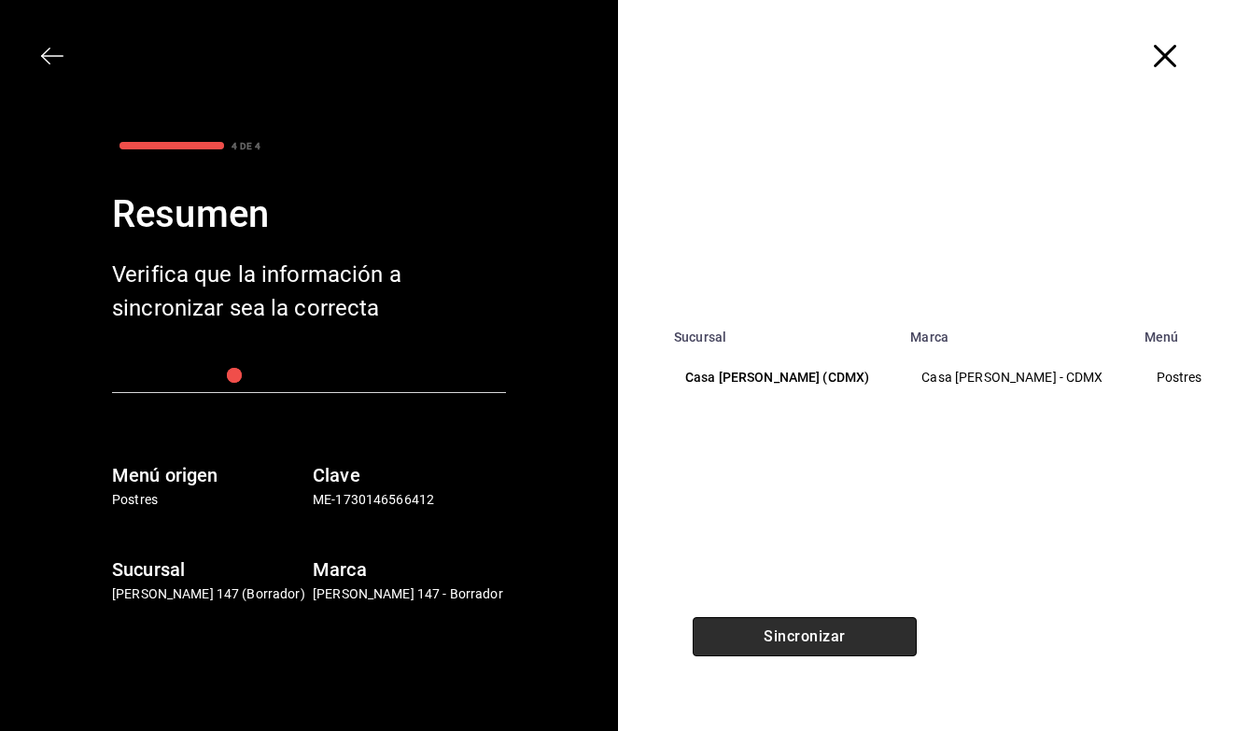
click at [774, 630] on button "Sincronizar" at bounding box center [805, 636] width 224 height 39
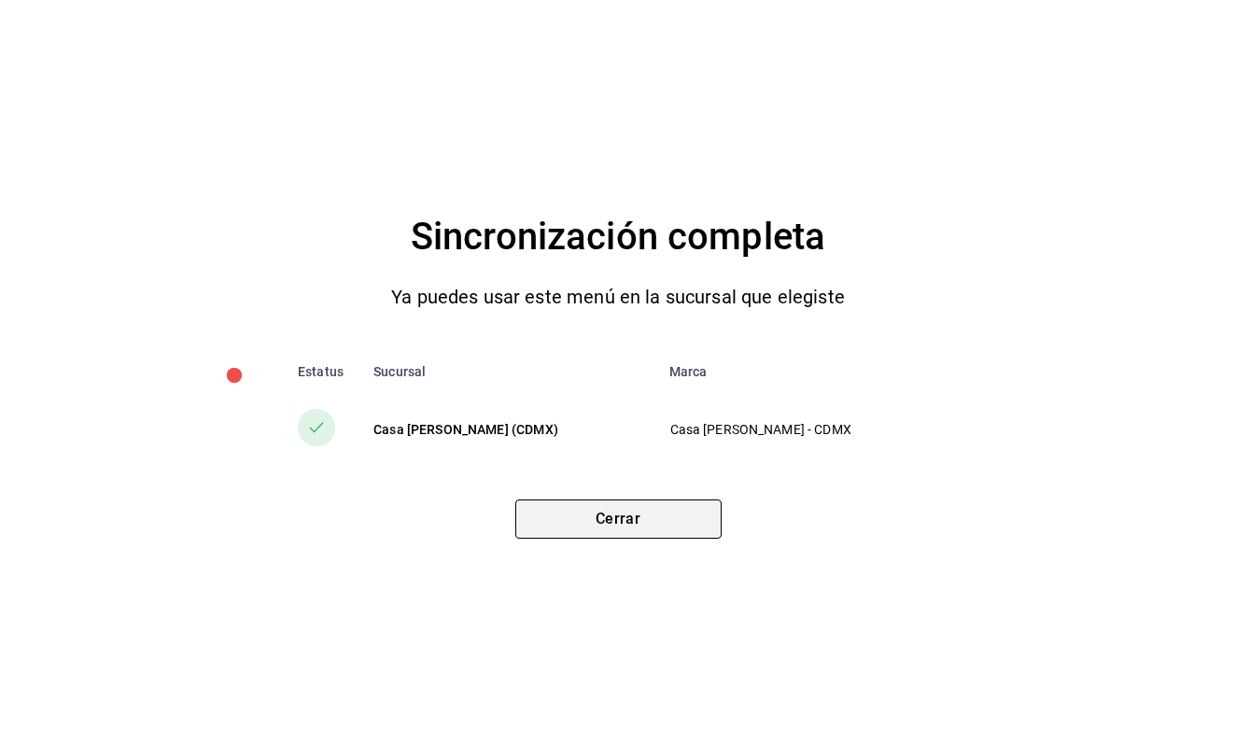
click at [635, 527] on button "Cerrar" at bounding box center [618, 519] width 206 height 39
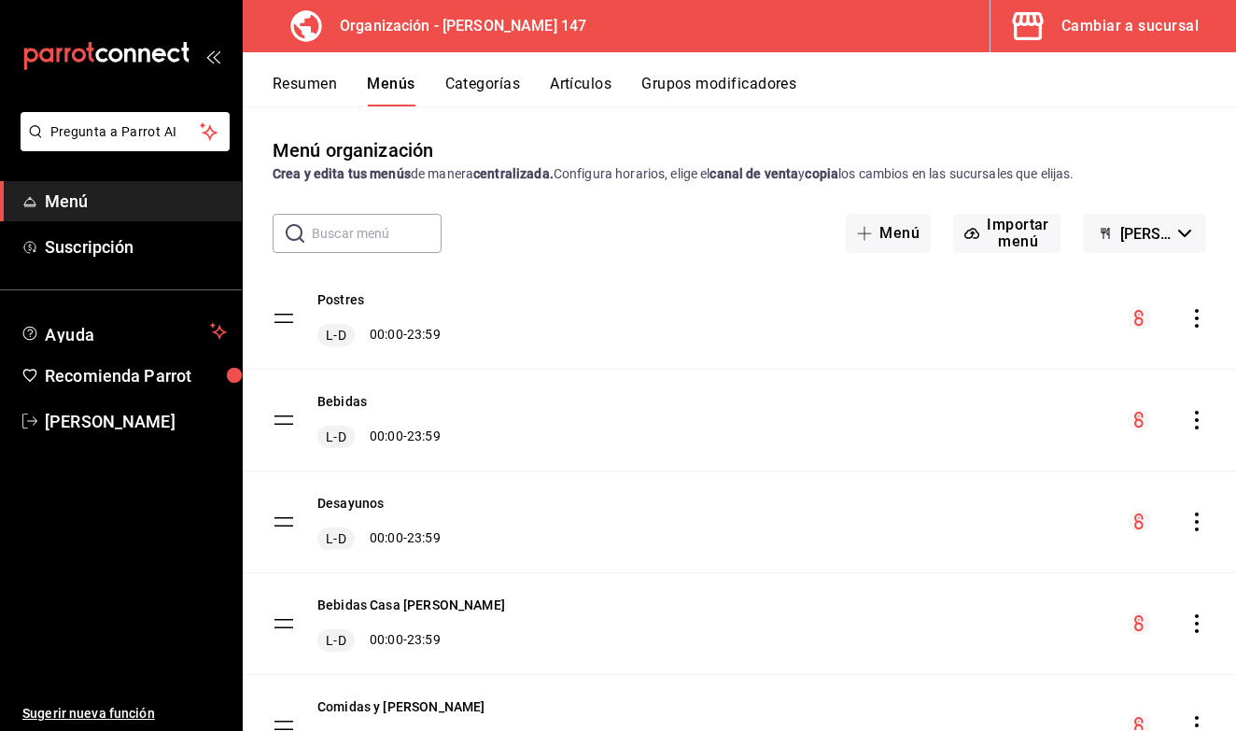
click at [1080, 31] on div "Cambiar a sucursal" at bounding box center [1130, 26] width 137 height 26
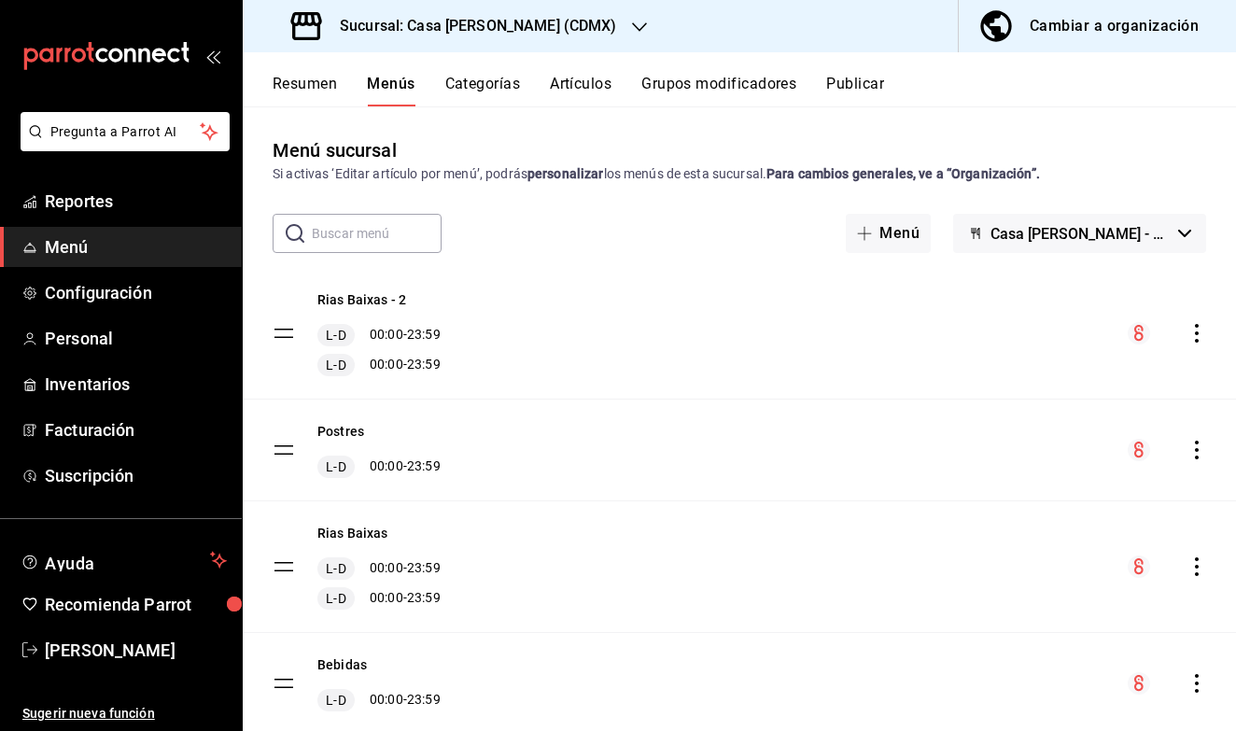
click at [1197, 338] on icon "actions" at bounding box center [1197, 333] width 19 height 19
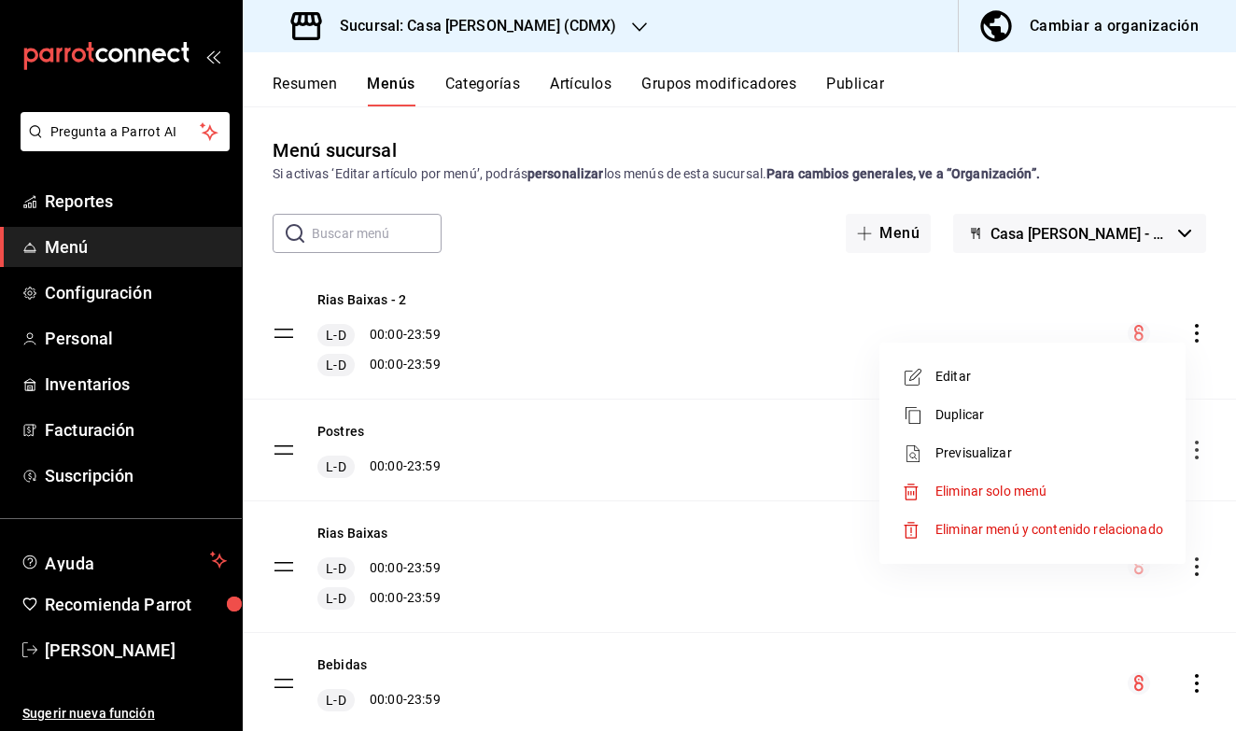
click at [1109, 29] on div at bounding box center [618, 365] width 1236 height 731
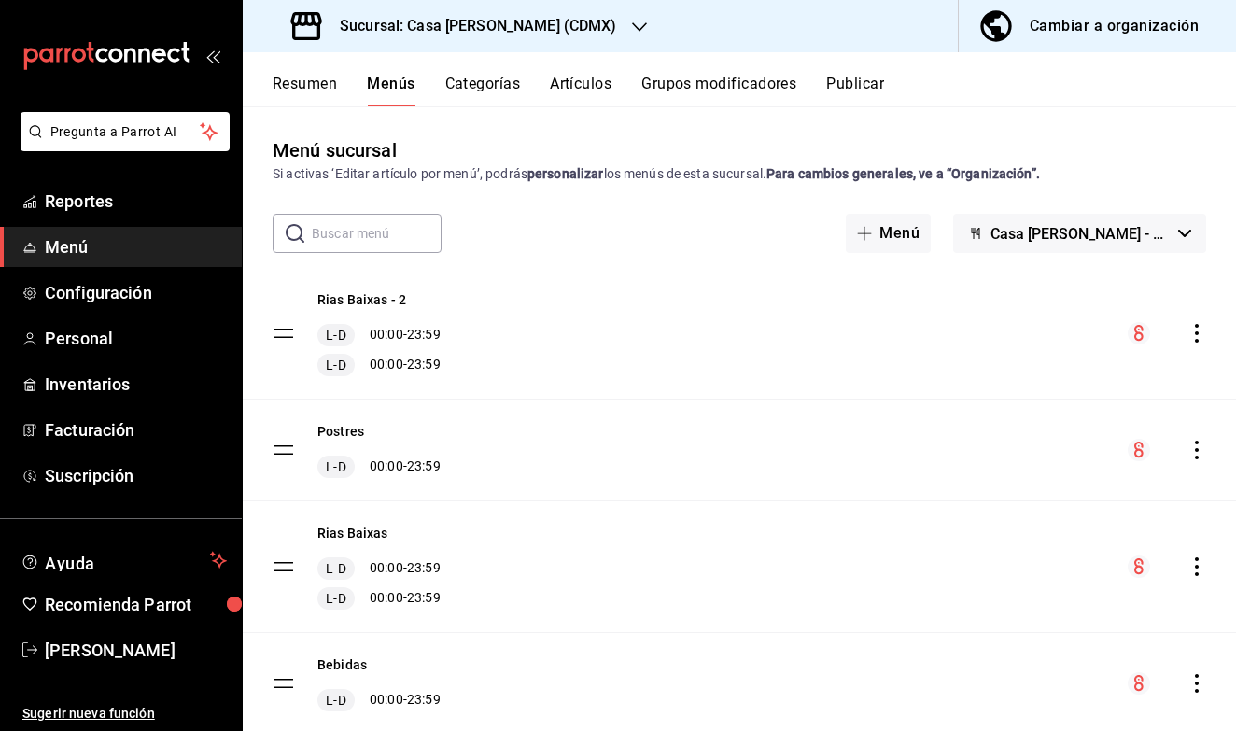
click at [1109, 29] on div "Cambiar a organización" at bounding box center [1114, 26] width 169 height 26
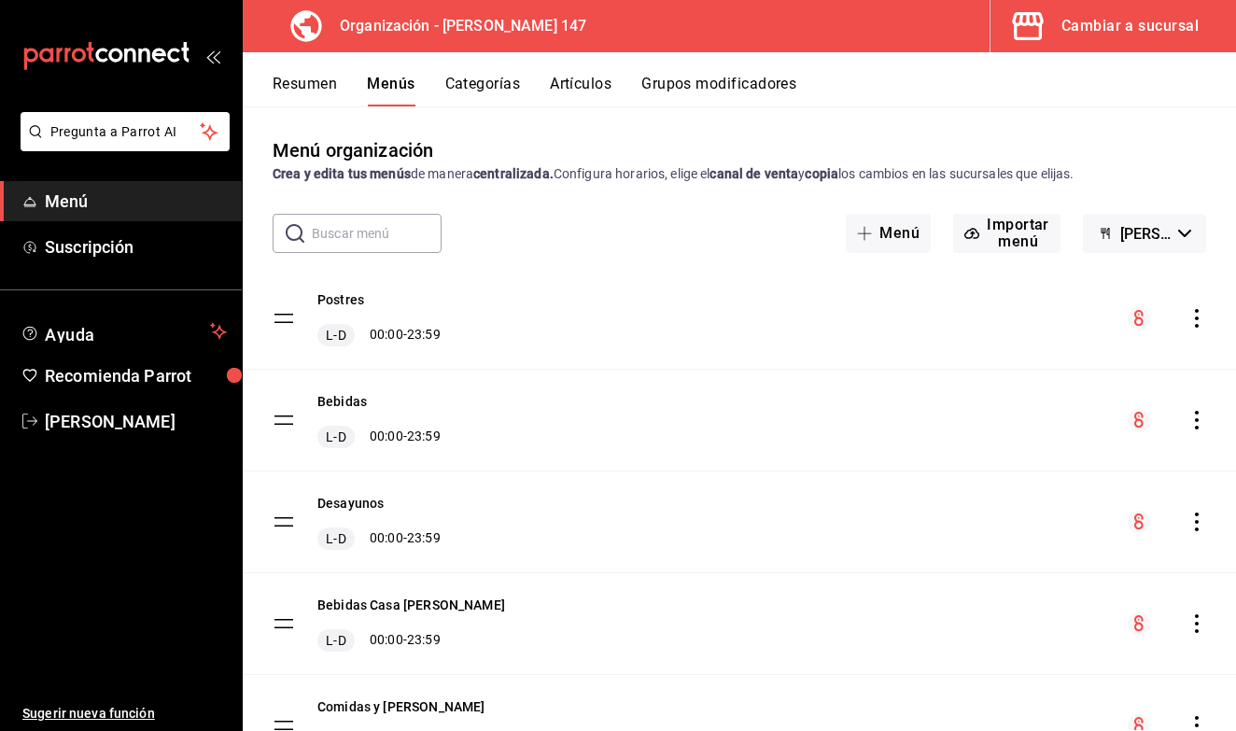
click at [487, 90] on button "Categorías" at bounding box center [483, 91] width 76 height 32
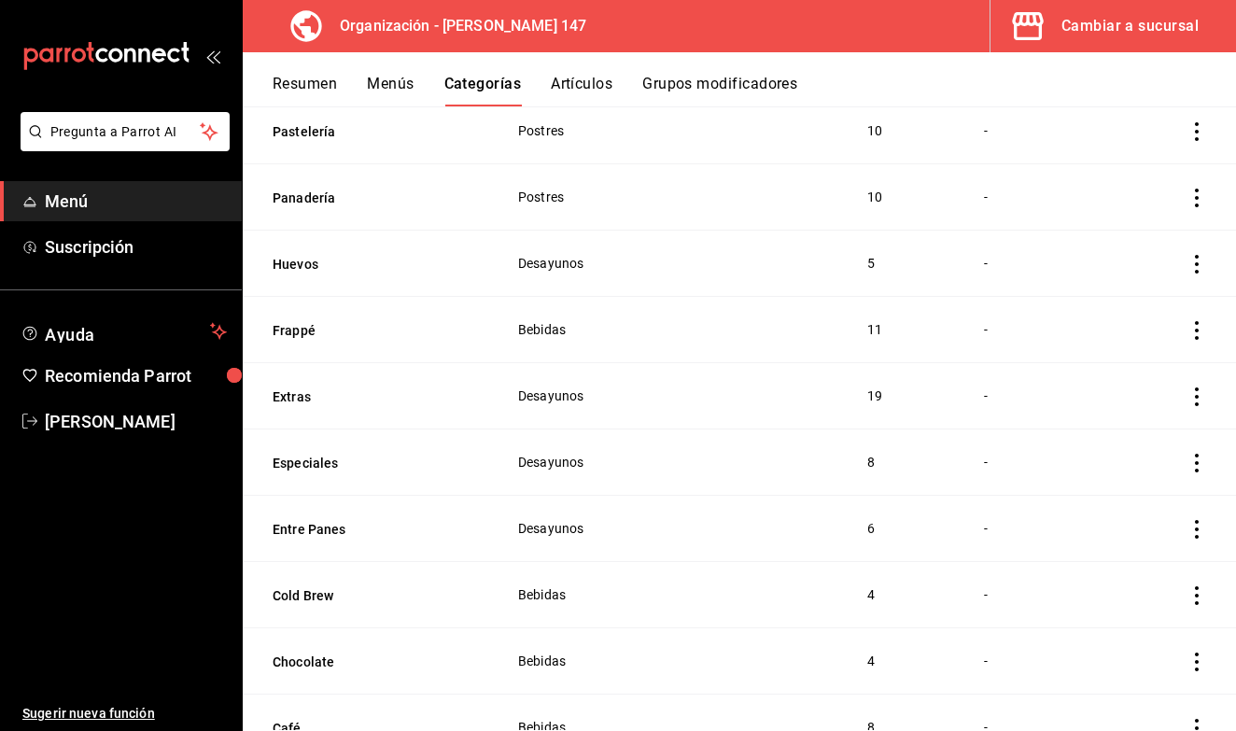
scroll to position [1408, 0]
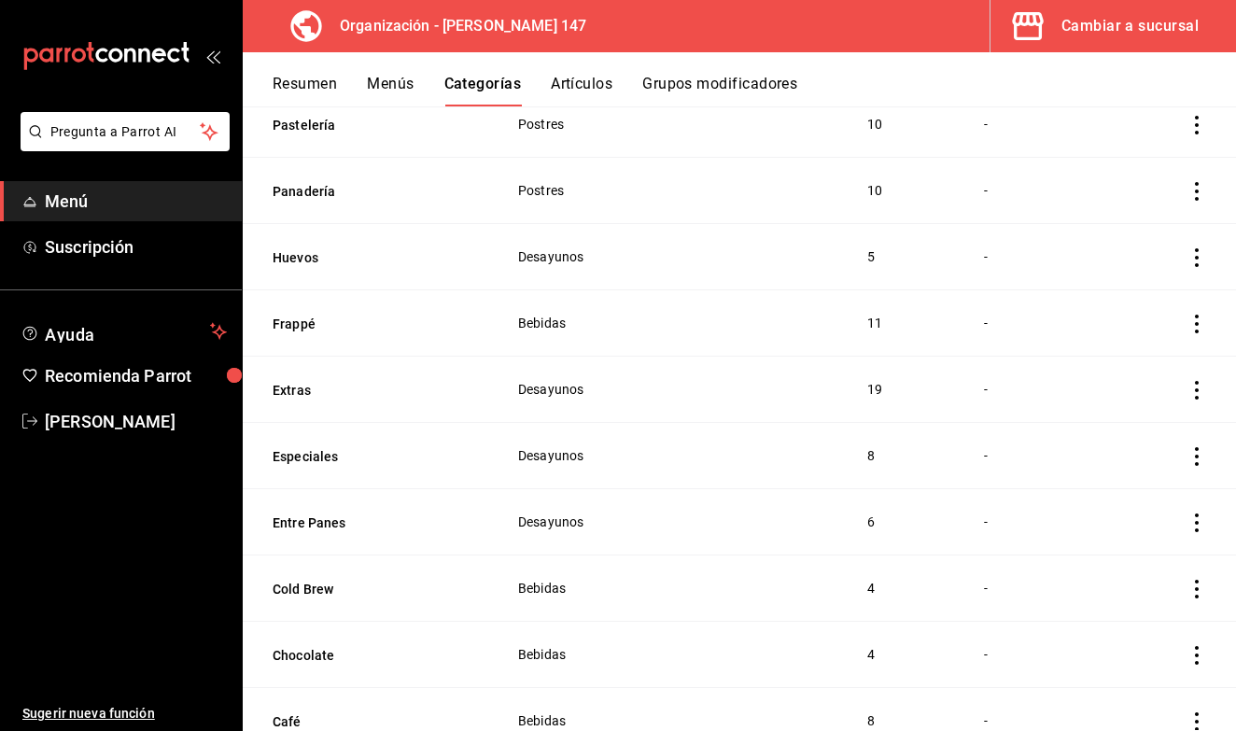
click at [1067, 38] on div "Cambiar a sucursal" at bounding box center [1130, 26] width 137 height 26
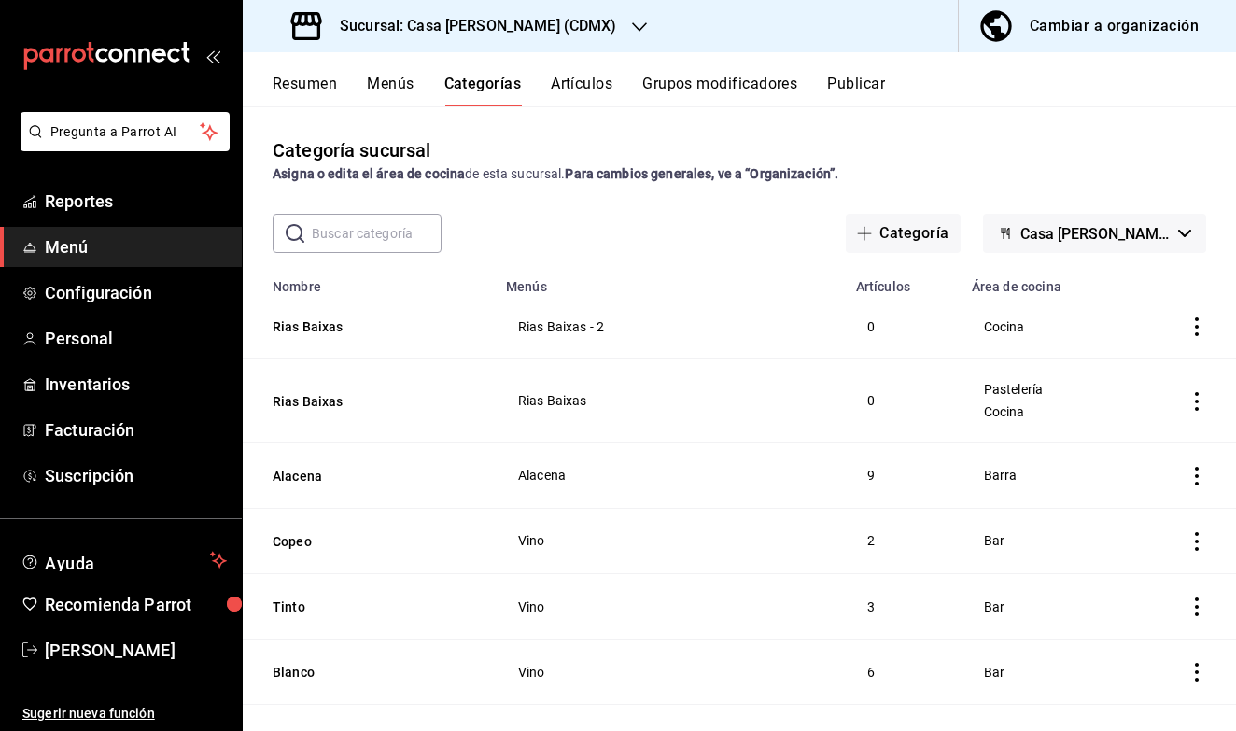
click at [1200, 325] on icon "actions" at bounding box center [1197, 327] width 19 height 19
click at [1139, 449] on span "Eliminar" at bounding box center [1141, 446] width 48 height 15
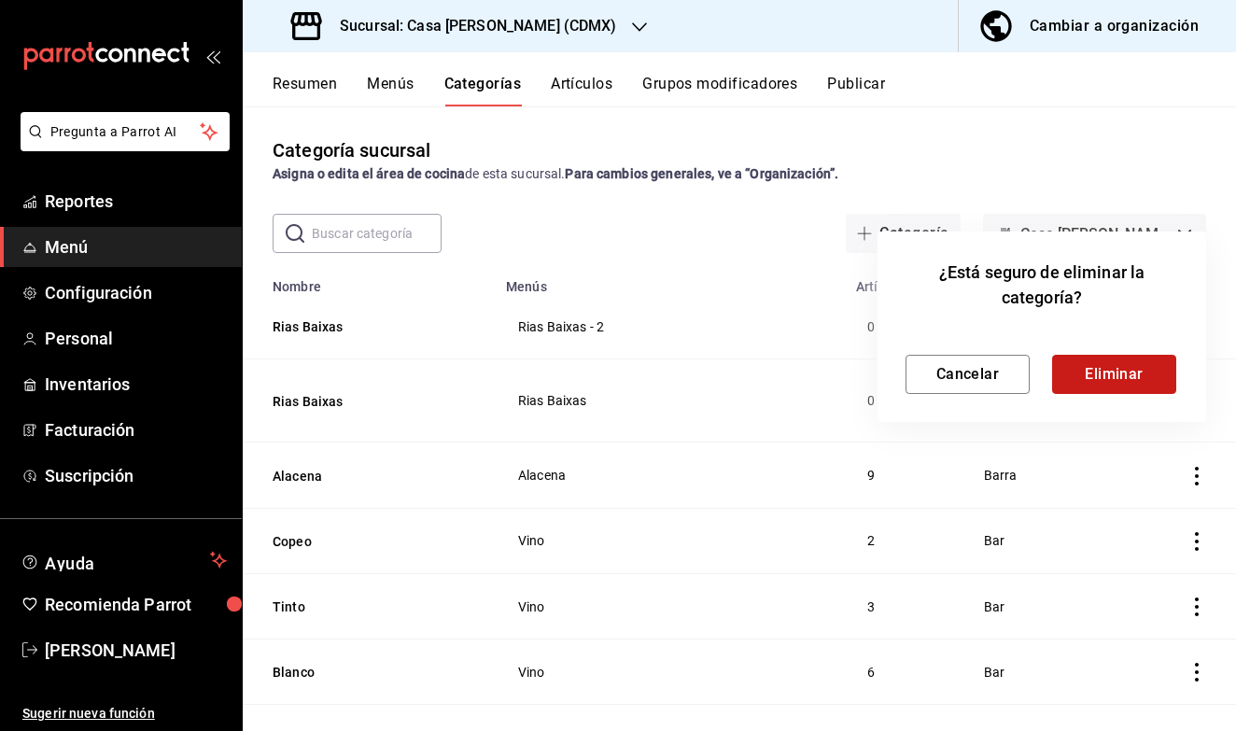
click at [1137, 388] on button "Eliminar" at bounding box center [1114, 374] width 124 height 39
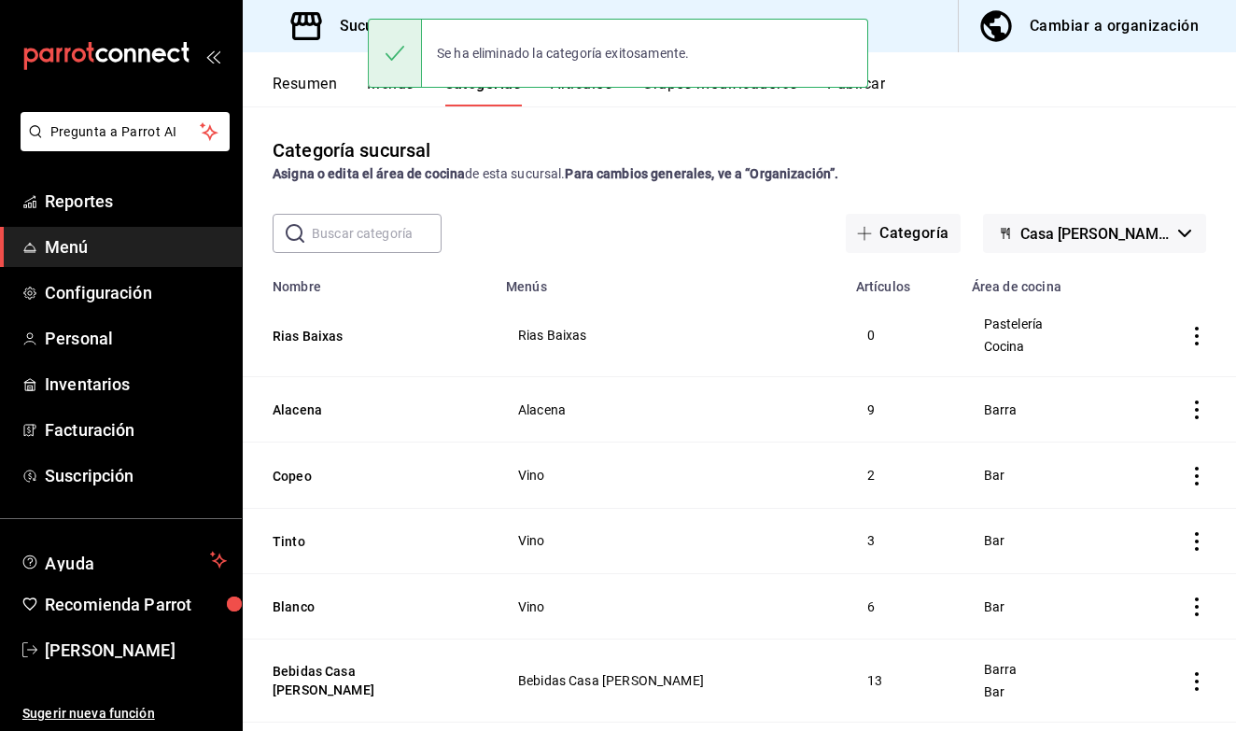
click at [1199, 333] on icon "actions" at bounding box center [1197, 336] width 19 height 19
click at [1138, 449] on span "Eliminar" at bounding box center [1141, 455] width 48 height 15
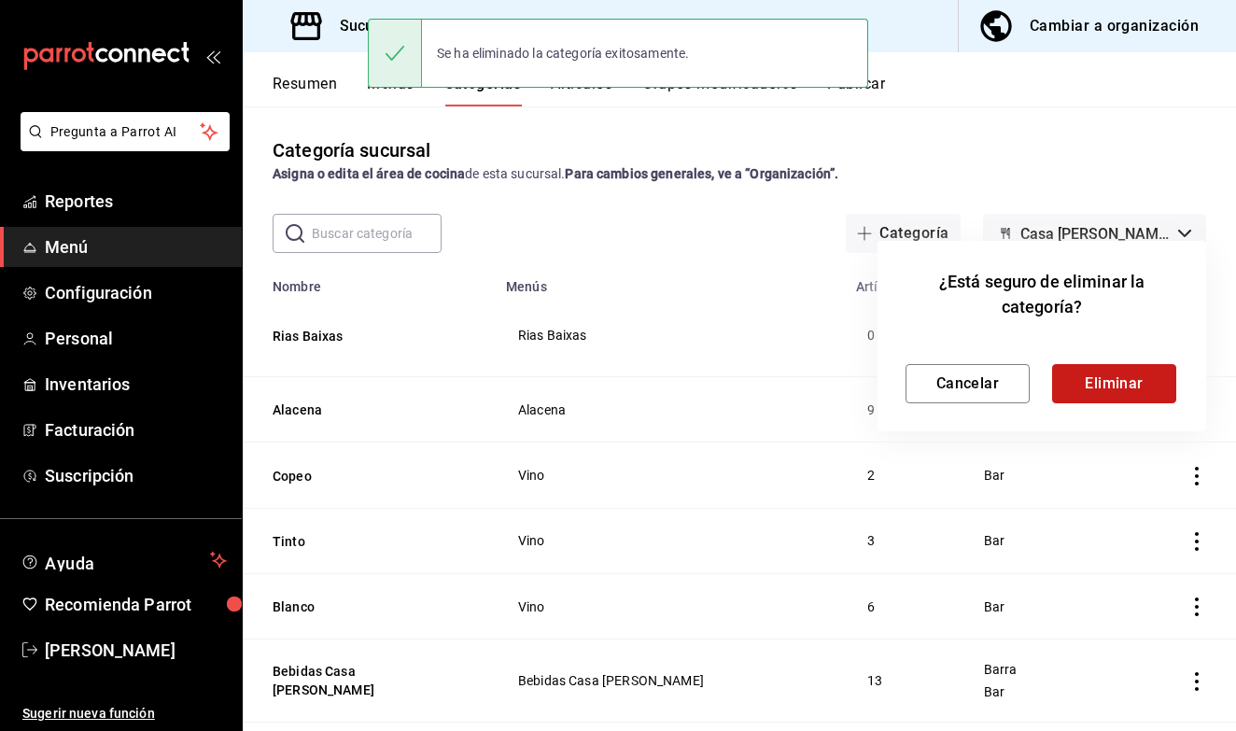
click at [1134, 398] on button "Eliminar" at bounding box center [1114, 383] width 124 height 39
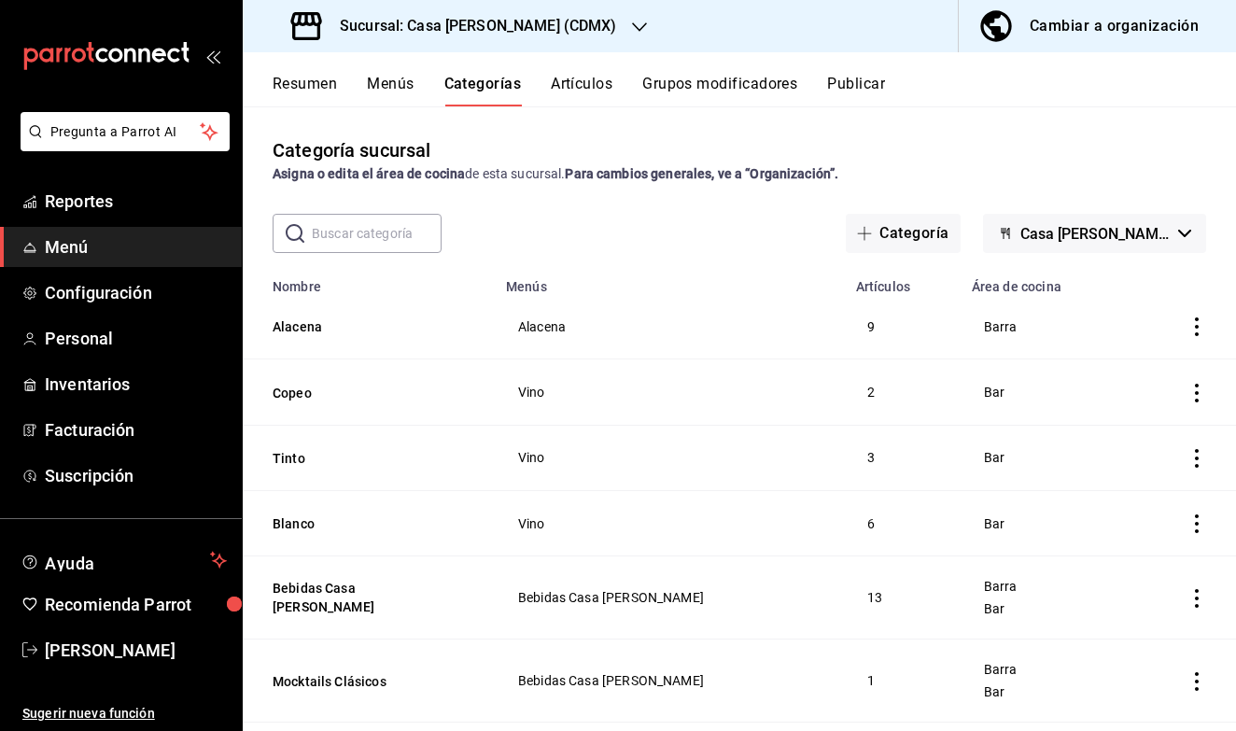
scroll to position [0, 0]
click at [1072, 27] on div "Cambiar a organización" at bounding box center [1114, 26] width 169 height 26
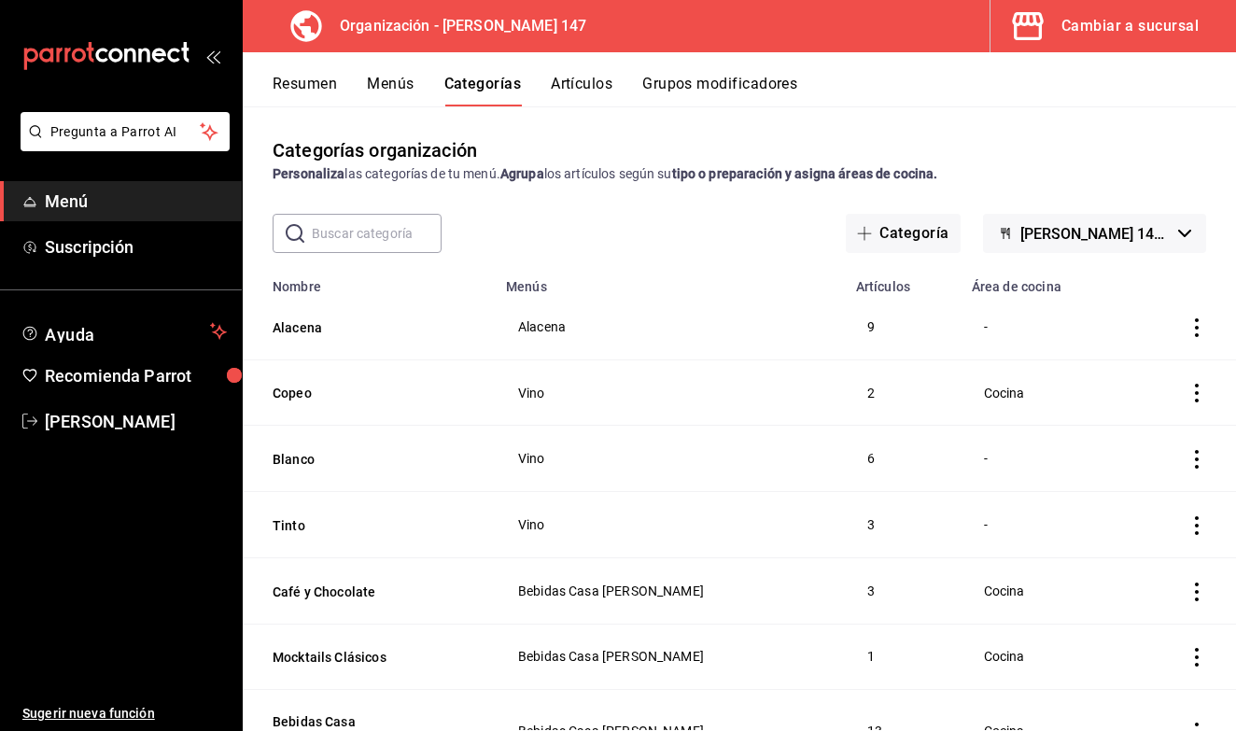
click at [386, 86] on button "Menús" at bounding box center [390, 91] width 47 height 32
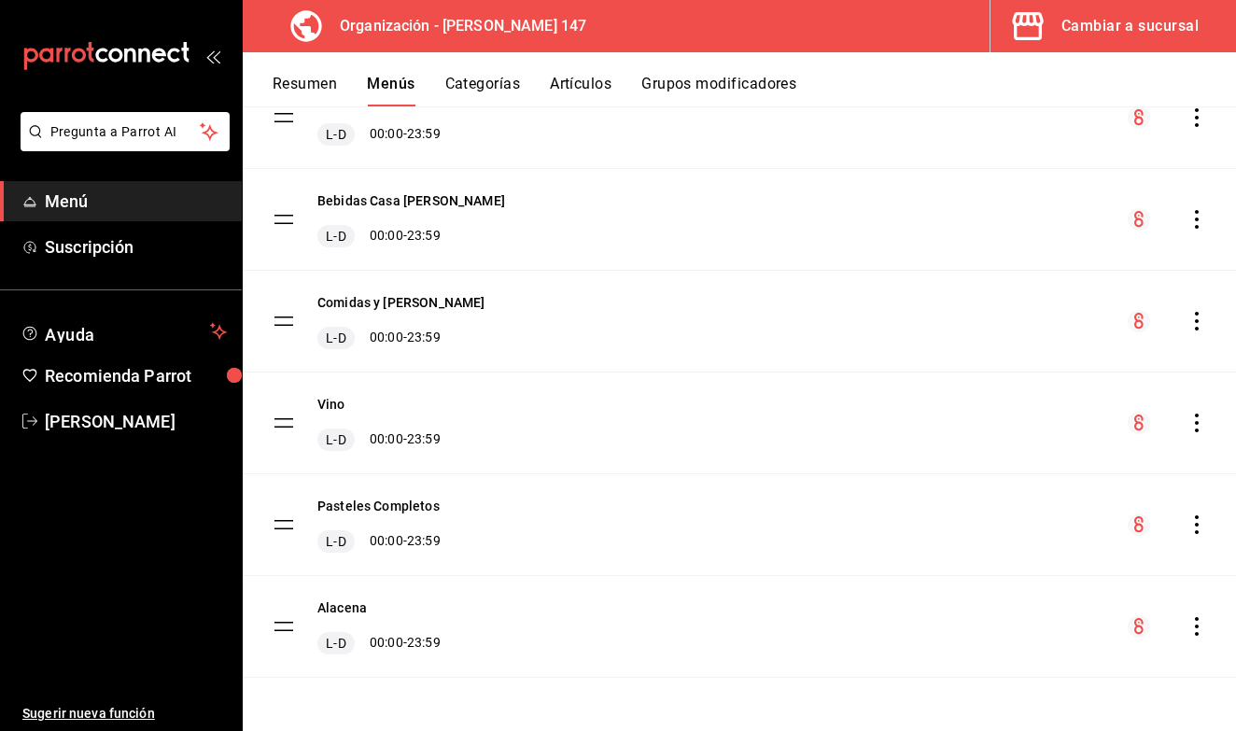
click at [528, 78] on div "Resumen Menús Categorías Artículos Grupos modificadores" at bounding box center [755, 91] width 964 height 32
click at [478, 88] on button "Categorías" at bounding box center [483, 91] width 76 height 32
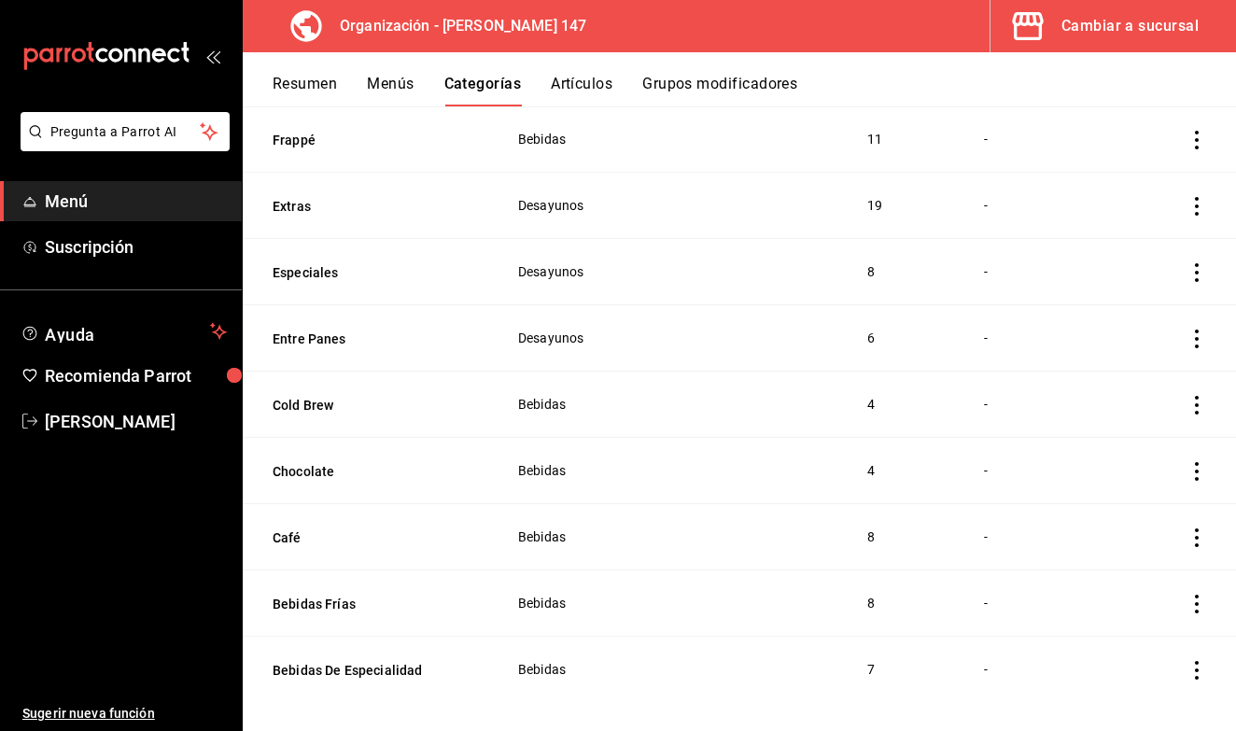
scroll to position [1591, 0]
click at [1073, 59] on div "Resumen Menús Categorías Artículos Grupos modificadores" at bounding box center [740, 79] width 994 height 54
click at [1073, 56] on div "Resumen Menús Categorías Artículos Grupos modificadores" at bounding box center [740, 79] width 994 height 54
click at [1079, 19] on div "Cambiar a sucursal" at bounding box center [1130, 26] width 137 height 26
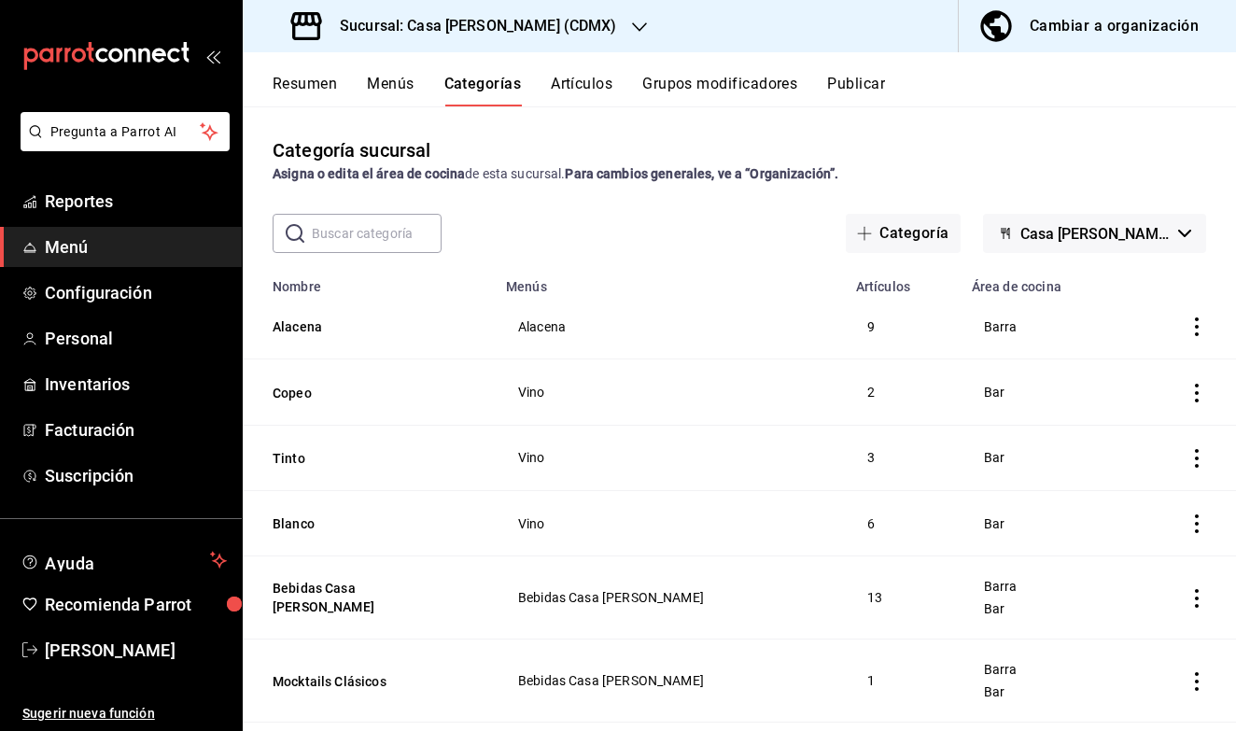
click at [321, 98] on button "Resumen" at bounding box center [305, 91] width 64 height 32
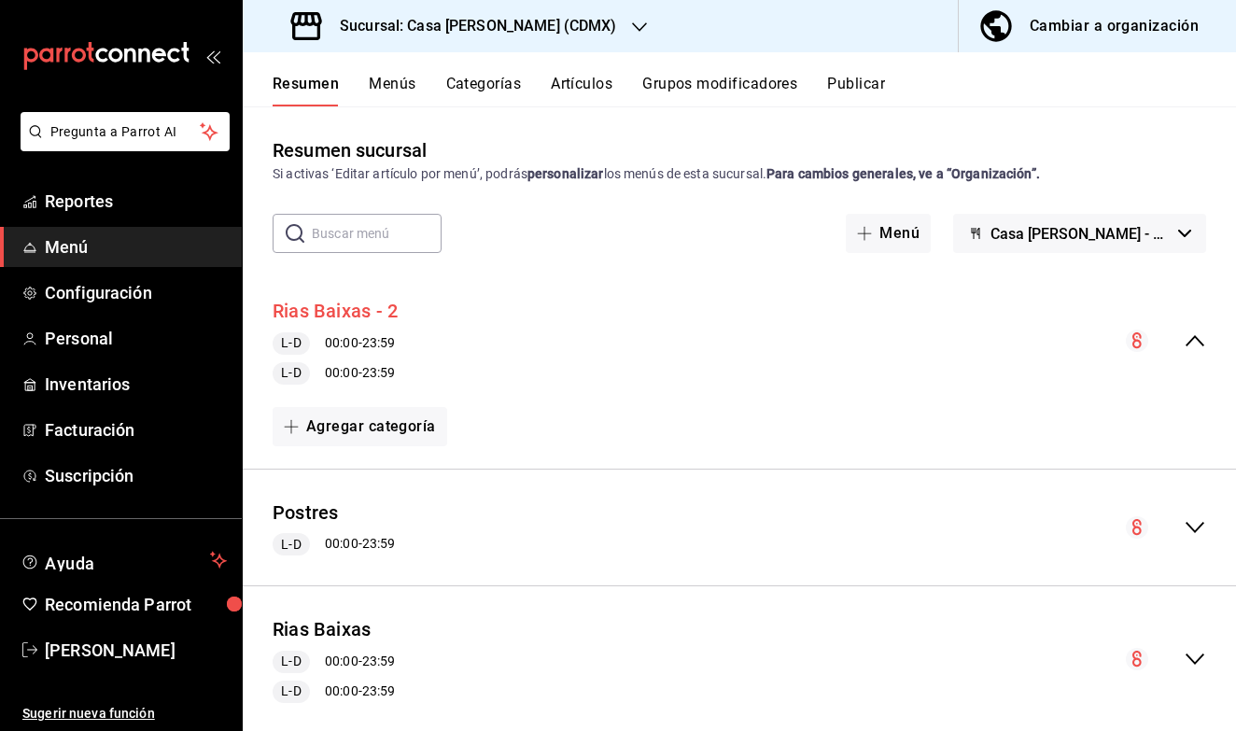
click at [313, 301] on button "Rias Baixas - 2" at bounding box center [335, 311] width 125 height 27
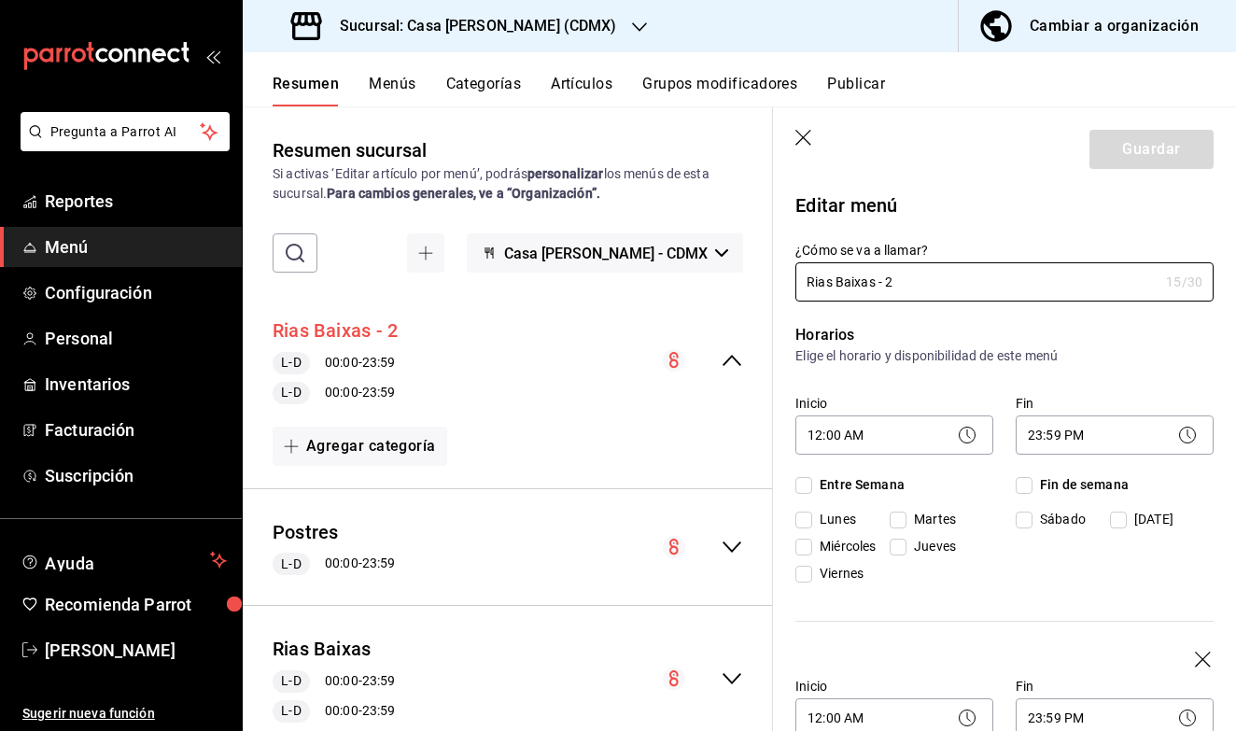
checkbox input "true"
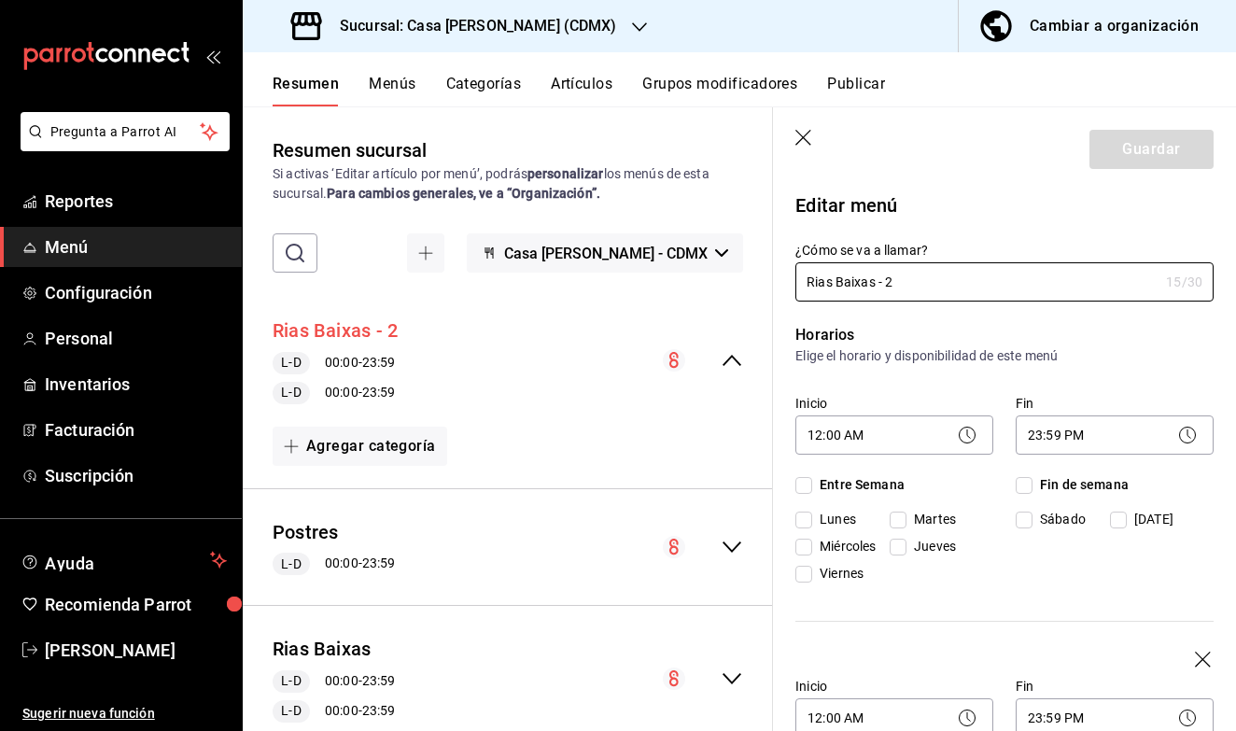
checkbox input "true"
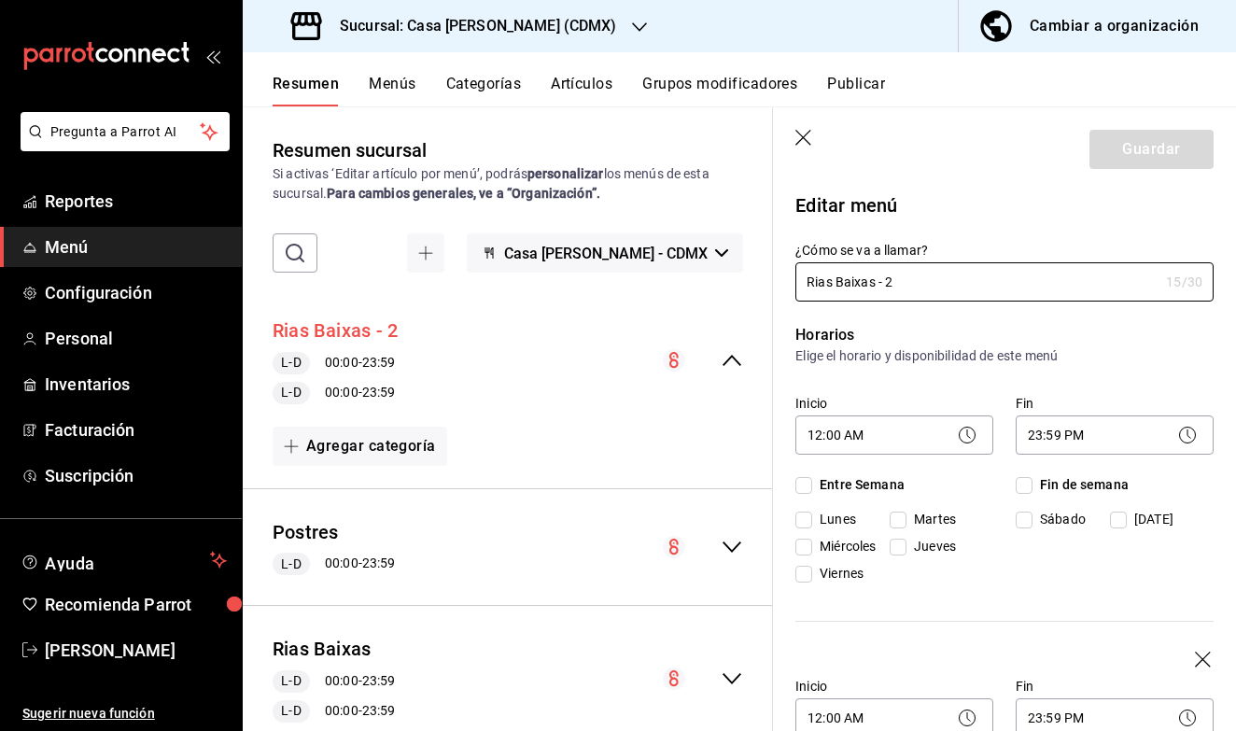
checkbox input "true"
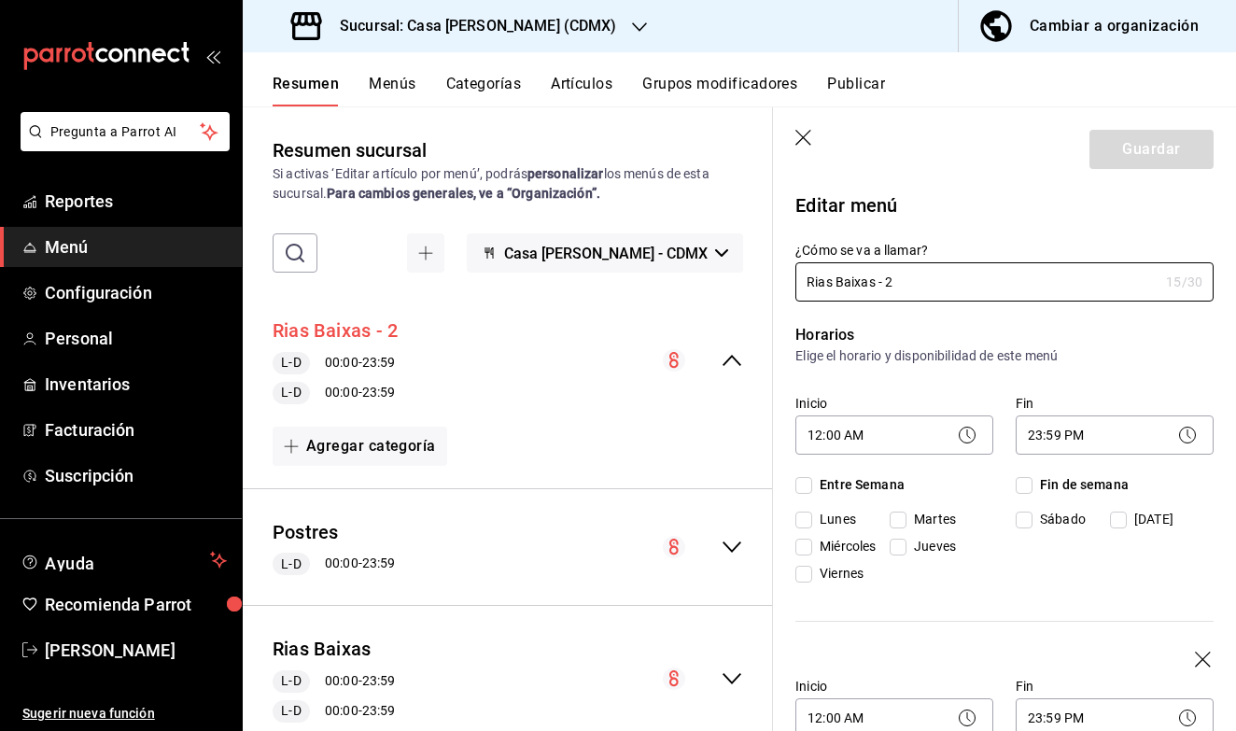
checkbox input "true"
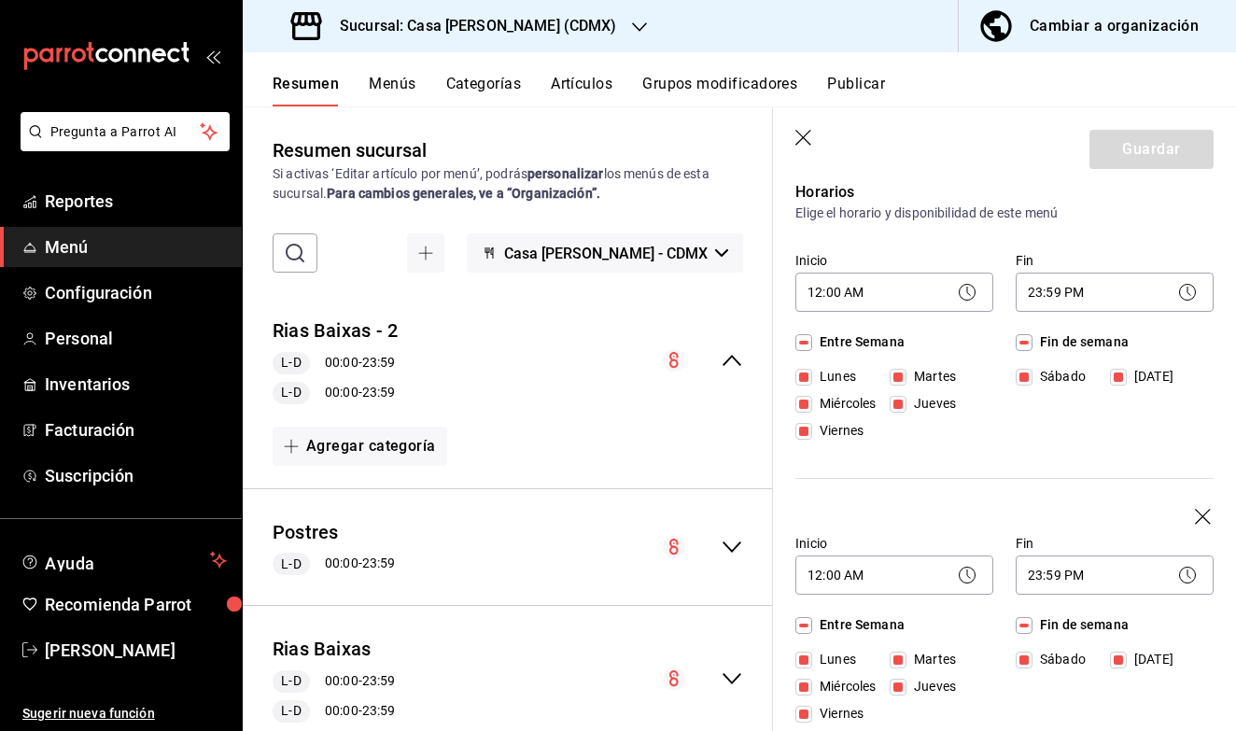
scroll to position [112, 0]
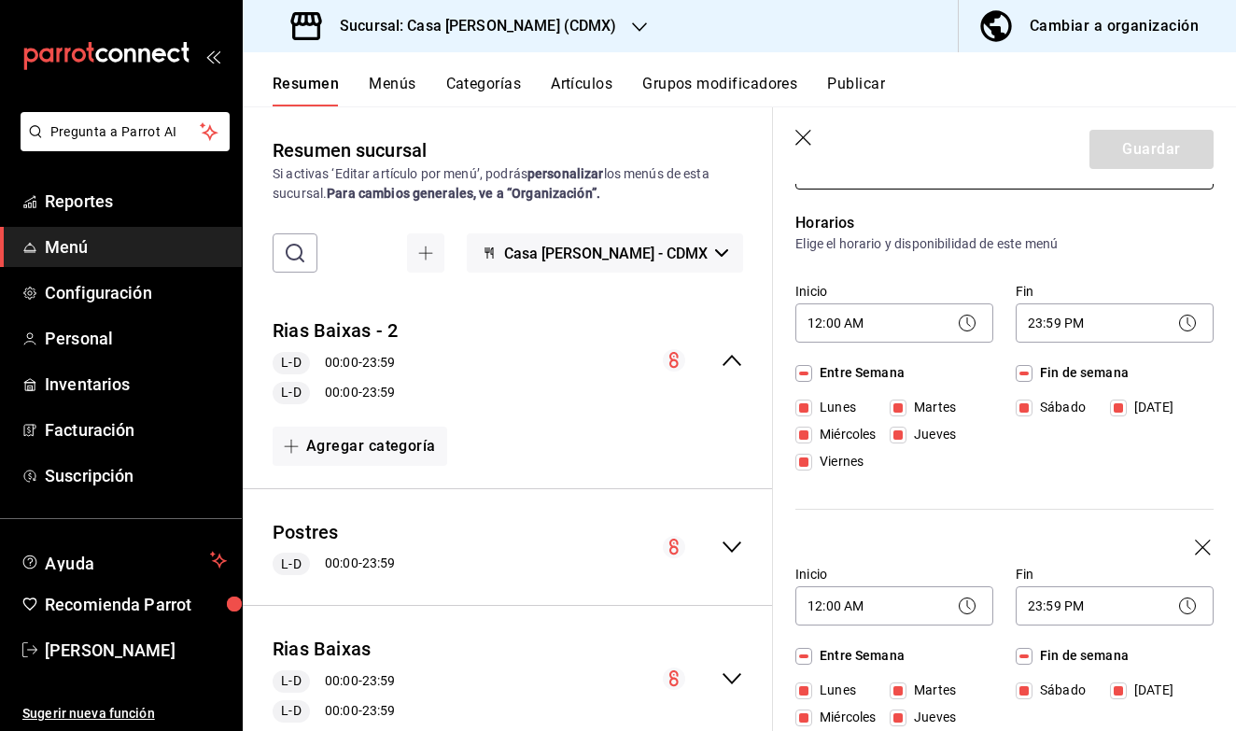
click at [809, 143] on icon "button" at bounding box center [804, 138] width 16 height 16
checkbox input "false"
type input "1755812213112"
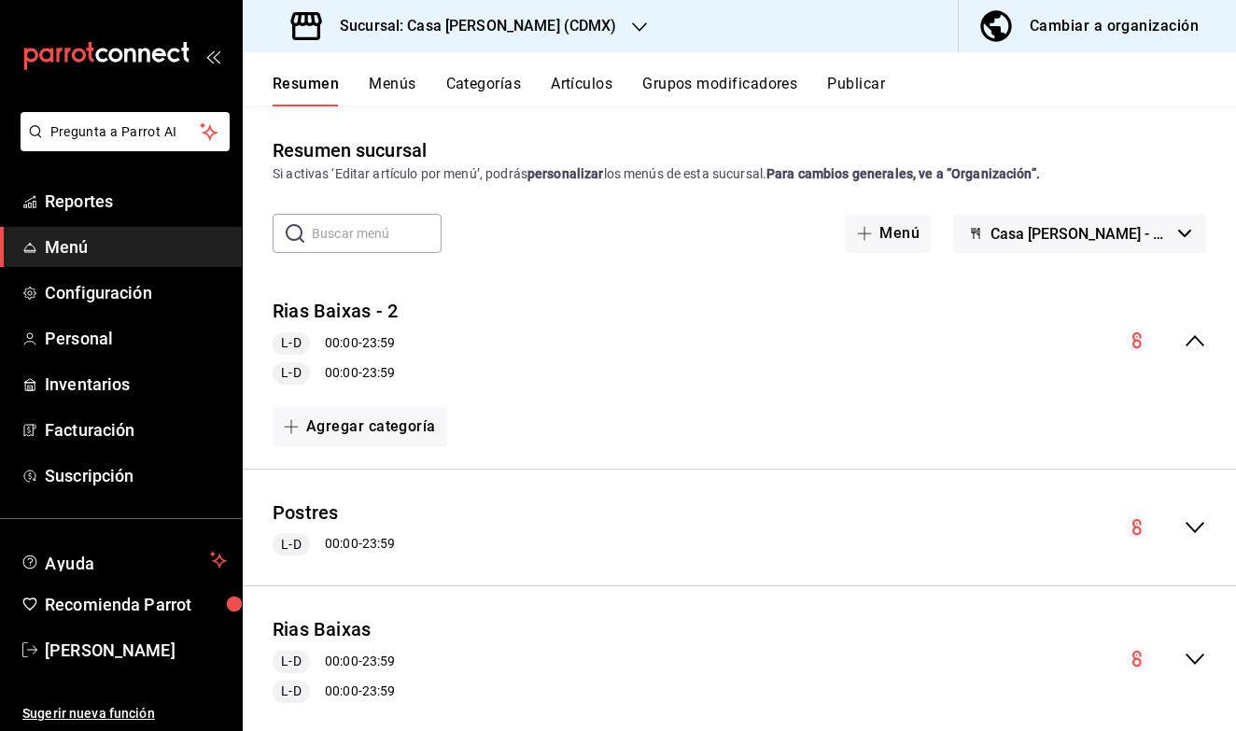
click at [1198, 345] on icon "collapse-menu-row" at bounding box center [1195, 341] width 22 height 22
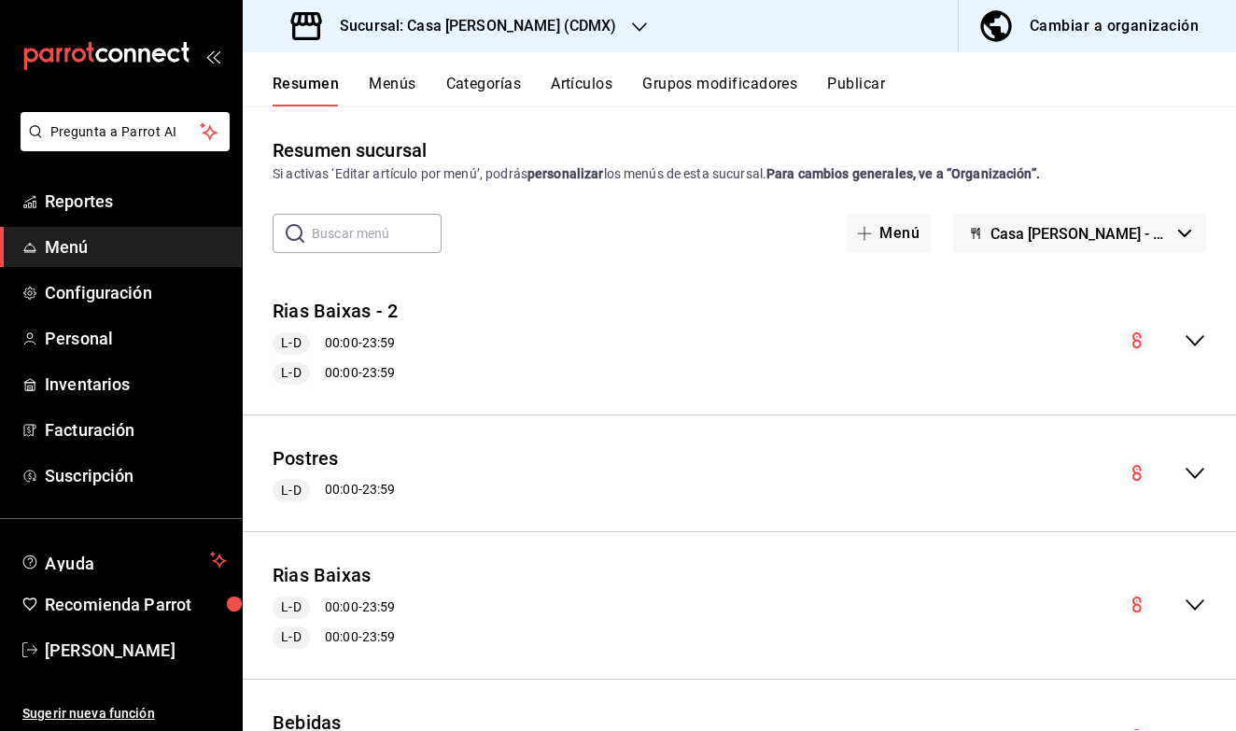
click at [1091, 41] on button "Cambiar a organización" at bounding box center [1090, 26] width 262 height 52
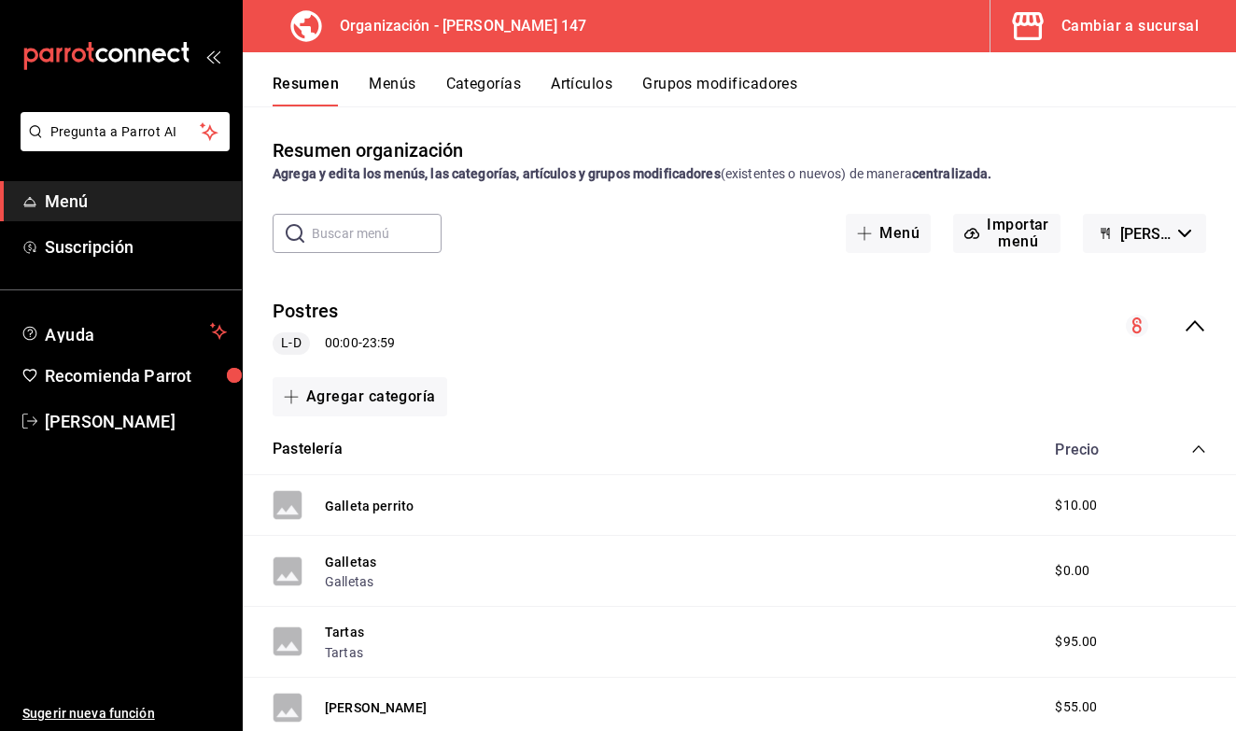
click at [1147, 34] on div "Cambiar a sucursal" at bounding box center [1130, 26] width 137 height 26
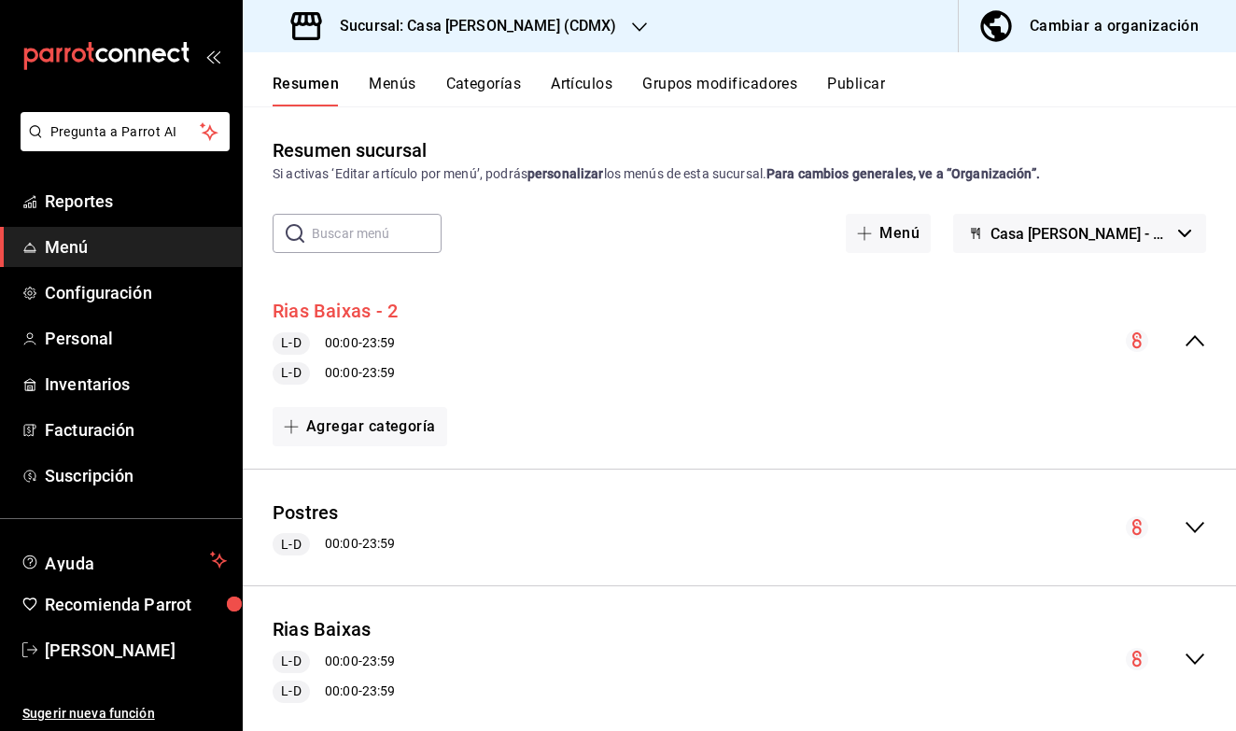
click at [372, 309] on button "Rias Baixas - 2" at bounding box center [335, 311] width 125 height 27
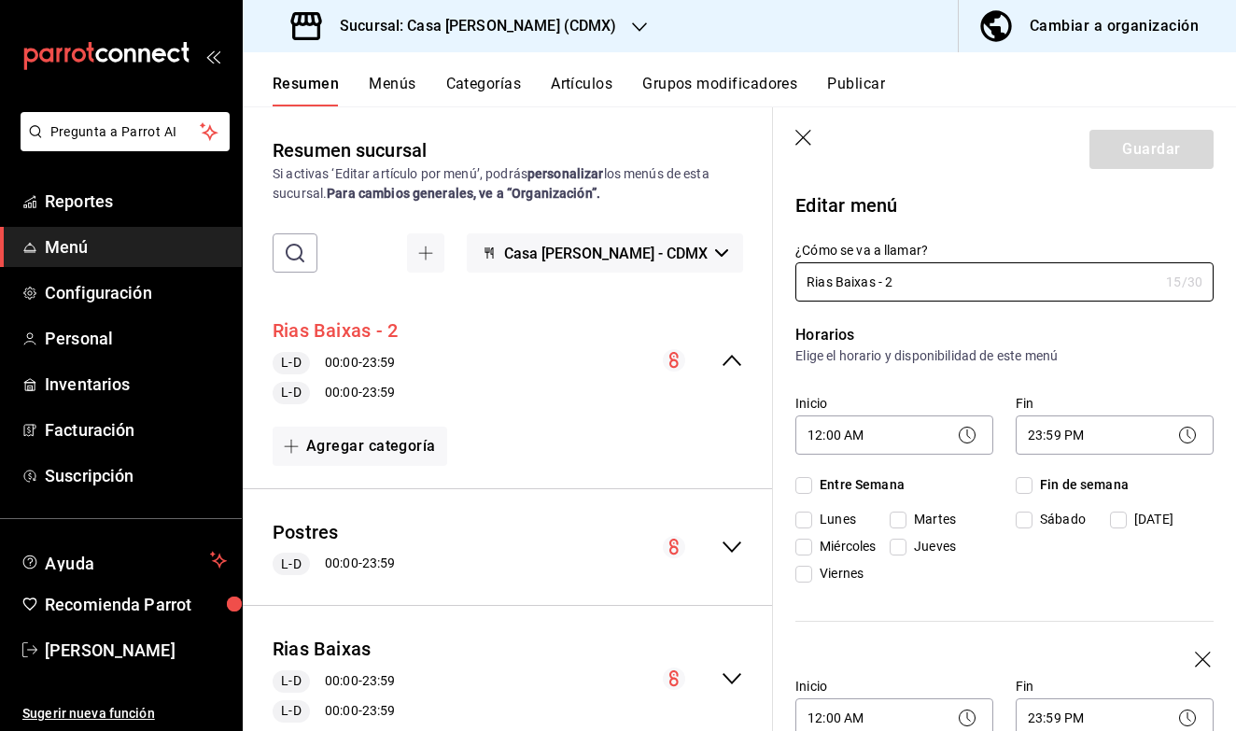
checkbox input "true"
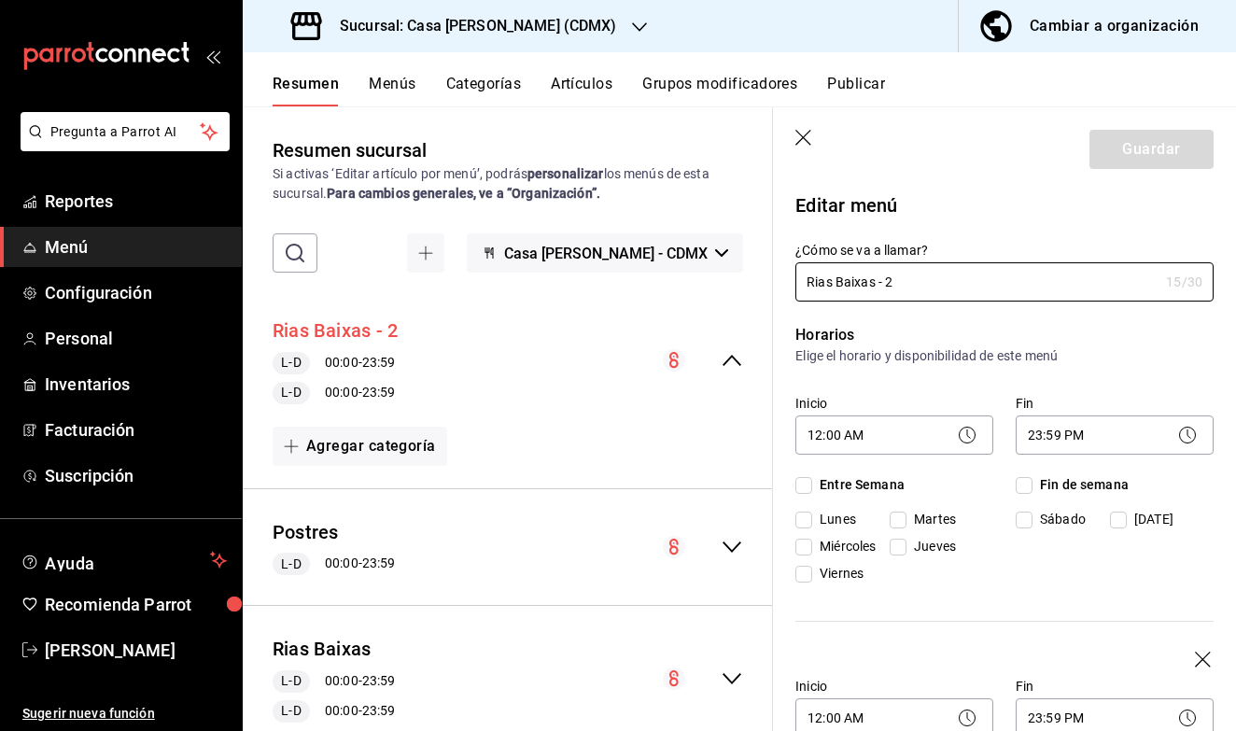
checkbox input "true"
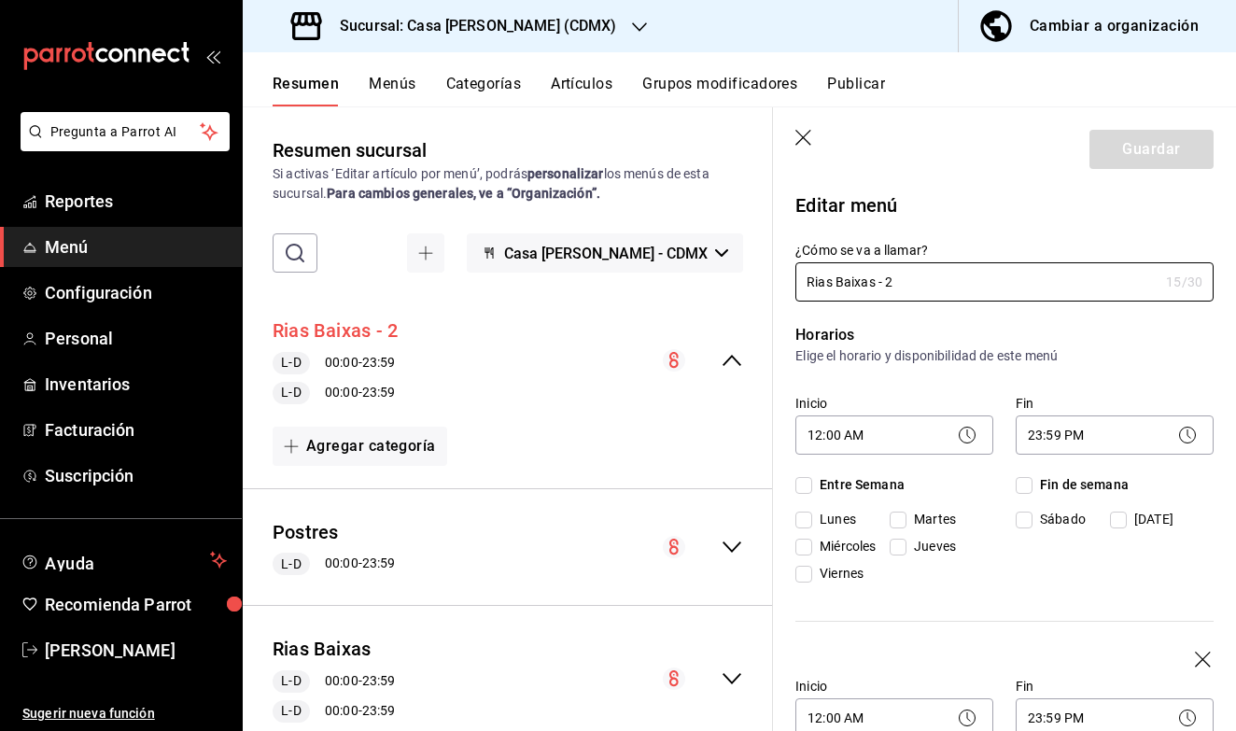
checkbox input "true"
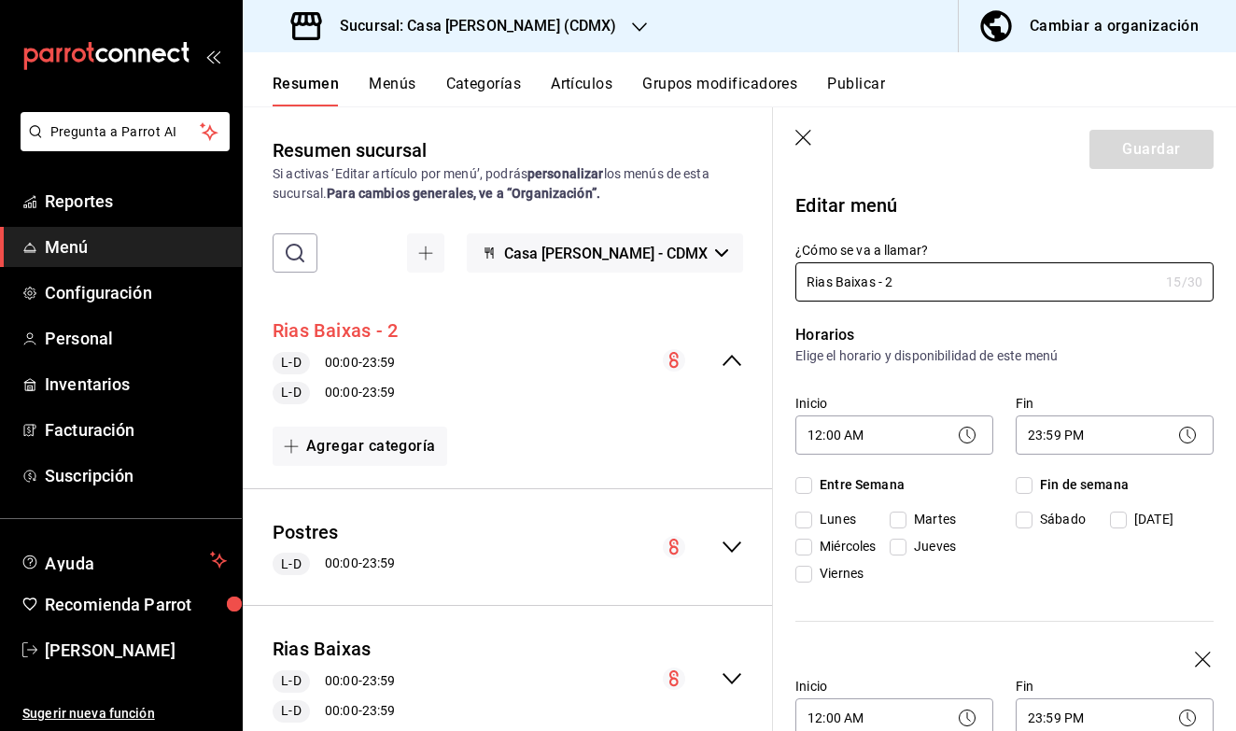
checkbox input "true"
click at [799, 142] on icon "button" at bounding box center [804, 138] width 16 height 16
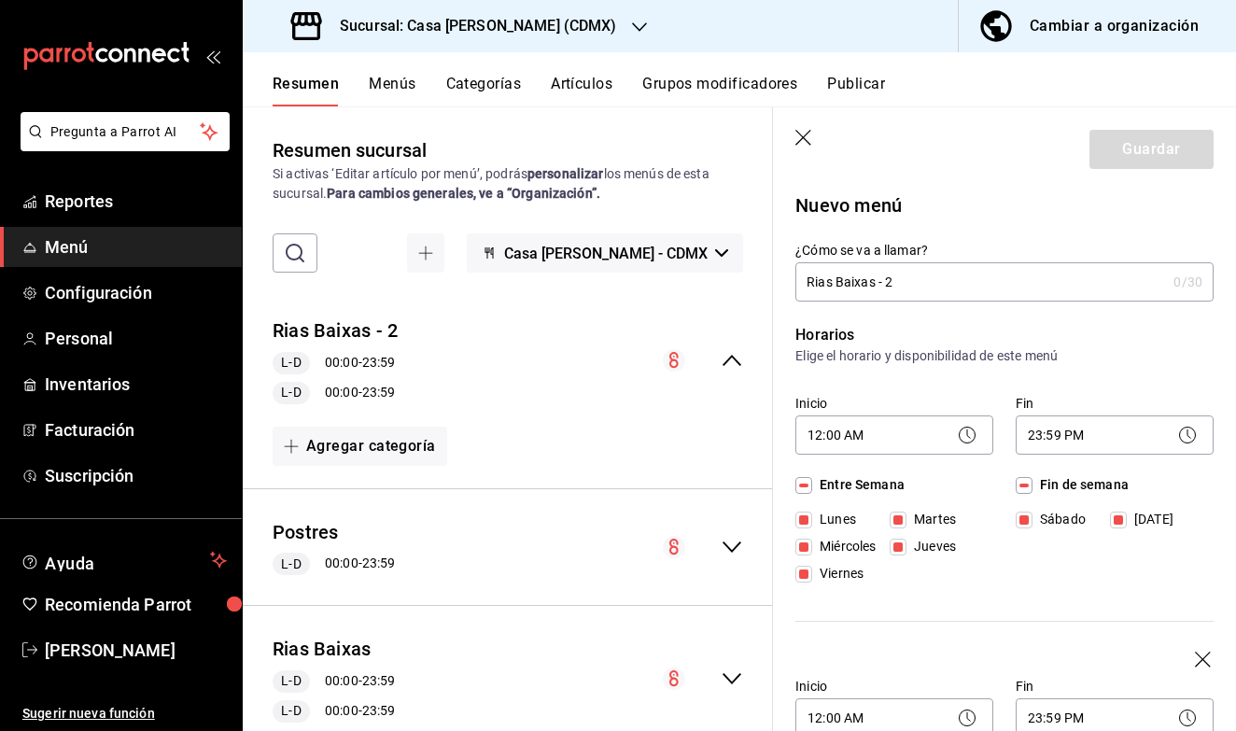
checkbox input "false"
type input "1755812252666"
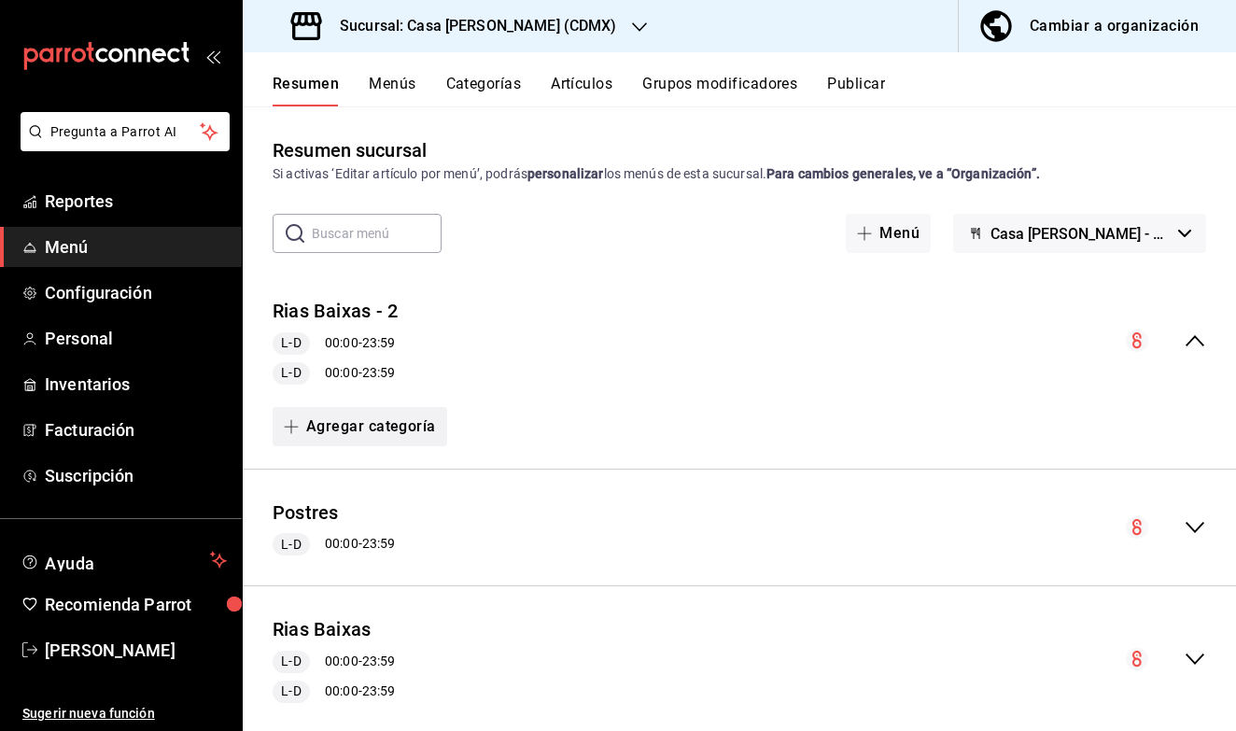
click at [375, 417] on button "Agregar categoría" at bounding box center [360, 426] width 175 height 39
click at [377, 307] on div at bounding box center [618, 365] width 1236 height 731
click at [379, 431] on button "Agregar categoría" at bounding box center [360, 426] width 175 height 39
click at [630, 345] on div at bounding box center [618, 365] width 1236 height 731
click at [1193, 344] on icon "collapse-menu-row" at bounding box center [1195, 341] width 22 height 22
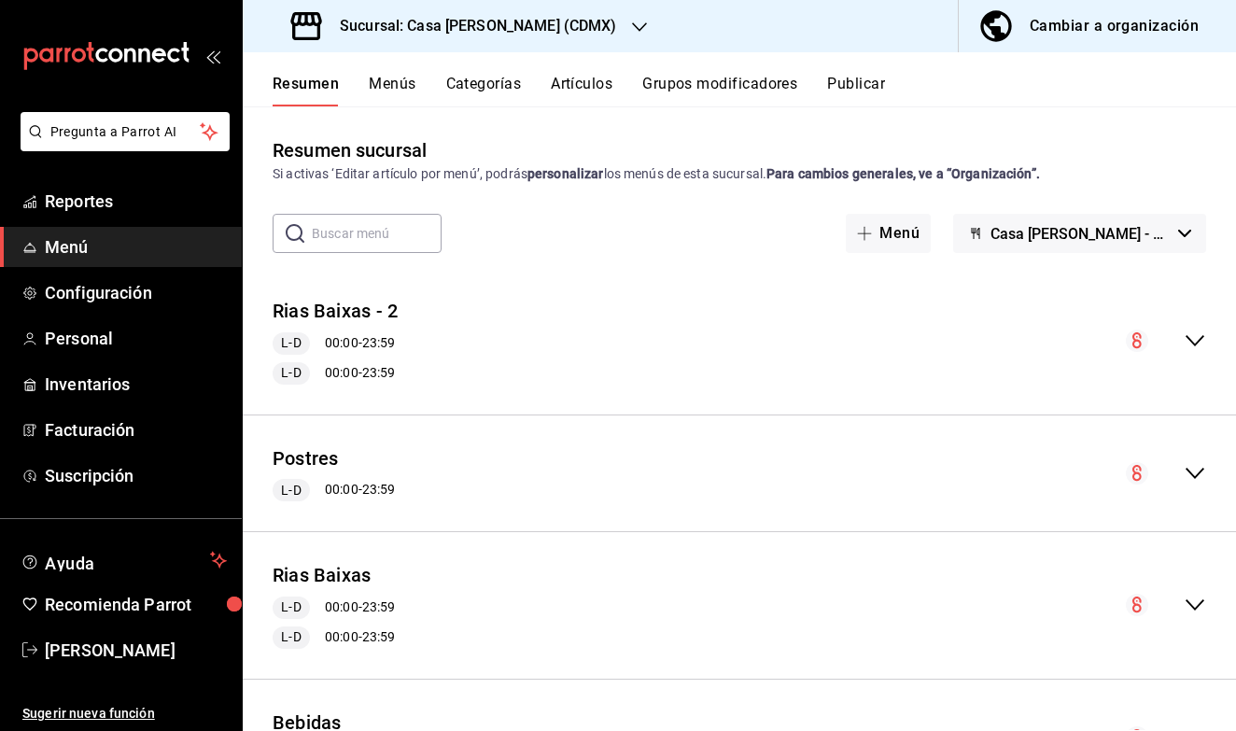
click at [1069, 235] on span "Casa [PERSON_NAME] - CDMX" at bounding box center [1081, 234] width 180 height 18
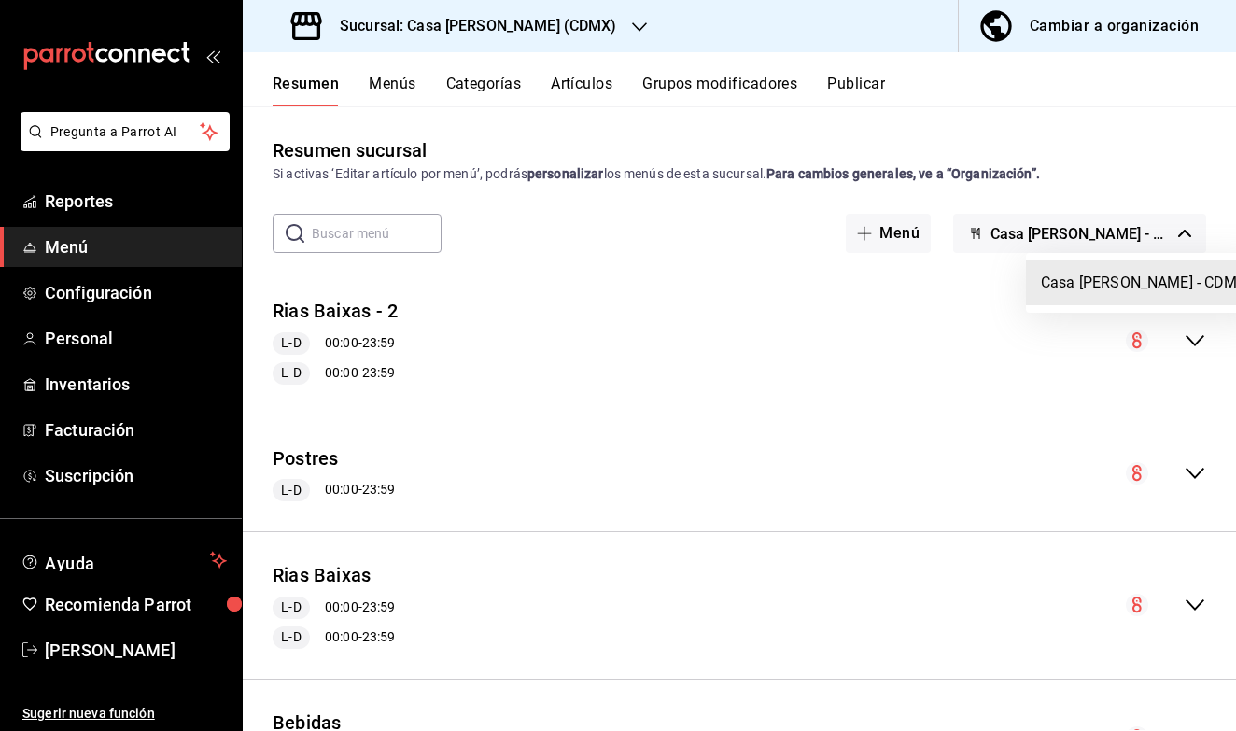
click at [878, 302] on div at bounding box center [618, 365] width 1236 height 731
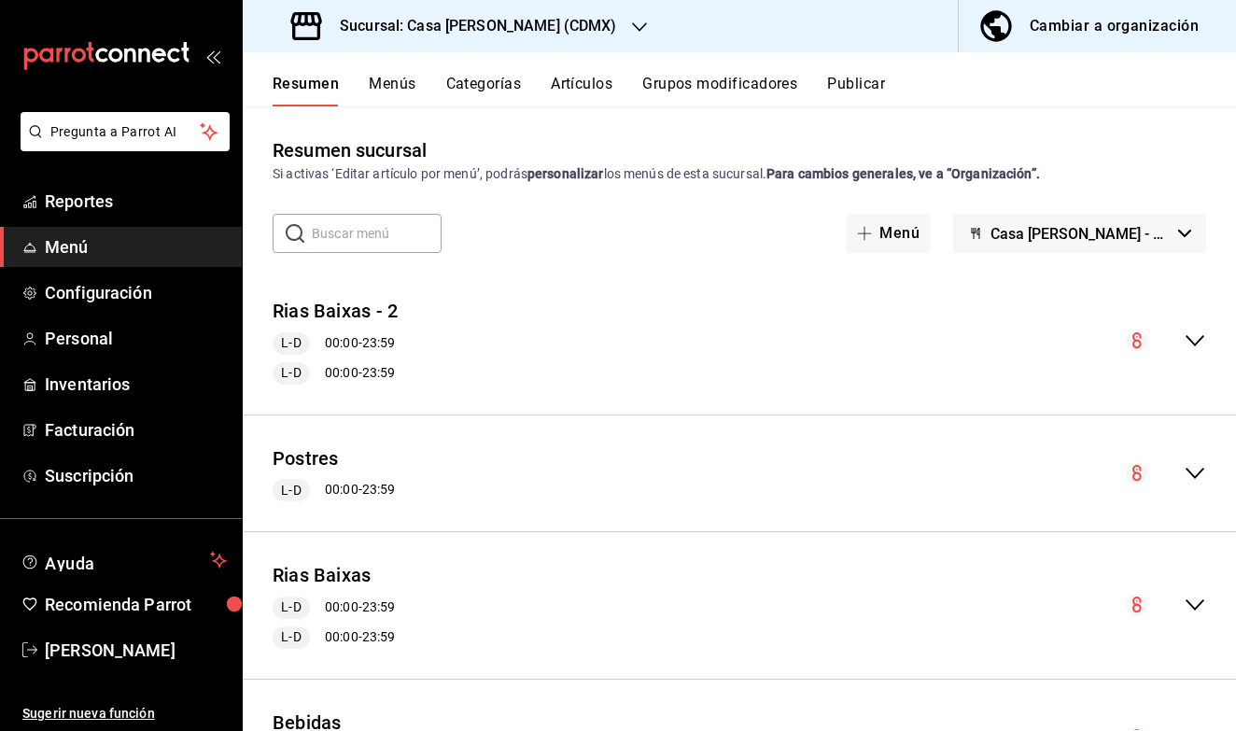
click at [385, 294] on div "Rias Baixas - 2 L-D 00:00 - 23:59 L-D 00:00 - 23:59" at bounding box center [740, 341] width 994 height 117
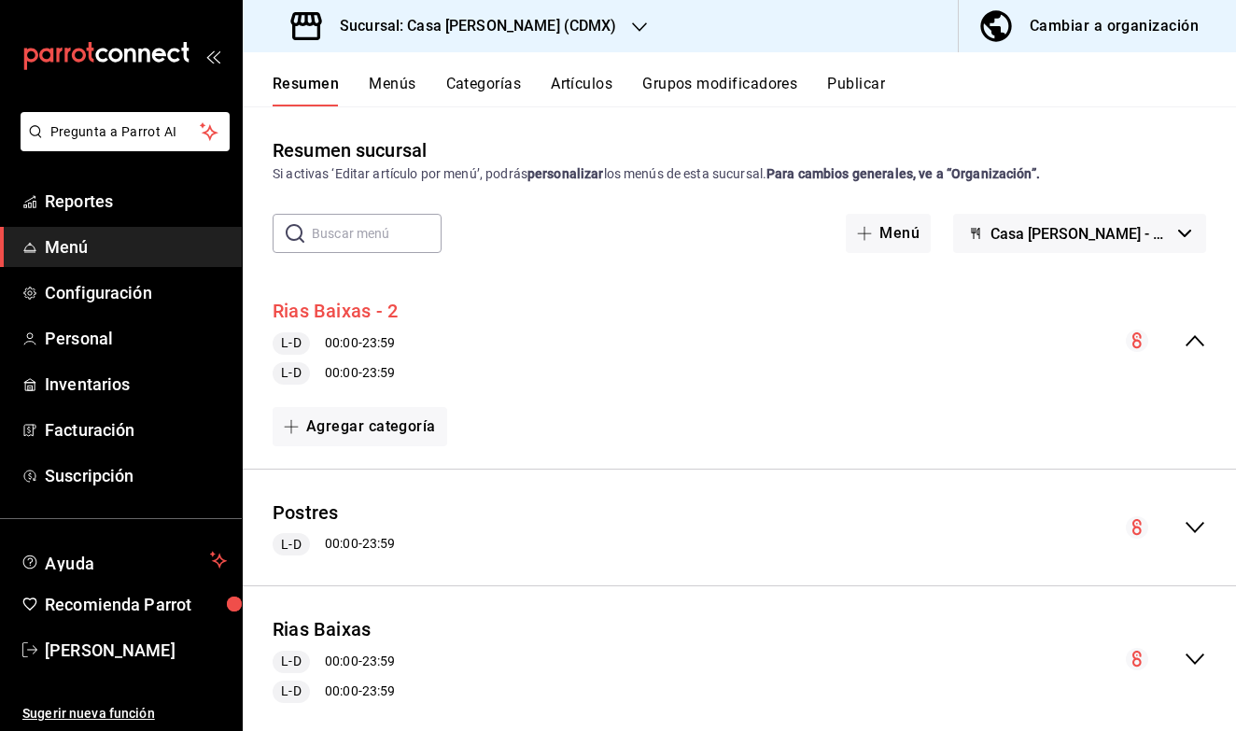
click at [364, 307] on button "Rias Baixas - 2" at bounding box center [335, 311] width 125 height 27
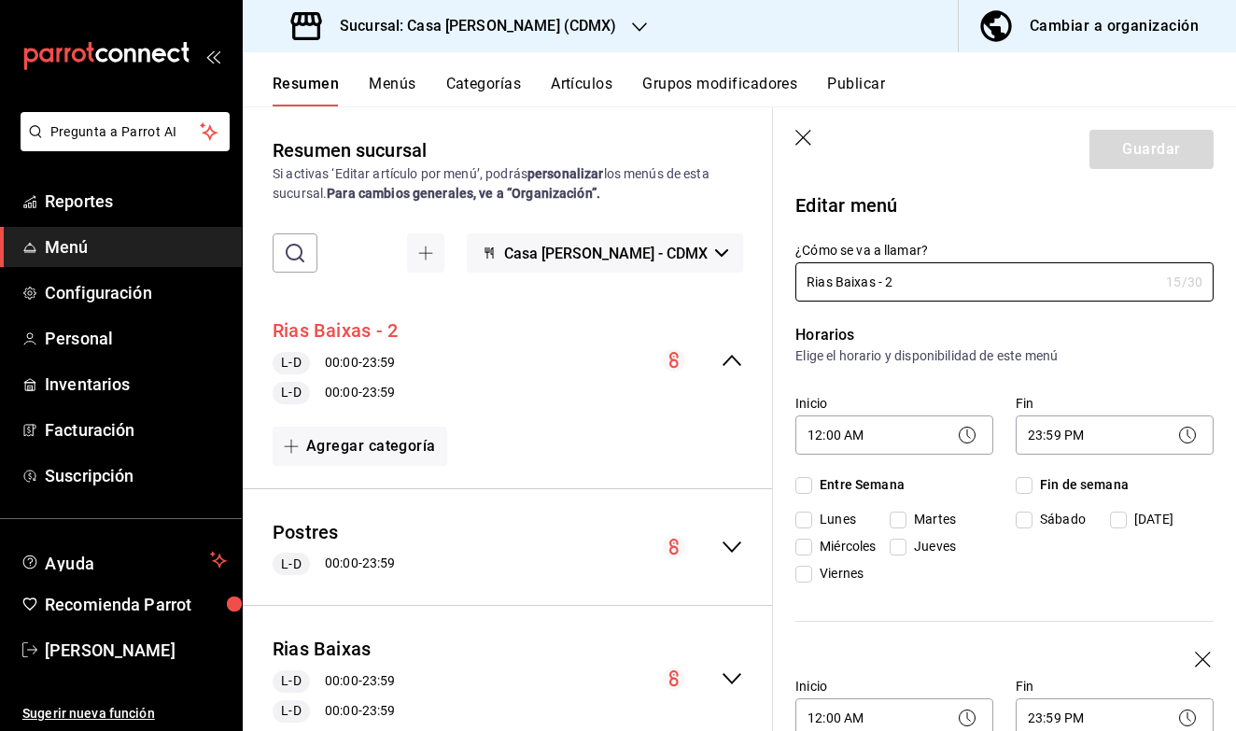
checkbox input "true"
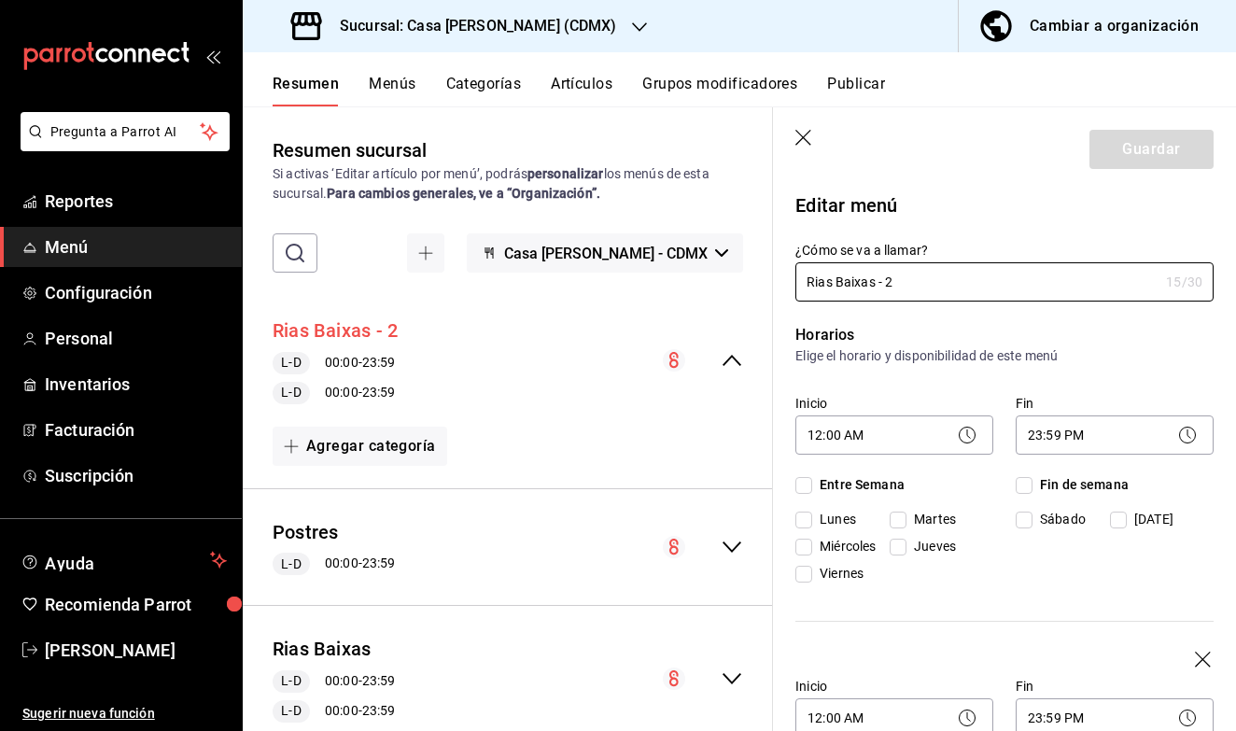
checkbox input "true"
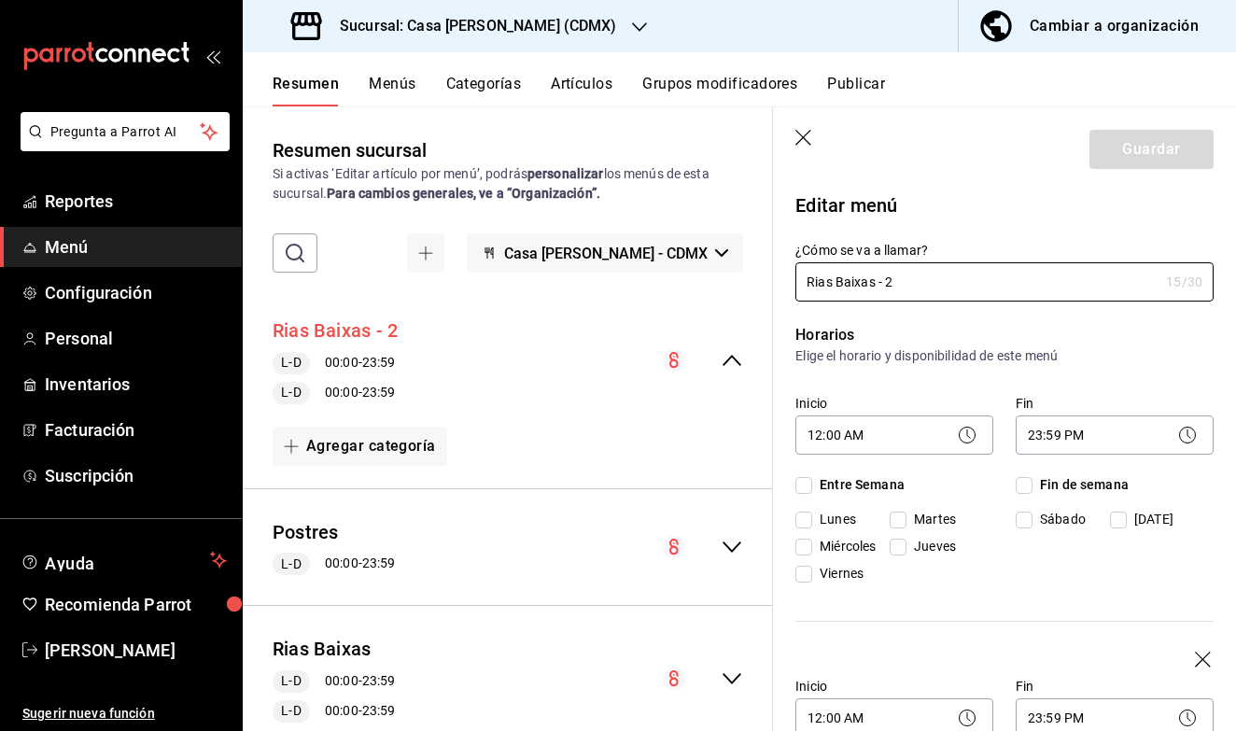
checkbox input "true"
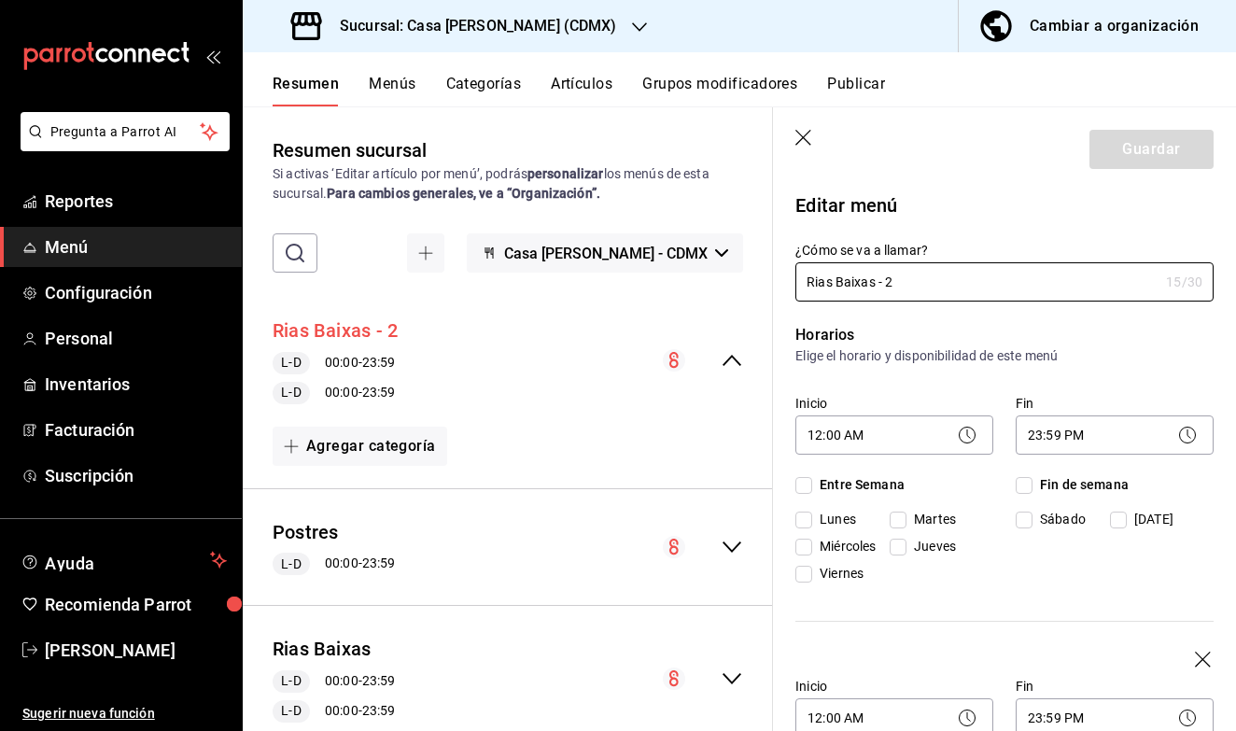
checkbox input "true"
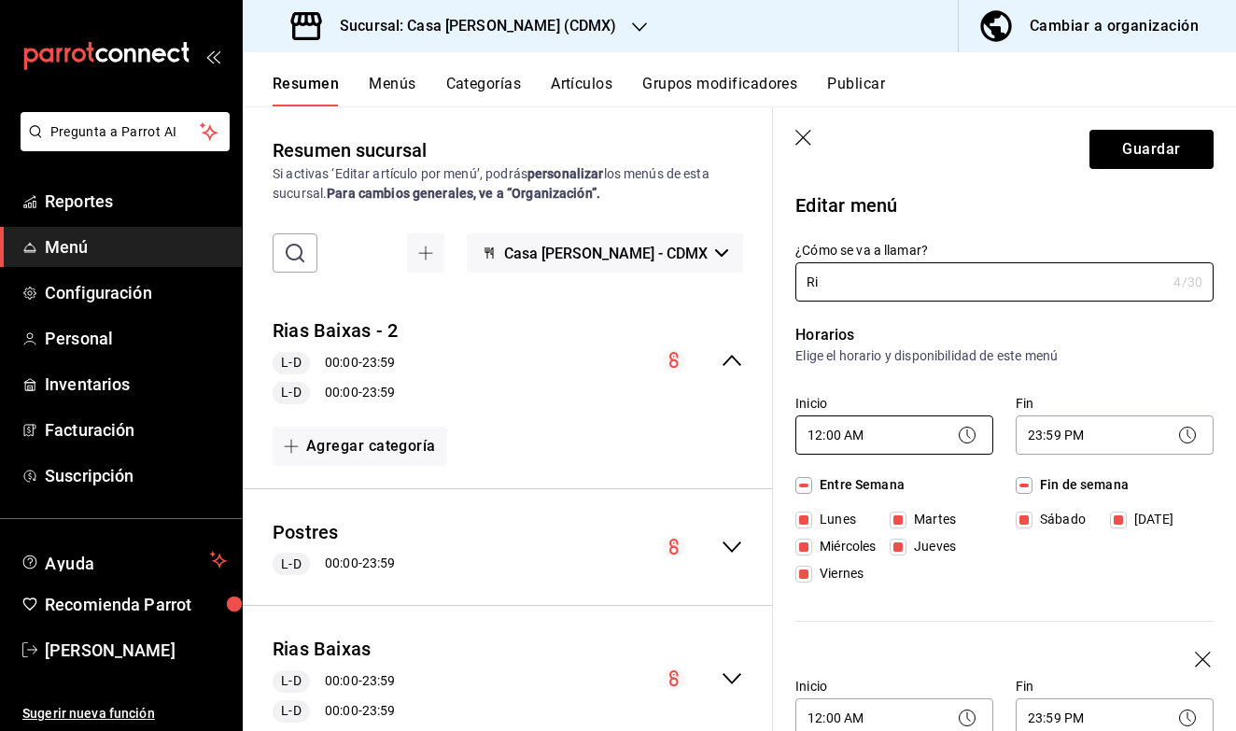
type input "R"
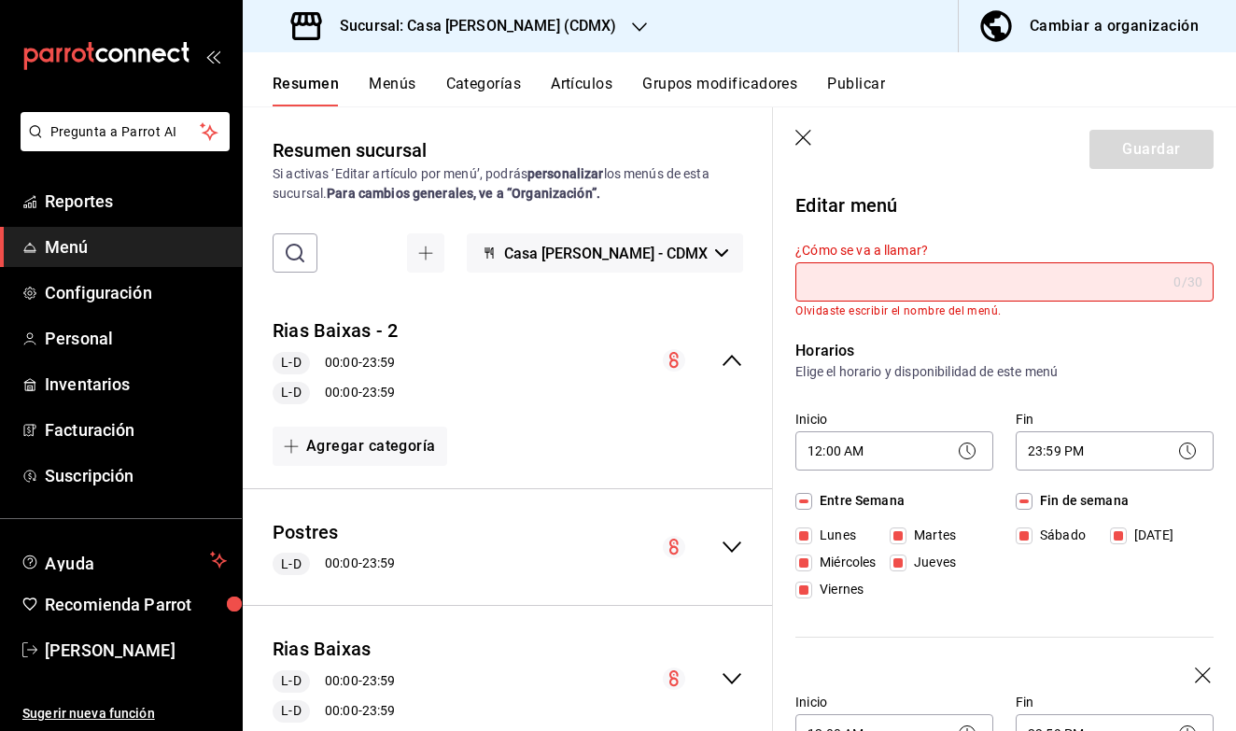
click at [968, 471] on div "12:00 AM 00:00" at bounding box center [895, 448] width 198 height 49
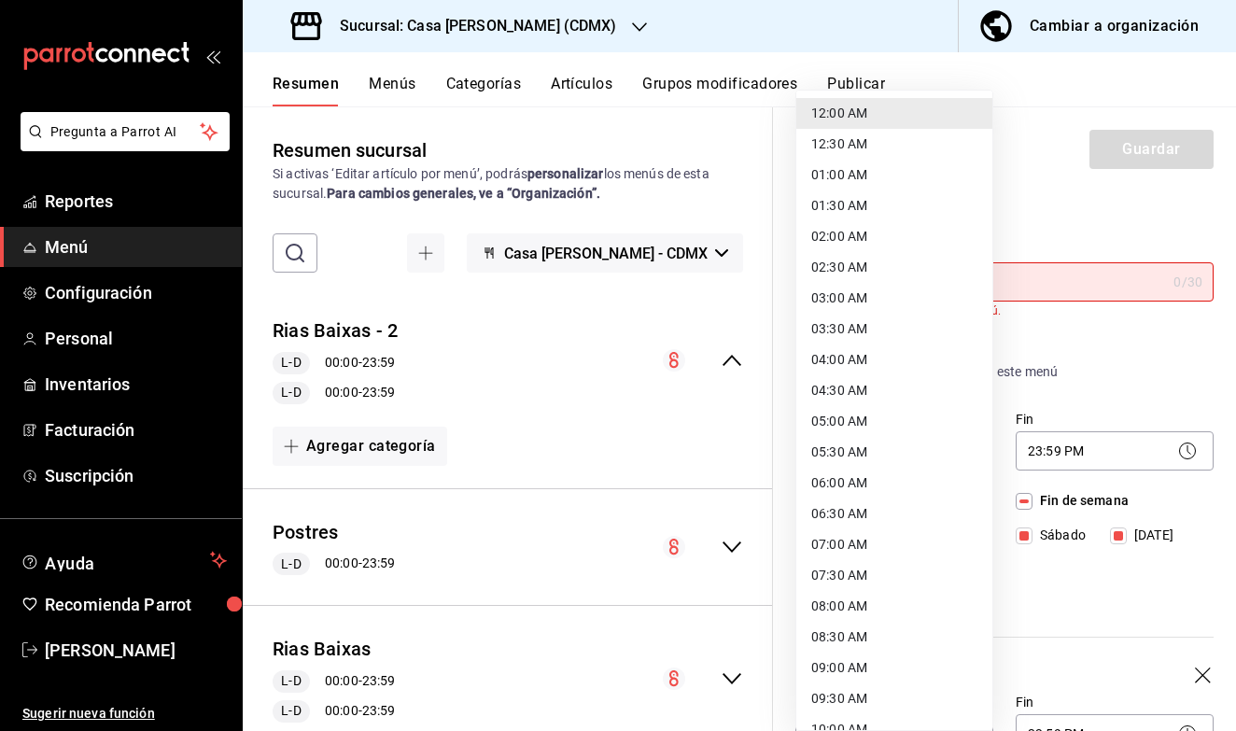
click at [968, 467] on body "Pregunta a Parrot AI Reportes Menú Configuración Personal Inventarios Facturaci…" at bounding box center [618, 365] width 1236 height 731
click at [972, 459] on li "05:30 AM" at bounding box center [895, 452] width 196 height 31
type input "05:30"
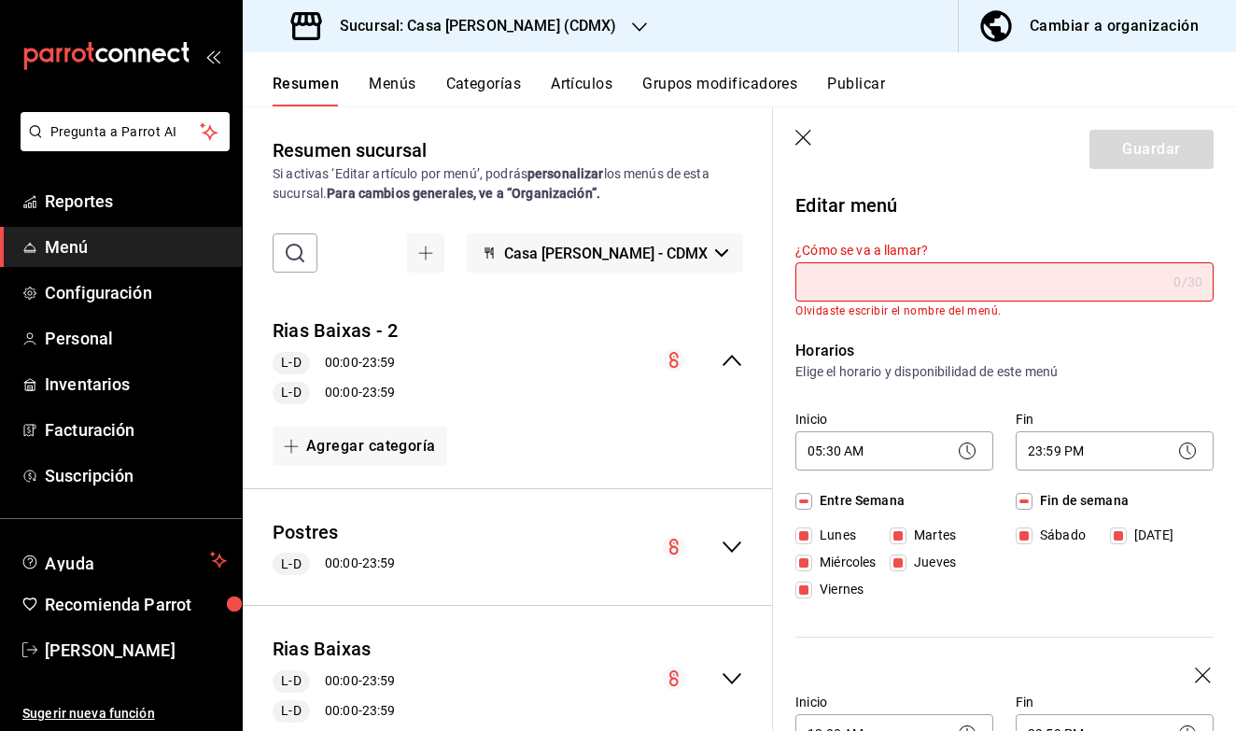
click at [800, 505] on input "Entre Semana" at bounding box center [804, 501] width 17 height 17
checkbox input "false"
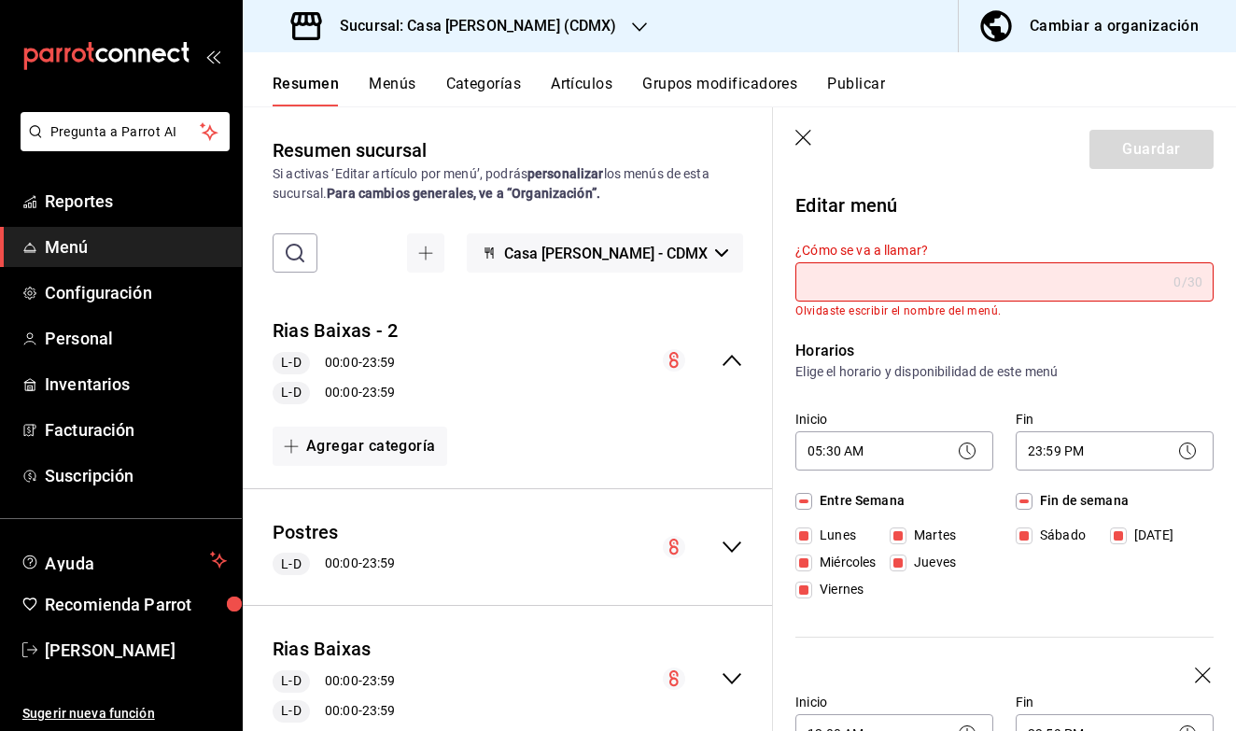
checkbox input "false"
click at [1026, 507] on input "Fin de semana" at bounding box center [1024, 501] width 17 height 17
checkbox input "false"
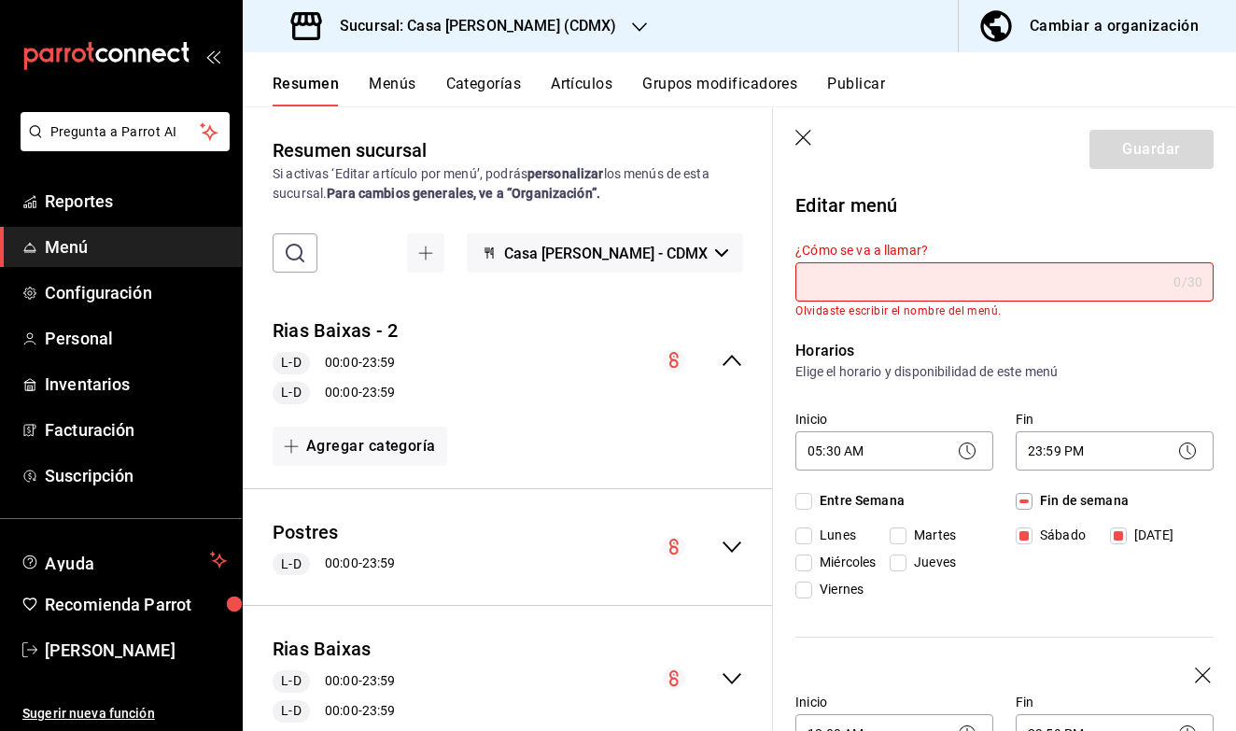
checkbox input "false"
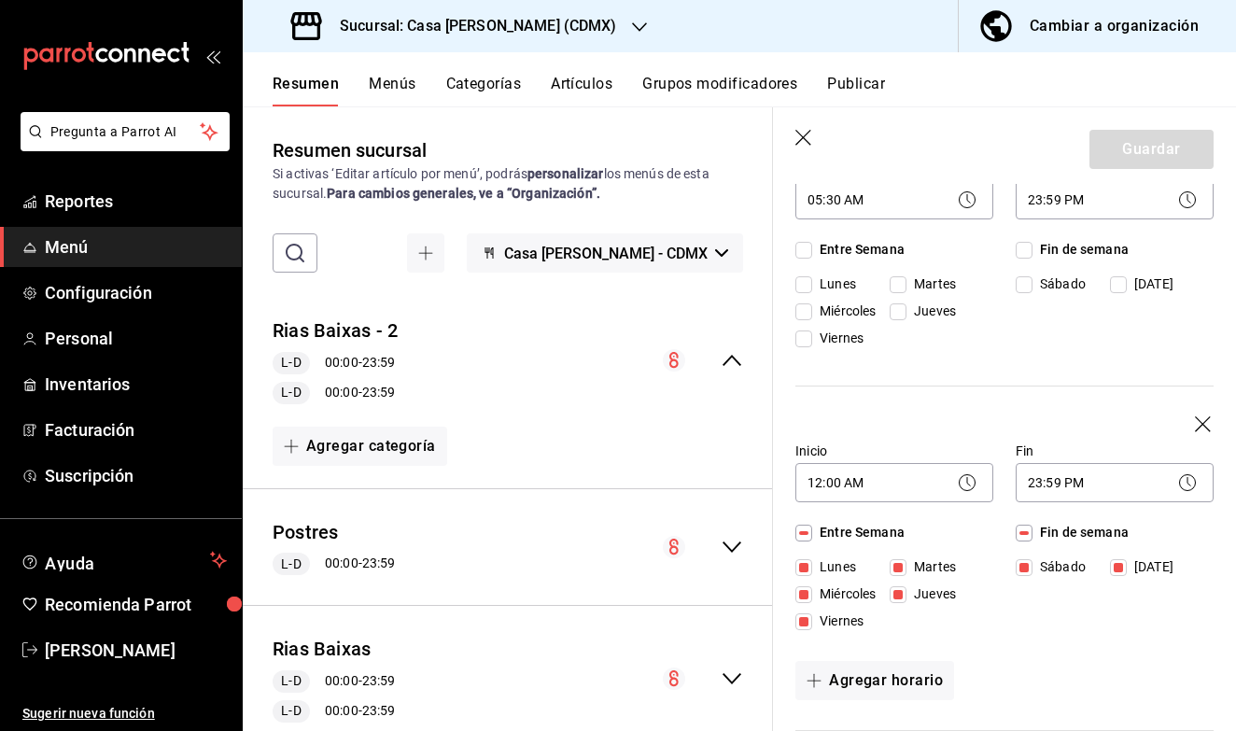
scroll to position [252, 0]
click at [1030, 539] on input "Fin de semana" at bounding box center [1024, 532] width 17 height 17
checkbox input "false"
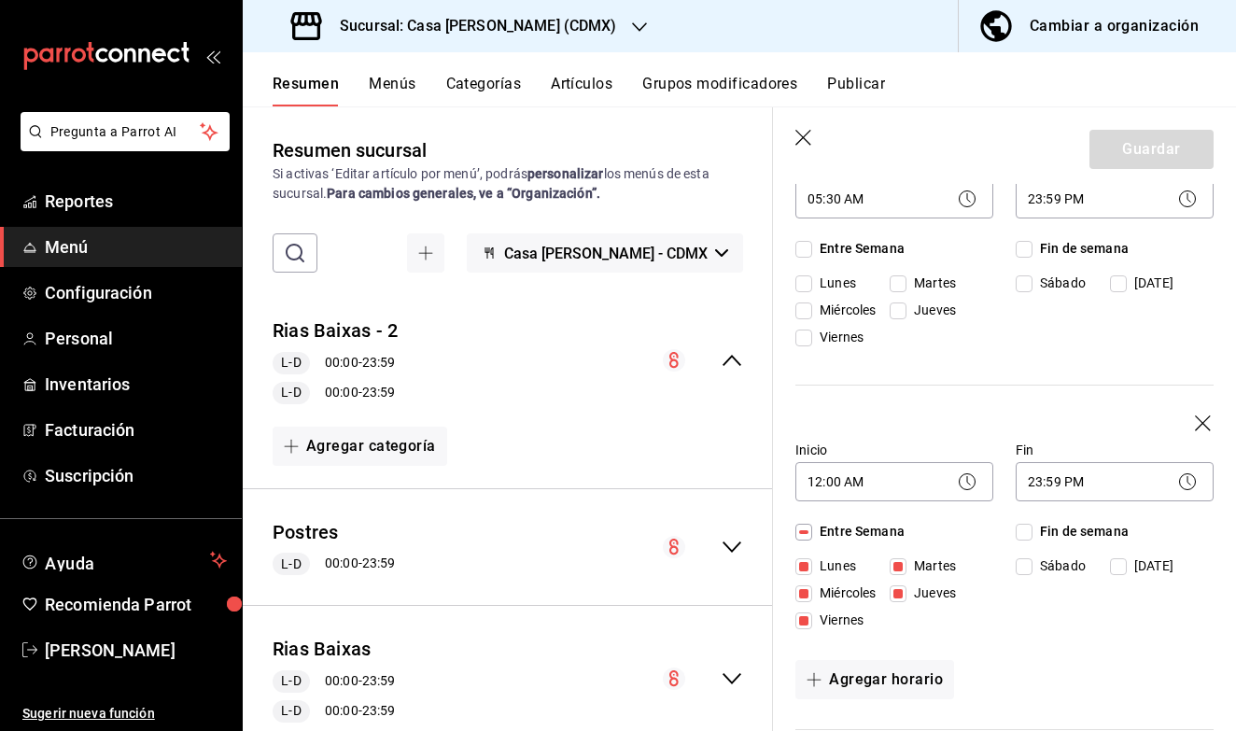
click at [798, 533] on input "Entre Semana" at bounding box center [804, 532] width 17 height 17
checkbox input "false"
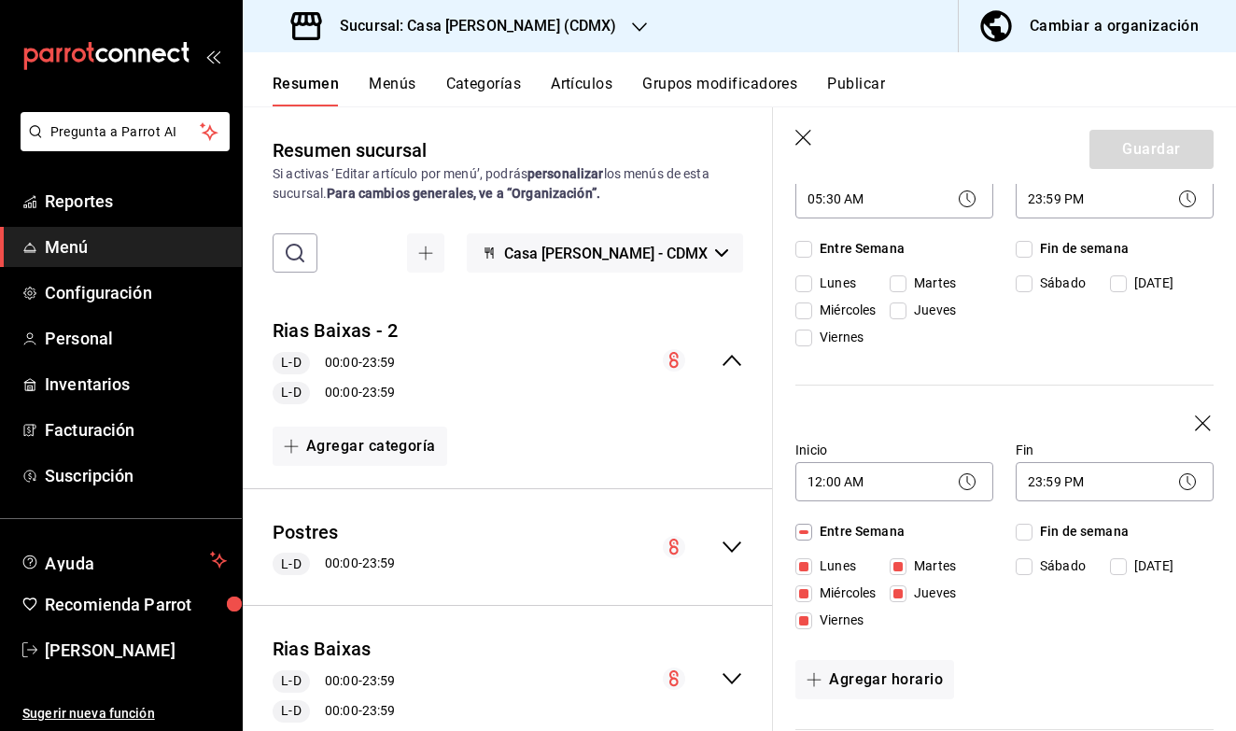
checkbox input "false"
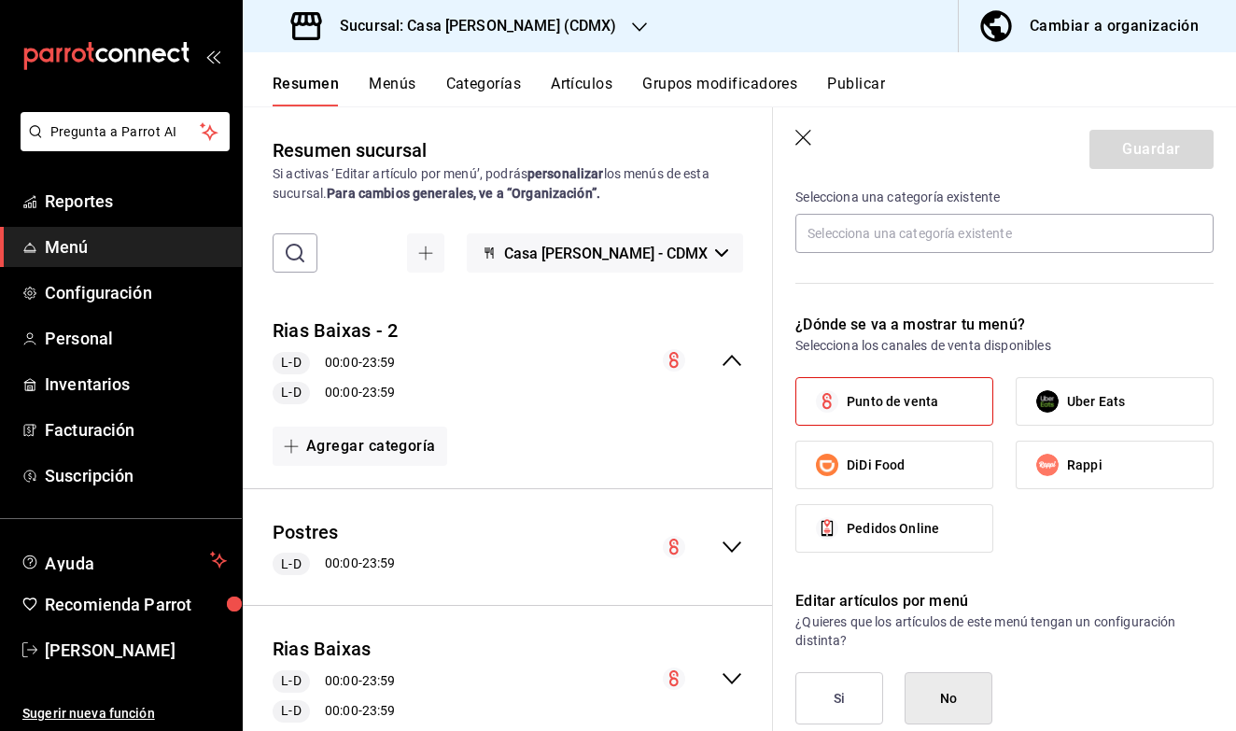
scroll to position [853, 0]
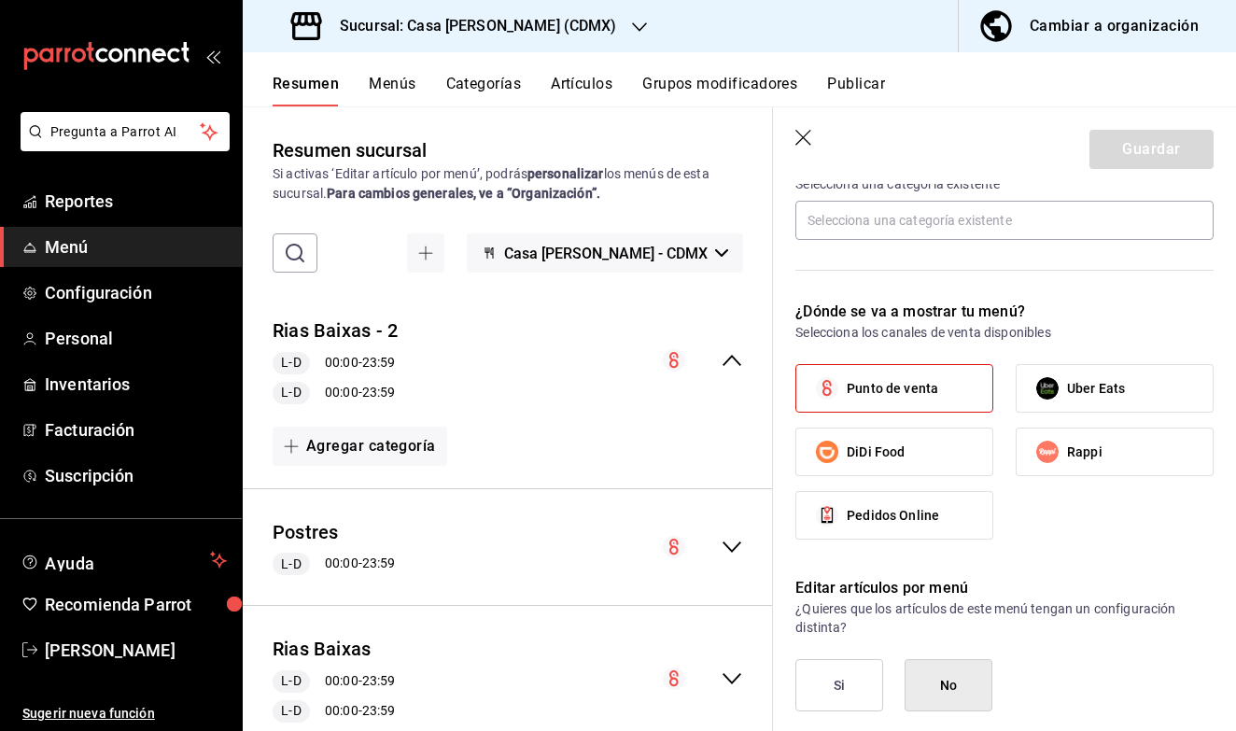
click at [923, 397] on span "Punto de venta" at bounding box center [893, 389] width 92 height 20
click at [847, 397] on input "Punto de venta" at bounding box center [827, 388] width 39 height 39
checkbox input "false"
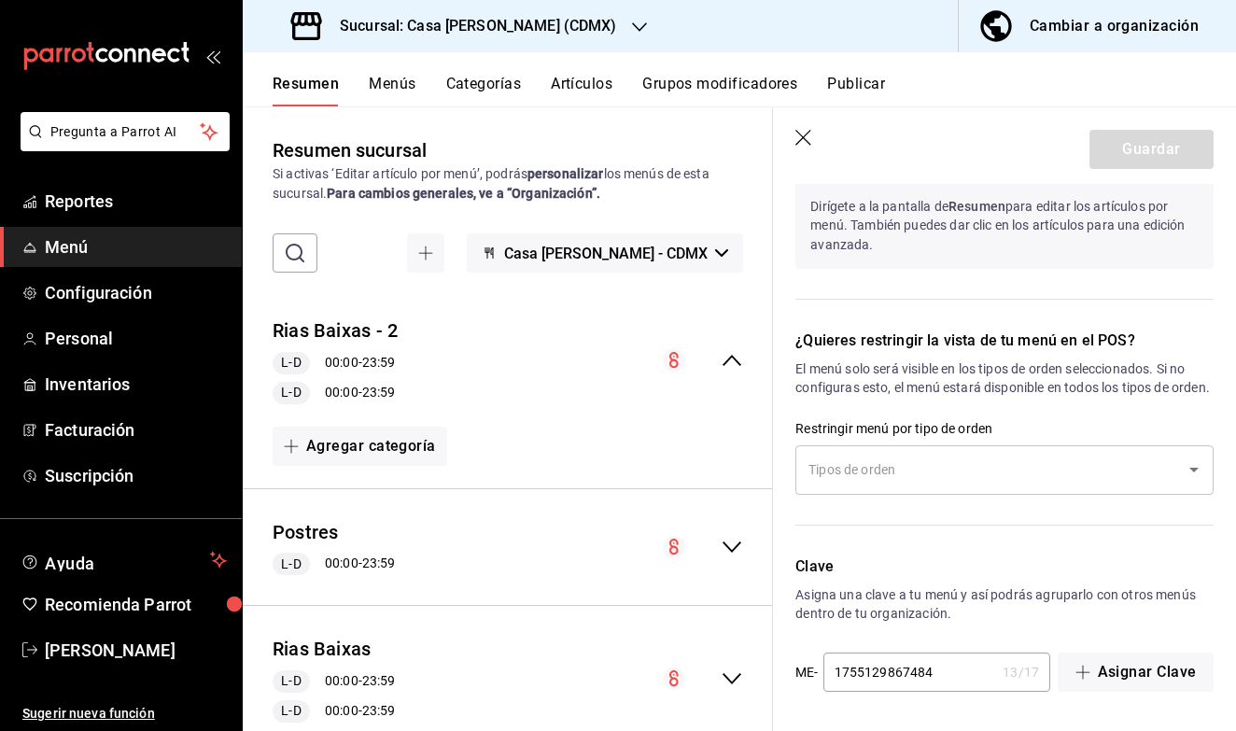
scroll to position [1439, 0]
click at [1147, 134] on div "Guardar" at bounding box center [1152, 149] width 124 height 39
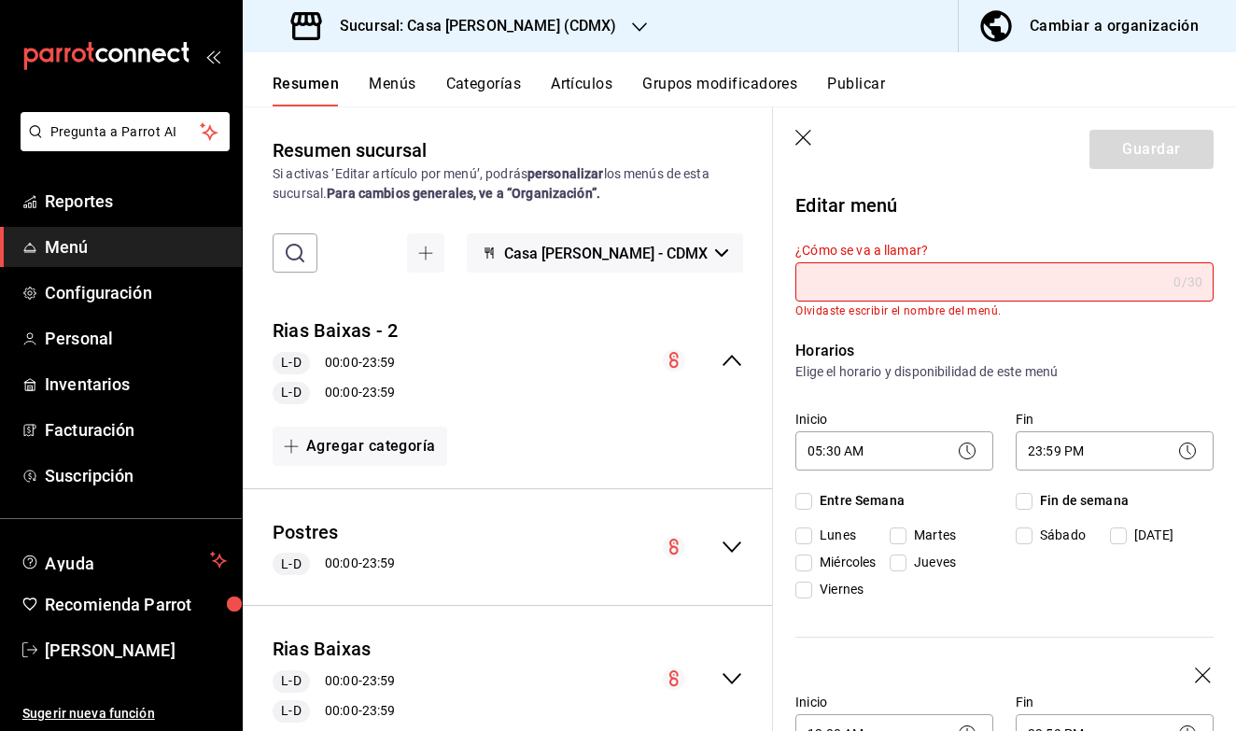
scroll to position [0, 0]
click at [801, 157] on header "Guardar" at bounding box center [1004, 145] width 463 height 77
click at [805, 142] on icon "button" at bounding box center [805, 139] width 19 height 19
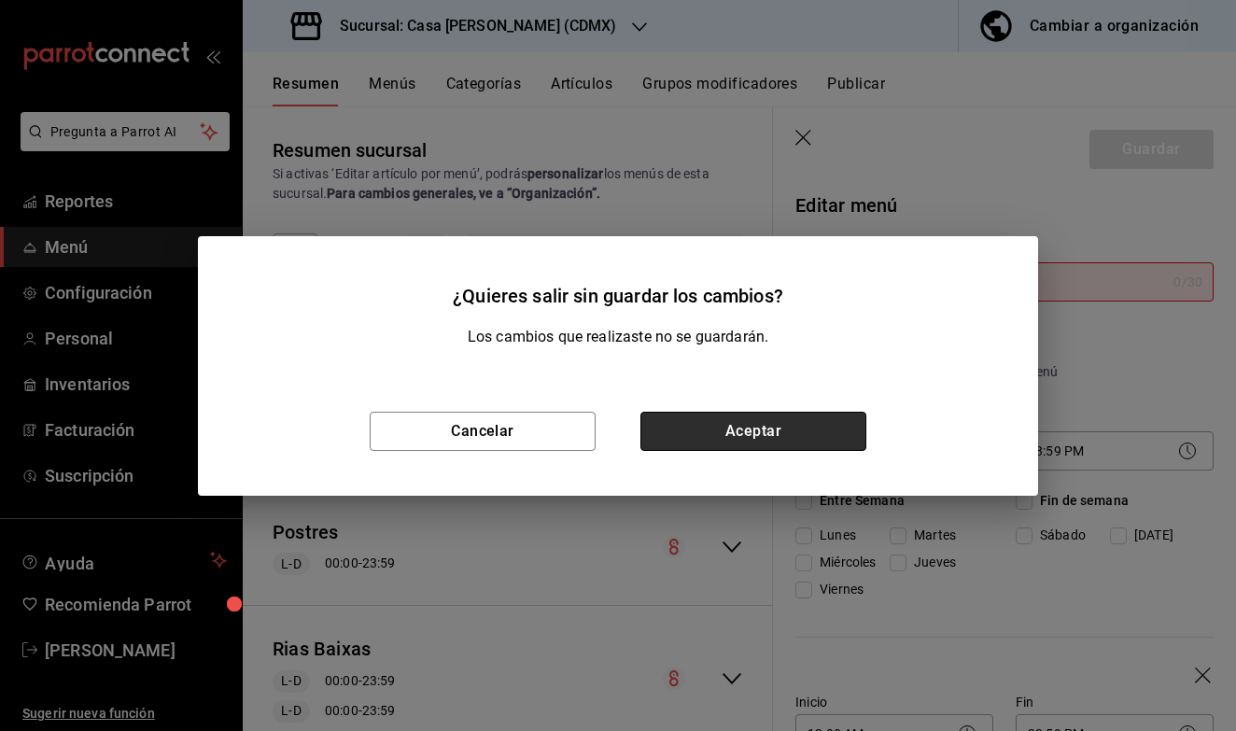
click at [747, 443] on button "Aceptar" at bounding box center [754, 431] width 226 height 39
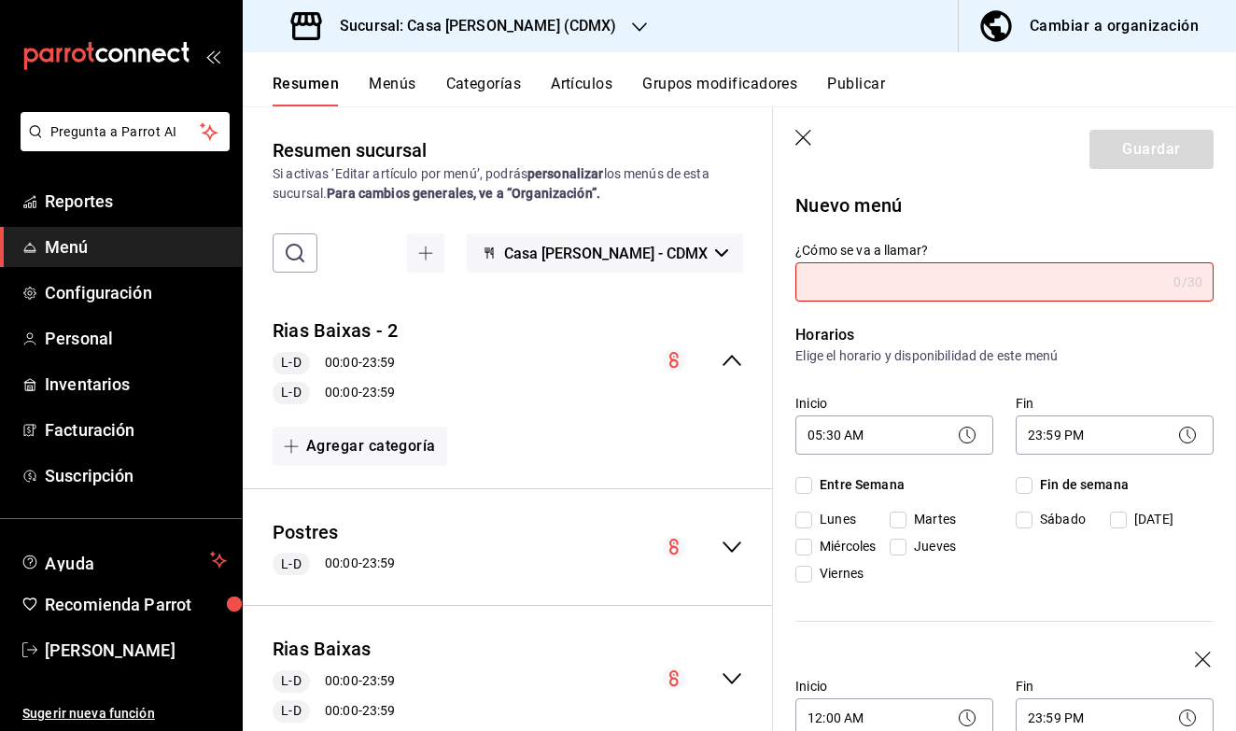
type input "1755812293468"
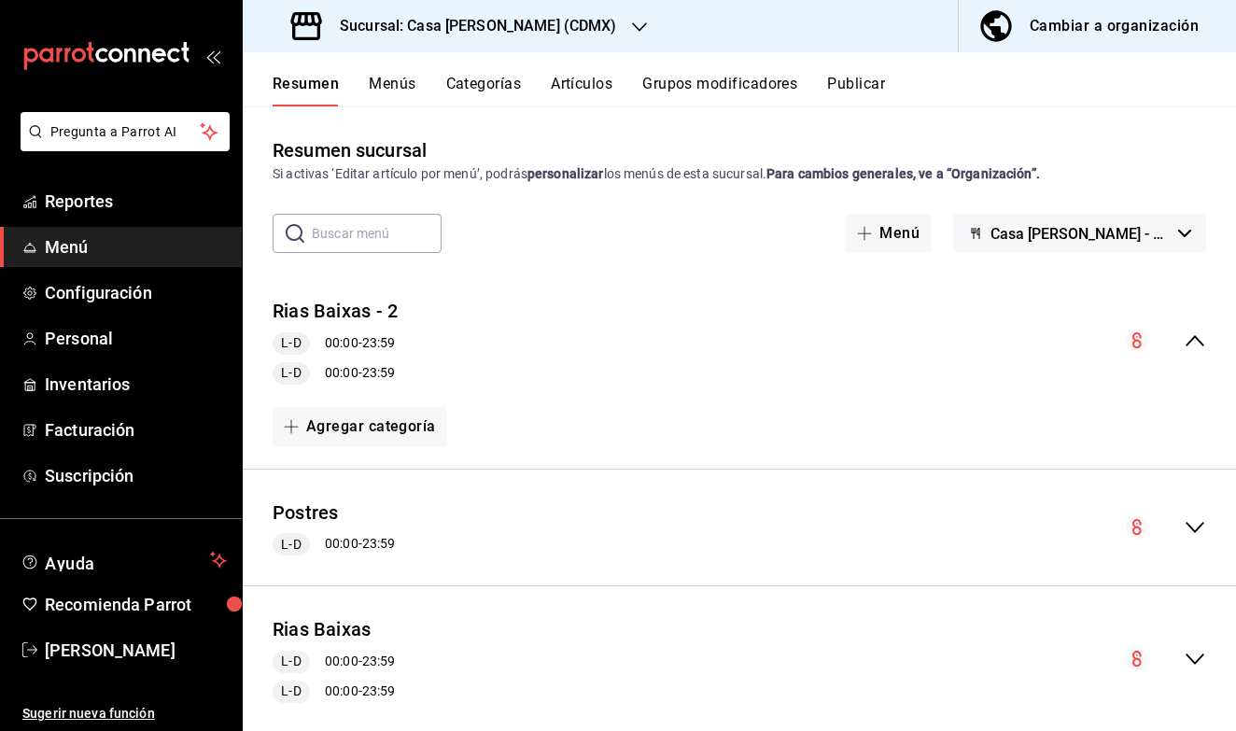
click at [378, 101] on button "Menús" at bounding box center [392, 91] width 47 height 32
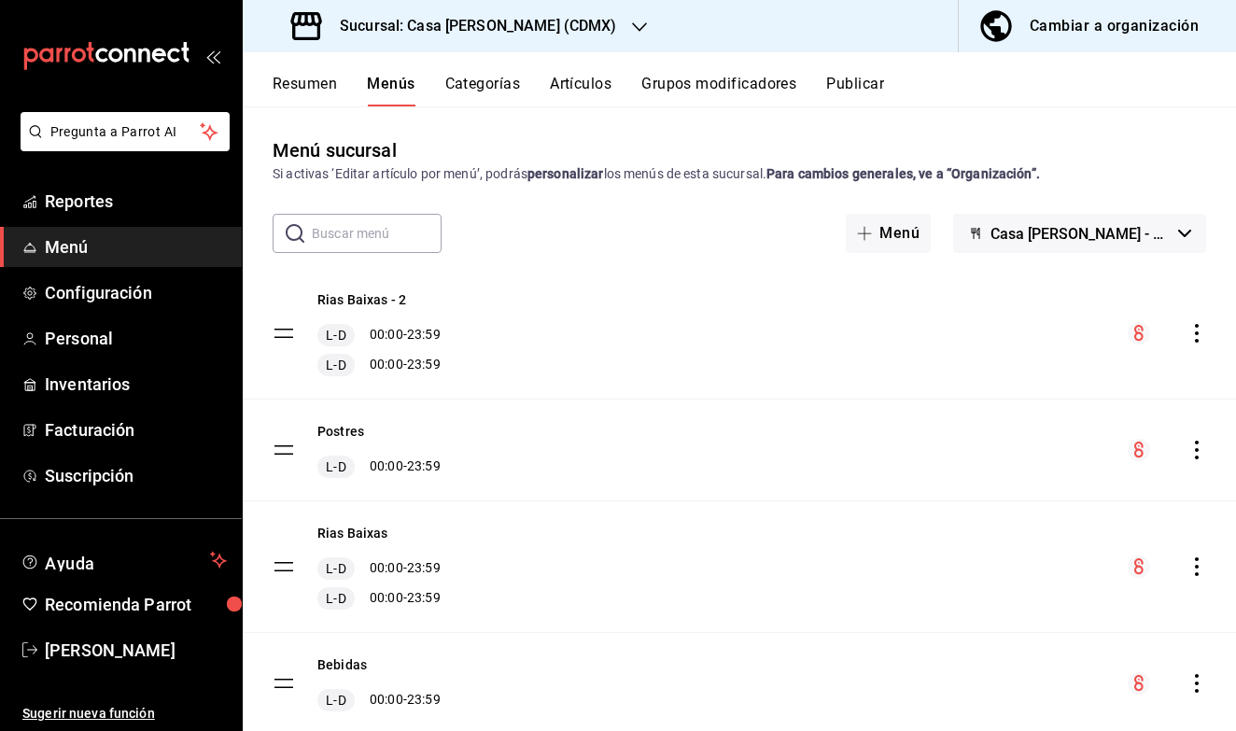
click at [1192, 336] on icon "actions" at bounding box center [1197, 333] width 19 height 19
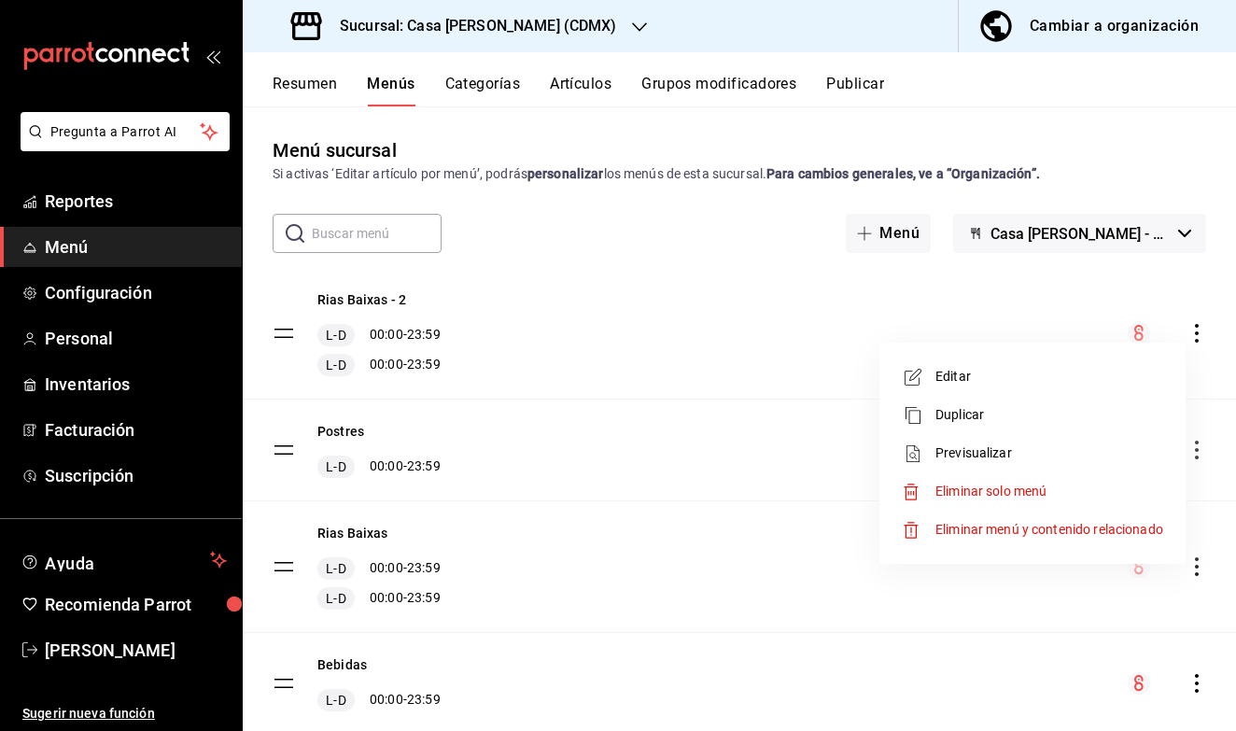
click at [1021, 529] on span "Eliminar menú y contenido relacionado" at bounding box center [1050, 529] width 228 height 15
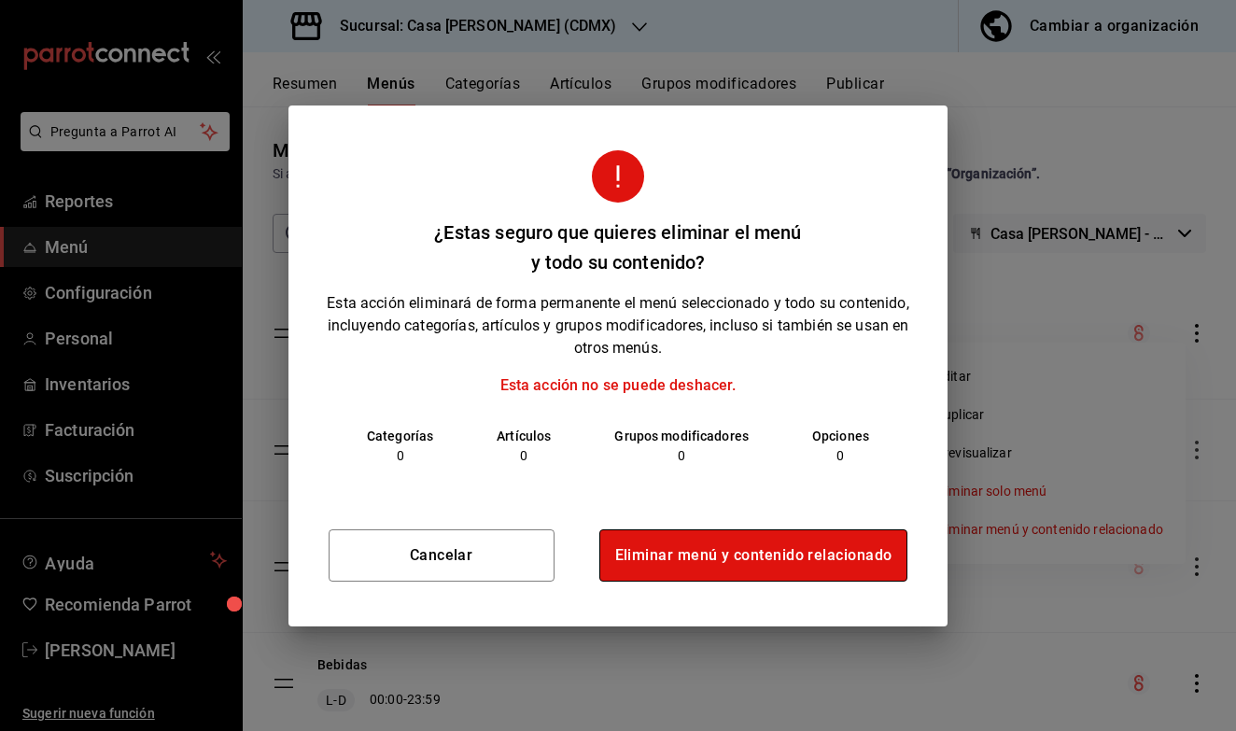
click at [706, 550] on button "Eliminar menú y contenido relacionado" at bounding box center [754, 556] width 309 height 52
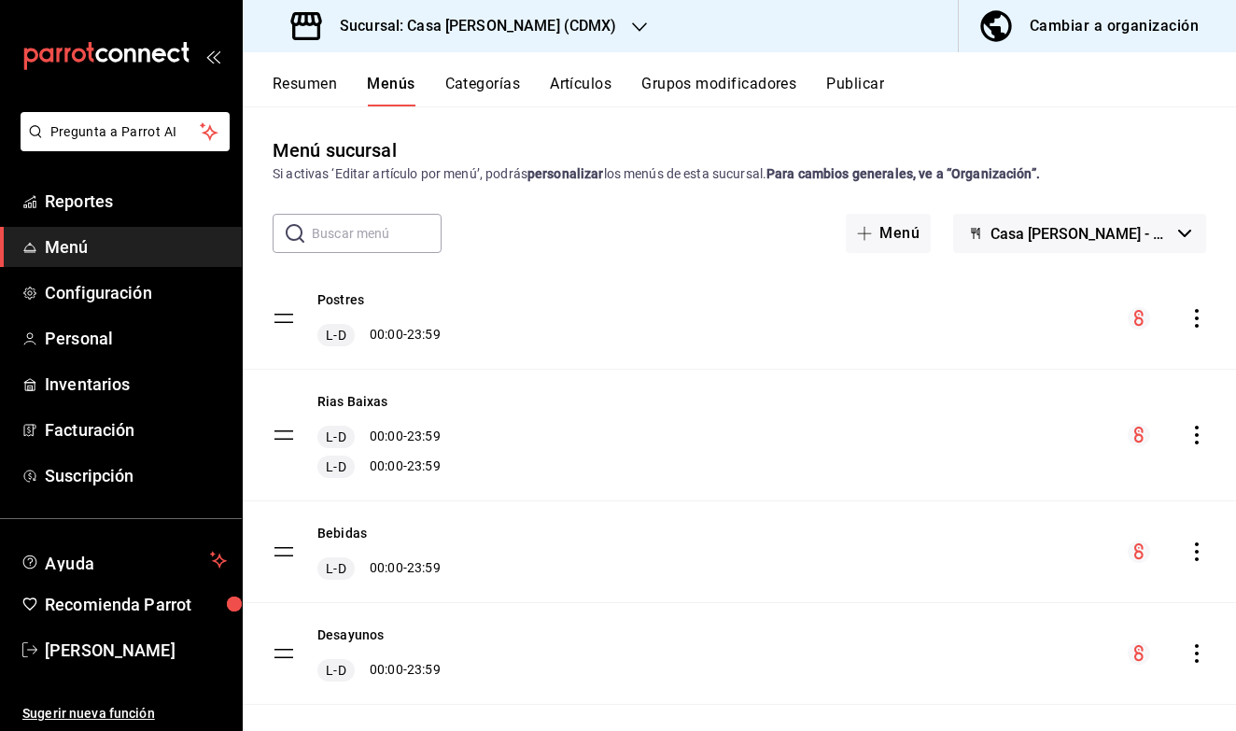
click at [313, 82] on button "Resumen" at bounding box center [305, 91] width 64 height 32
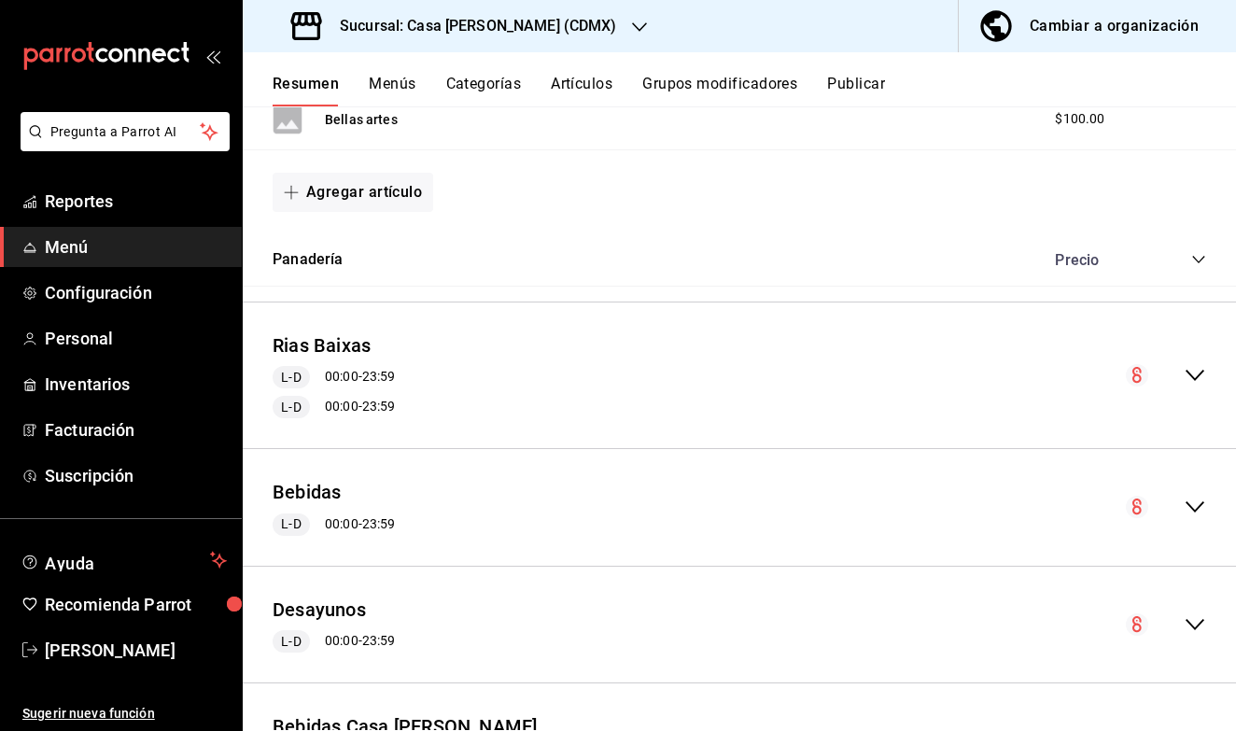
scroll to position [1231, 0]
click at [394, 76] on button "Menús" at bounding box center [392, 91] width 47 height 32
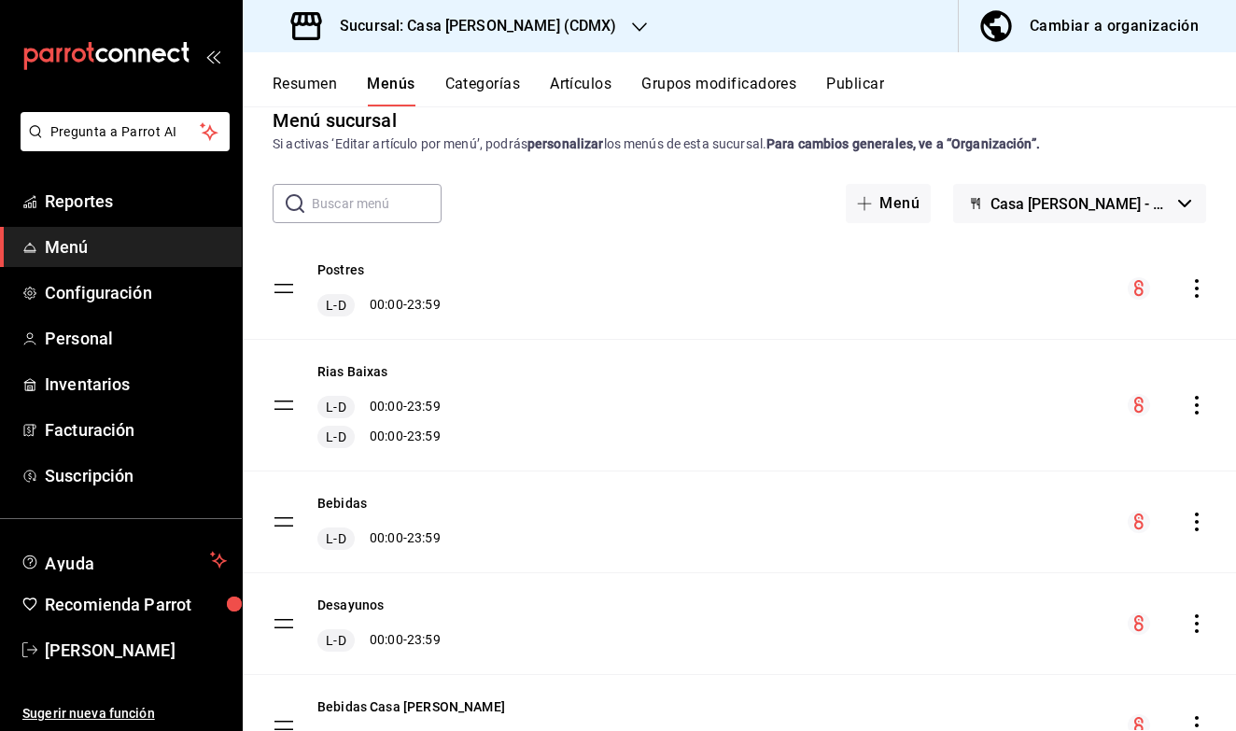
scroll to position [37, 0]
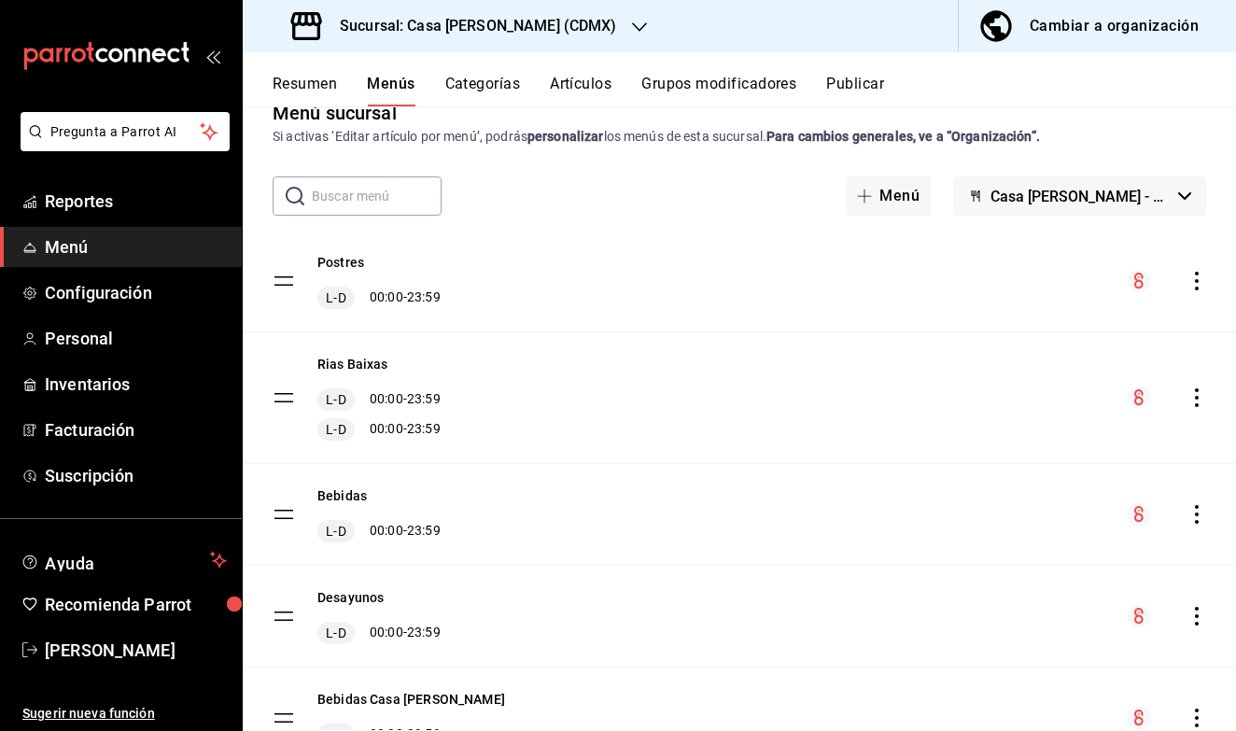
click at [1193, 394] on icon "actions" at bounding box center [1197, 397] width 19 height 19
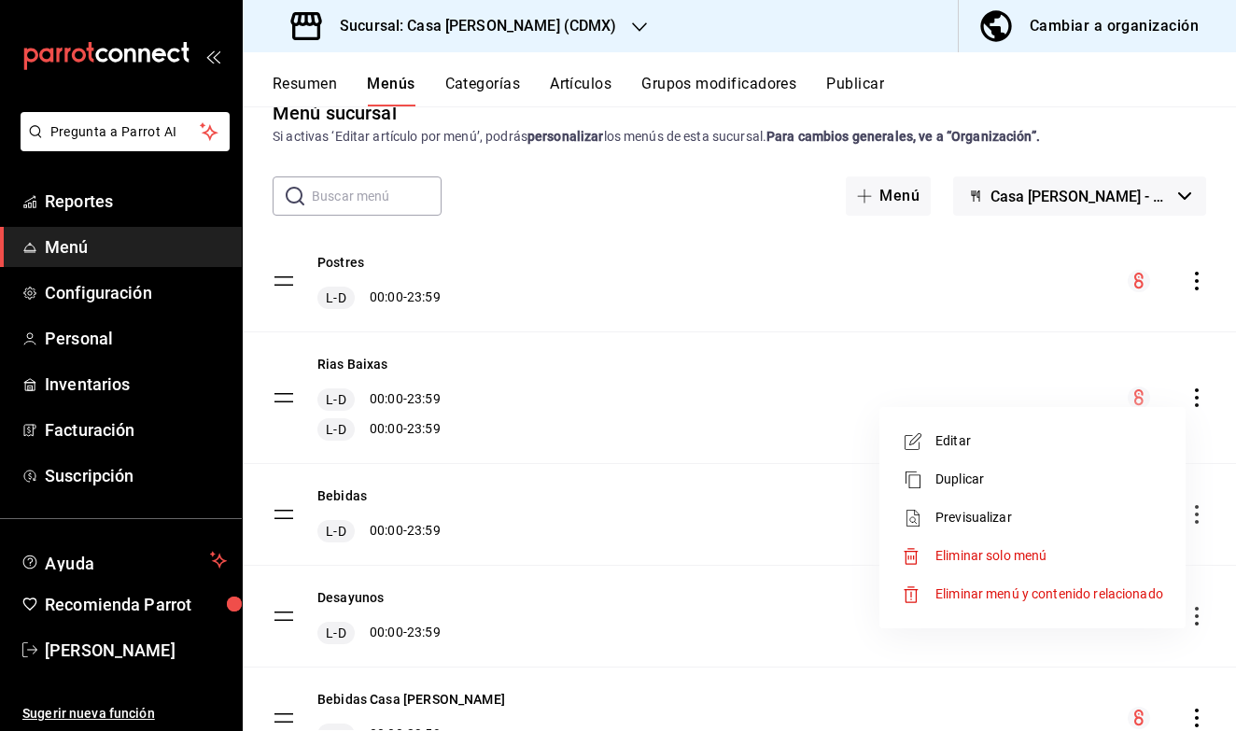
click at [1000, 591] on span "Eliminar menú y contenido relacionado" at bounding box center [1050, 593] width 228 height 15
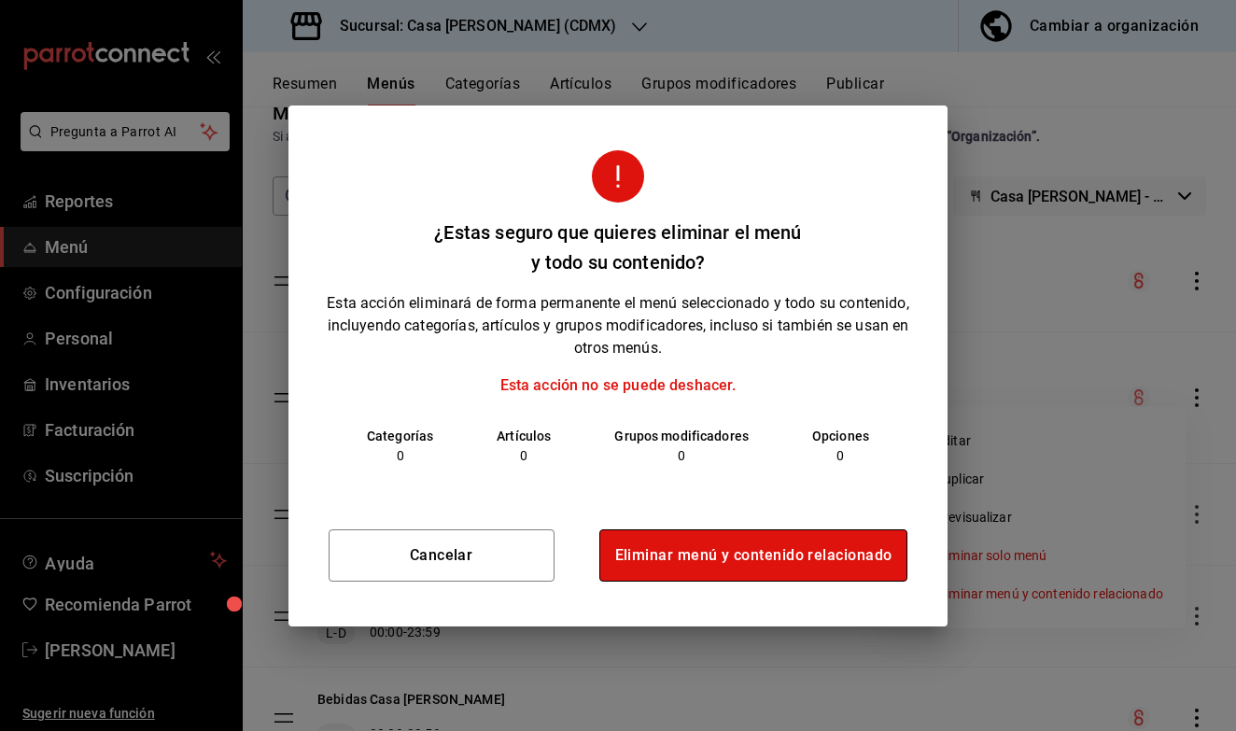
click at [749, 558] on button "Eliminar menú y contenido relacionado" at bounding box center [754, 556] width 309 height 52
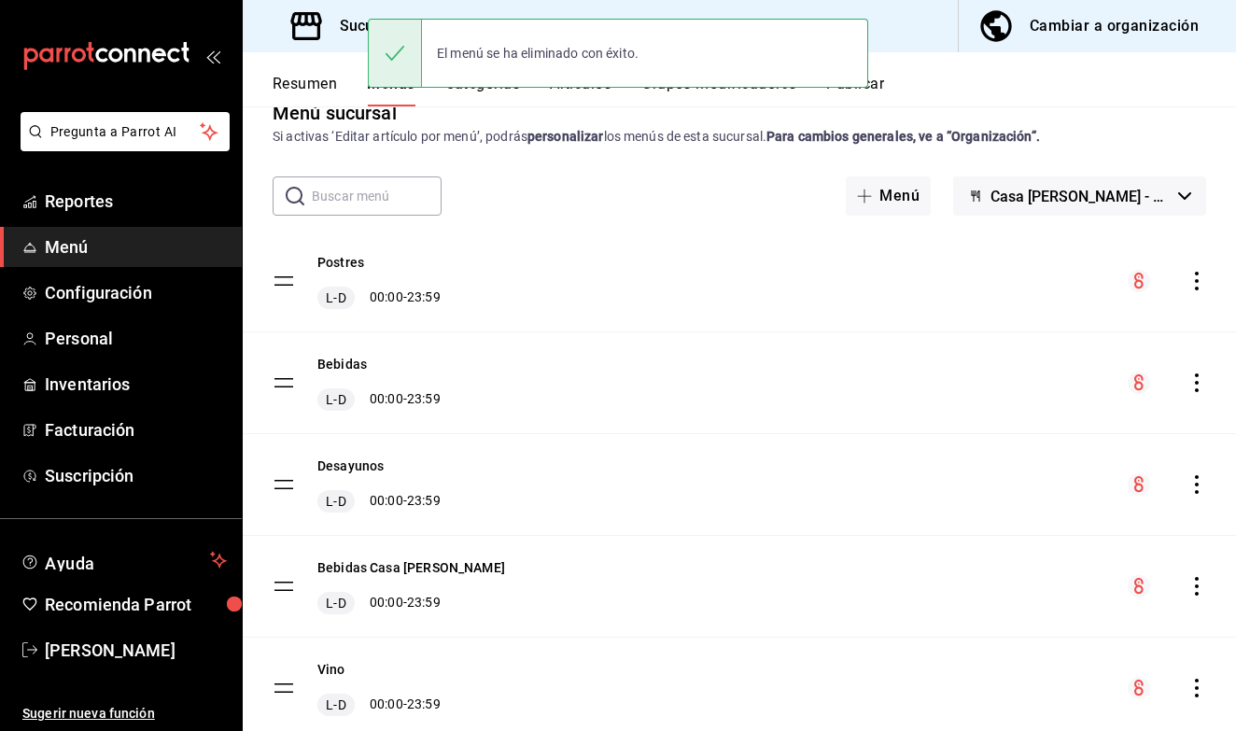
click at [306, 86] on button "Resumen" at bounding box center [305, 91] width 64 height 32
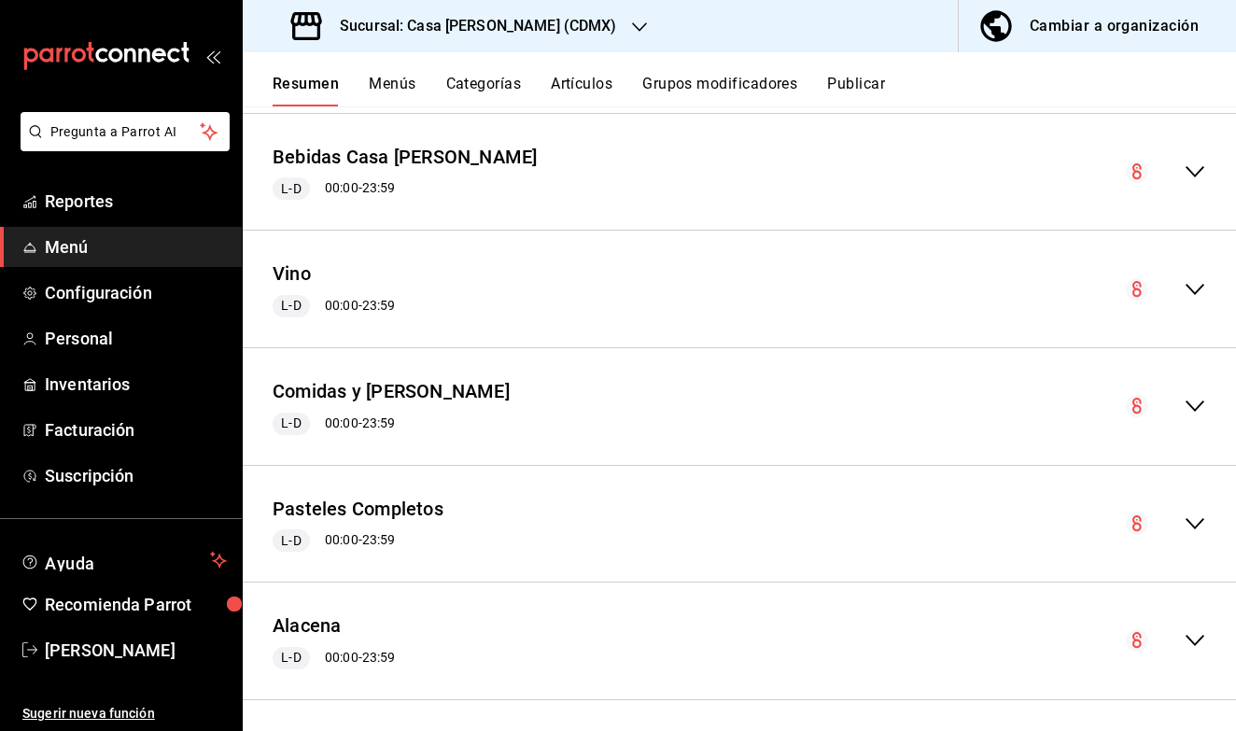
click at [1043, 38] on div "Cambiar a organización" at bounding box center [1114, 26] width 169 height 26
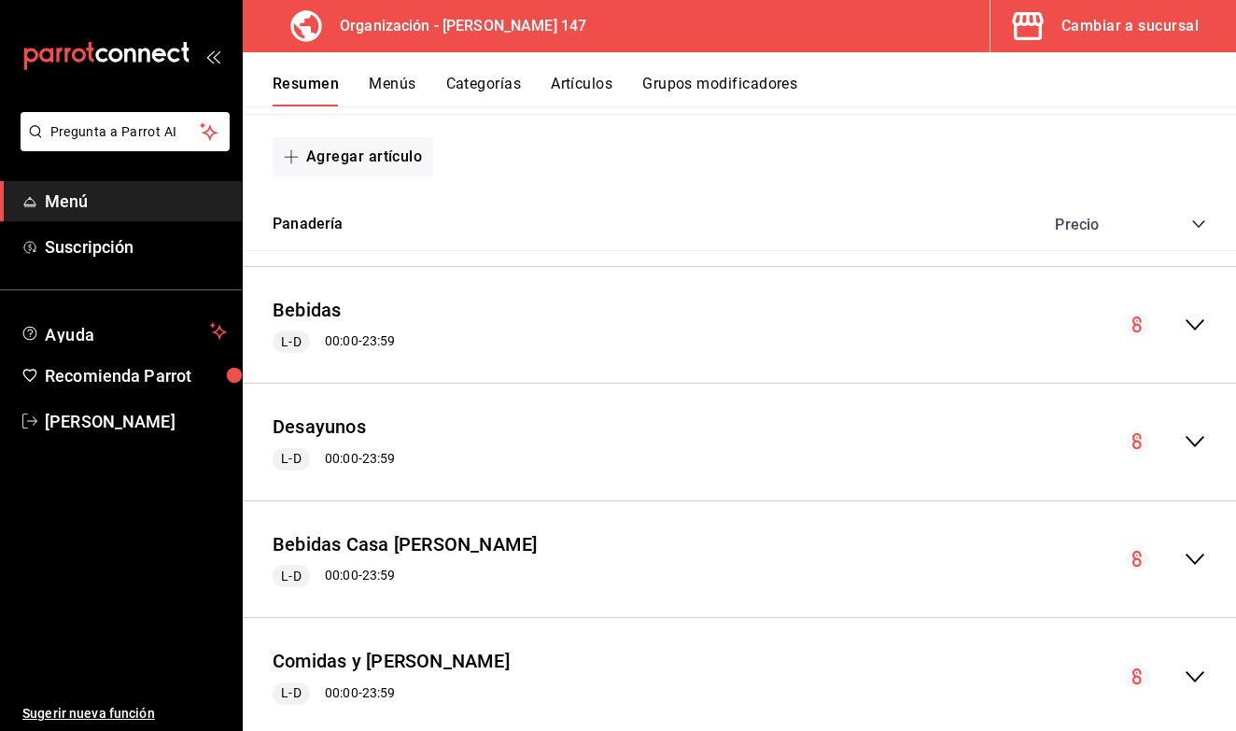
scroll to position [1284, 0]
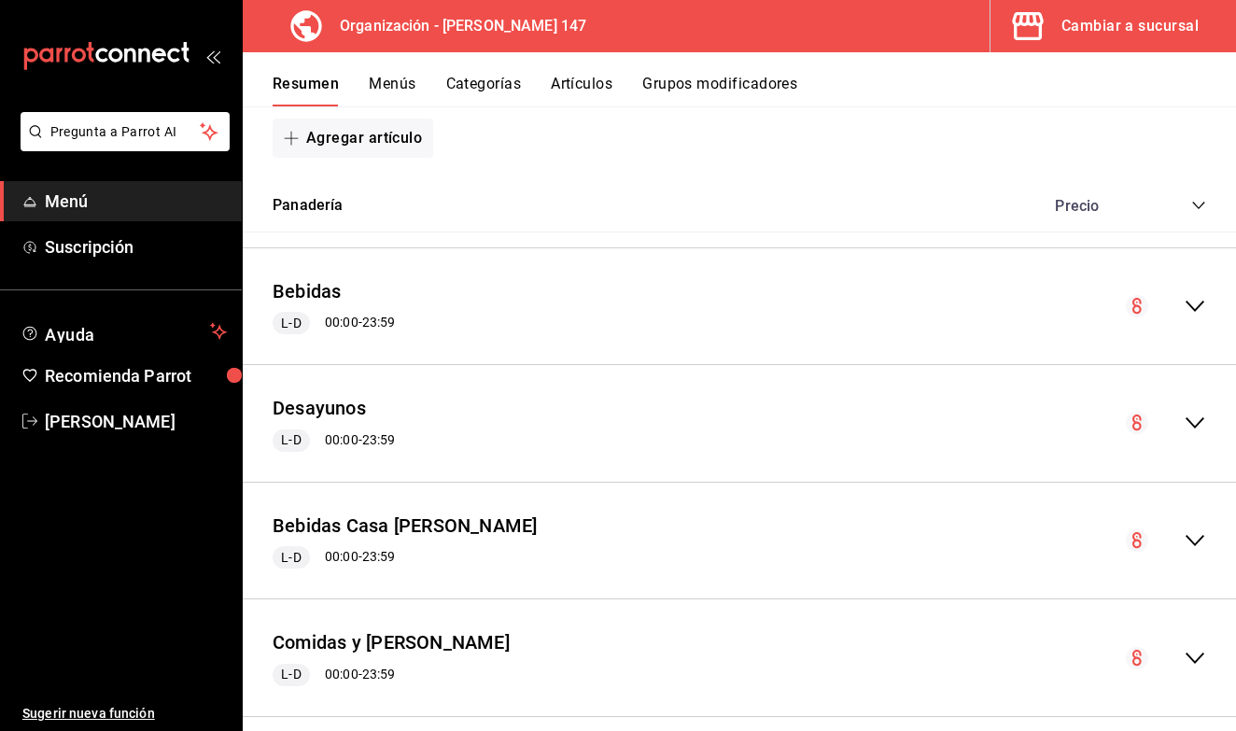
click at [387, 93] on button "Menús" at bounding box center [392, 91] width 47 height 32
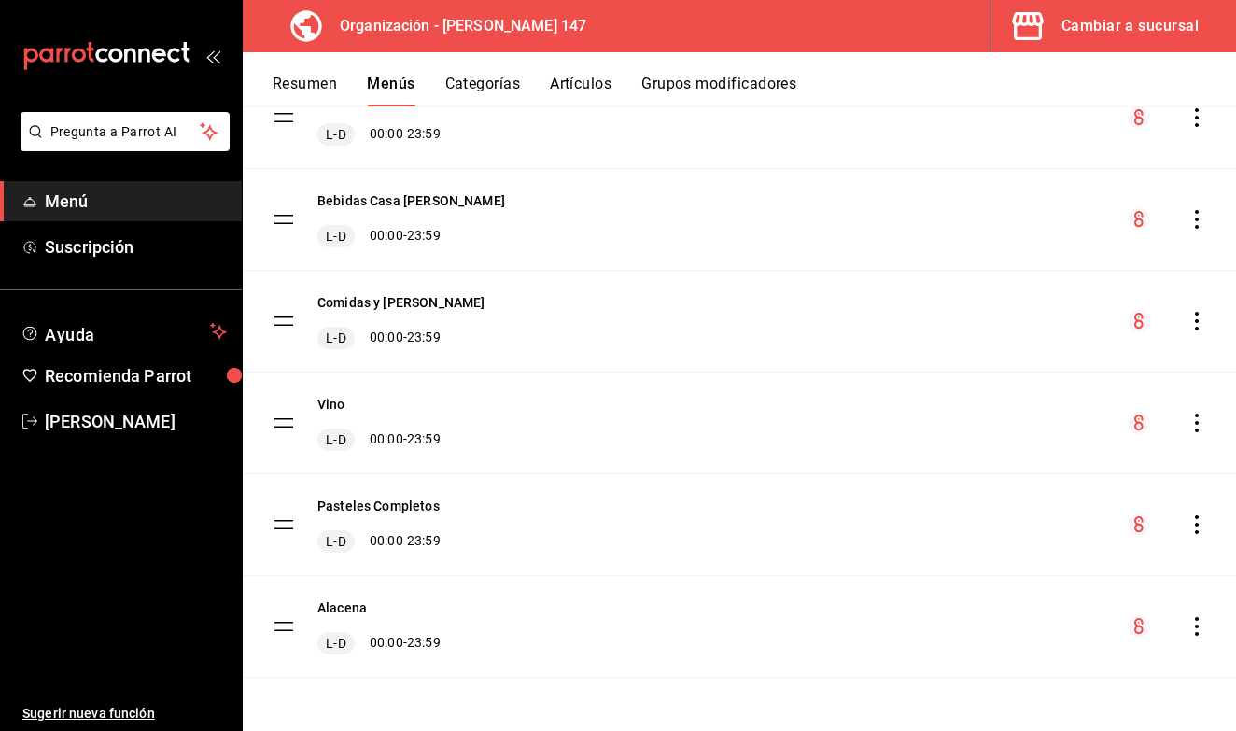
scroll to position [404, 0]
click at [309, 78] on button "Resumen" at bounding box center [305, 91] width 64 height 32
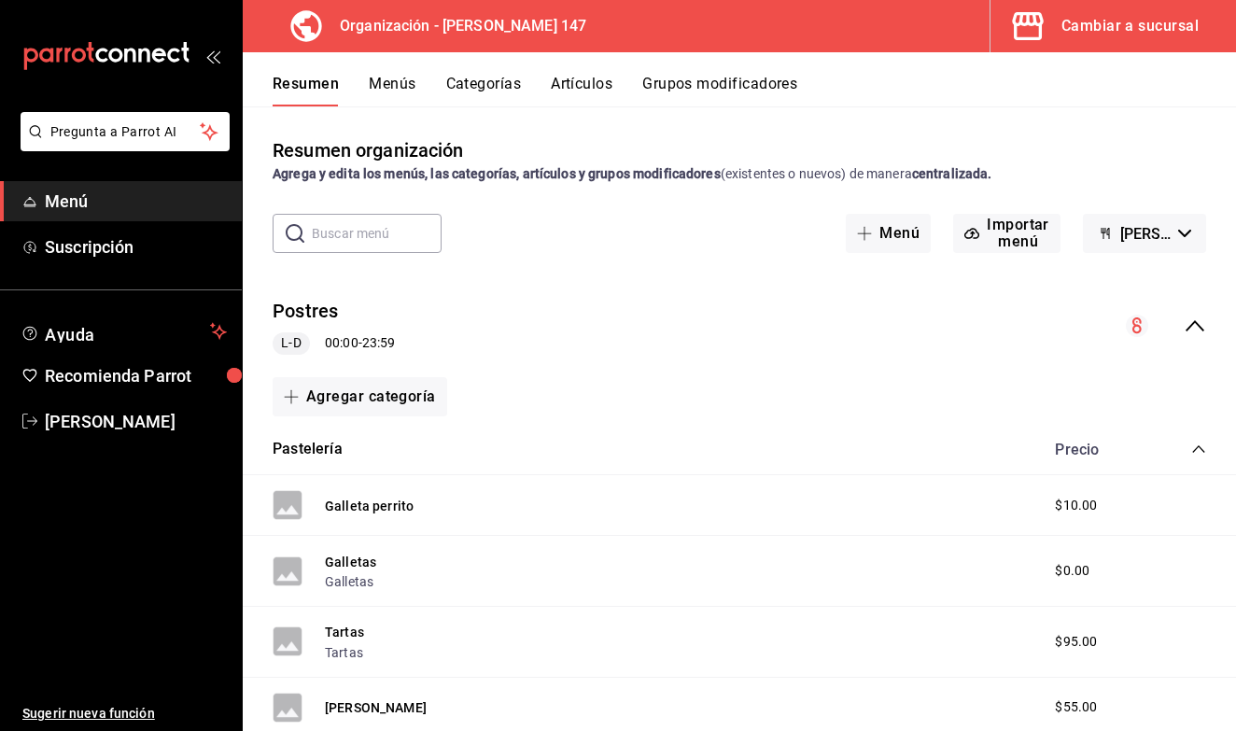
click at [1112, 29] on div "Cambiar a sucursal" at bounding box center [1130, 26] width 137 height 26
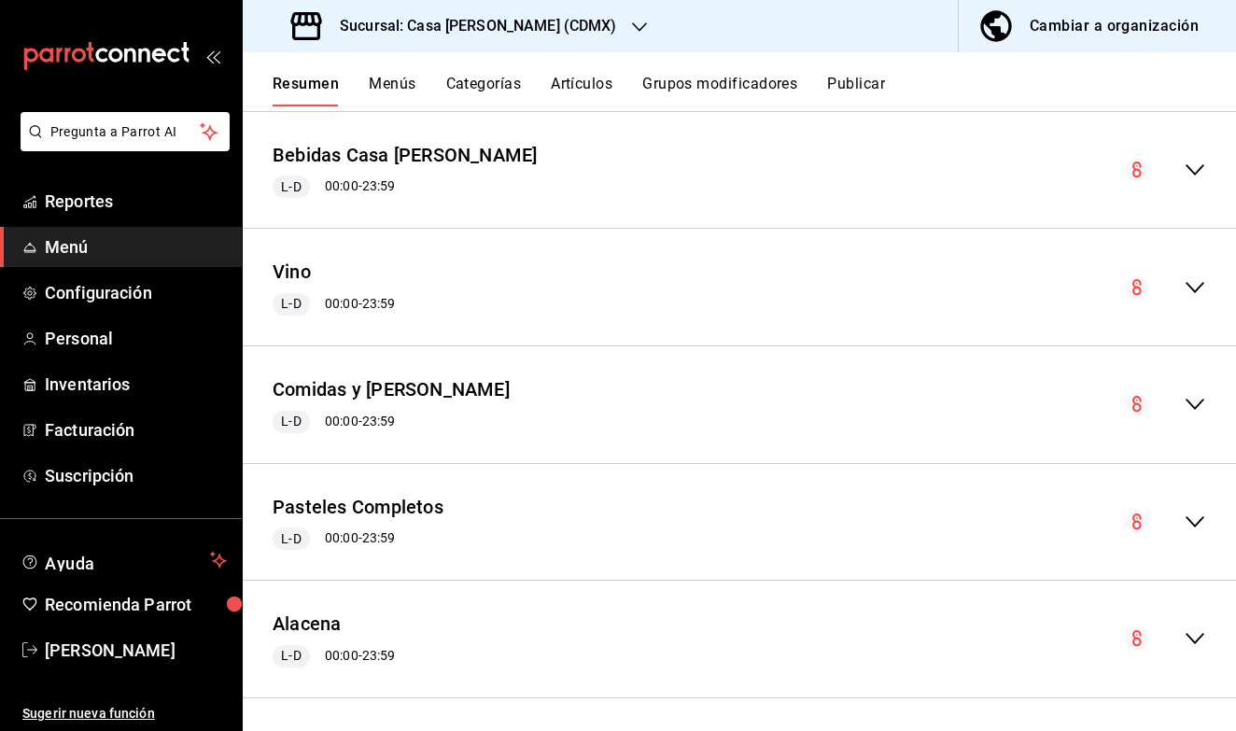
scroll to position [1653, 0]
click at [397, 80] on button "Menús" at bounding box center [392, 91] width 47 height 32
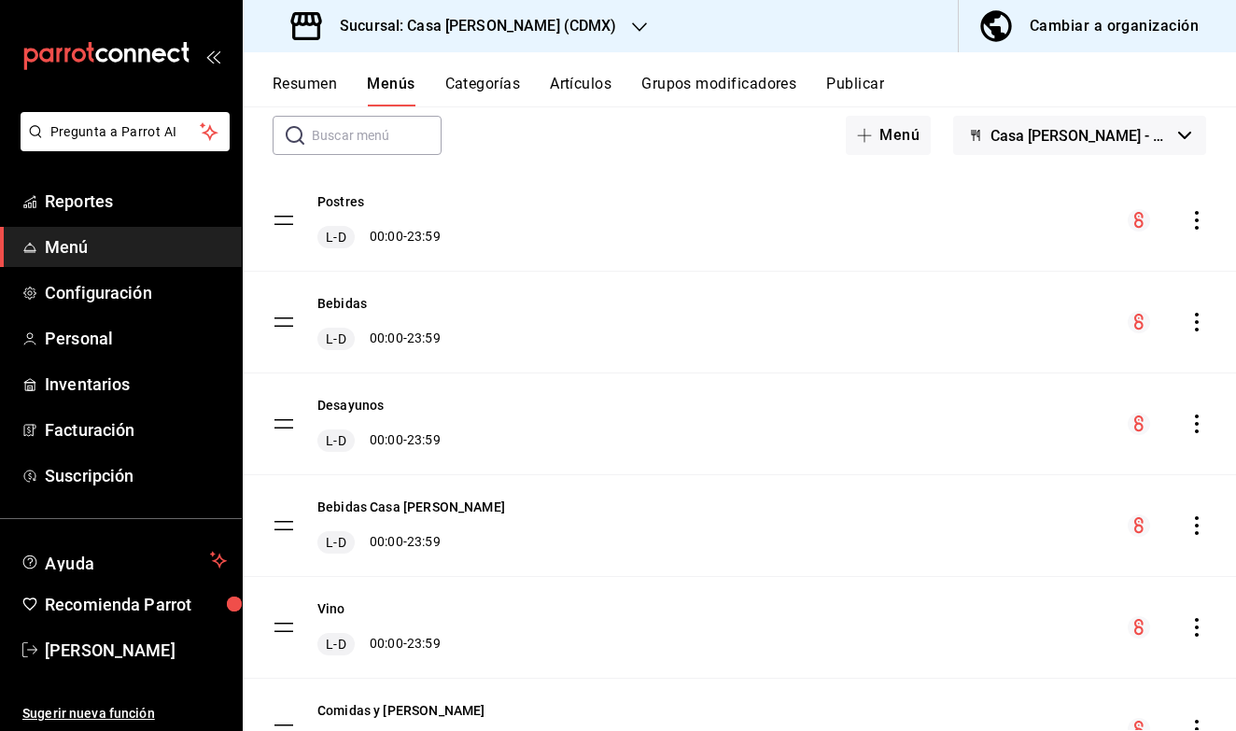
scroll to position [76, 0]
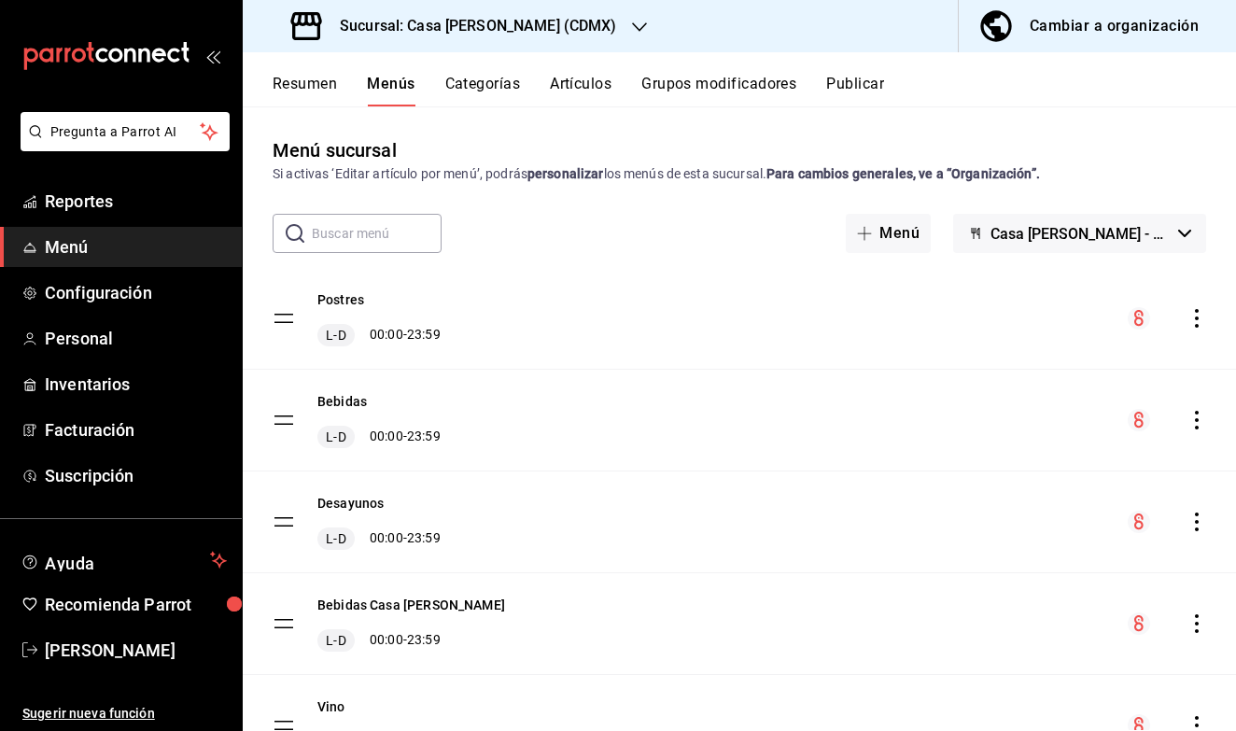
scroll to position [76, 0]
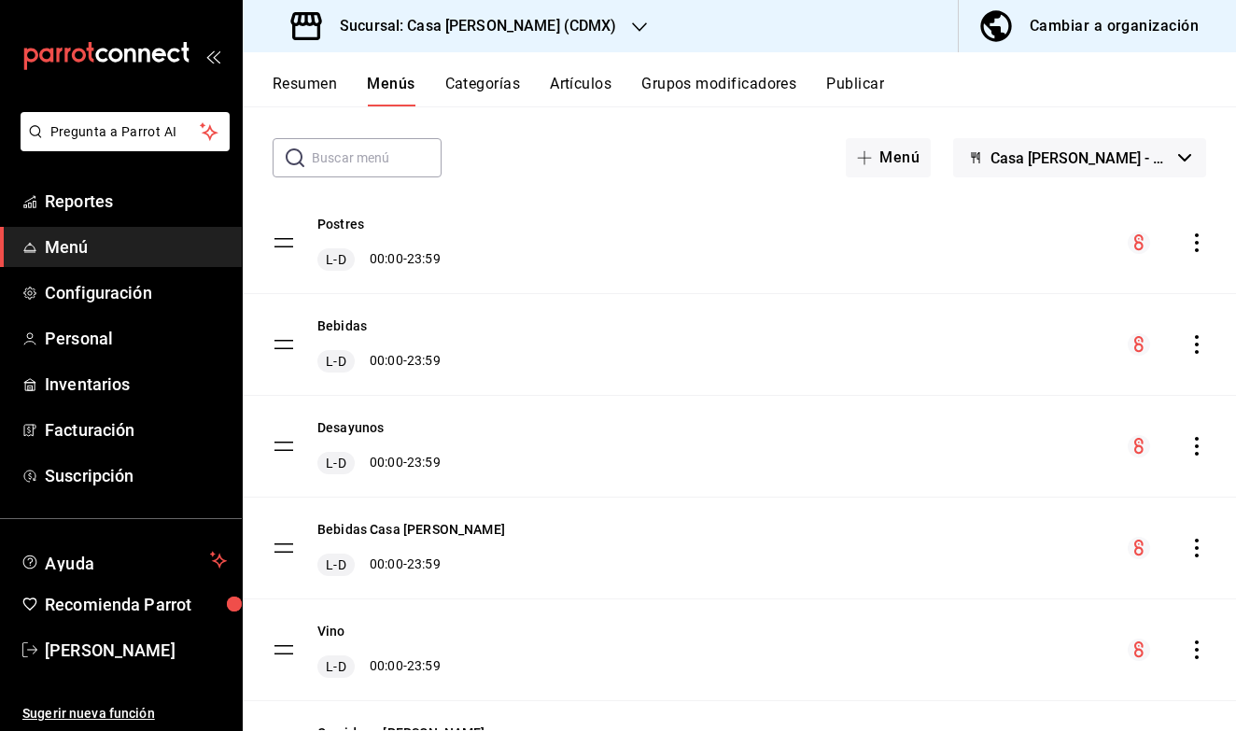
click at [1156, 38] on div "Cambiar a organización" at bounding box center [1114, 26] width 169 height 26
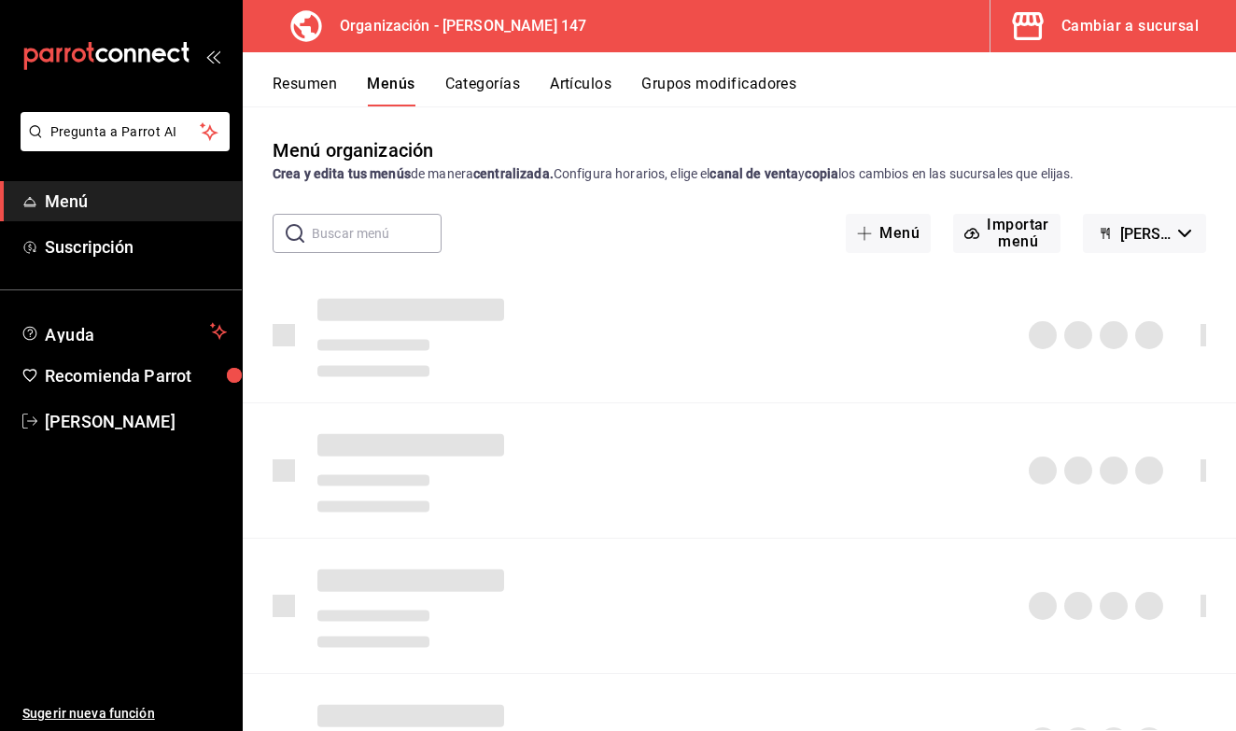
click at [590, 90] on button "Artículos" at bounding box center [581, 91] width 62 height 32
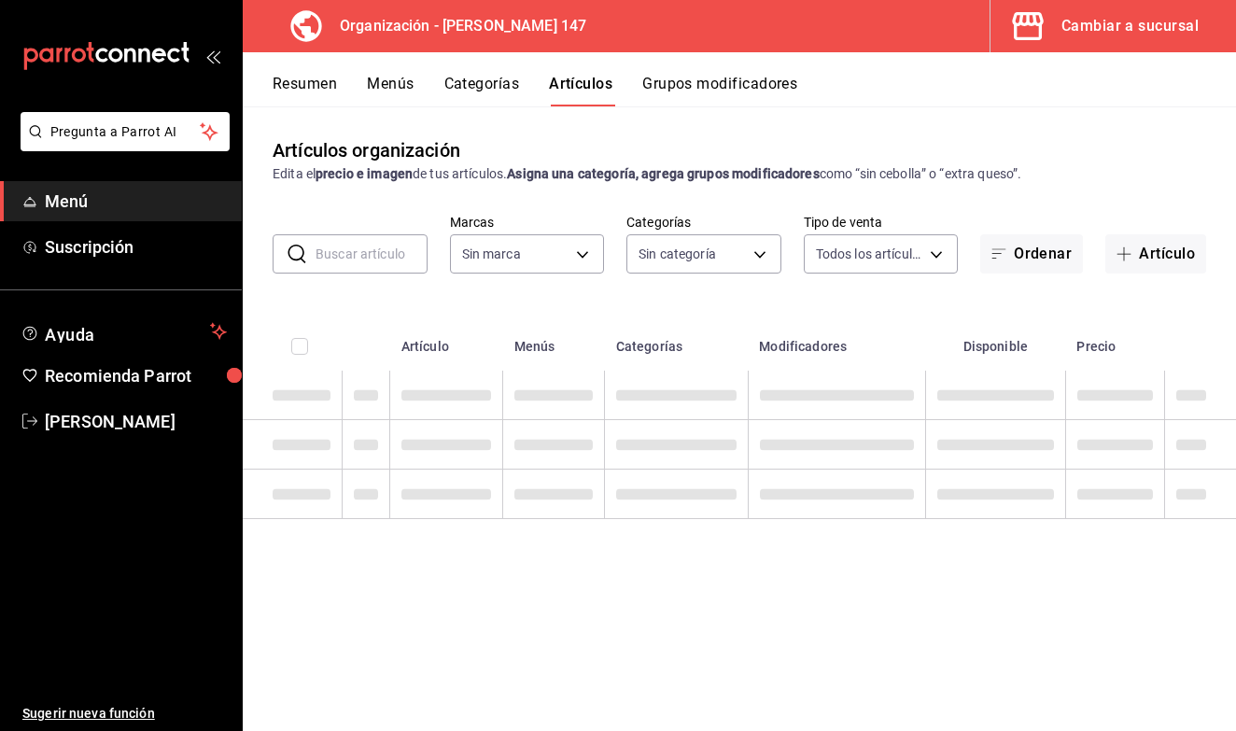
type input "b3e89477-8da9-4b67-b274-bdb9d47885f4"
type input "b87891df-8a12-4a0c-8158-8d9801a8670e,4e8580e0-91de-40f0-8ab6-2614008eaf48,68563…"
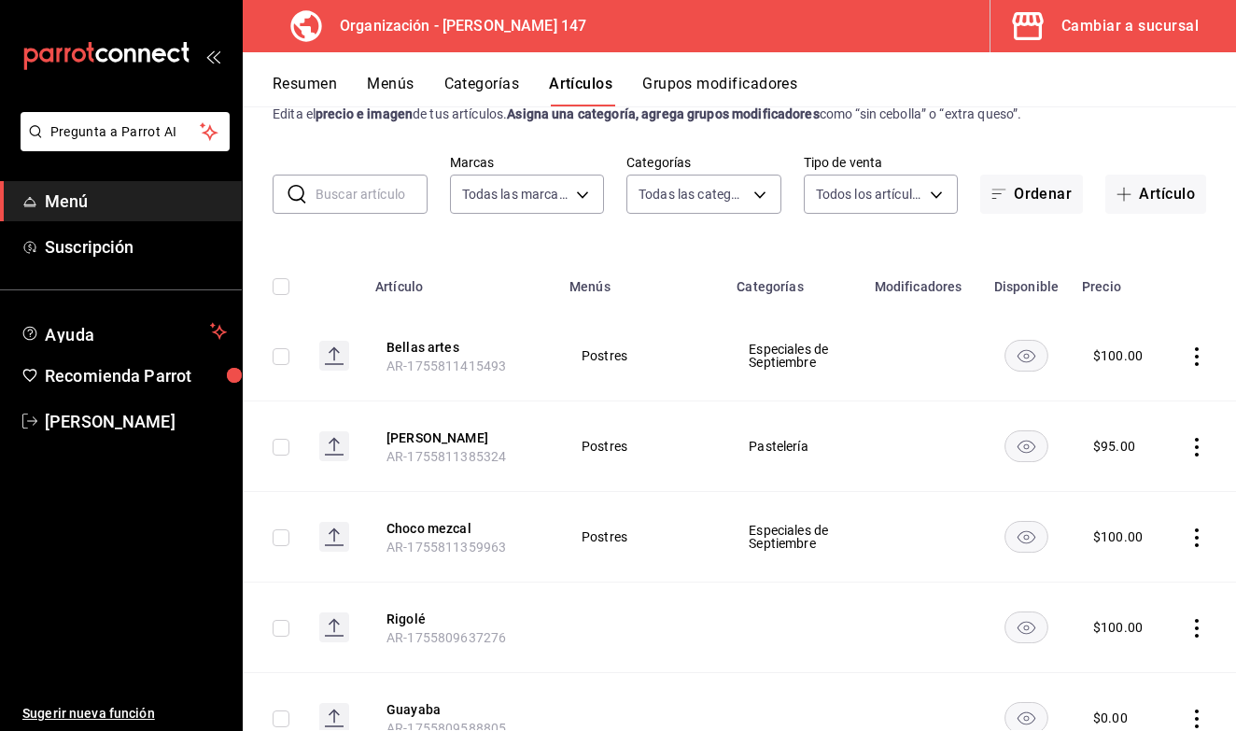
scroll to position [78, 0]
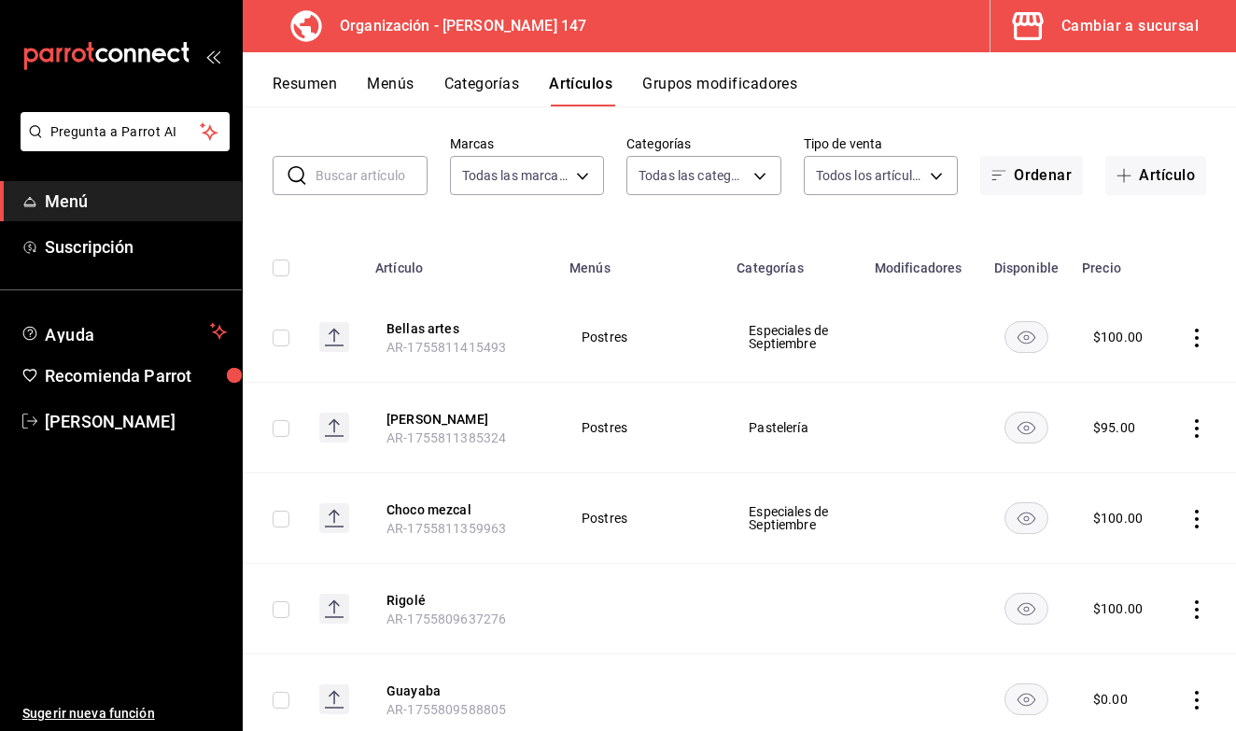
click at [482, 85] on button "Categorías" at bounding box center [483, 91] width 76 height 32
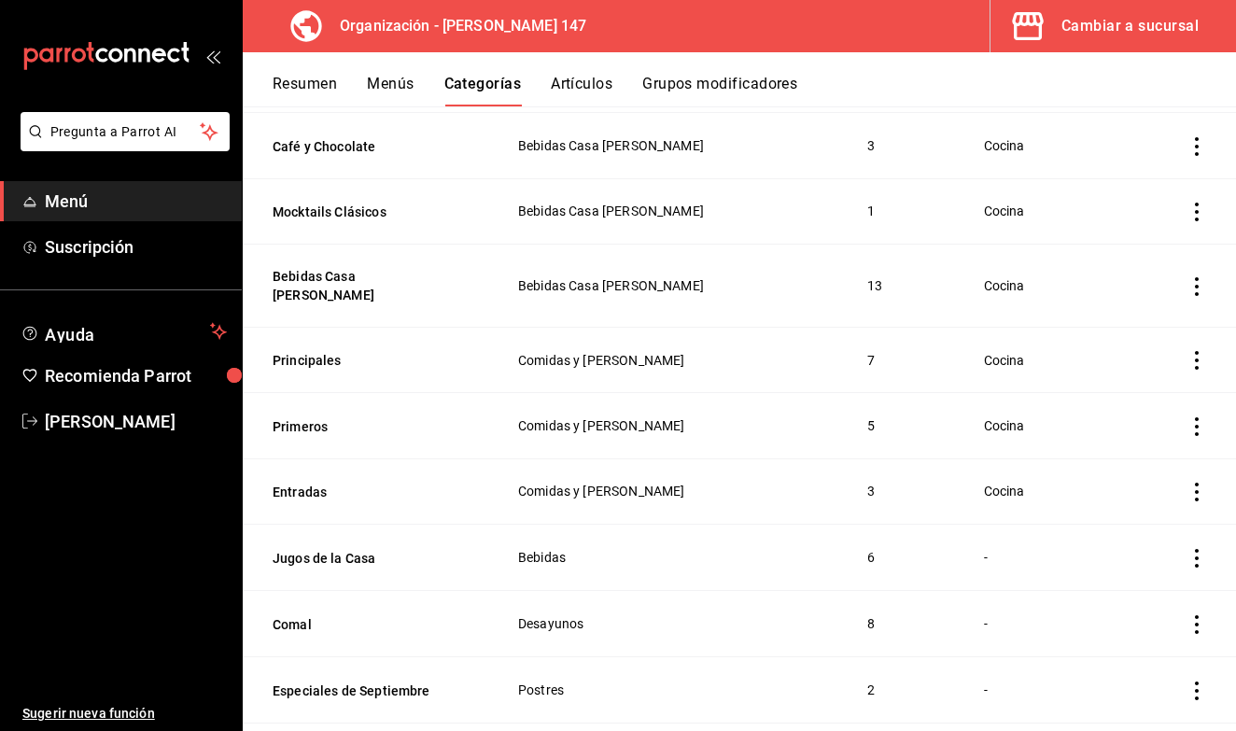
scroll to position [450, 0]
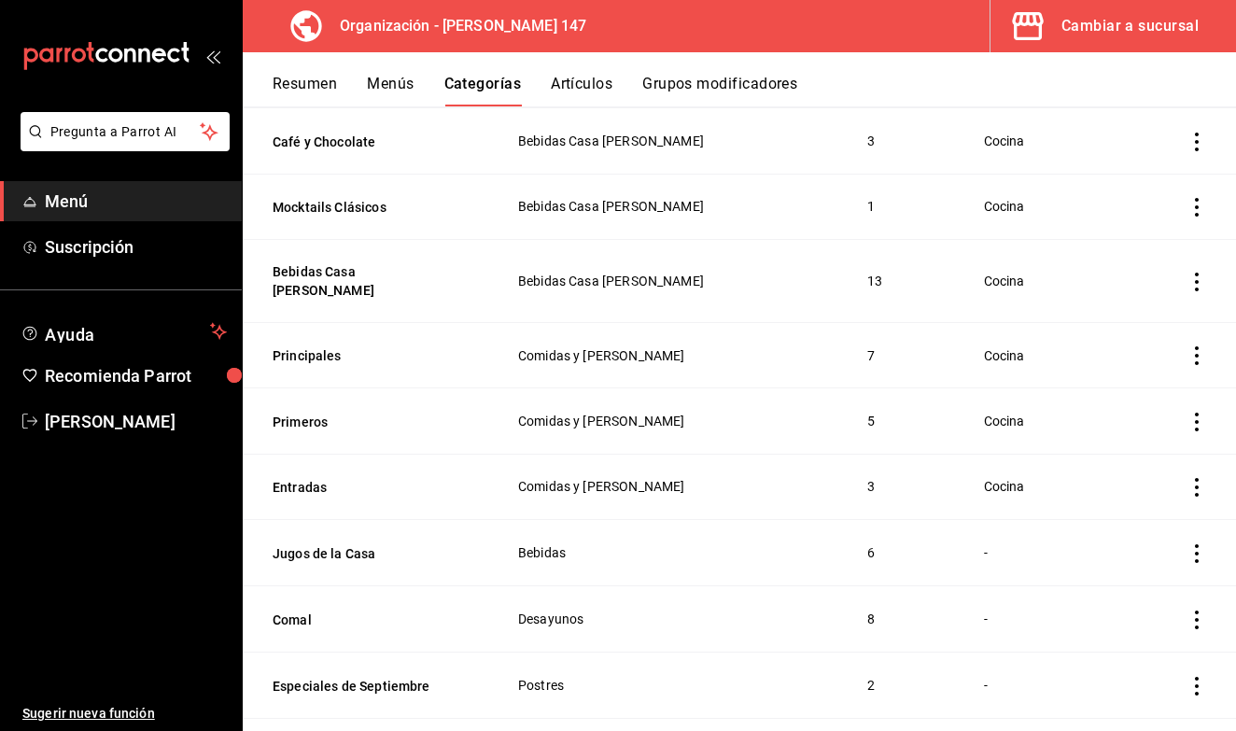
click at [565, 79] on button "Artículos" at bounding box center [582, 91] width 62 height 32
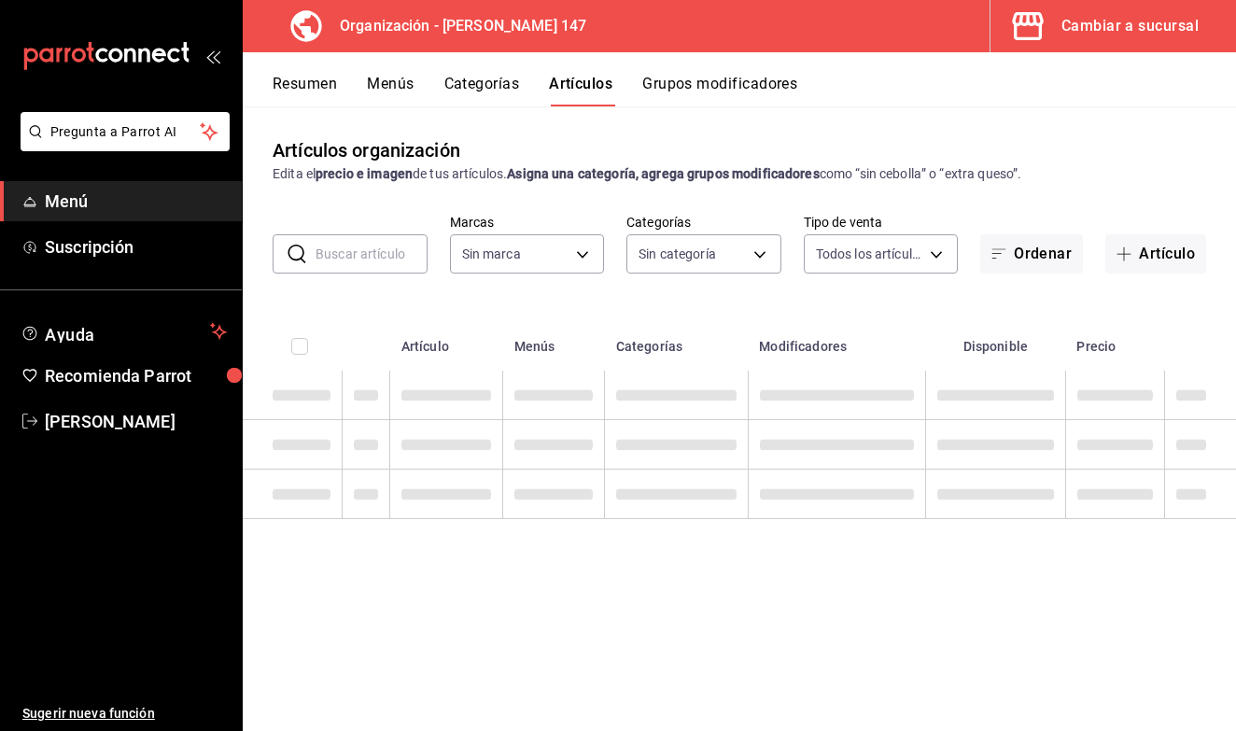
type input "b3e89477-8da9-4b67-b274-bdb9d47885f4"
type input "b87891df-8a12-4a0c-8158-8d9801a8670e,4e8580e0-91de-40f0-8ab6-2614008eaf48,68563…"
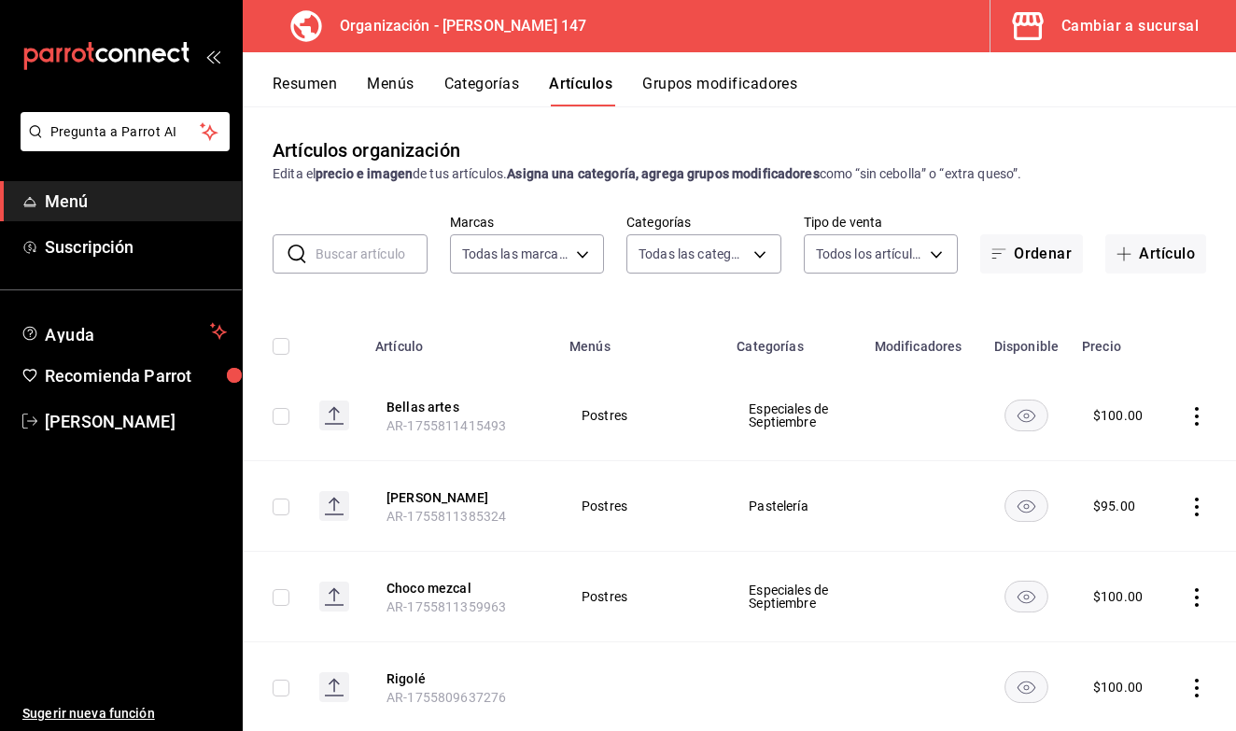
click at [339, 255] on input "text" at bounding box center [372, 253] width 112 height 37
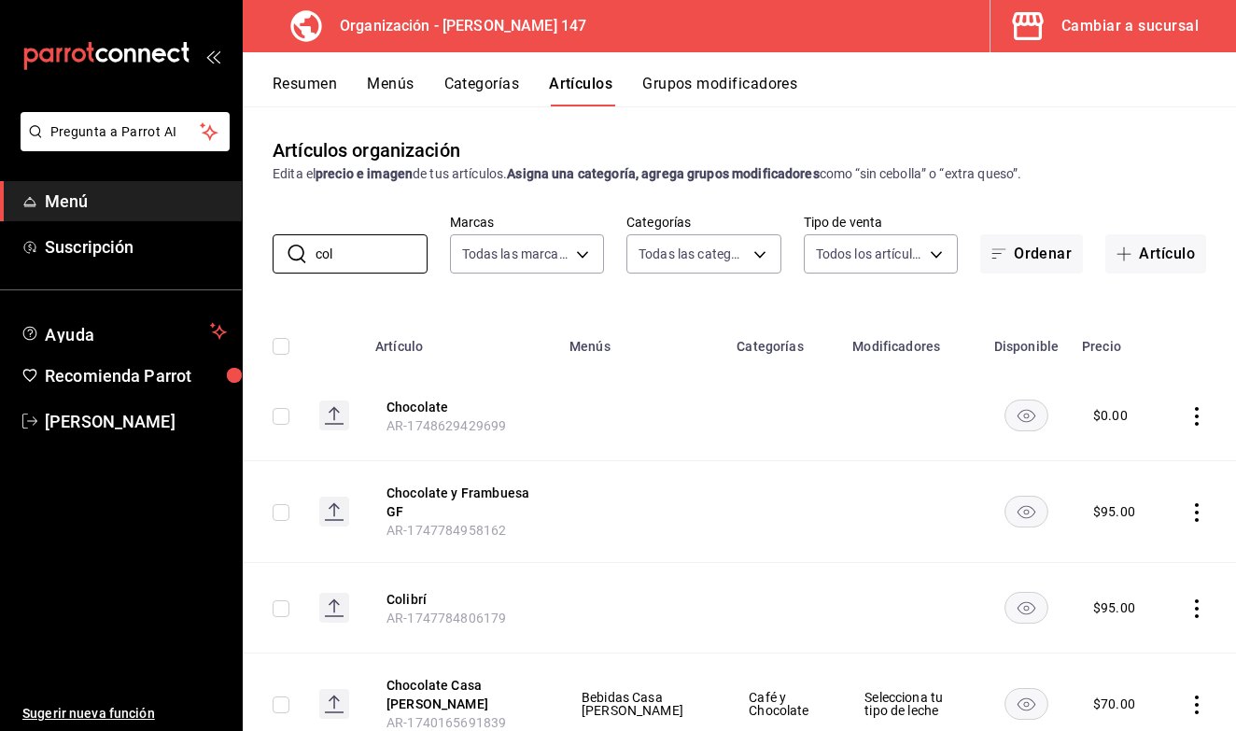
type input "col"
click at [1196, 611] on icon "actions" at bounding box center [1197, 609] width 19 height 19
click at [1160, 614] on span "Editar" at bounding box center [1141, 606] width 49 height 20
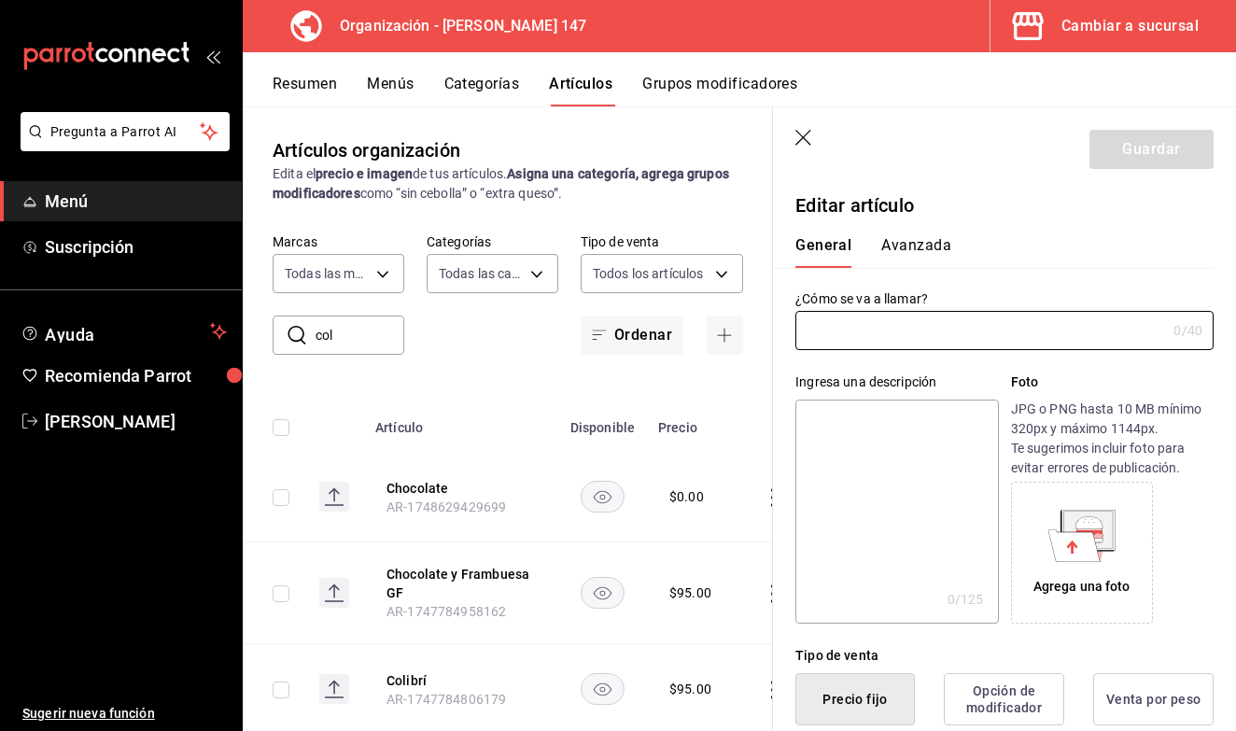
type input "Colibrí"
type input "AR-1747784806179"
type input "$95.00"
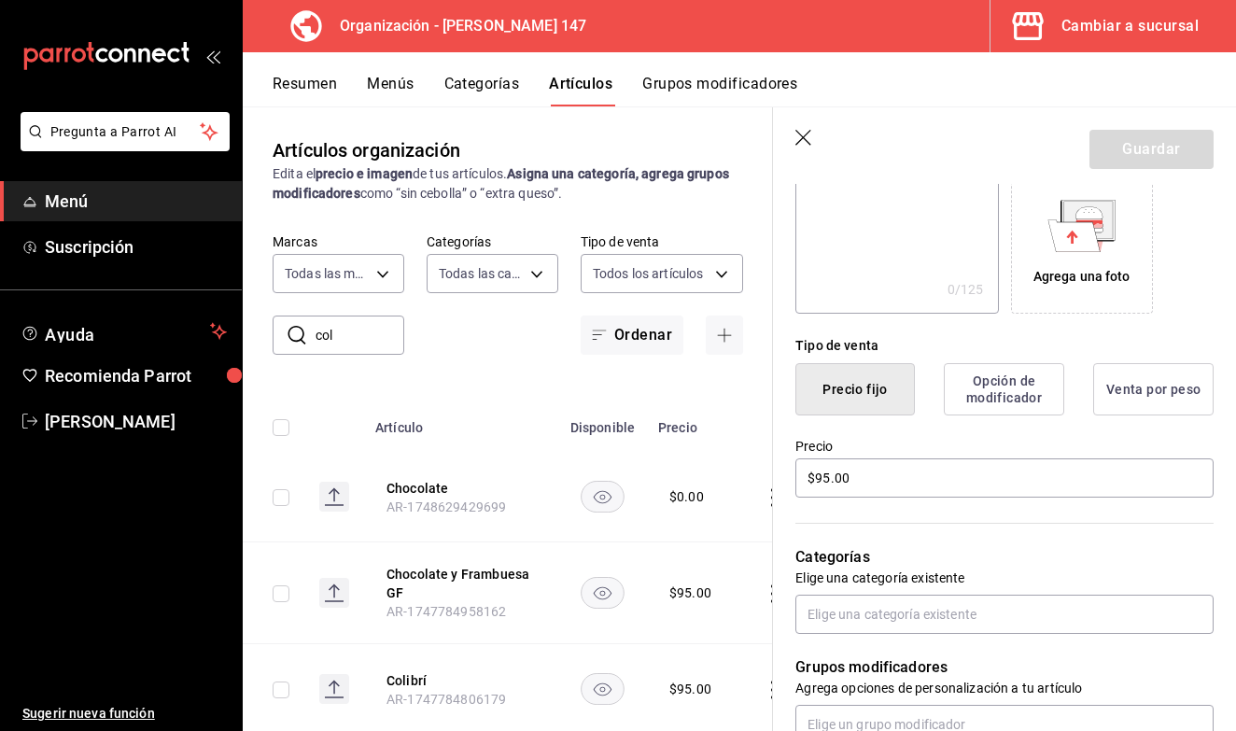
scroll to position [327, 0]
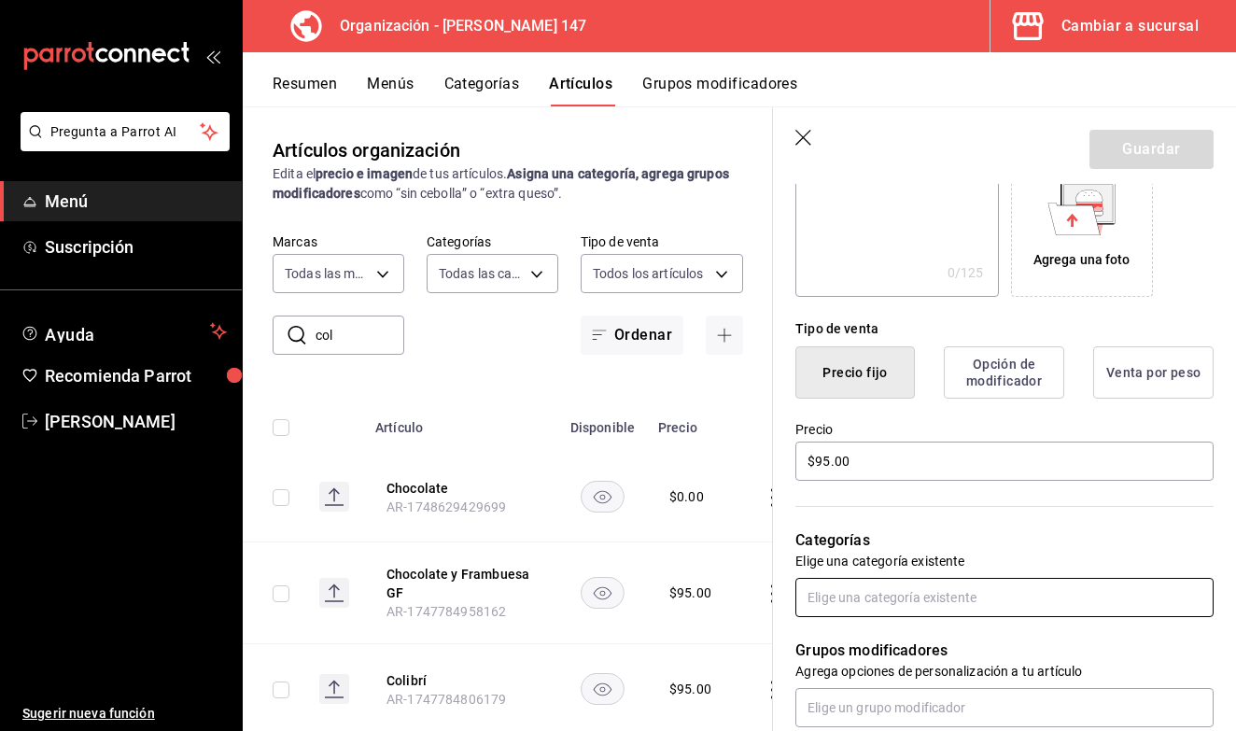
click at [891, 604] on input "text" at bounding box center [1005, 597] width 418 height 39
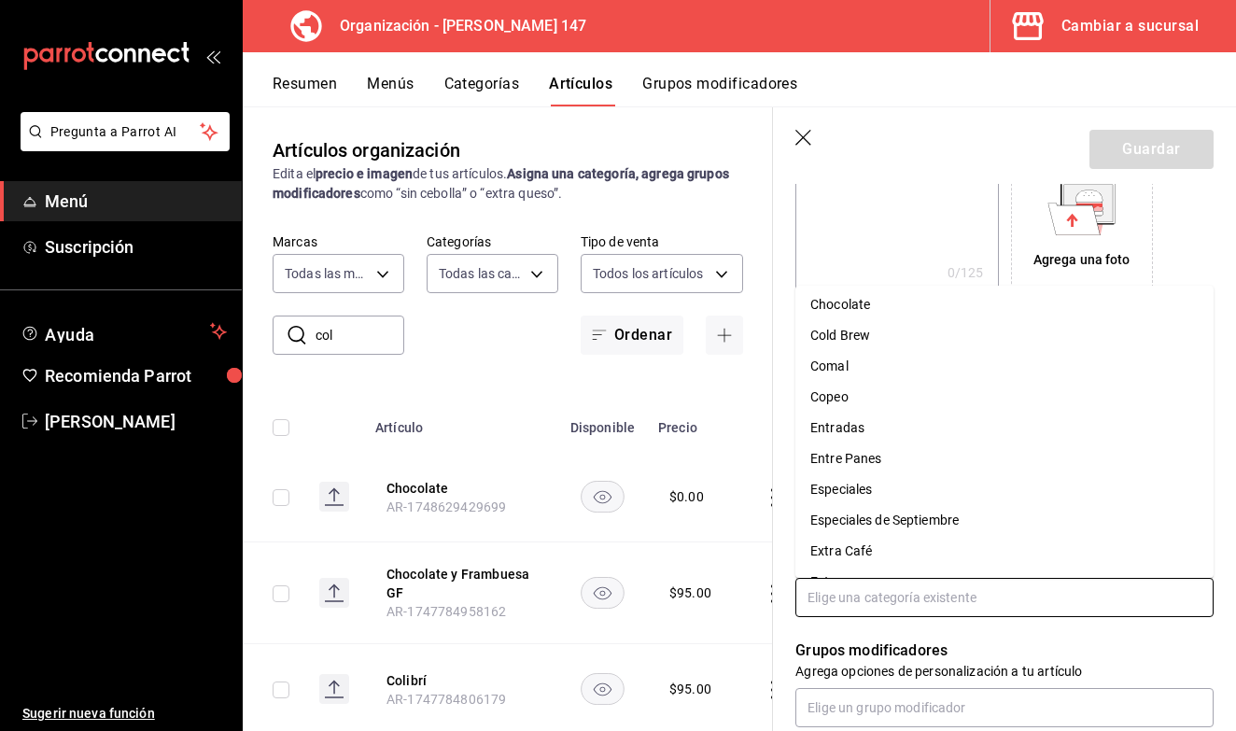
scroll to position [252, 0]
click at [909, 522] on li "Especiales de Septiembre" at bounding box center [1005, 518] width 418 height 31
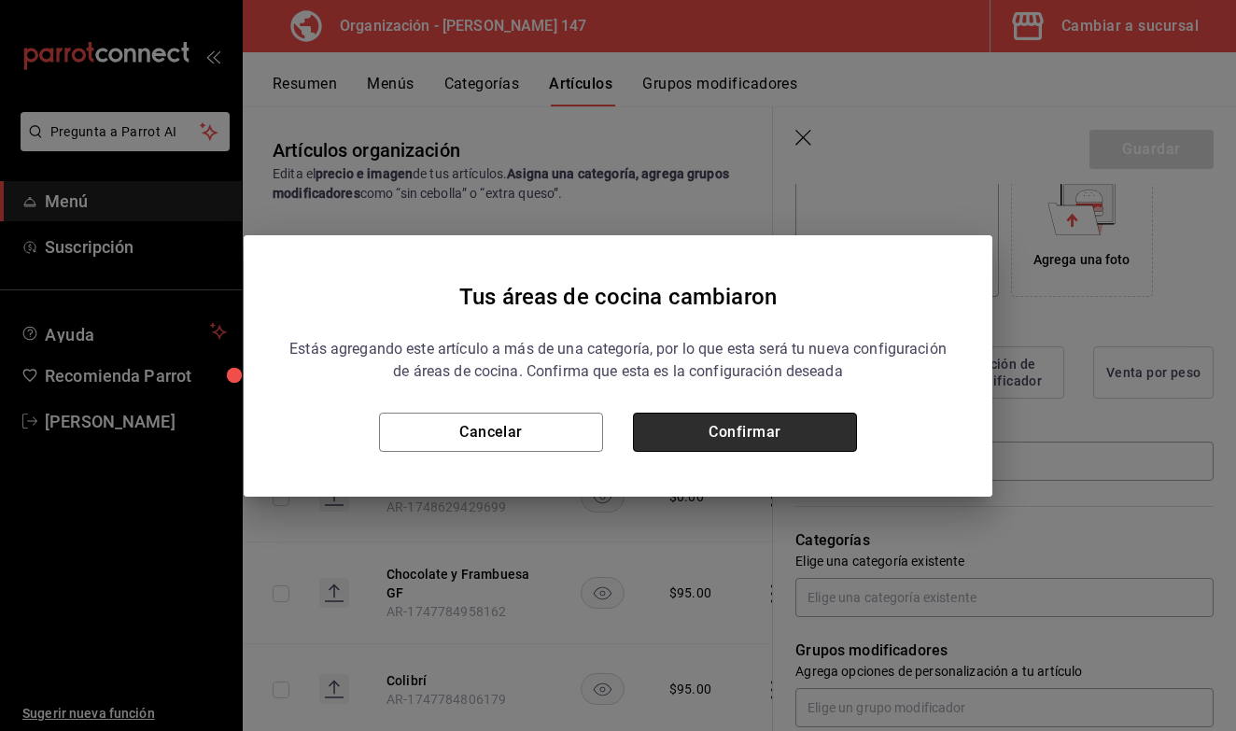
click at [765, 430] on button "Confirmar" at bounding box center [745, 432] width 224 height 39
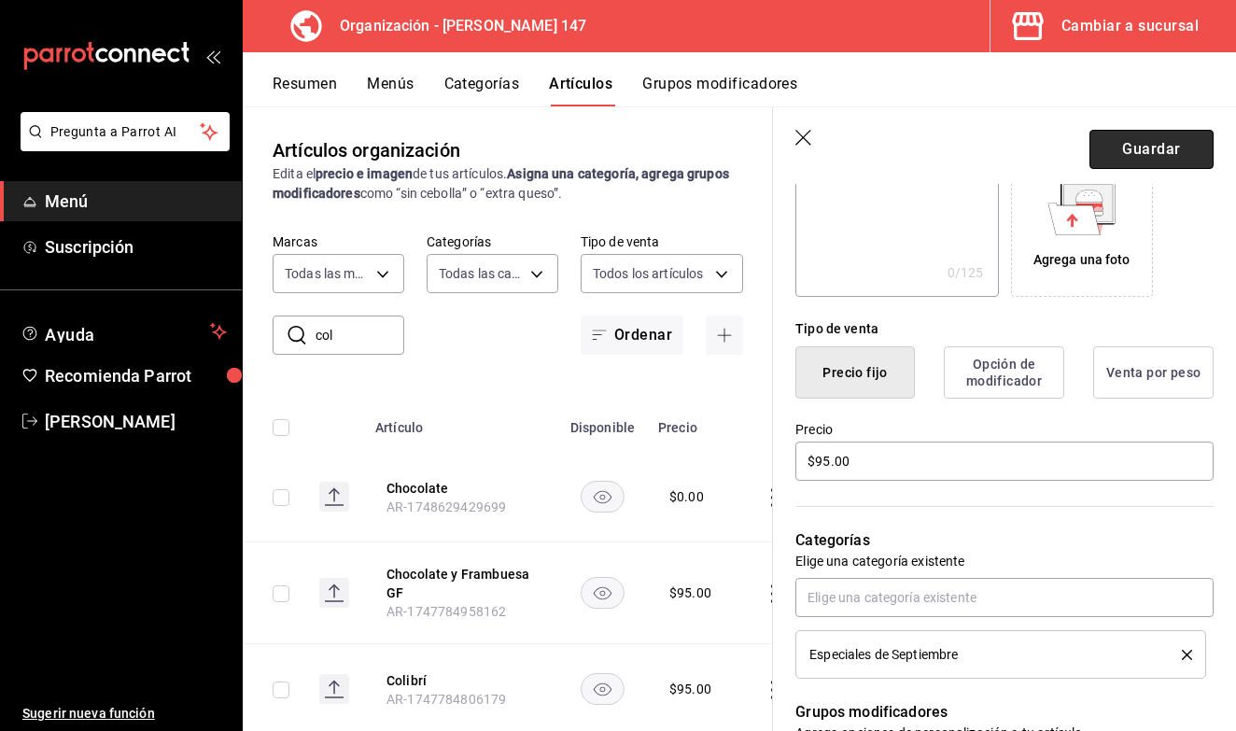
click at [1147, 149] on button "Guardar" at bounding box center [1152, 149] width 124 height 39
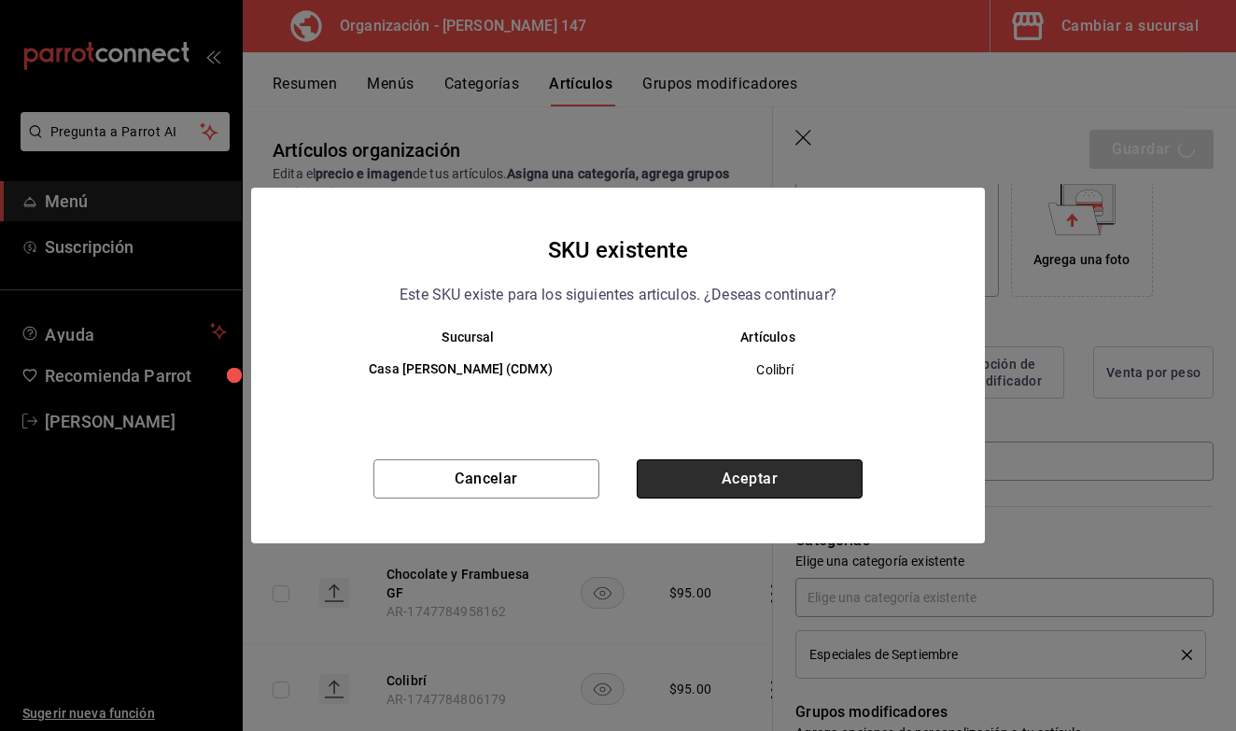
click at [755, 482] on button "Aceptar" at bounding box center [750, 478] width 226 height 39
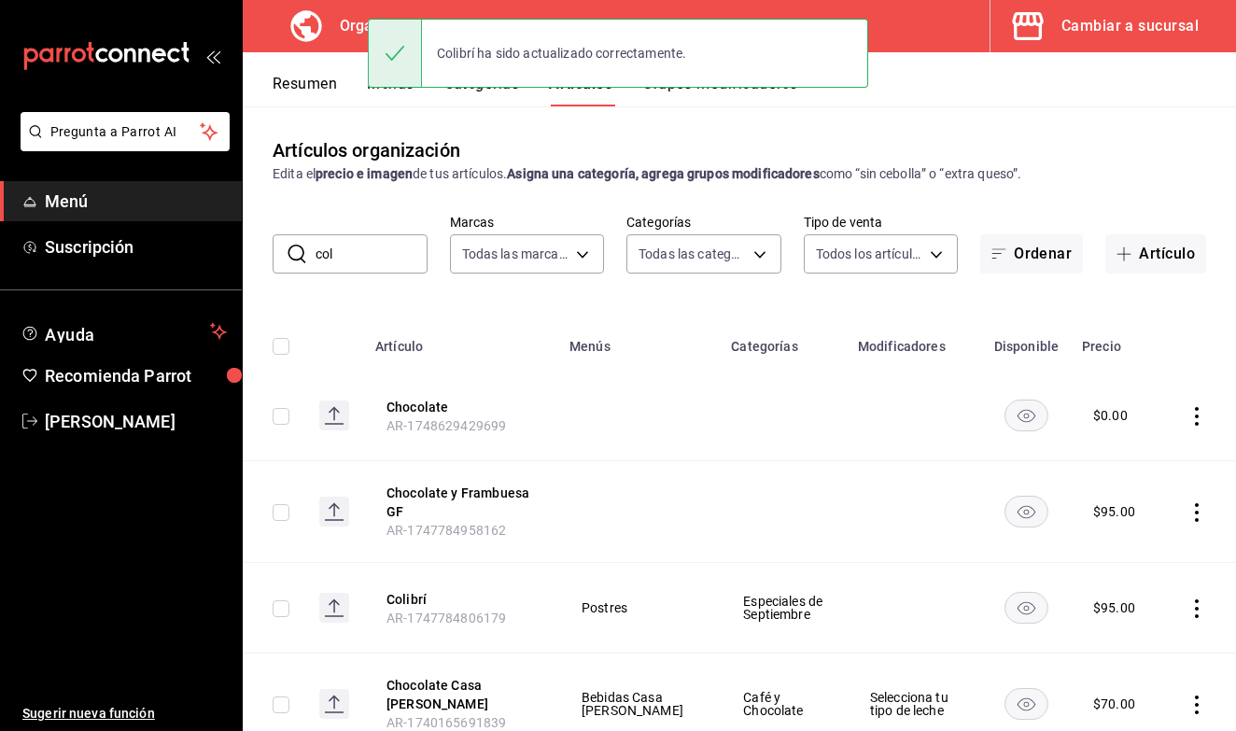
click at [382, 257] on input "col" at bounding box center [372, 253] width 112 height 37
type input "c"
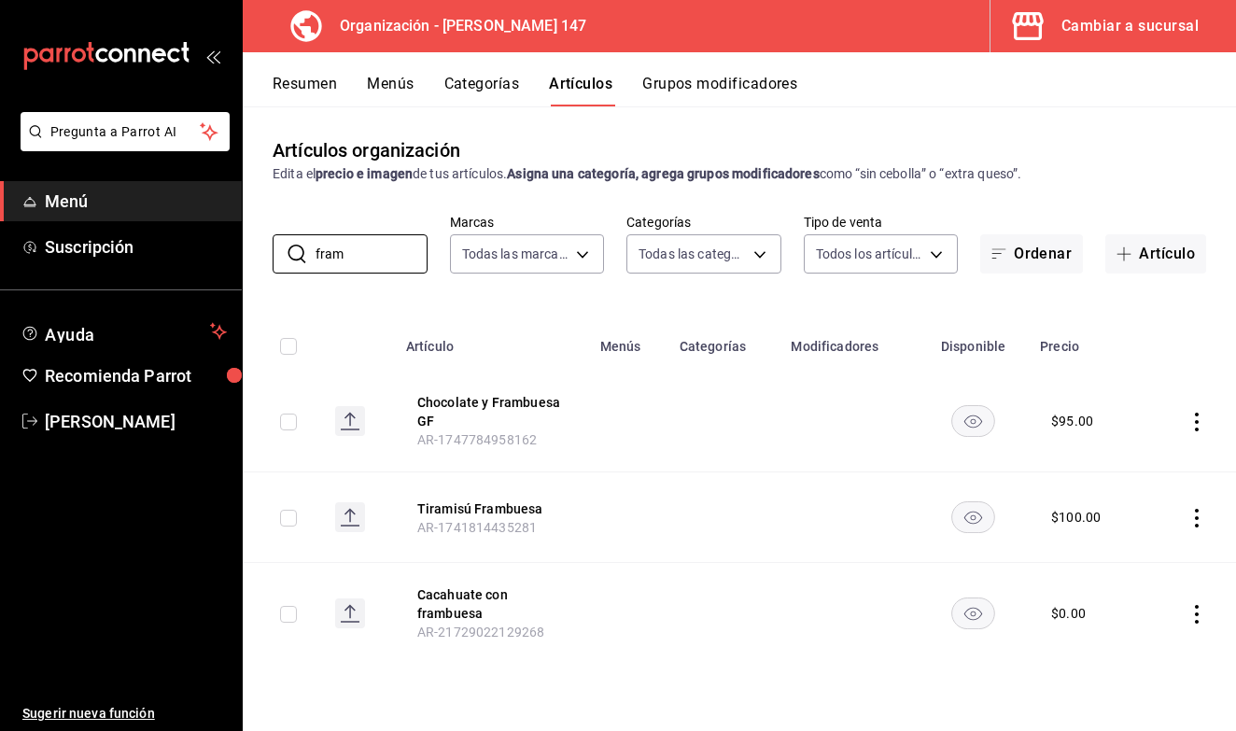
type input "fram"
click at [1201, 424] on icon "actions" at bounding box center [1197, 422] width 19 height 19
click at [1168, 462] on li "Editar" at bounding box center [1124, 465] width 112 height 38
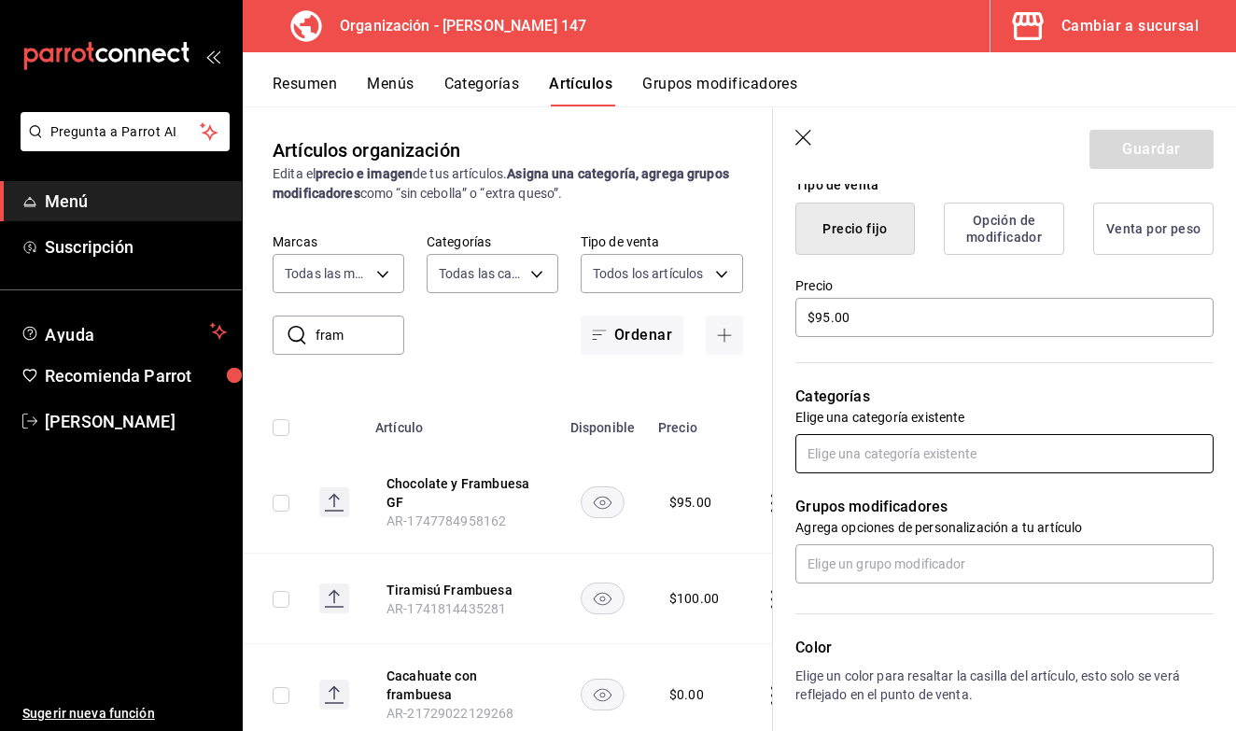
scroll to position [490, 0]
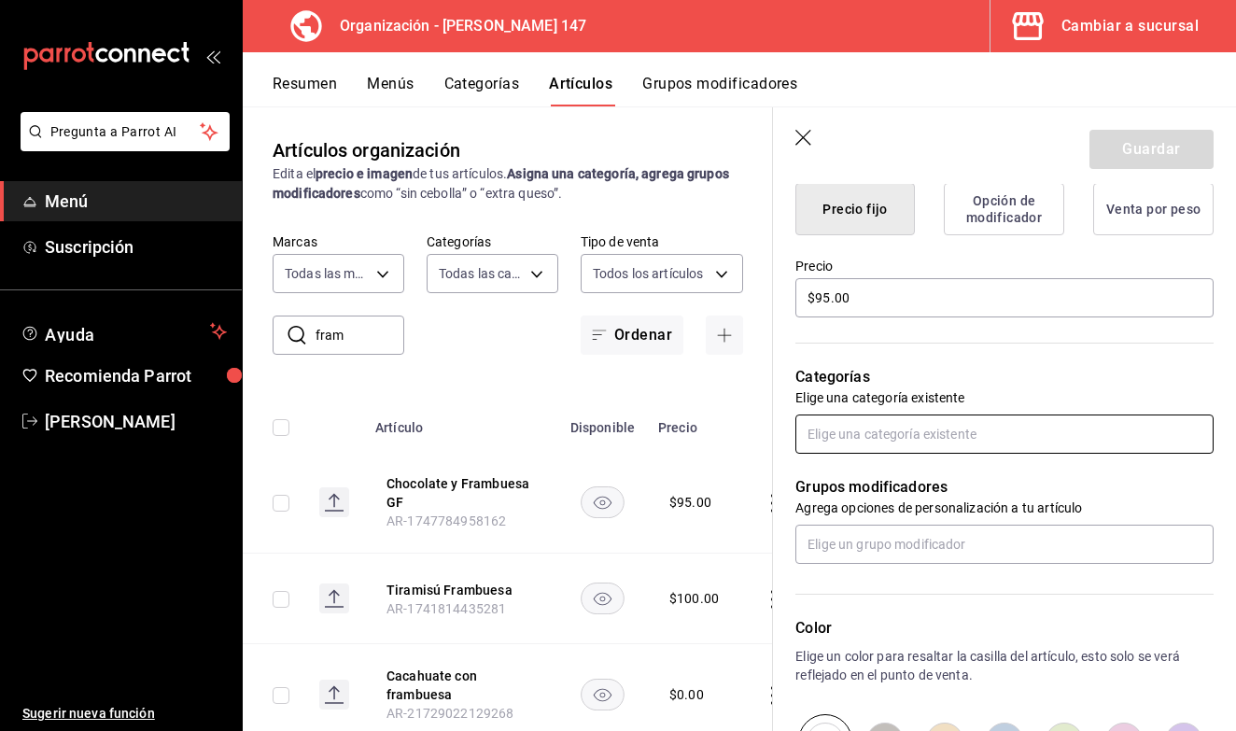
click at [913, 440] on input "text" at bounding box center [1005, 434] width 418 height 39
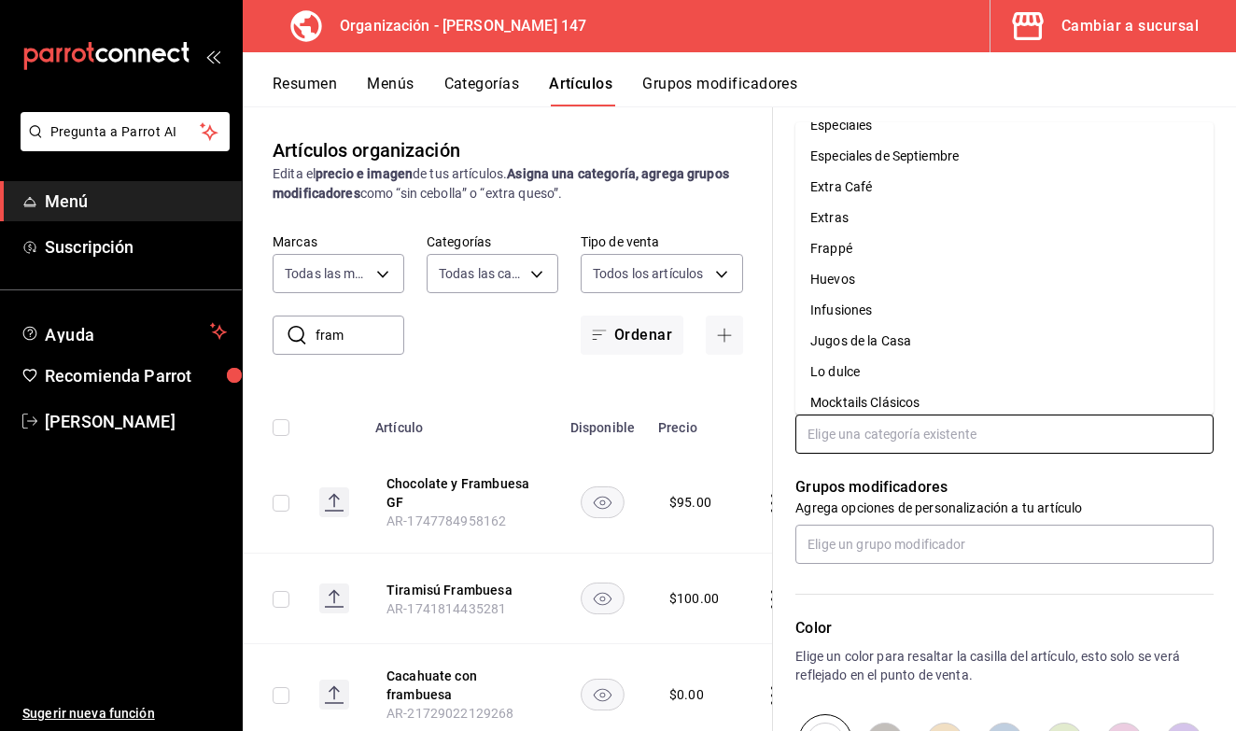
scroll to position [453, 0]
click at [934, 162] on li "Especiales de Septiembre" at bounding box center [1005, 154] width 418 height 31
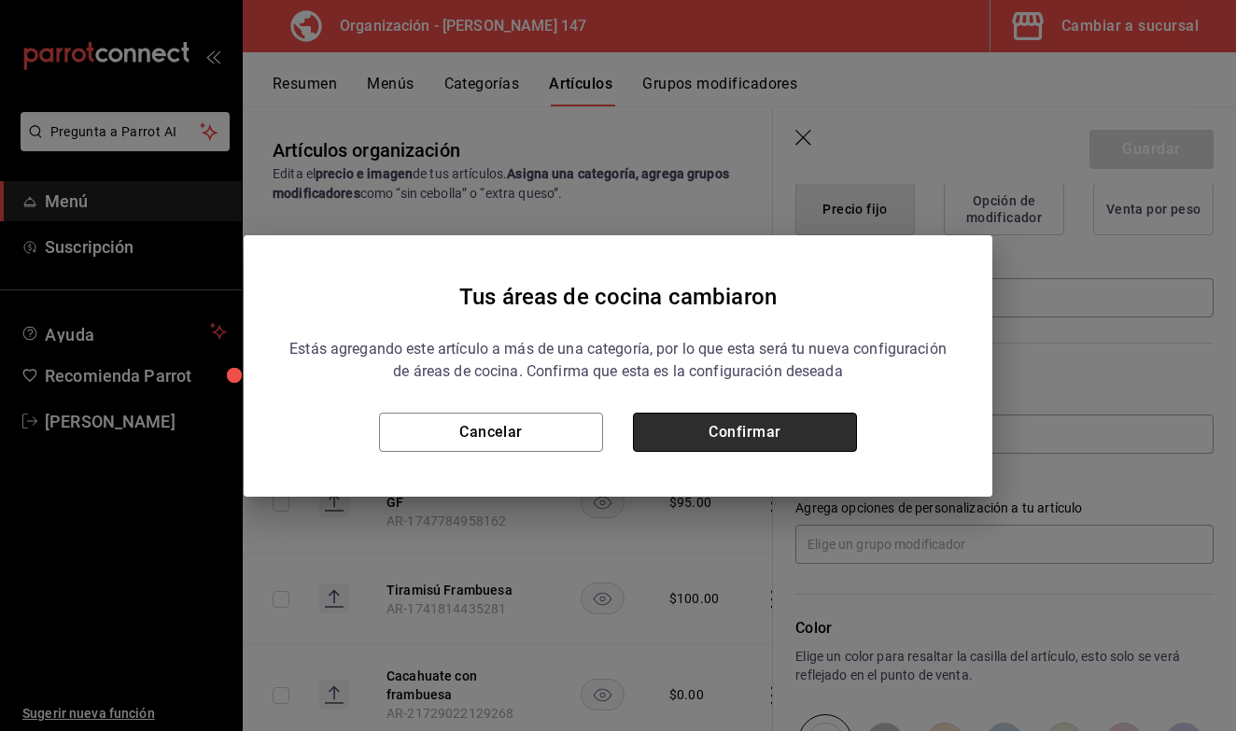
click at [805, 417] on button "Confirmar" at bounding box center [745, 432] width 224 height 39
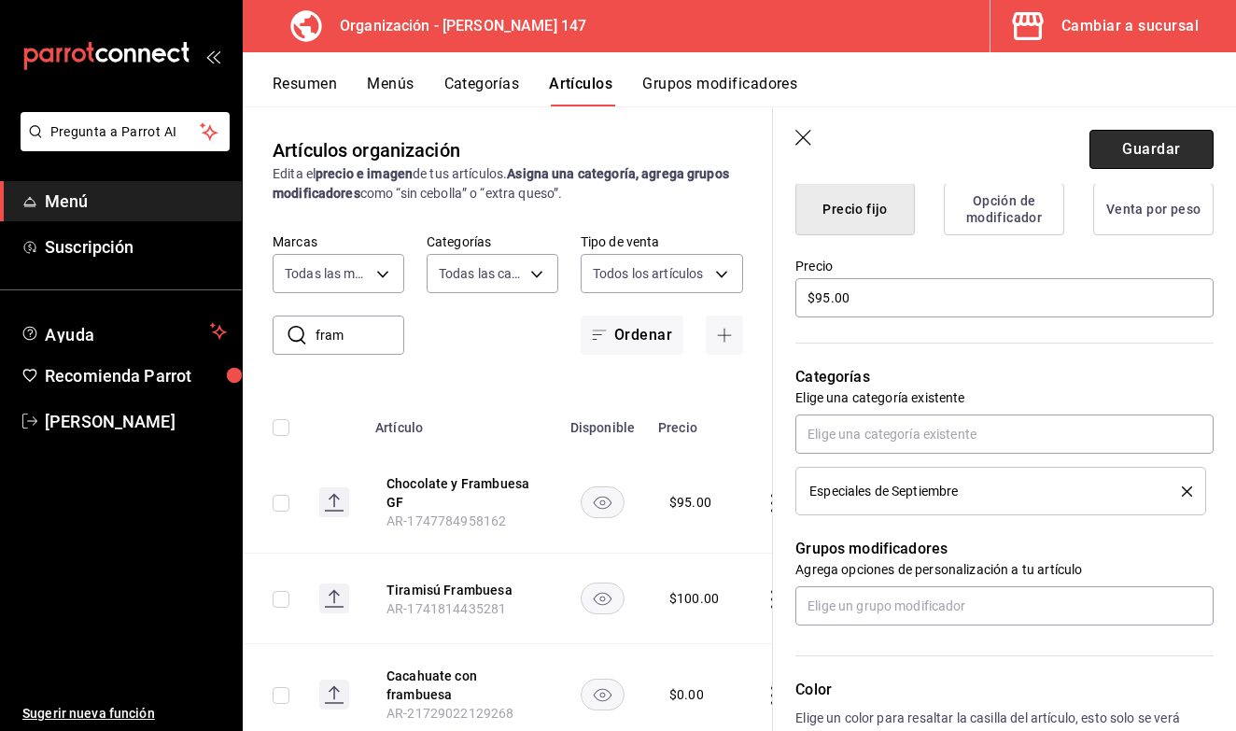
click at [1159, 153] on button "Guardar" at bounding box center [1152, 149] width 124 height 39
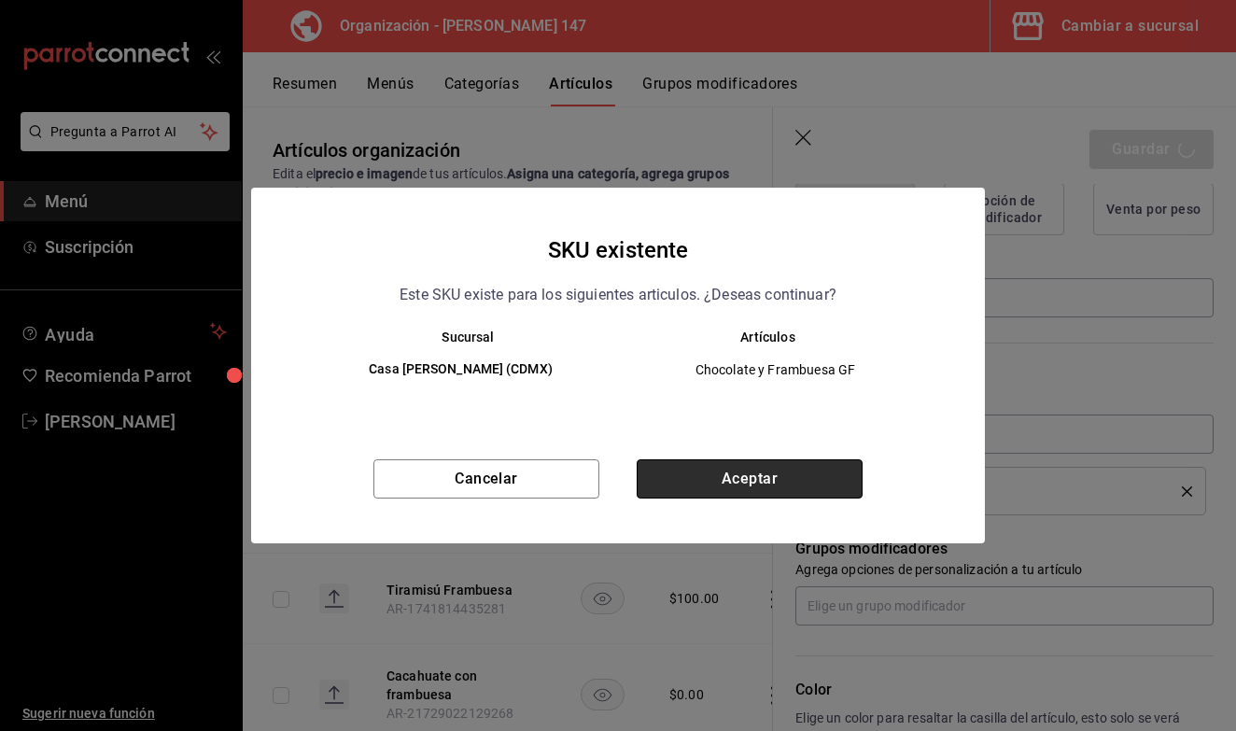
click at [776, 480] on button "Aceptar" at bounding box center [750, 478] width 226 height 39
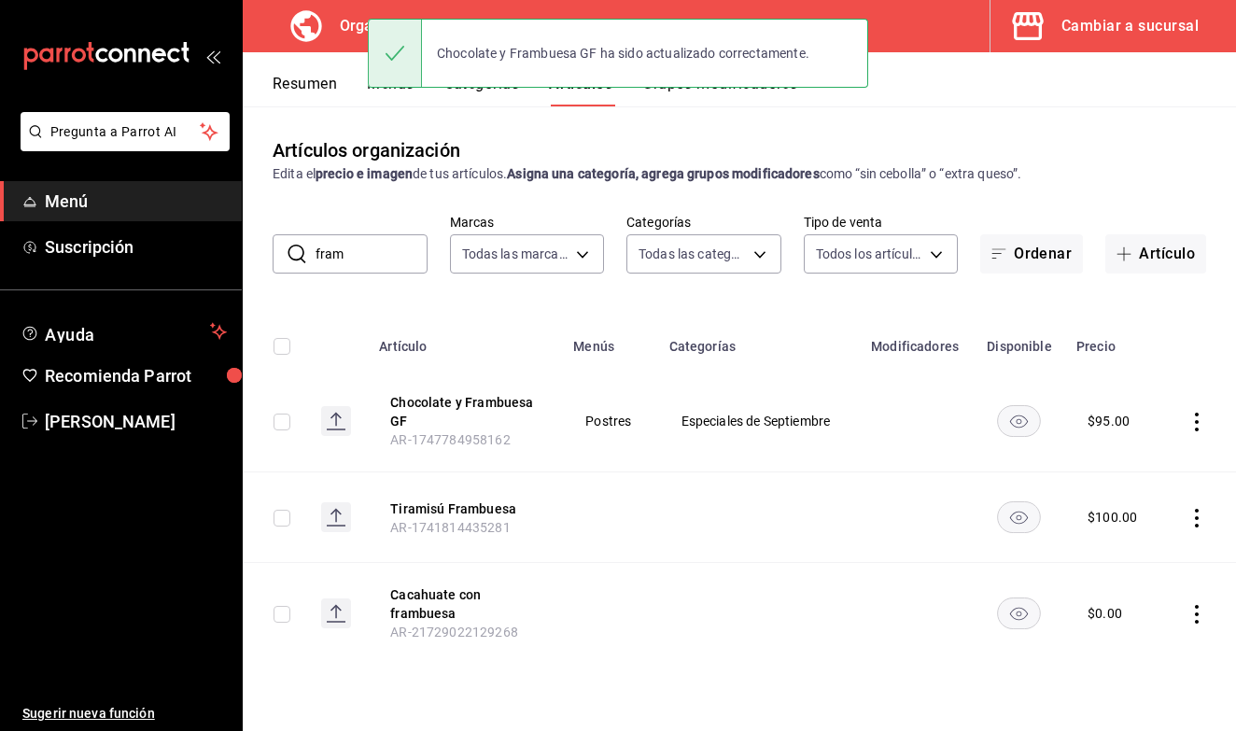
click at [416, 96] on div "Resumen Menús Categorías Artículos Grupos modificadores" at bounding box center [755, 91] width 964 height 32
click at [407, 86] on div at bounding box center [395, 53] width 54 height 67
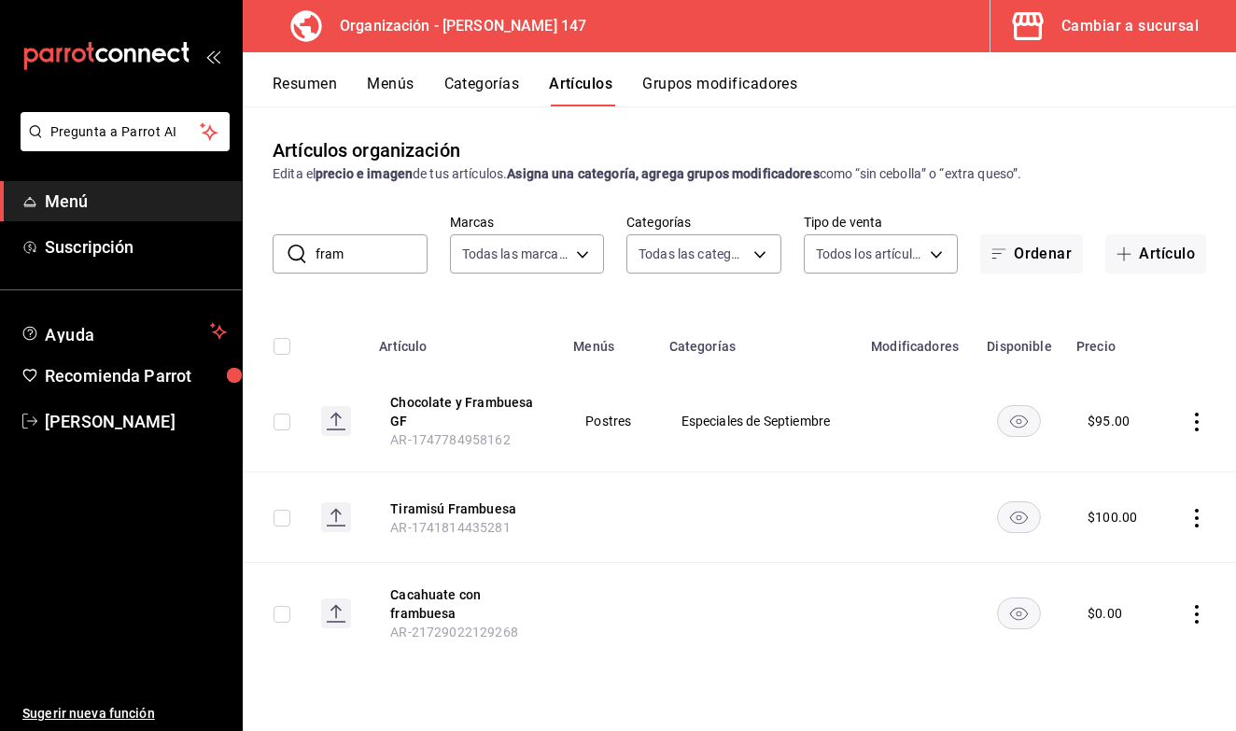
click at [388, 86] on button "Menús" at bounding box center [390, 91] width 47 height 32
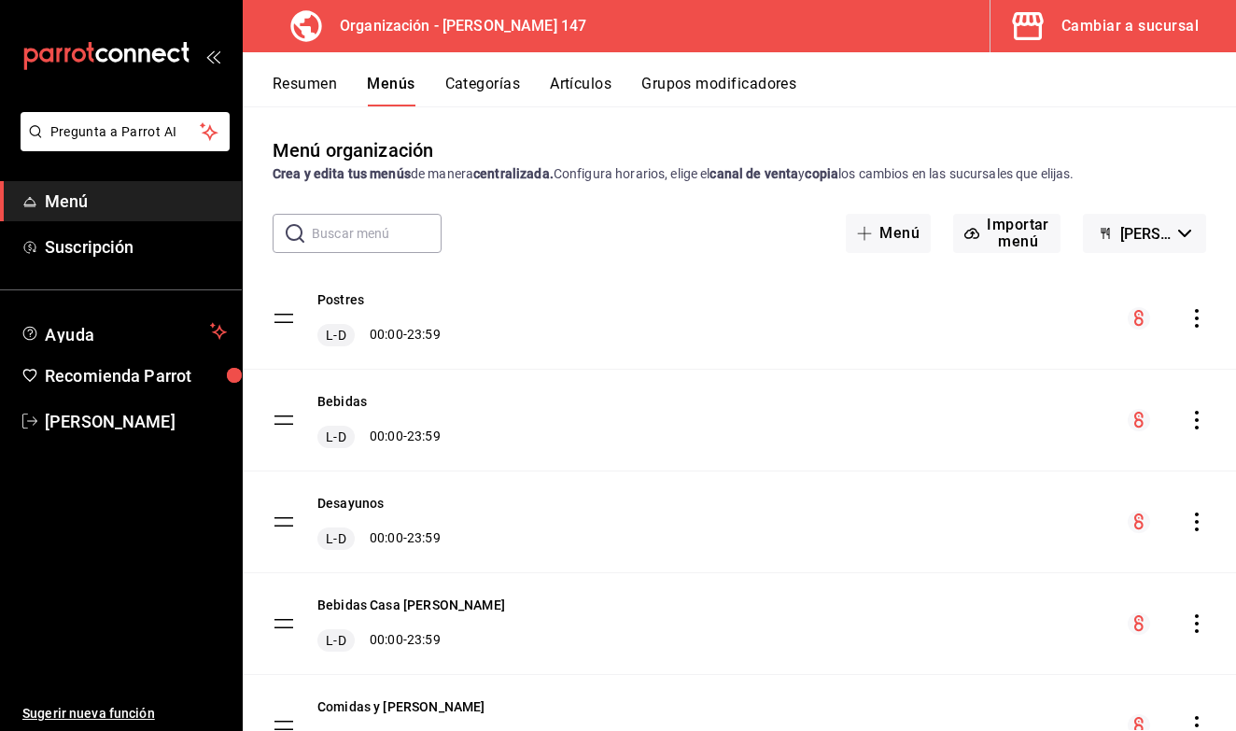
click at [1192, 324] on icon "actions" at bounding box center [1197, 318] width 19 height 19
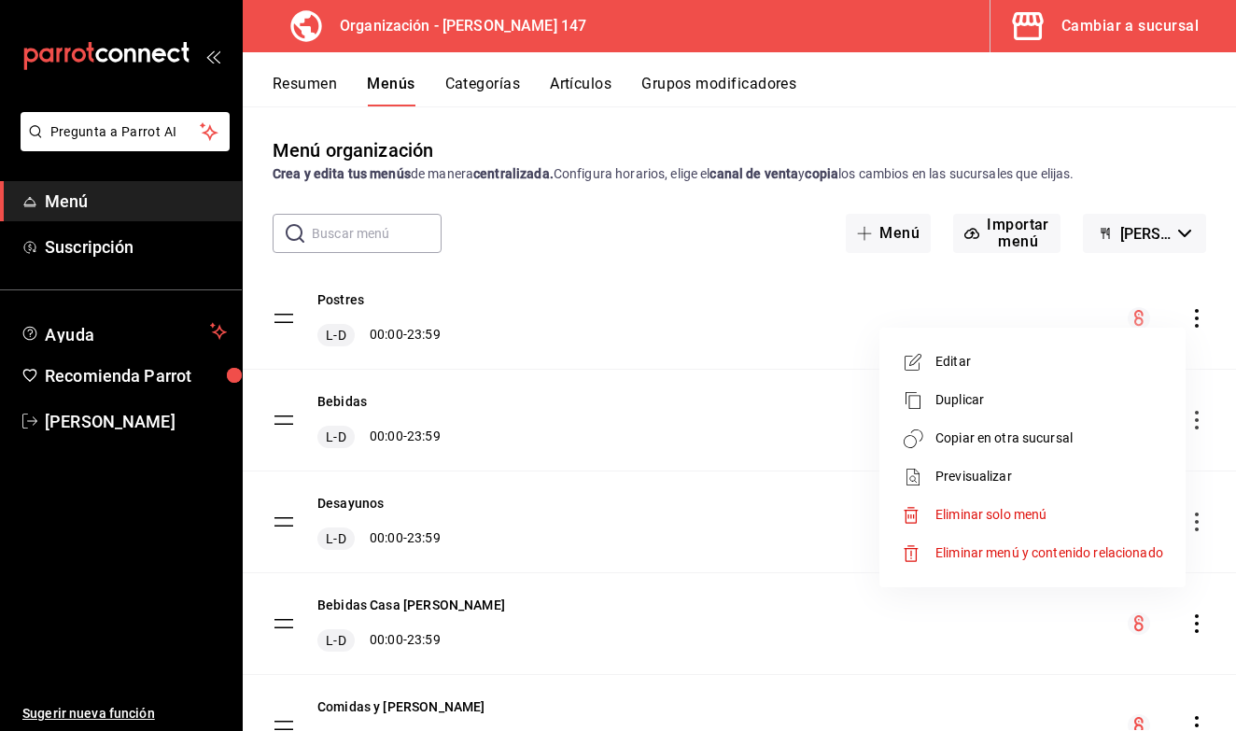
click at [1024, 444] on span "Copiar en otra sucursal" at bounding box center [1050, 439] width 228 height 20
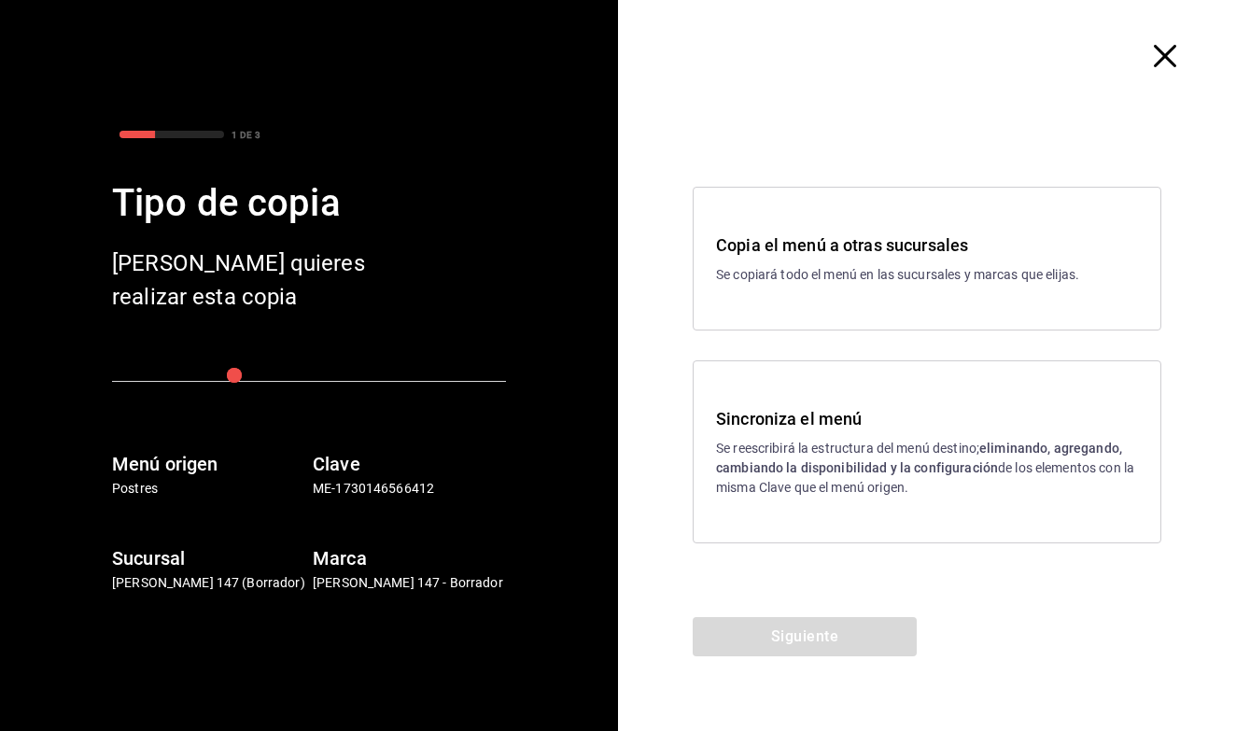
click at [783, 469] on strong "eliminando, agregando, cambiando la disponibilidad y la configuración" at bounding box center [919, 458] width 406 height 35
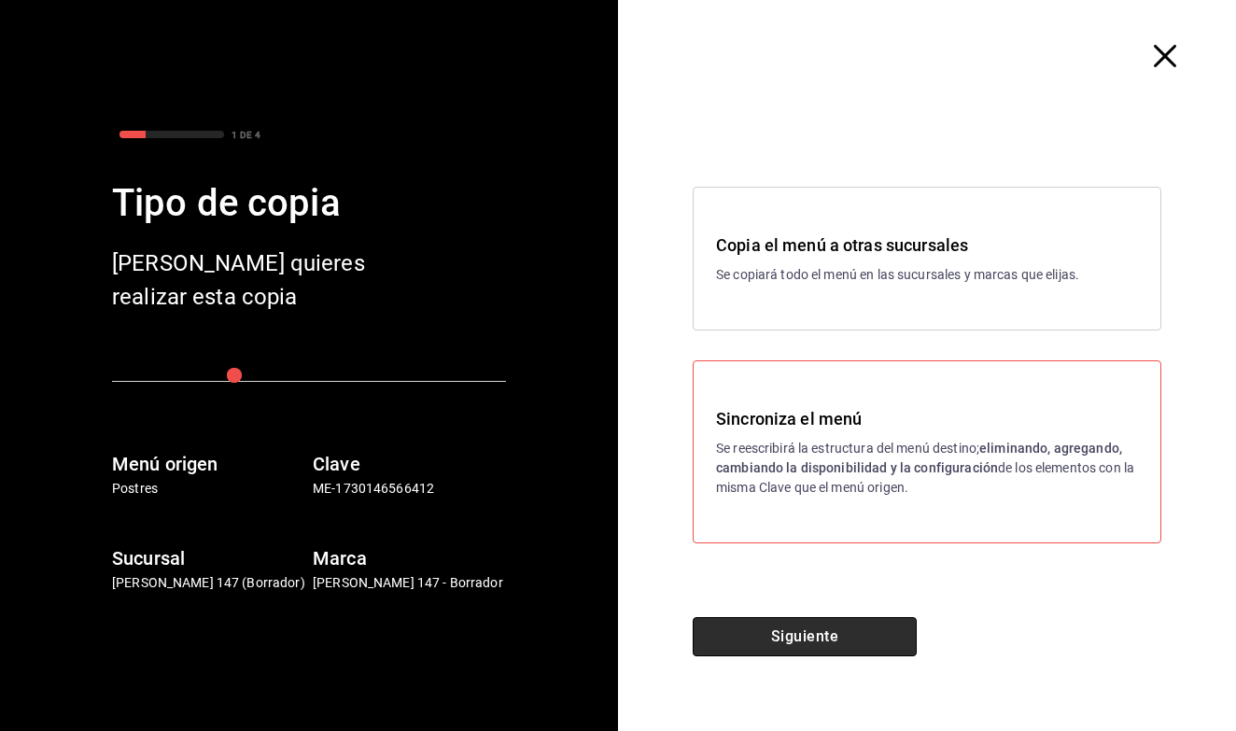
click at [750, 648] on button "Siguiente" at bounding box center [805, 636] width 224 height 39
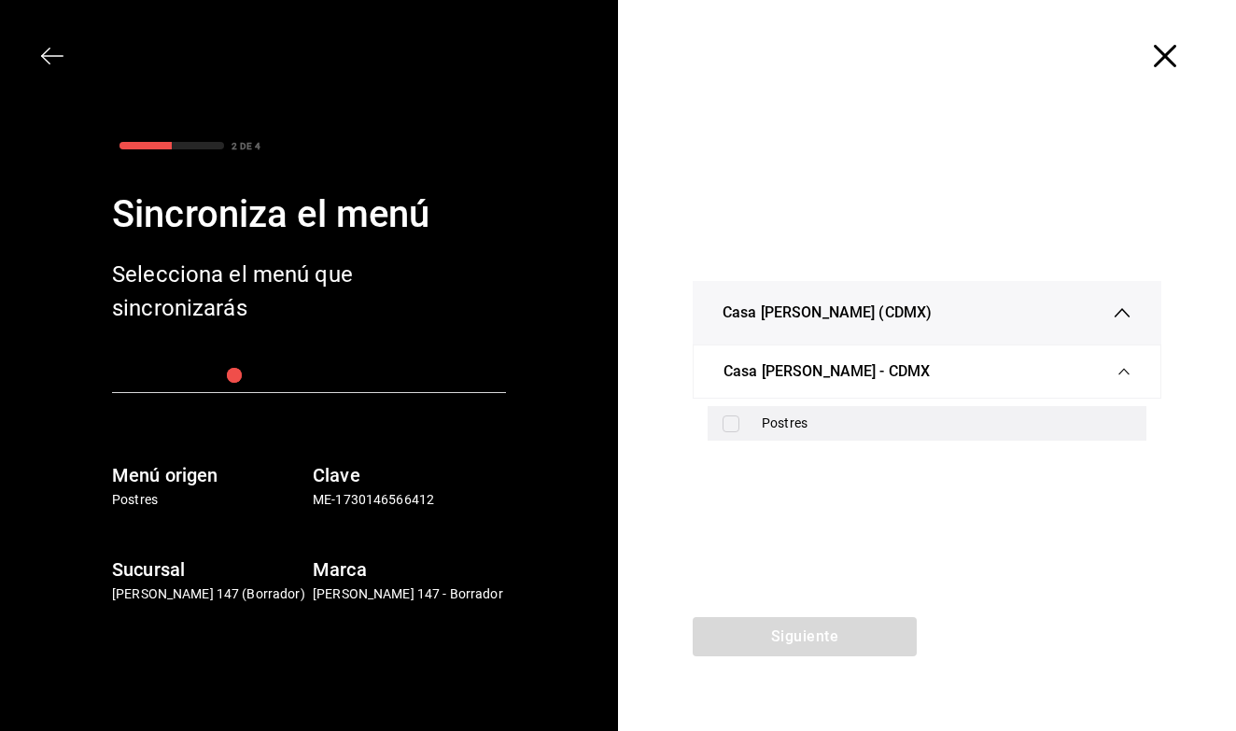
click at [727, 429] on input "checkbox" at bounding box center [731, 424] width 17 height 17
checkbox input "true"
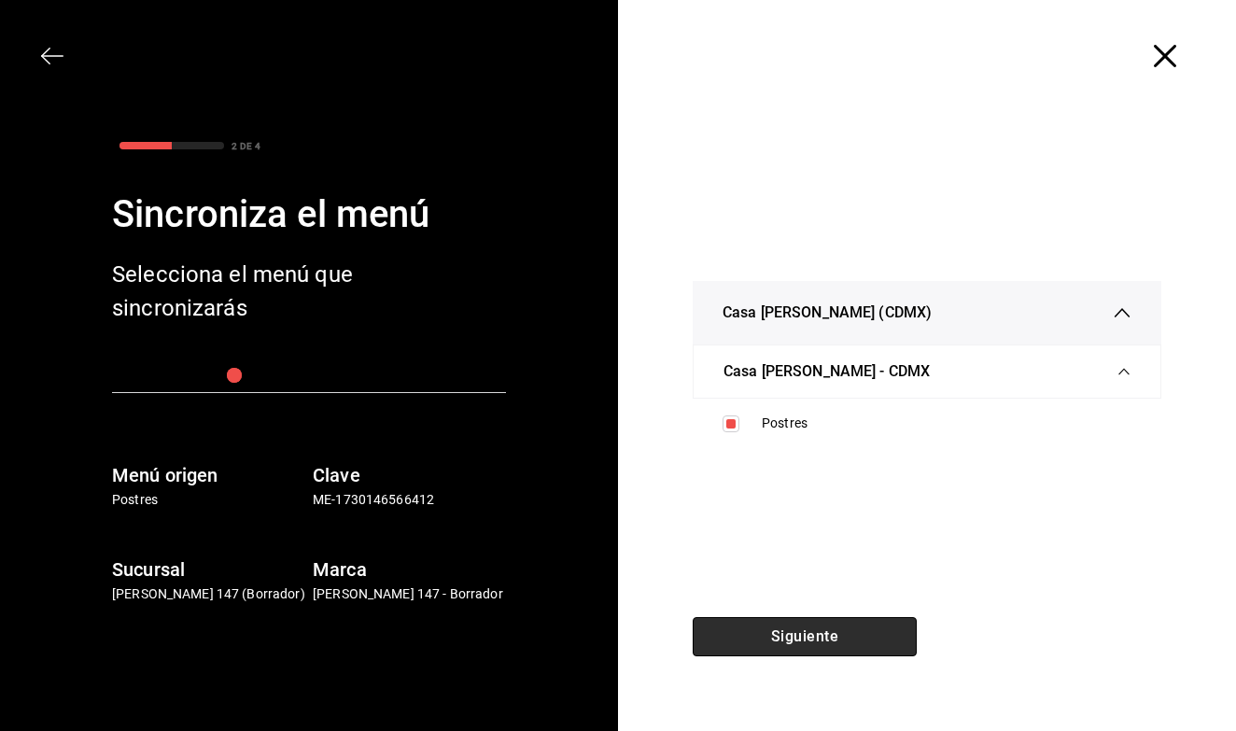
click at [747, 640] on button "Siguiente" at bounding box center [805, 636] width 224 height 39
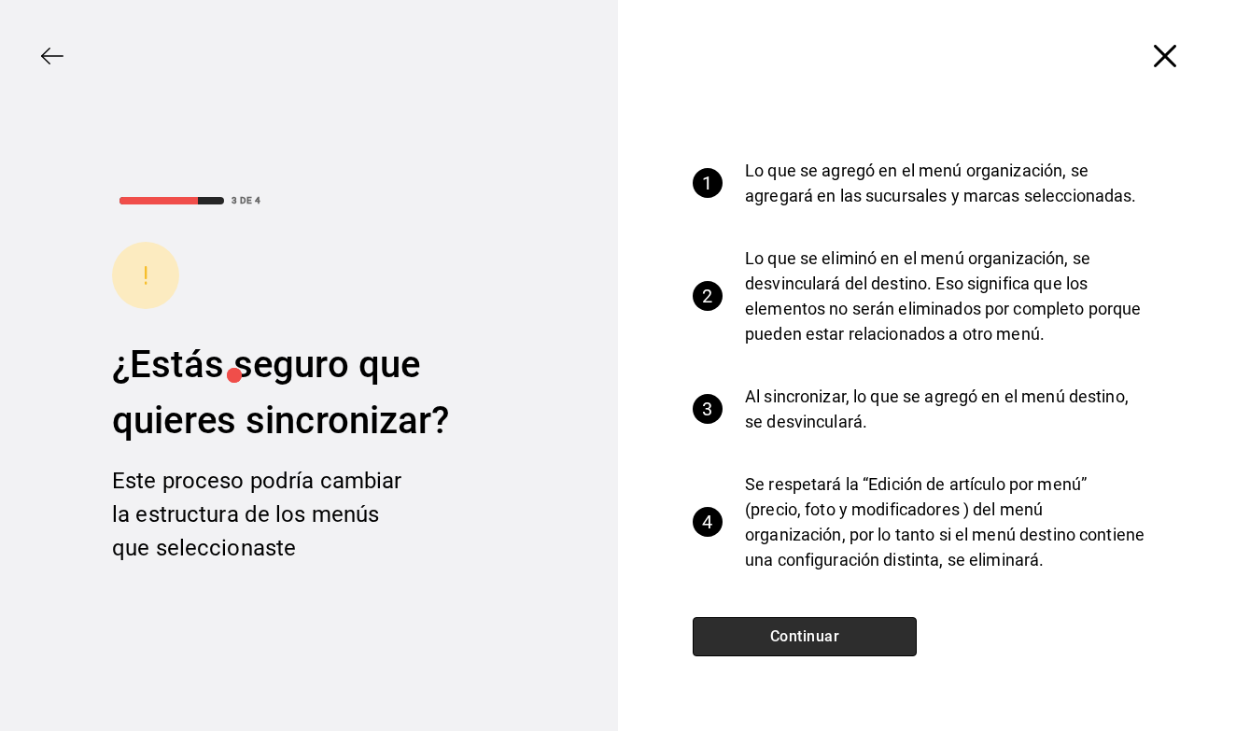
click at [747, 640] on button "Continuar" at bounding box center [805, 636] width 224 height 39
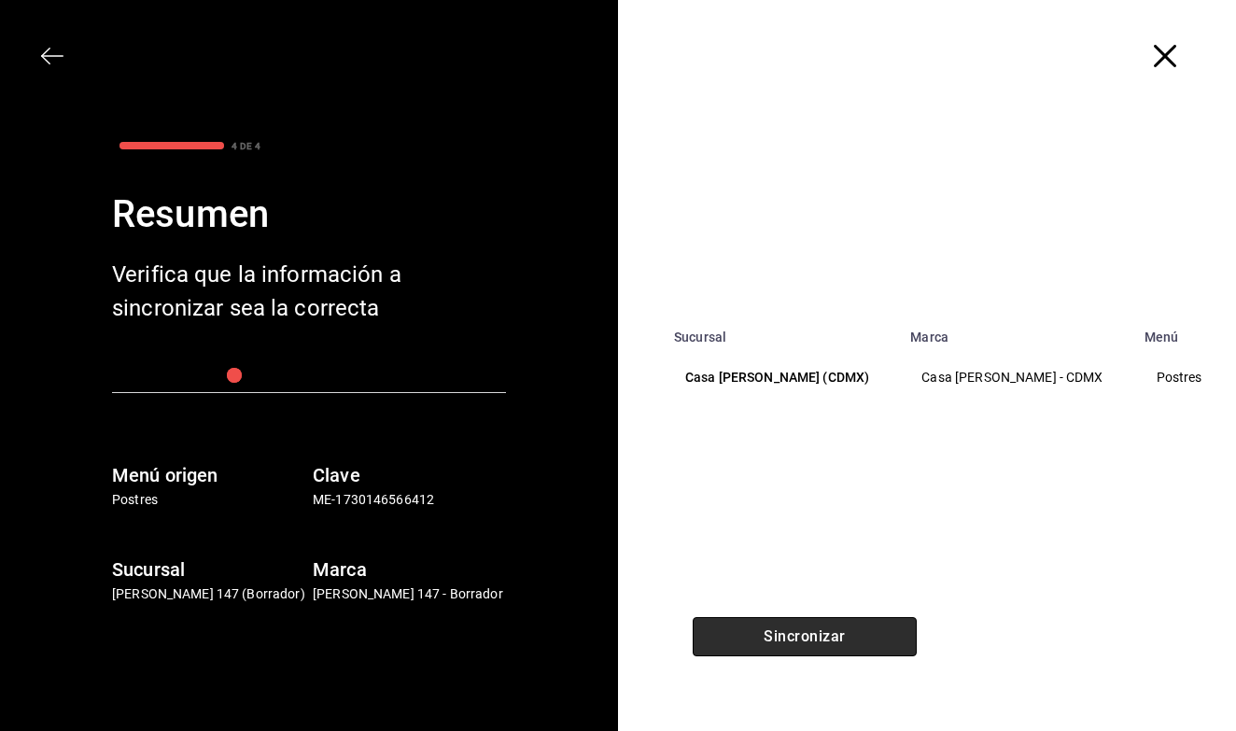
click at [747, 640] on button "Sincronizar" at bounding box center [805, 636] width 224 height 39
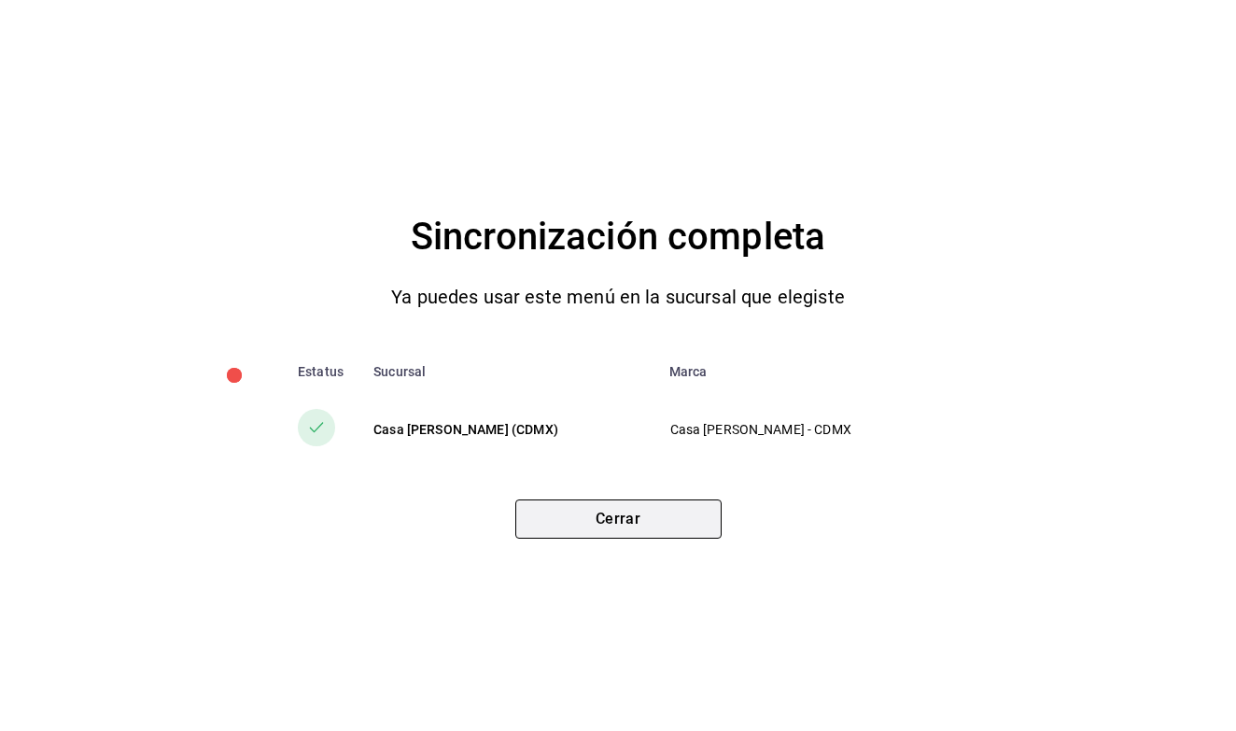
click at [631, 529] on button "Cerrar" at bounding box center [618, 519] width 206 height 39
